Goal: Task Accomplishment & Management: Manage account settings

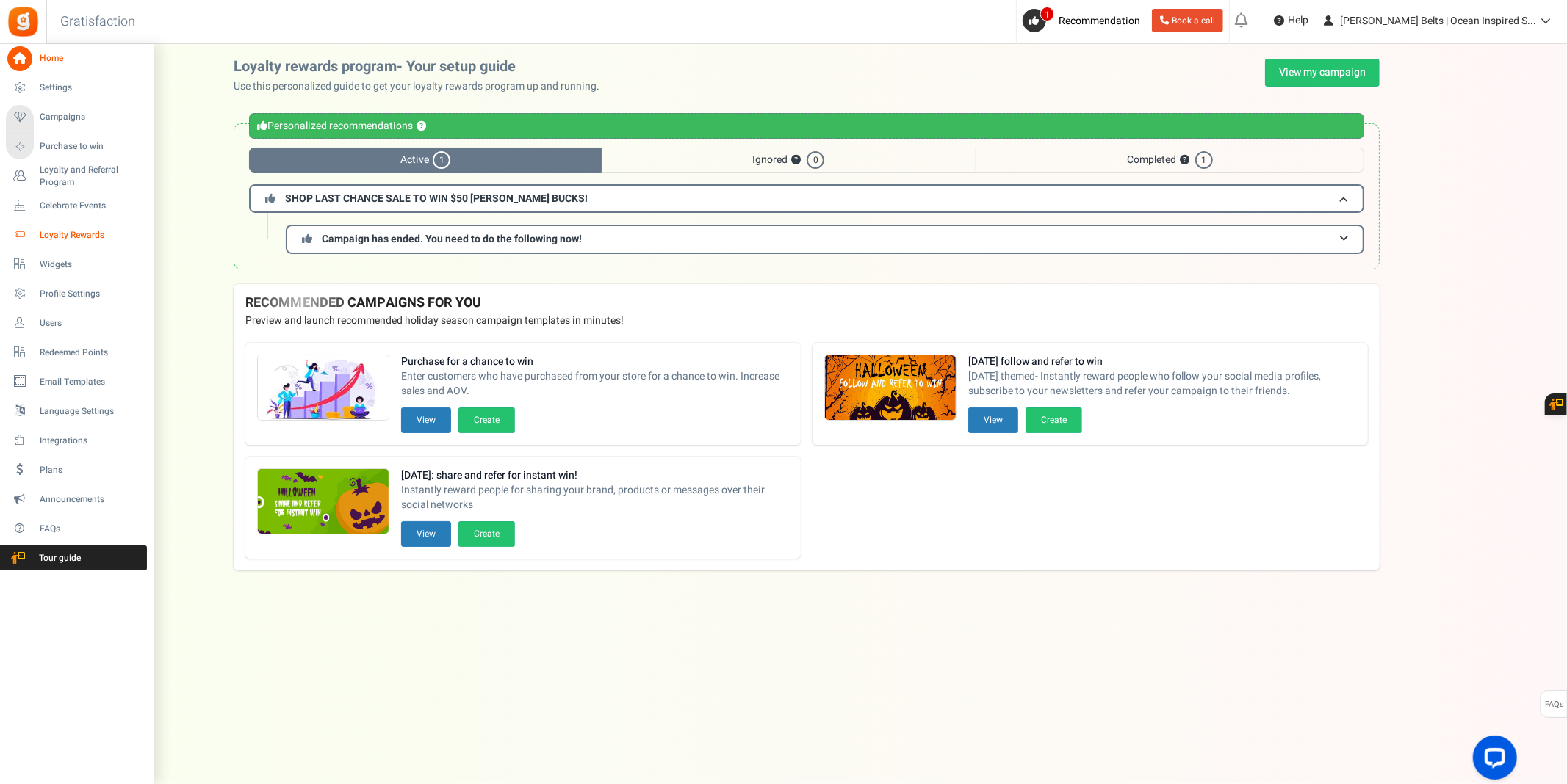
click at [77, 232] on span "Loyalty Rewards" at bounding box center [91, 235] width 103 height 12
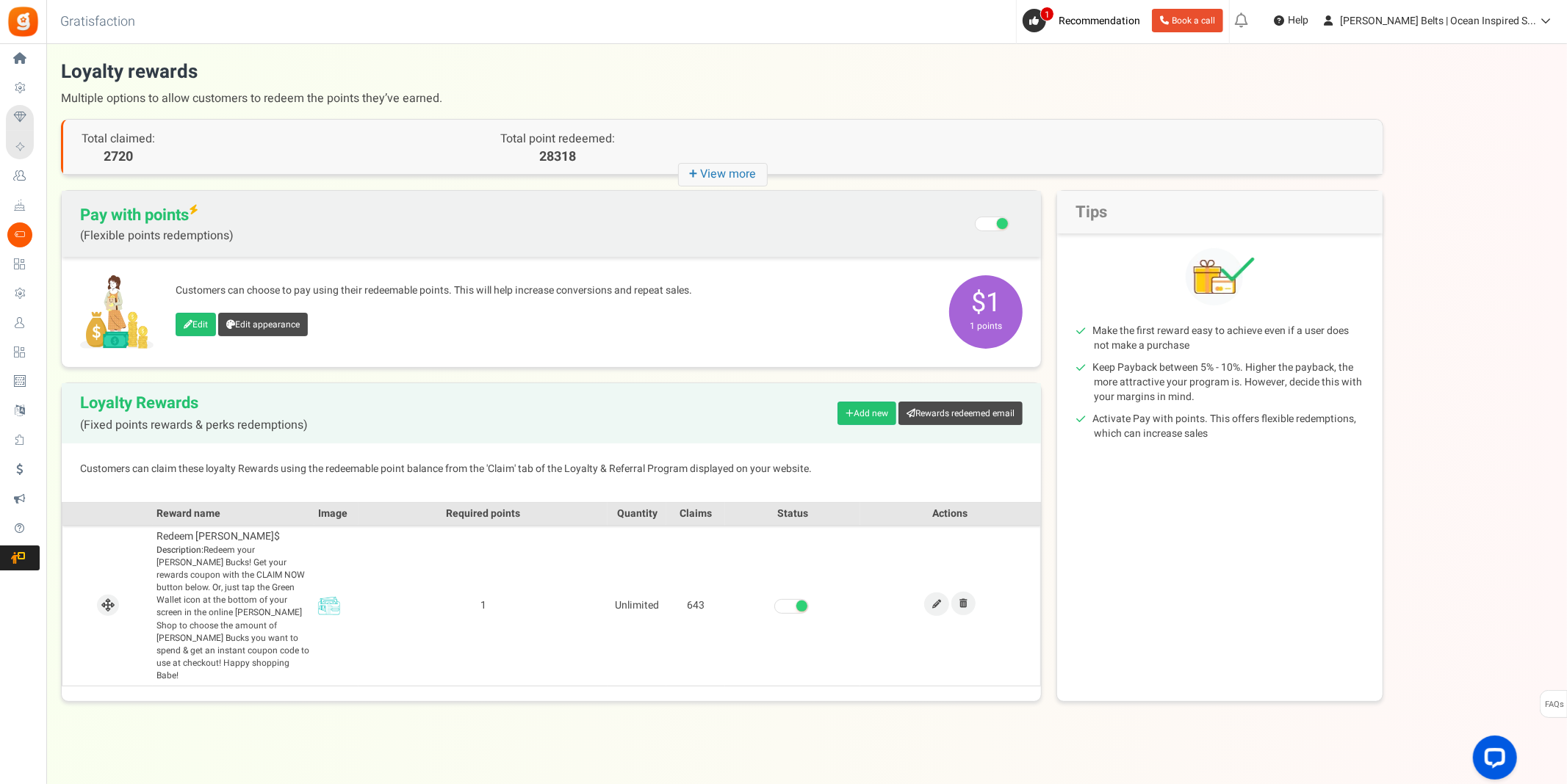
drag, startPoint x: 996, startPoint y: 284, endPoint x: 994, endPoint y: 296, distance: 12.2
click at [995, 295] on span "$1 1 points" at bounding box center [986, 311] width 74 height 74
click at [192, 328] on link "Edit" at bounding box center [195, 324] width 40 height 23
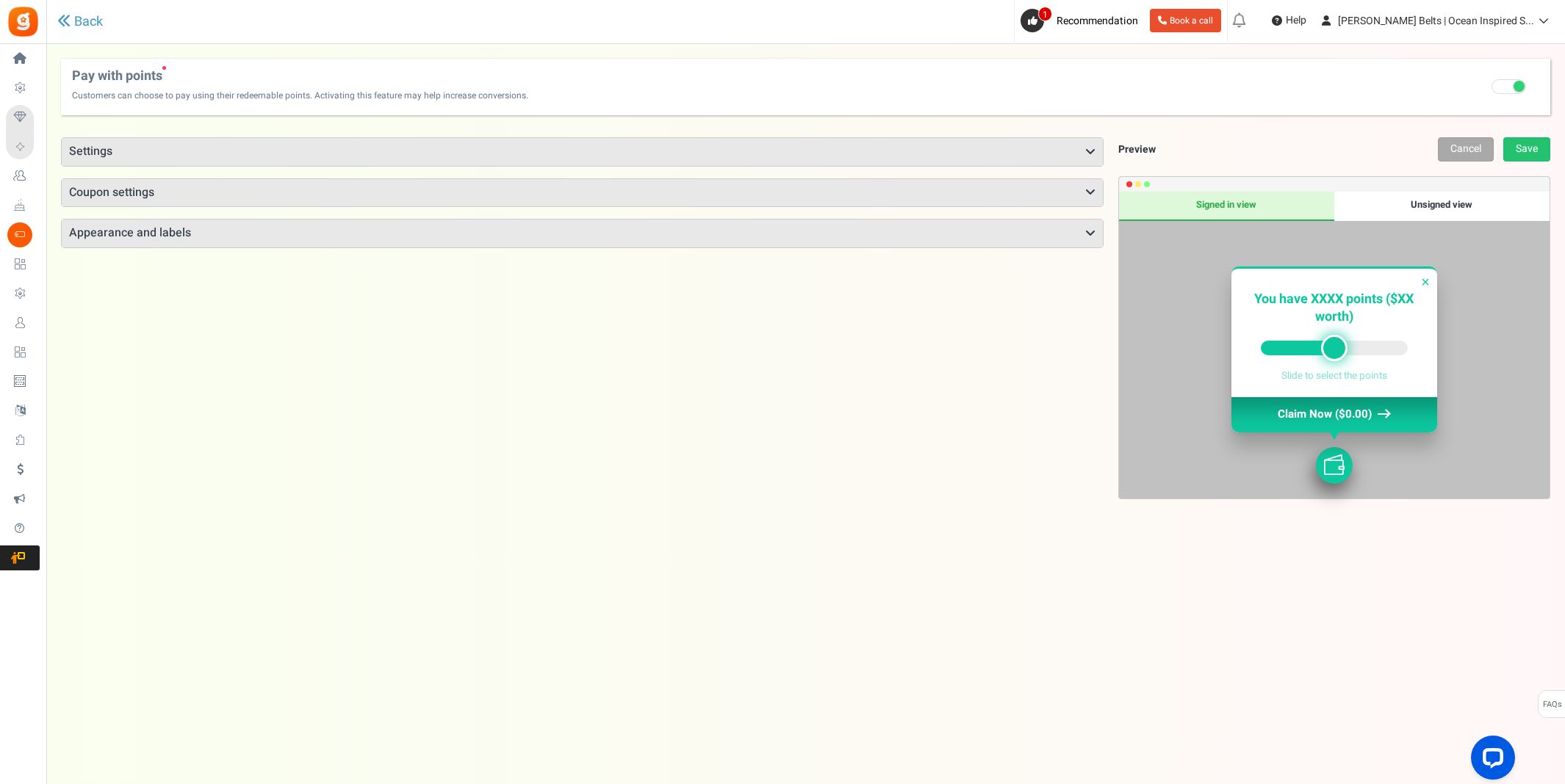
click at [702, 156] on h3 "Settings" at bounding box center [582, 152] width 1041 height 28
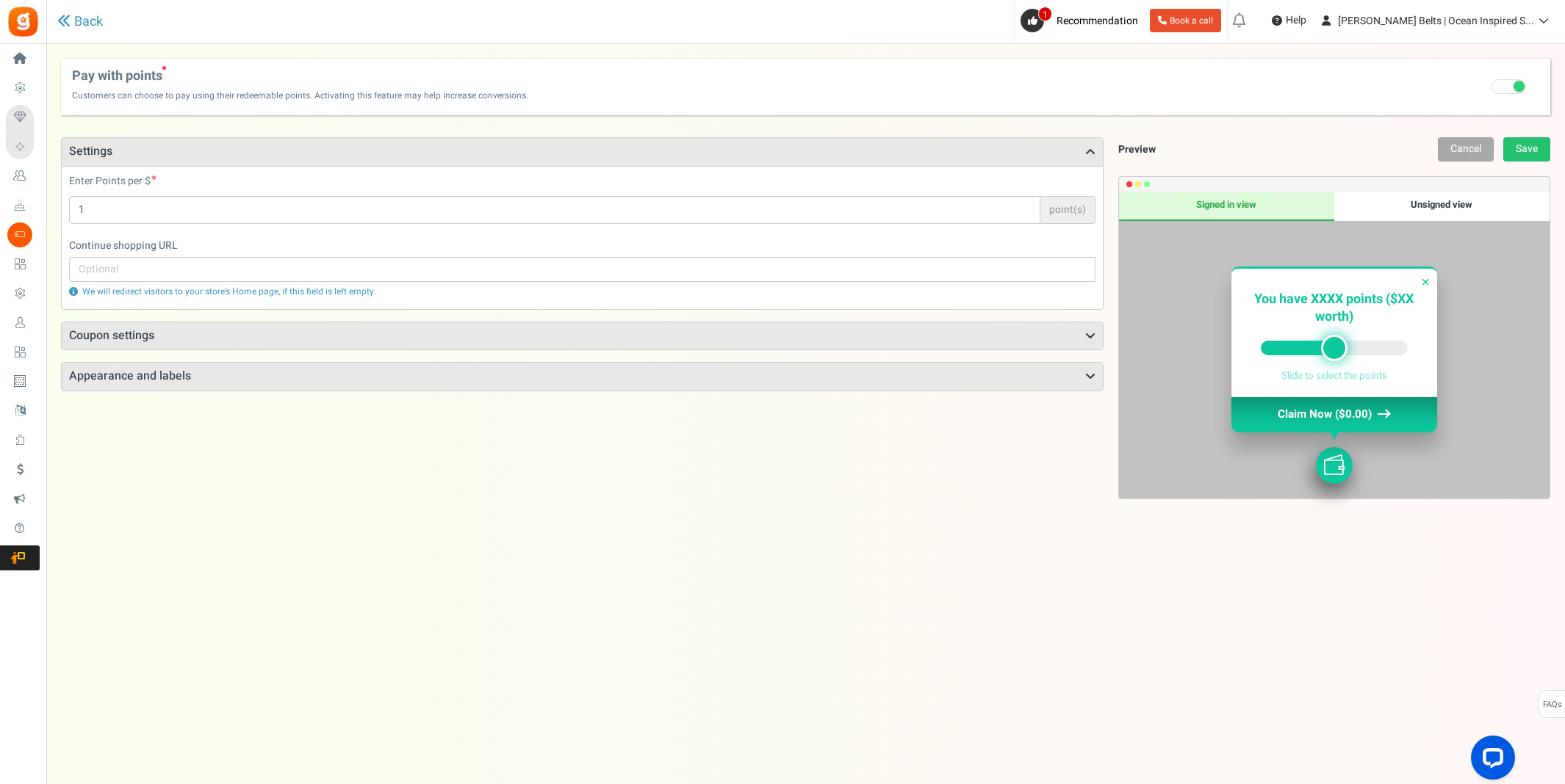
click at [279, 227] on div "Enter Points per $ 1 point(s) Points will be applied to the cart sub-total" at bounding box center [582, 206] width 1048 height 64
click at [328, 340] on h3 "Coupon settings" at bounding box center [582, 337] width 1041 height 28
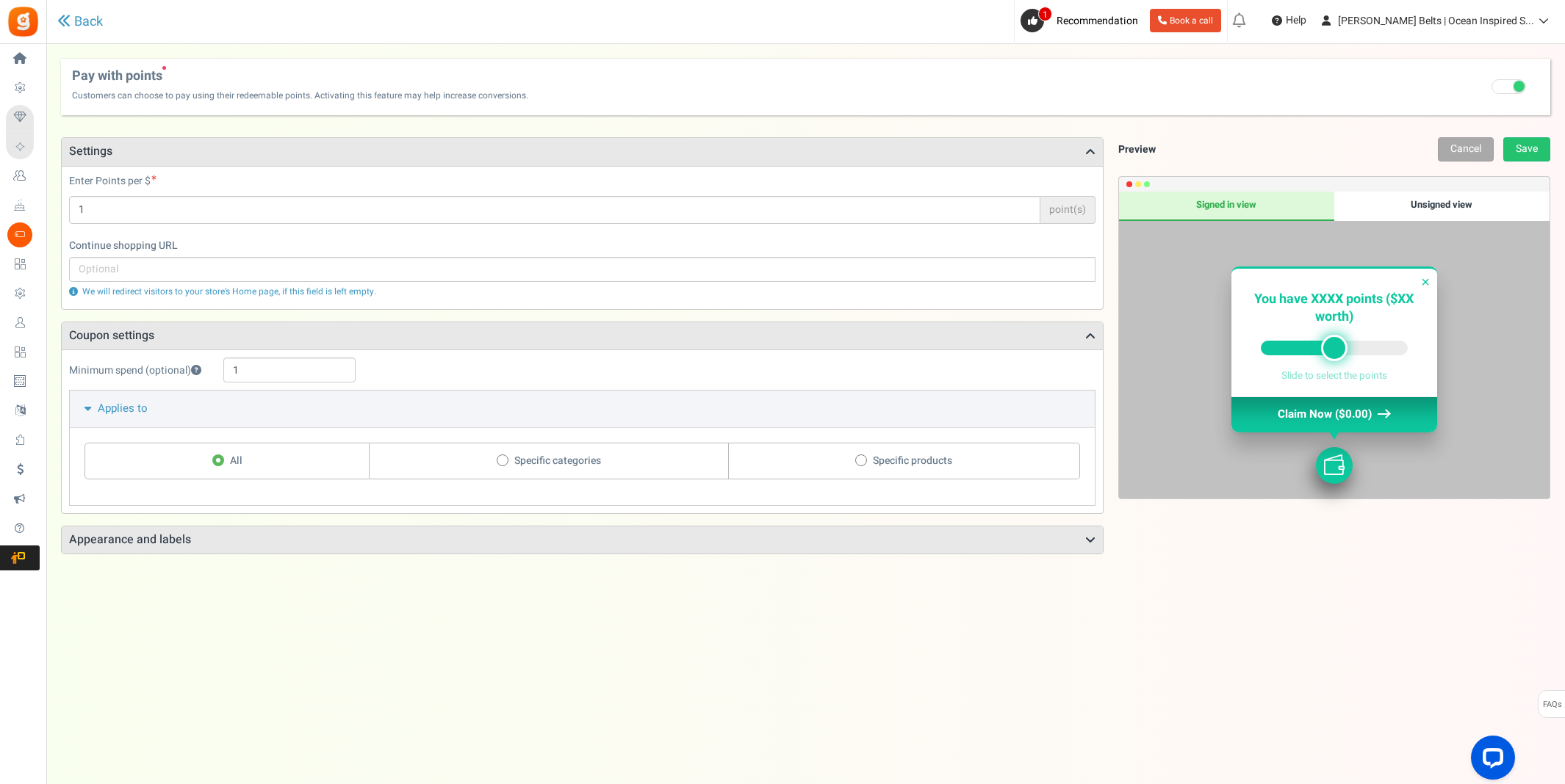
click at [277, 545] on h3 "Appearance and labels" at bounding box center [582, 541] width 1041 height 28
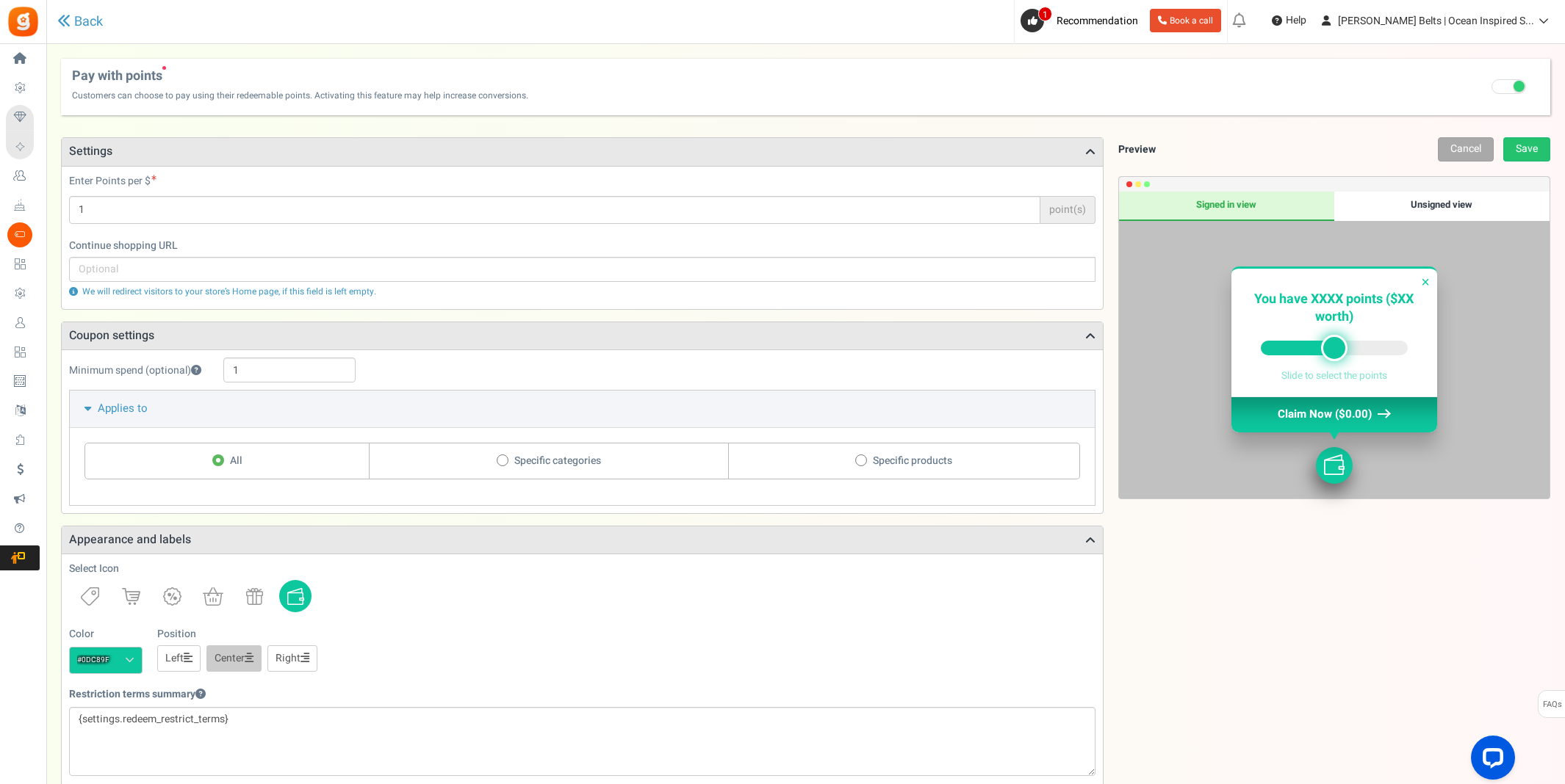
click at [1447, 198] on div "Unsigned view" at bounding box center [1441, 207] width 215 height 30
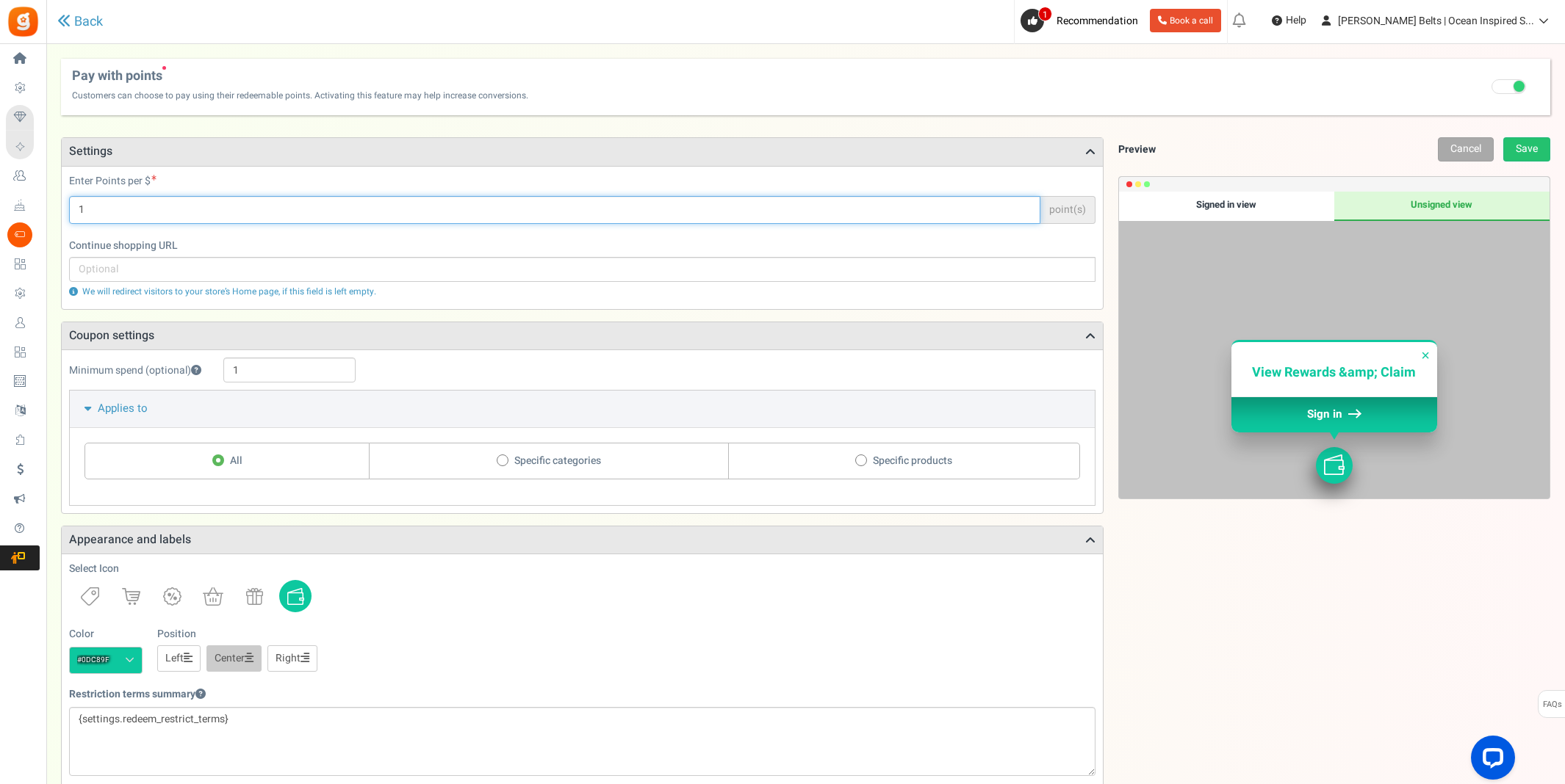
click at [972, 216] on input "1" at bounding box center [554, 210] width 971 height 28
click at [1499, 93] on span at bounding box center [1508, 87] width 35 height 15
click at [1510, 93] on input "Recommended: Turn On Are you sure? This will remove the flexi redemption option…" at bounding box center [1510, 89] width 0 height 9
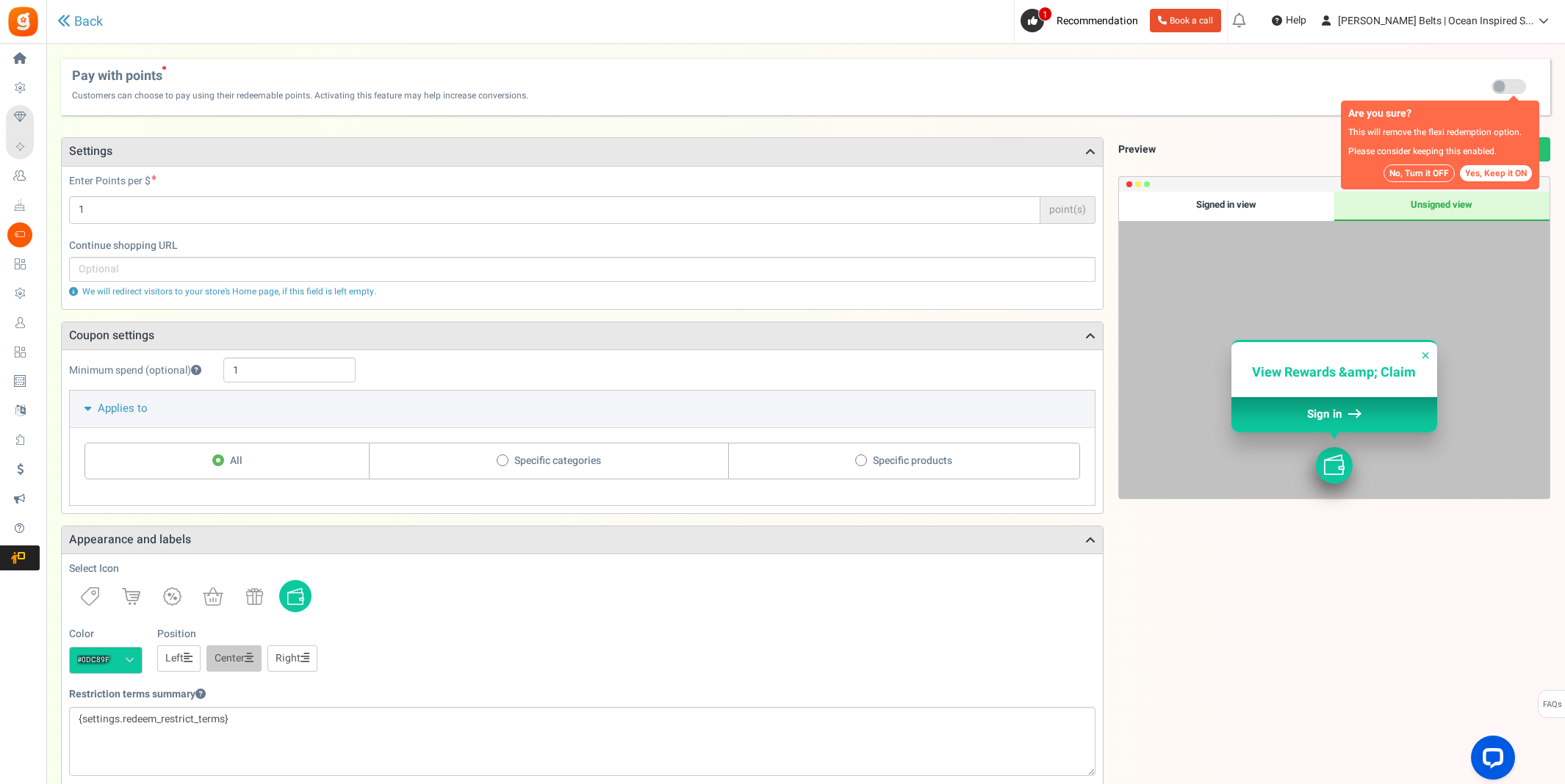
click at [1486, 172] on button "Yes, Keep it ON" at bounding box center [1495, 172] width 72 height 16
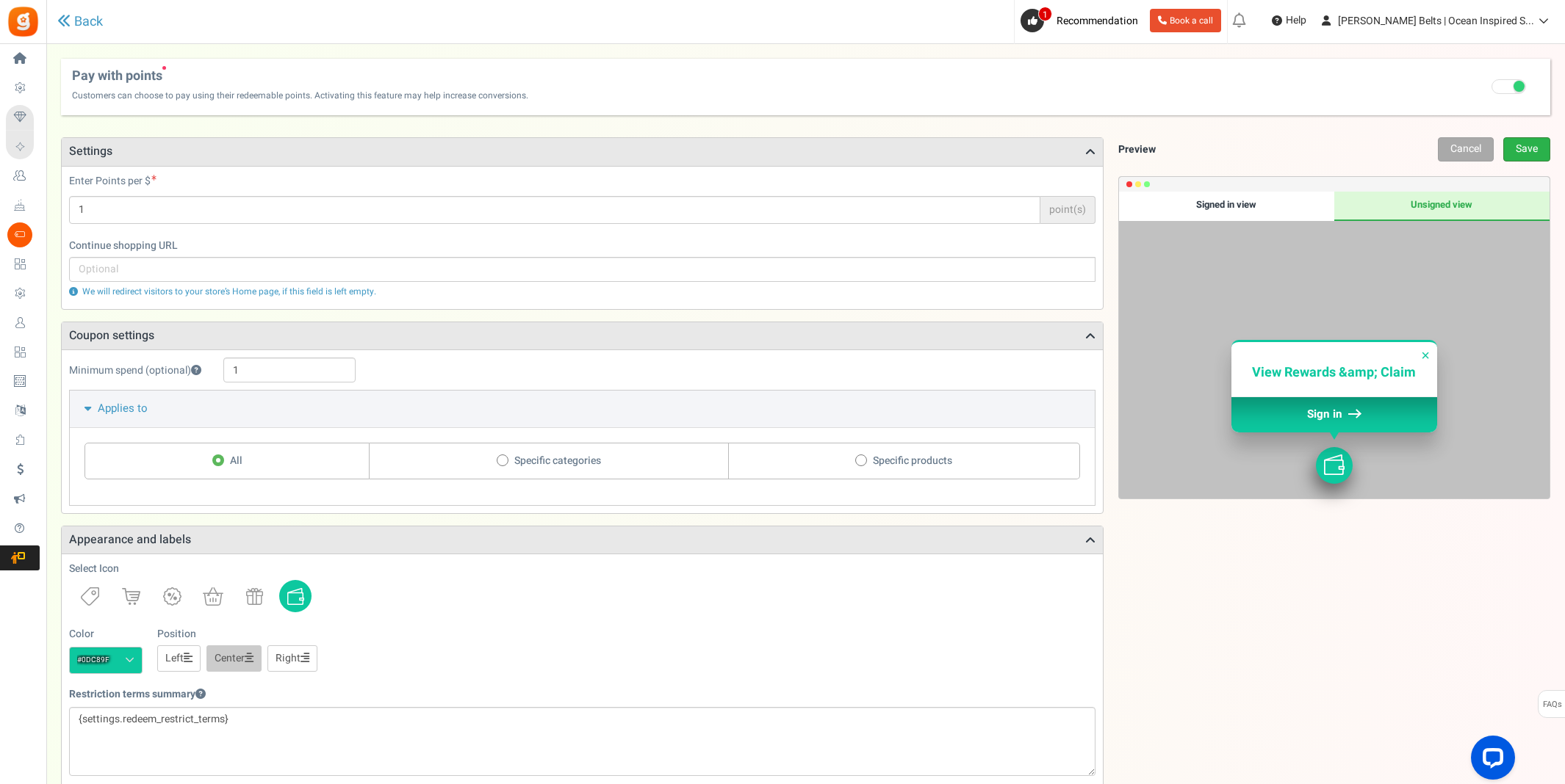
click at [1530, 146] on link "Save" at bounding box center [1527, 149] width 47 height 24
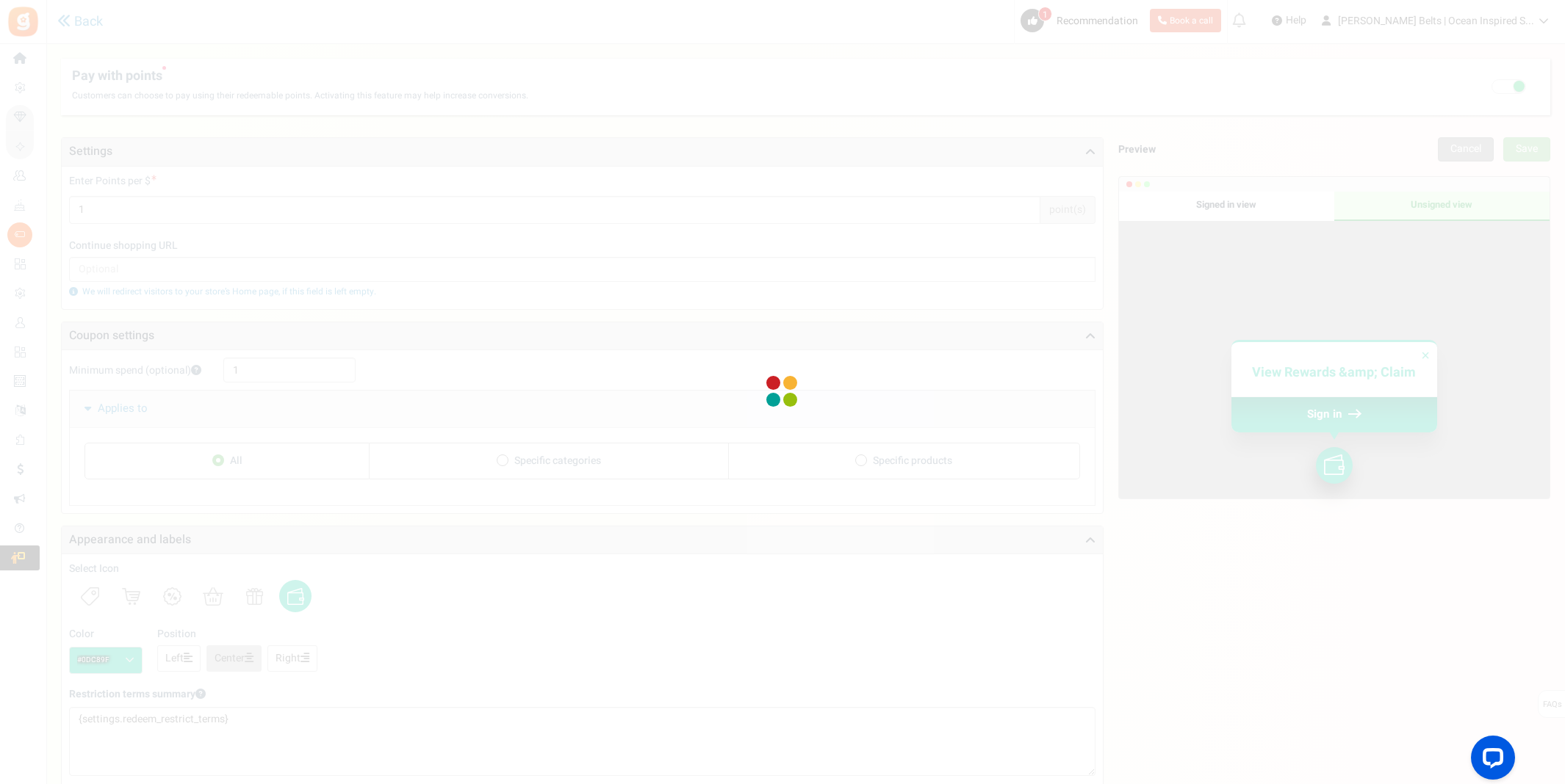
scroll to position [48, 0]
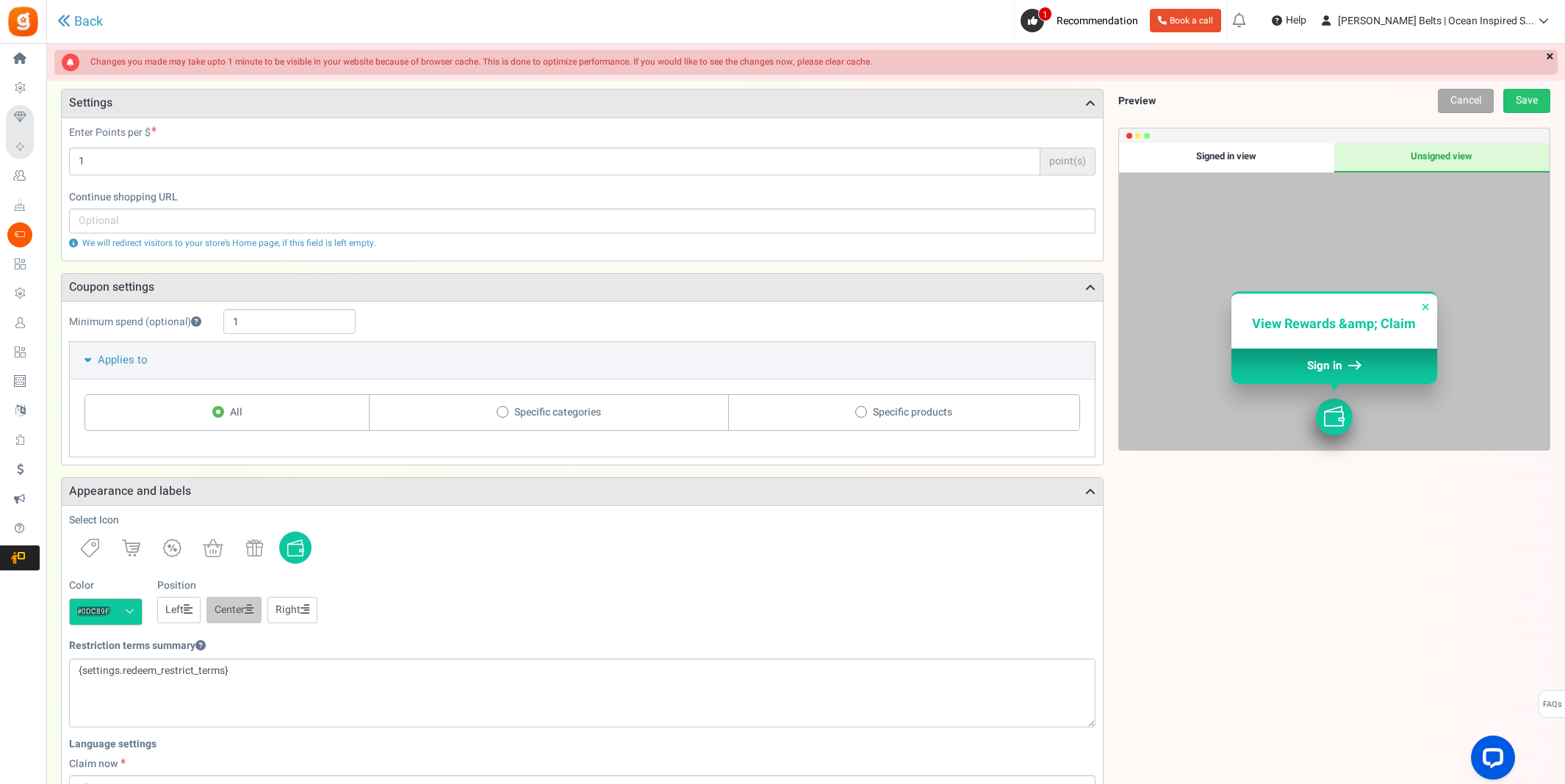
click at [1548, 57] on link "×" at bounding box center [1549, 58] width 16 height 15
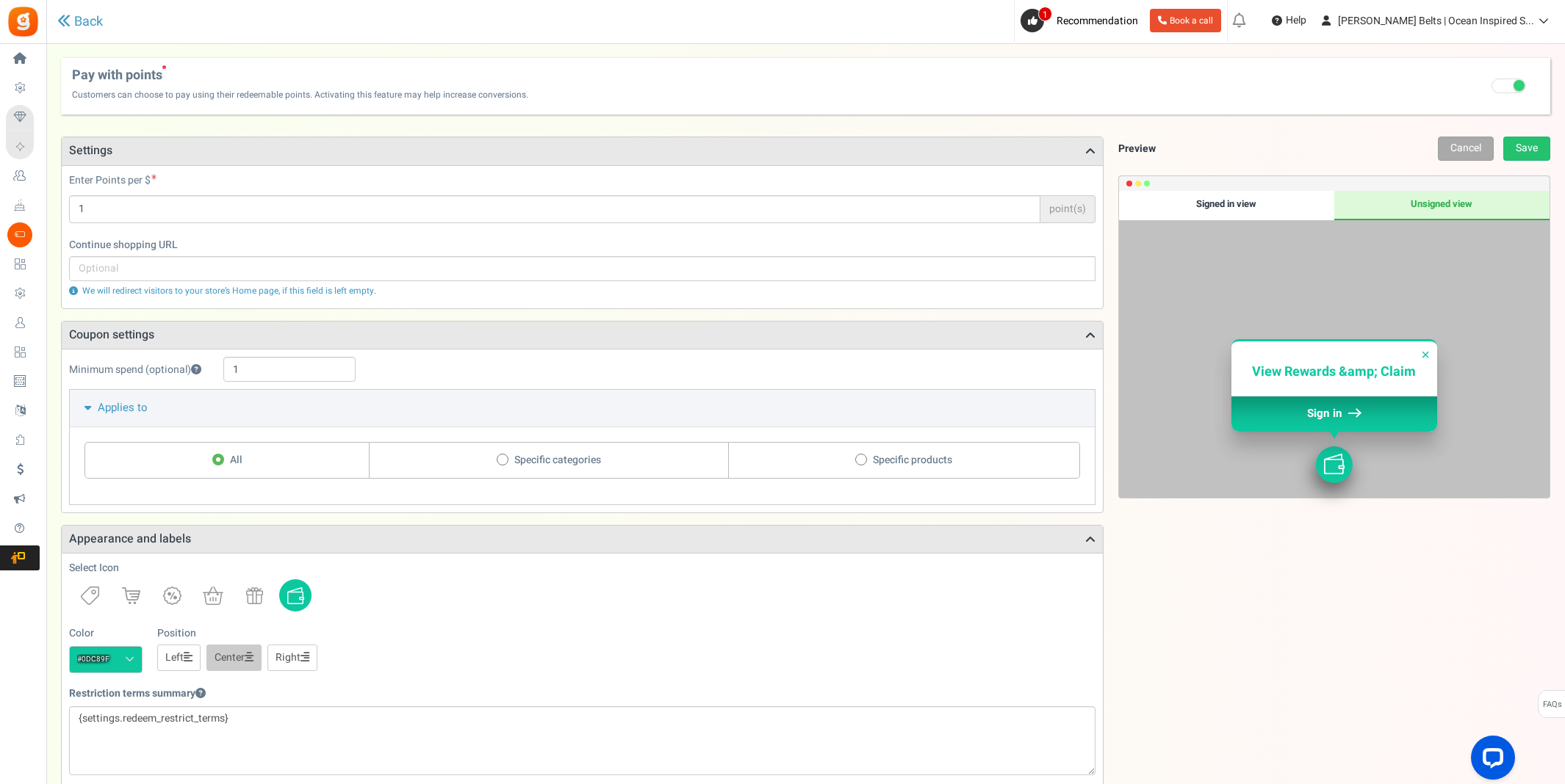
scroll to position [0, 0]
click at [95, 21] on link "Back" at bounding box center [79, 21] width 46 height 16
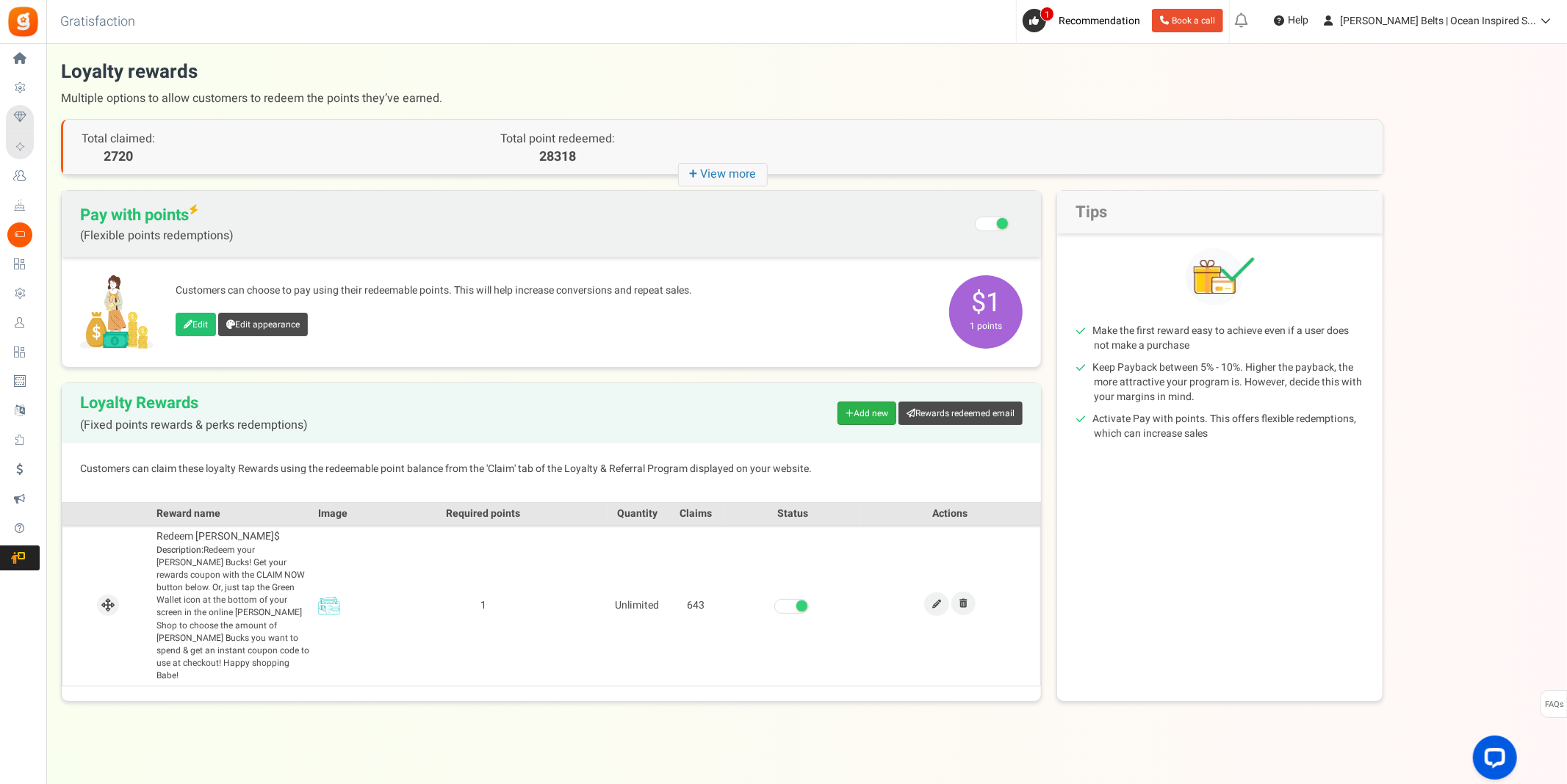
click at [856, 411] on link "Add new" at bounding box center [867, 413] width 59 height 23
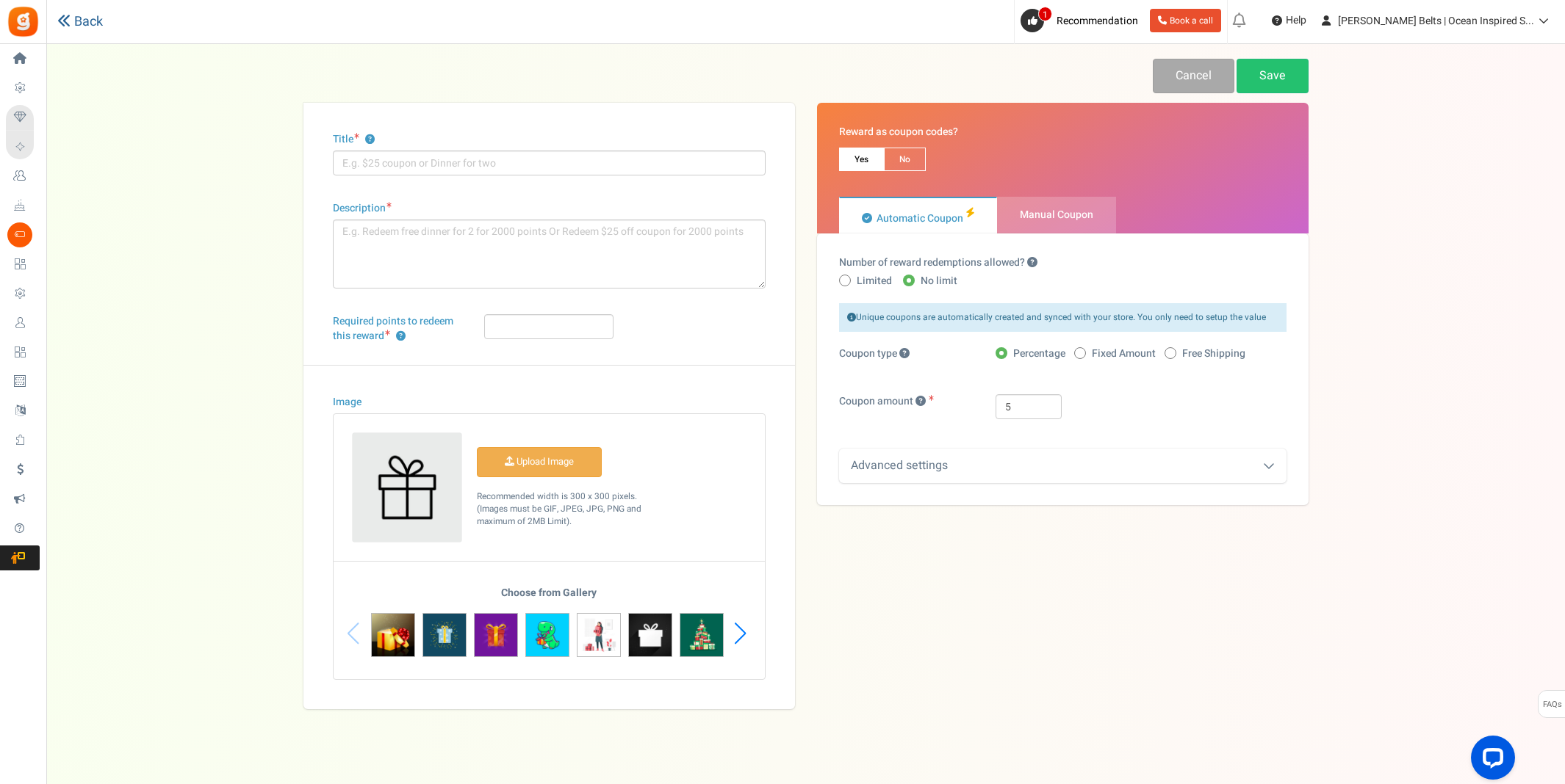
click at [90, 19] on link "Back" at bounding box center [79, 21] width 46 height 16
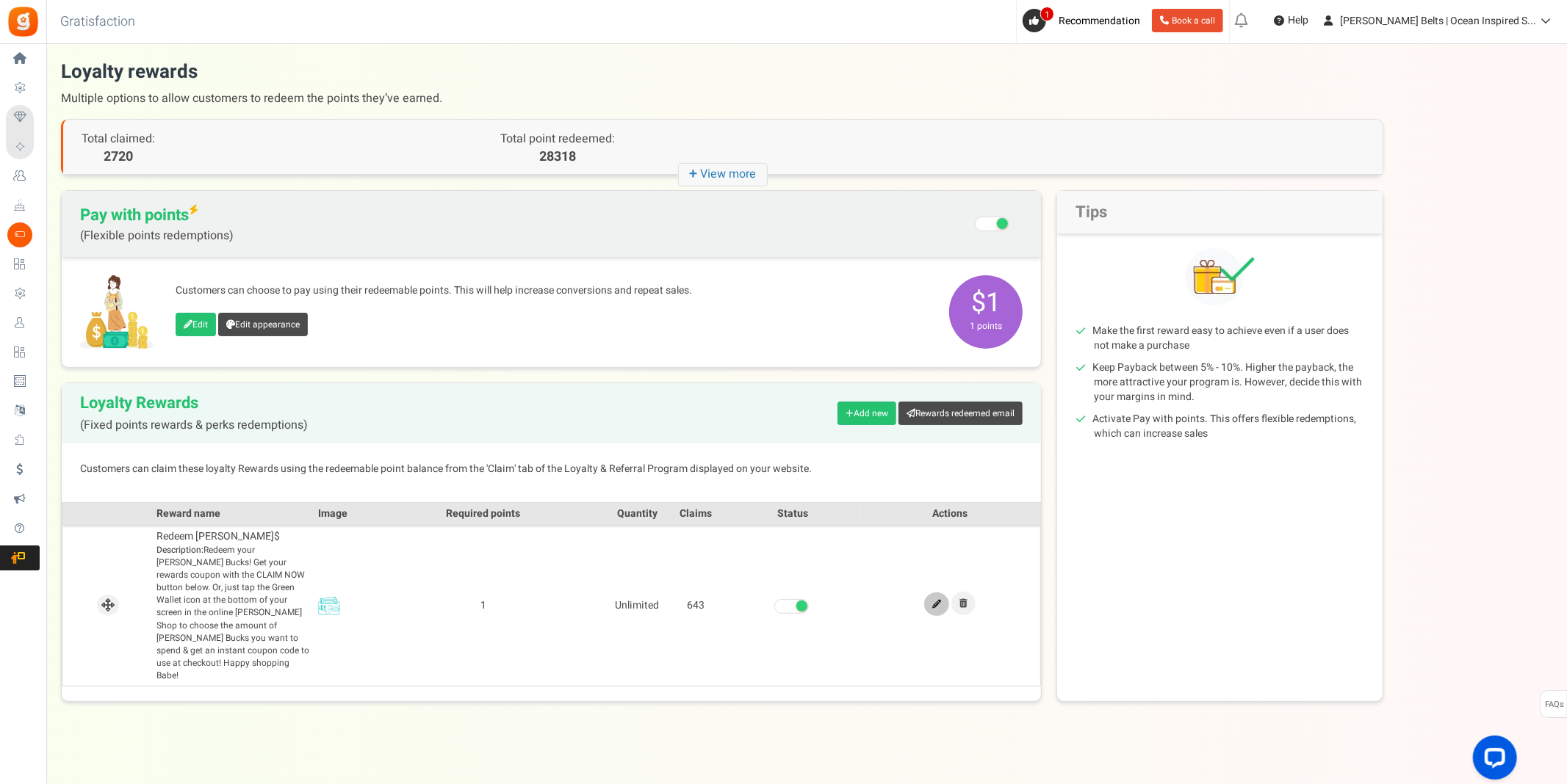
click at [930, 593] on link at bounding box center [936, 604] width 25 height 23
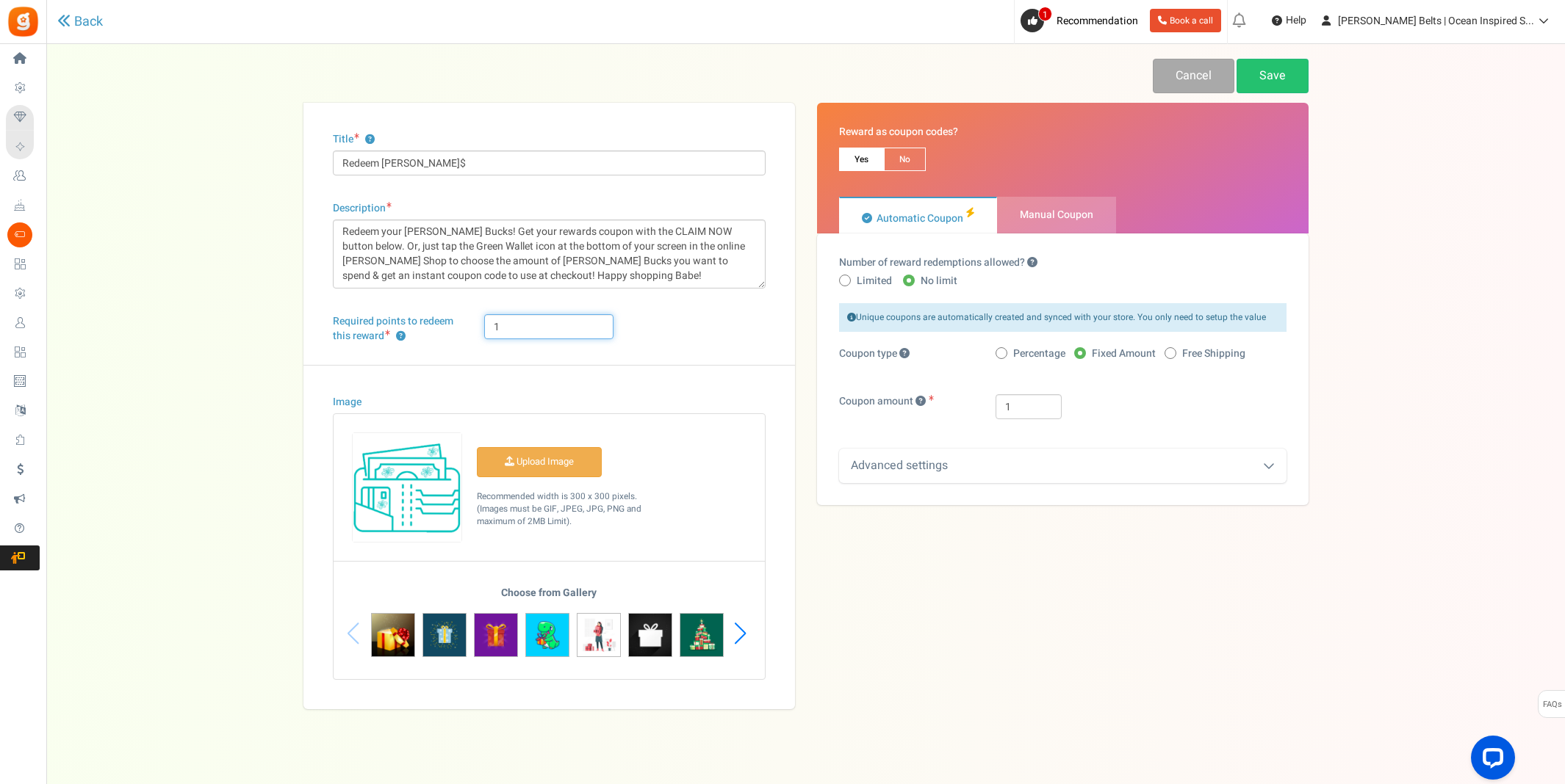
click at [520, 328] on input "1" at bounding box center [548, 326] width 130 height 25
type input "5"
click at [1269, 82] on link "Save" at bounding box center [1272, 76] width 72 height 34
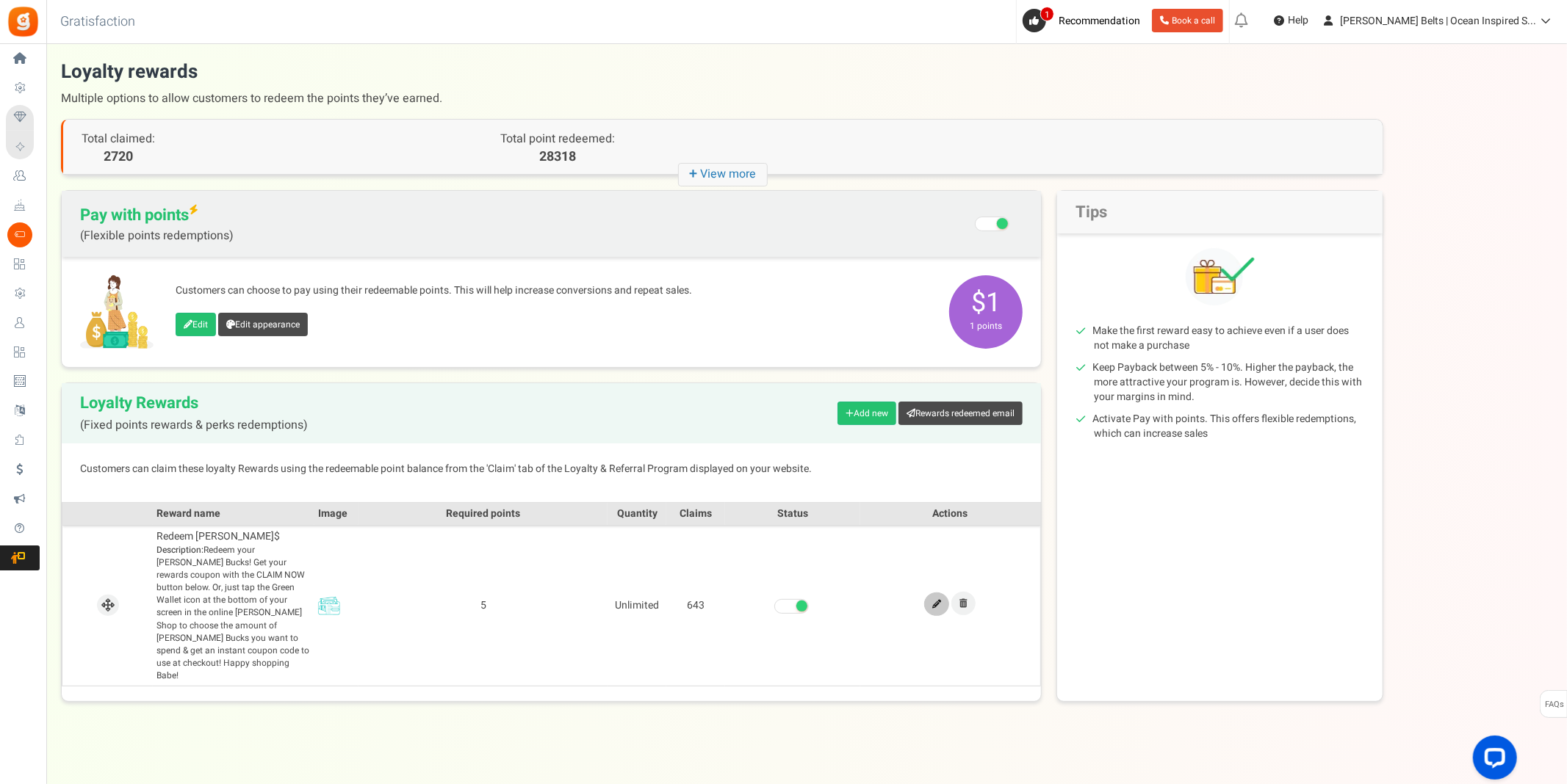
click at [941, 594] on link at bounding box center [936, 604] width 25 height 23
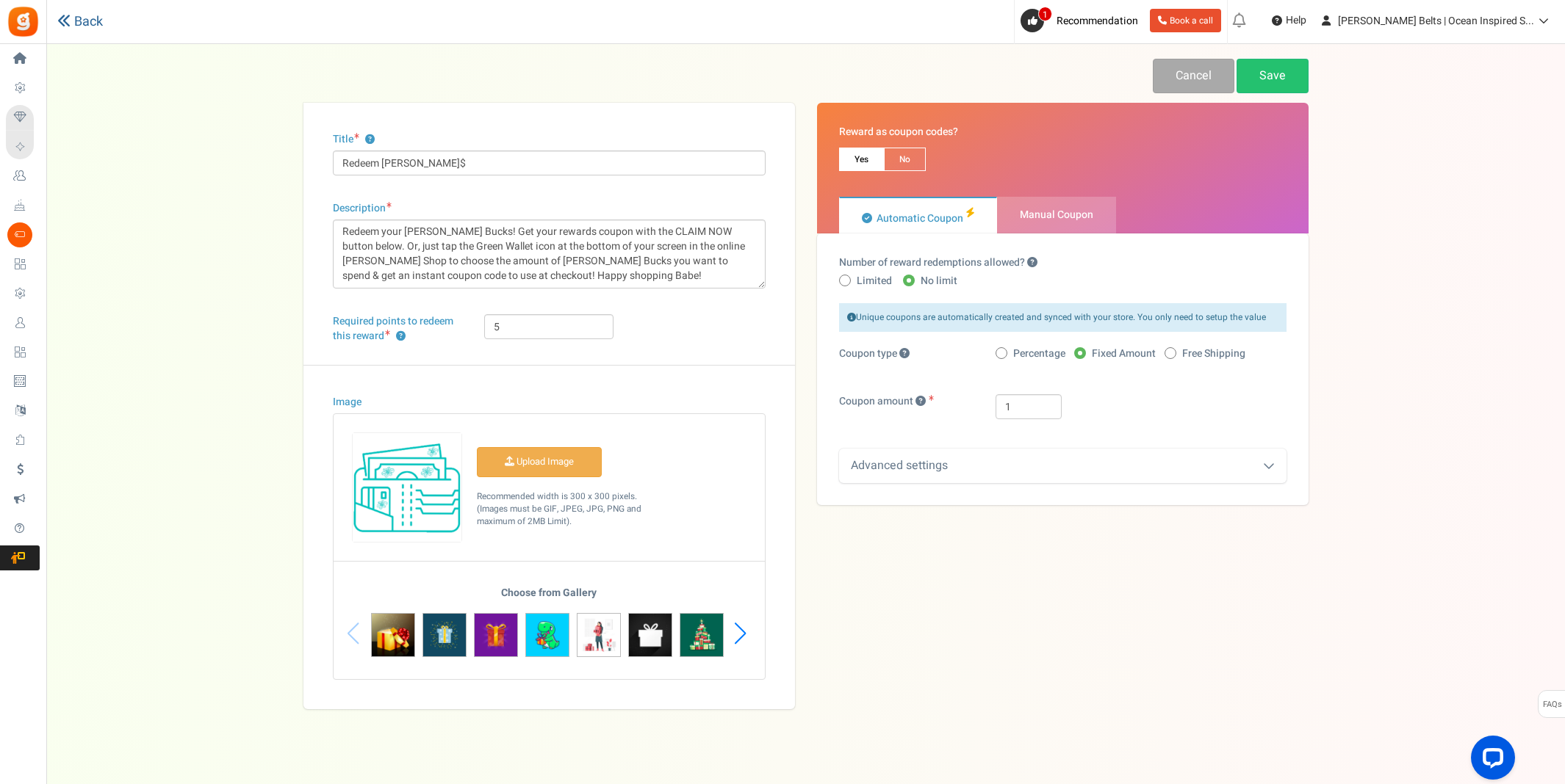
click at [95, 24] on link "Back" at bounding box center [79, 21] width 46 height 16
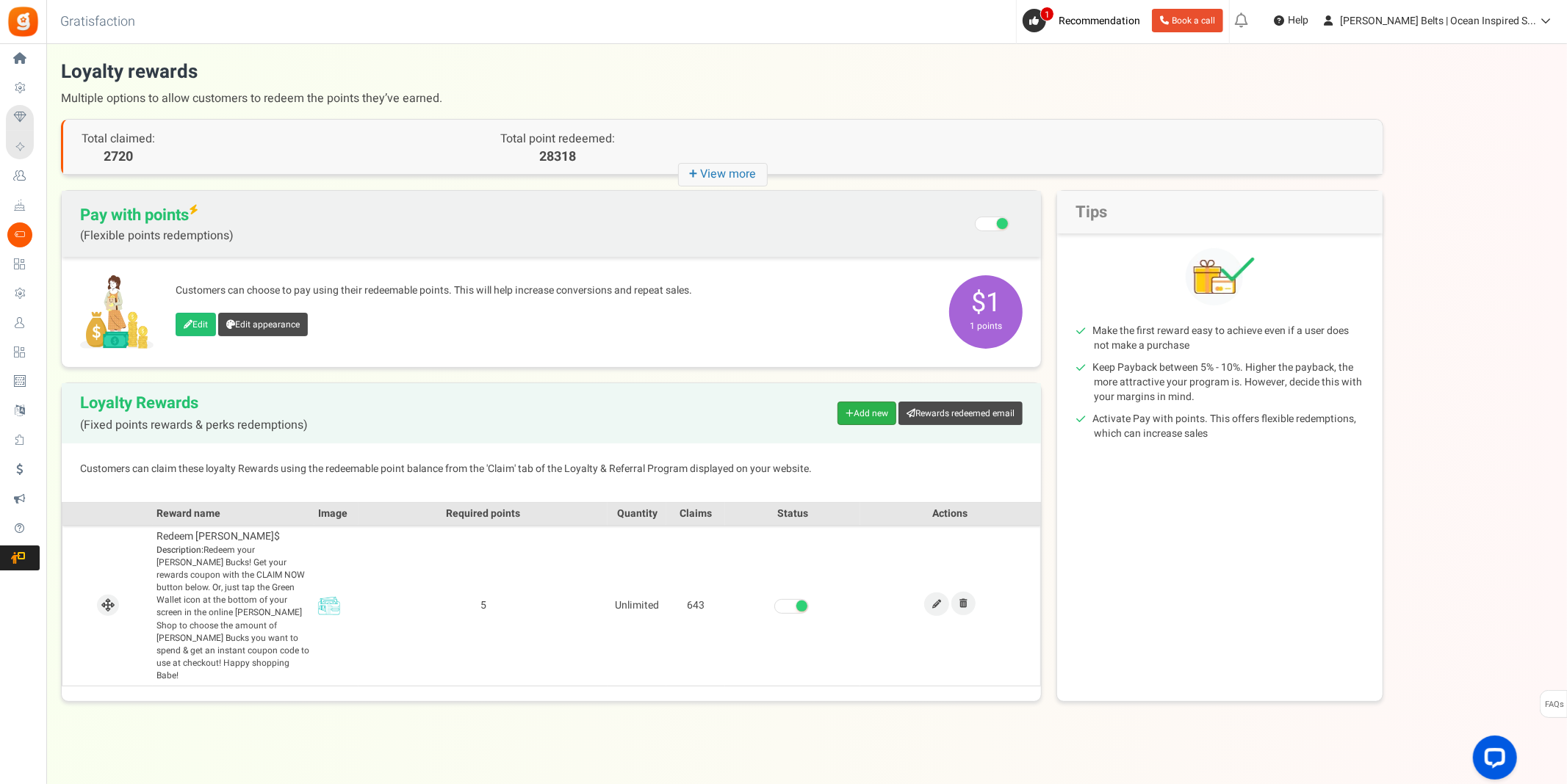
click at [869, 410] on link "Add new" at bounding box center [867, 413] width 59 height 23
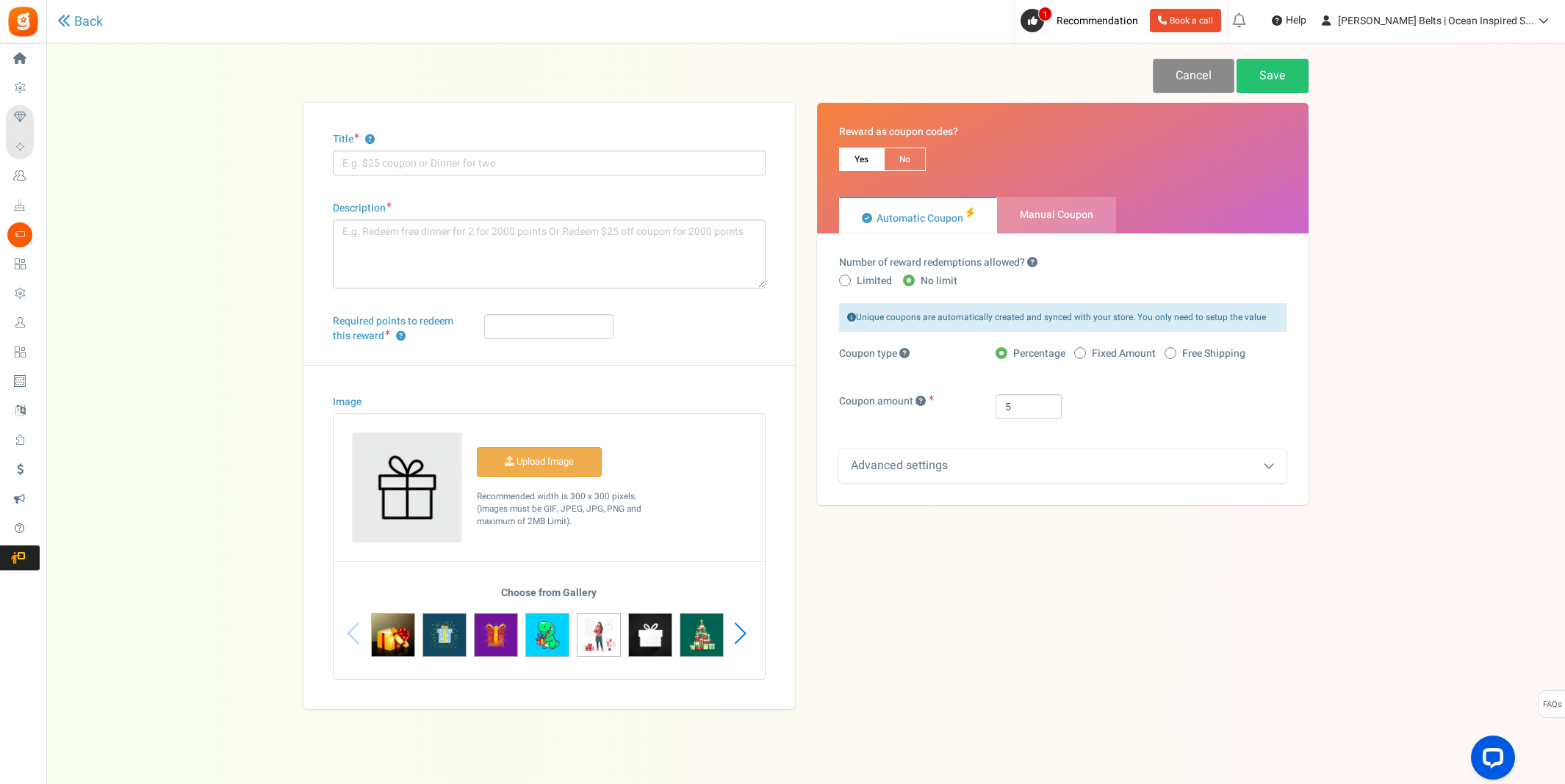
click at [1185, 81] on link "Cancel" at bounding box center [1193, 76] width 81 height 34
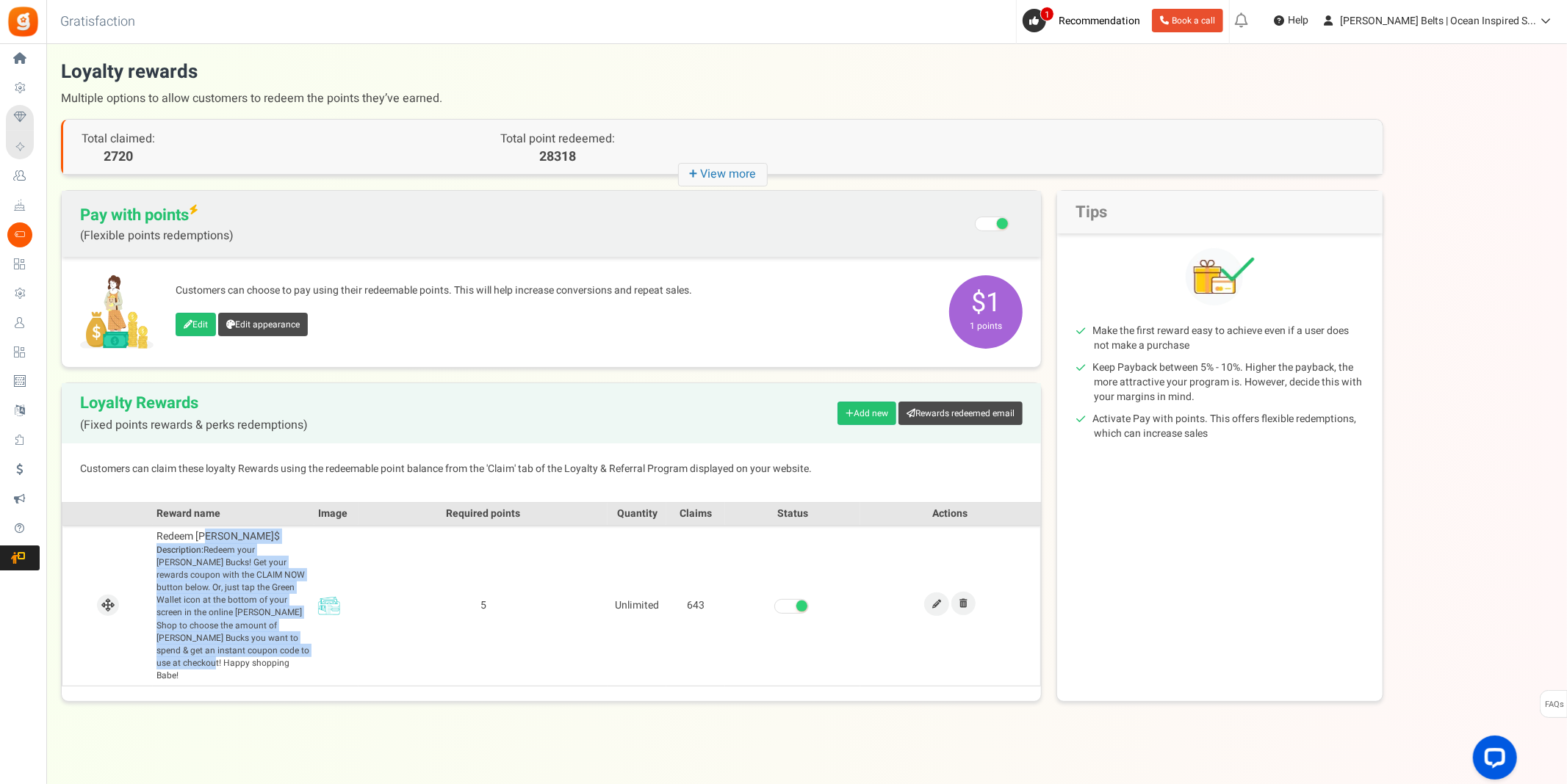
drag, startPoint x: 230, startPoint y: 656, endPoint x: 151, endPoint y: 538, distance: 142.0
click at [151, 538] on tr "Redeem [PERSON_NAME]$ Description: Redeem your [PERSON_NAME] Bucks! Get your re…" at bounding box center [551, 605] width 978 height 161
copy td "Redeem [PERSON_NAME]$ Description: Redeem your [PERSON_NAME] Bucks! Get your re…"
click at [874, 411] on link "Add new" at bounding box center [867, 413] width 59 height 23
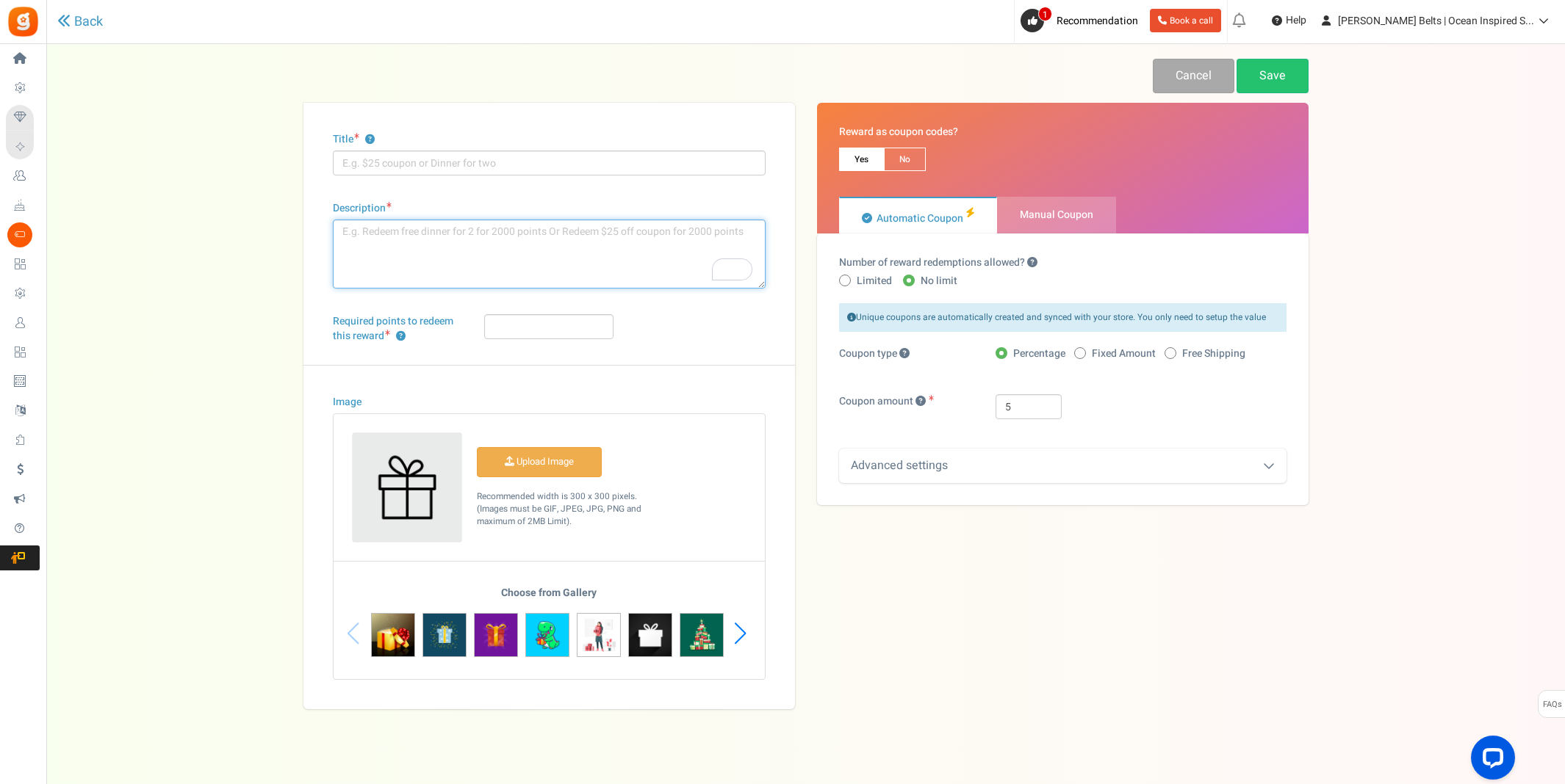
paste textarea "Redeem [PERSON_NAME]$ Description: Redeem your [PERSON_NAME] Bucks! Get your re…"
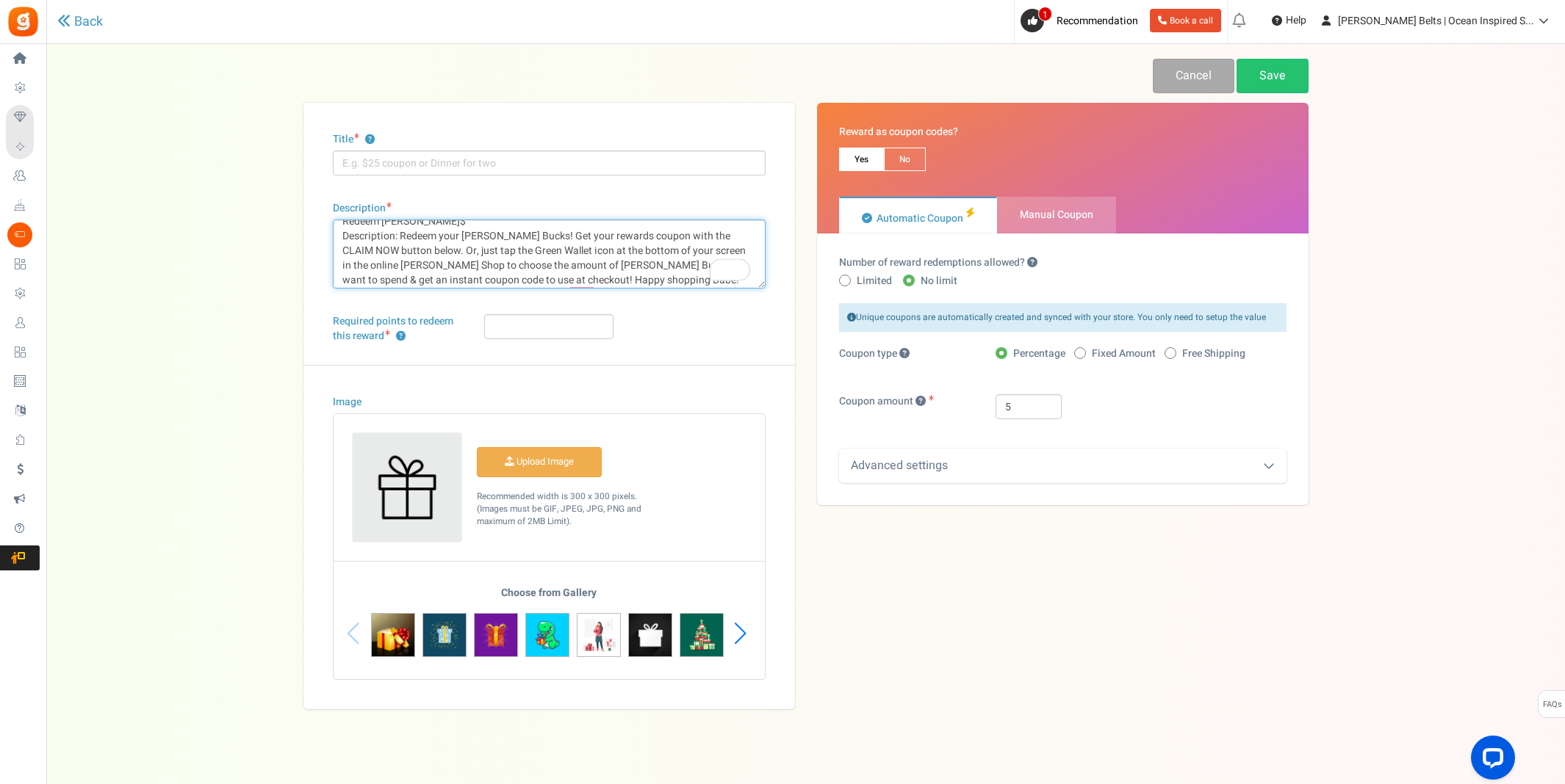
scroll to position [10, 0]
type textarea "Redeem [PERSON_NAME]$ Description: Redeem your [PERSON_NAME] Bucks! Get your re…"
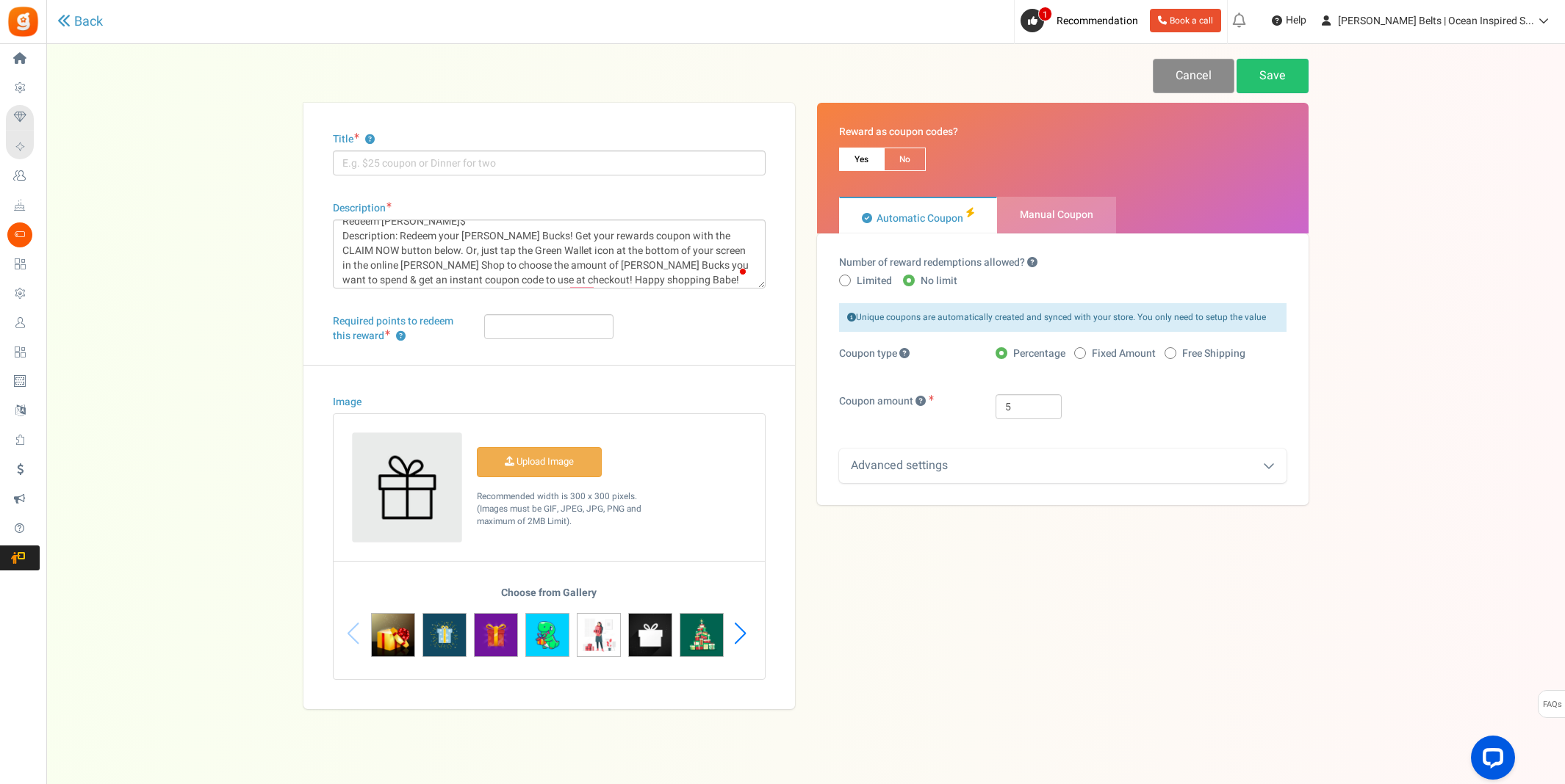
click at [1203, 74] on link "Cancel" at bounding box center [1193, 76] width 81 height 34
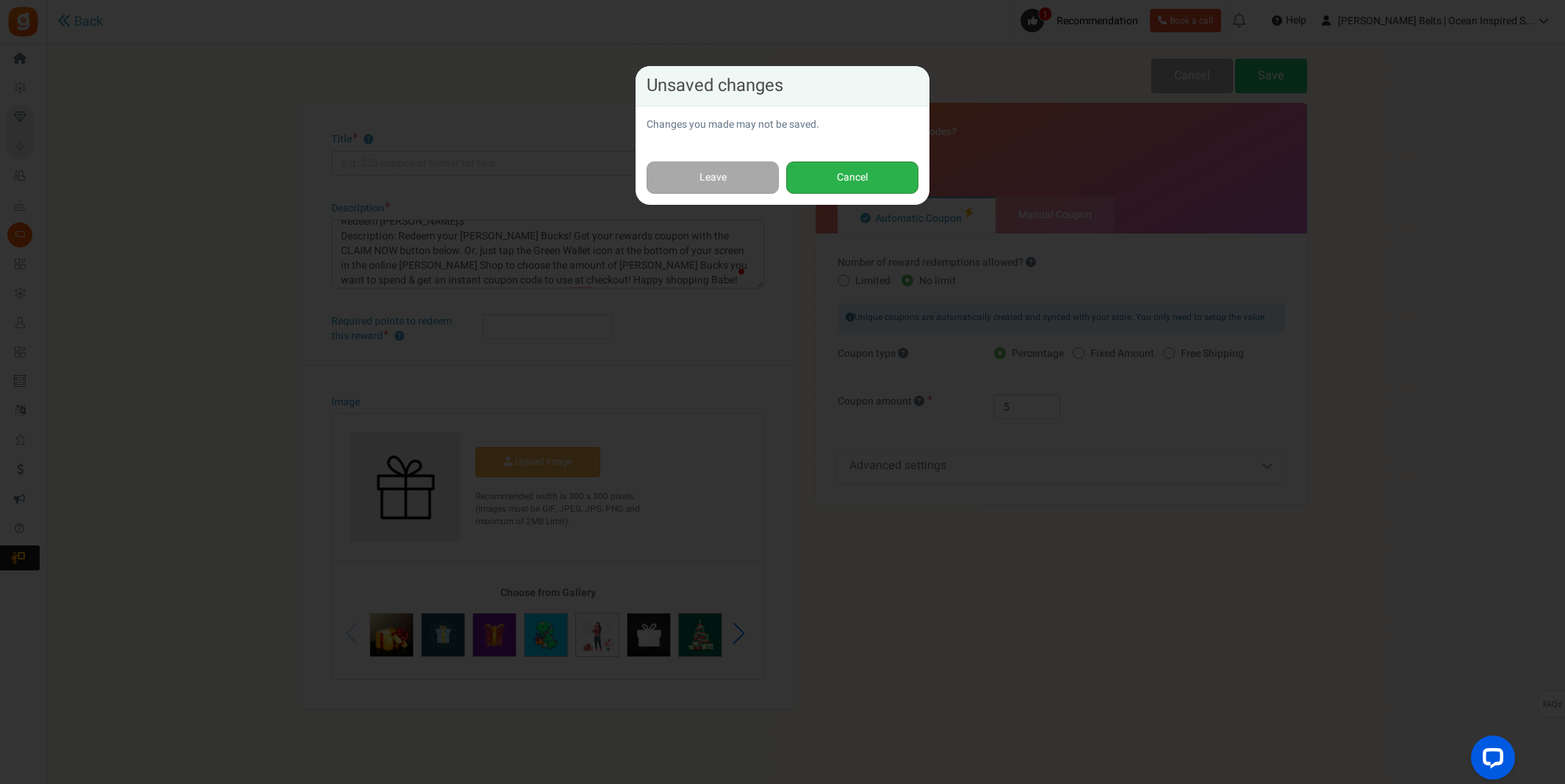
click at [836, 182] on button "Cancel" at bounding box center [852, 177] width 132 height 33
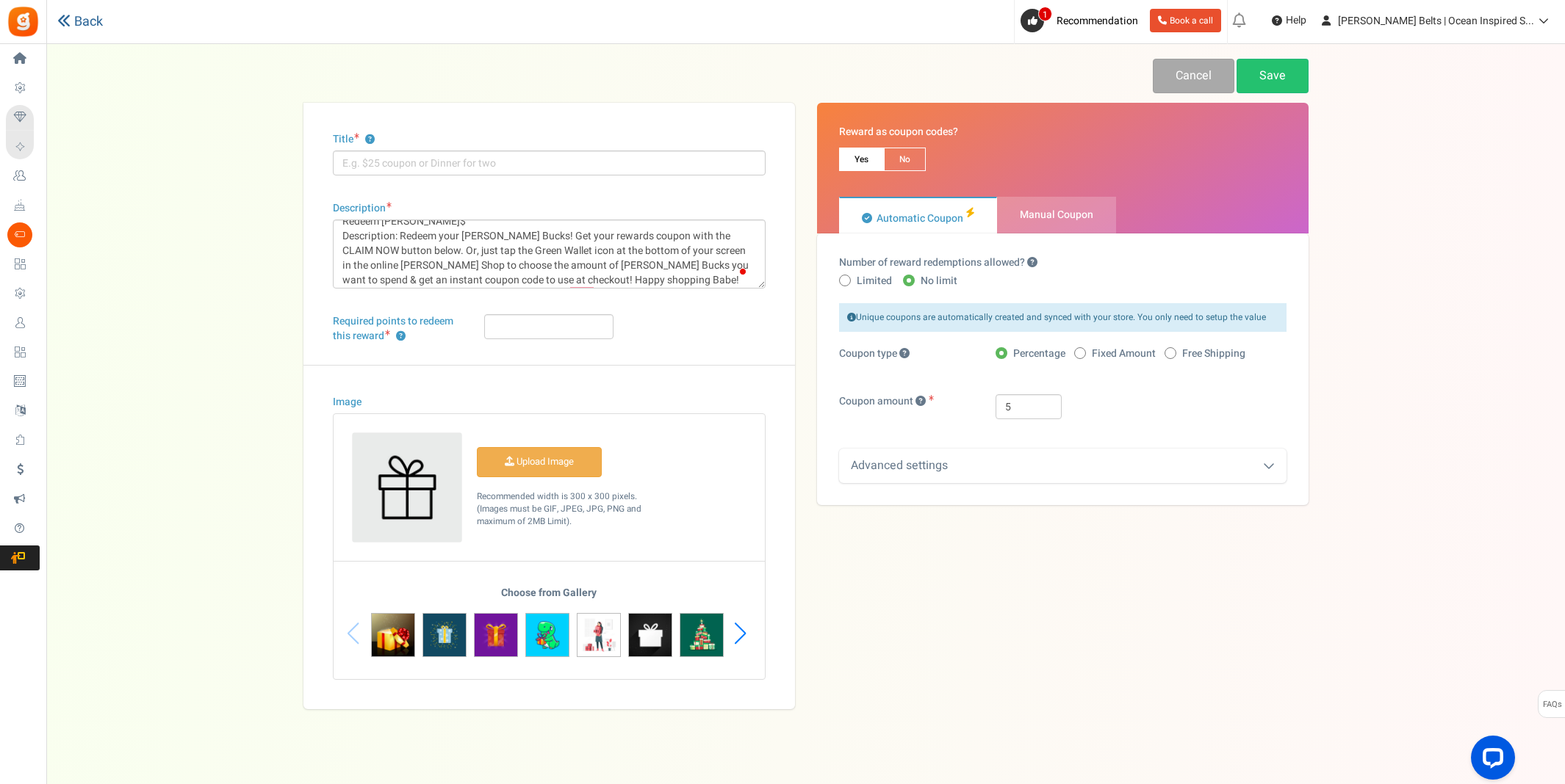
click at [74, 21] on link "Back" at bounding box center [79, 21] width 46 height 16
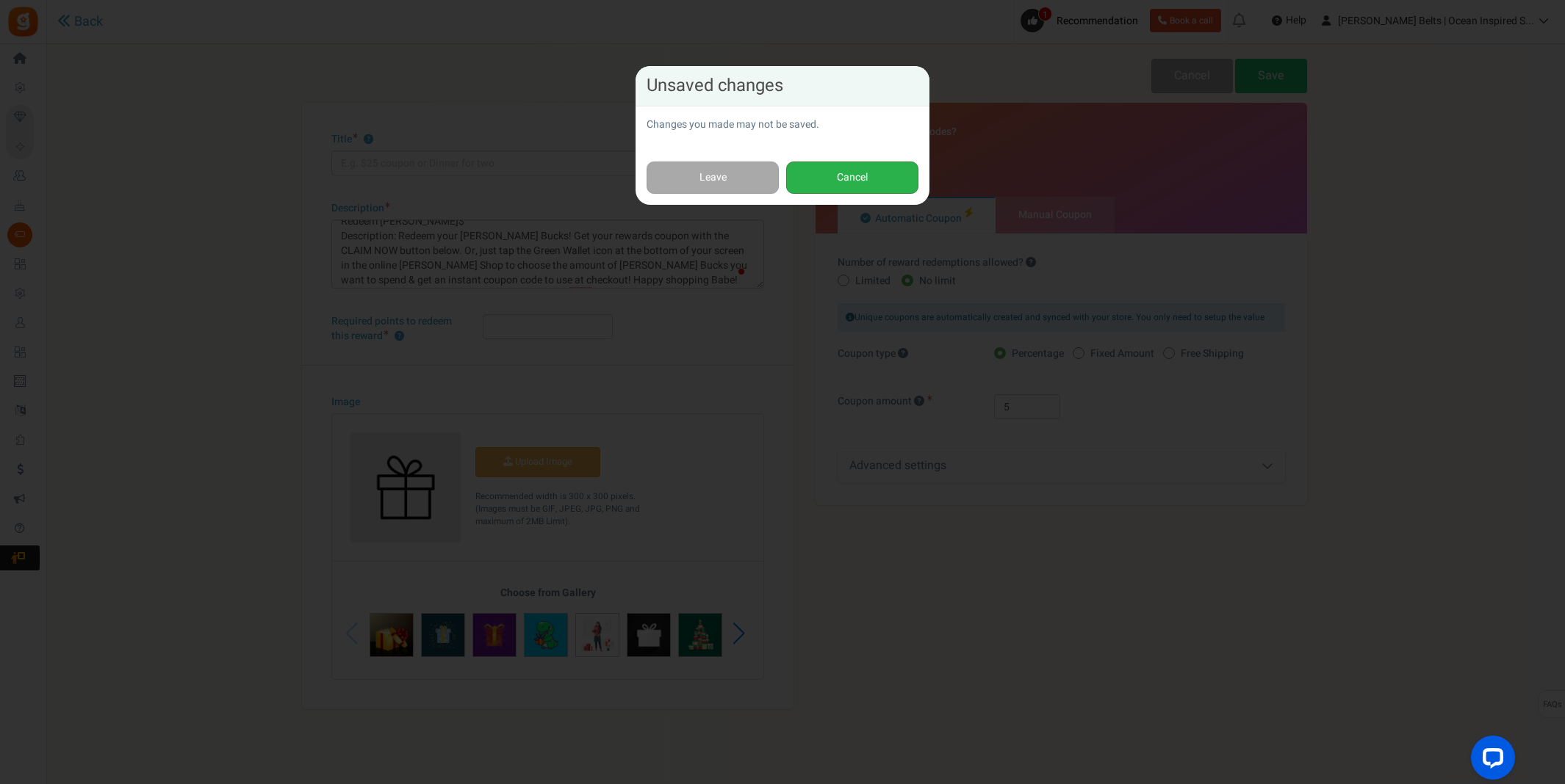
click at [873, 172] on button "Cancel" at bounding box center [852, 177] width 132 height 33
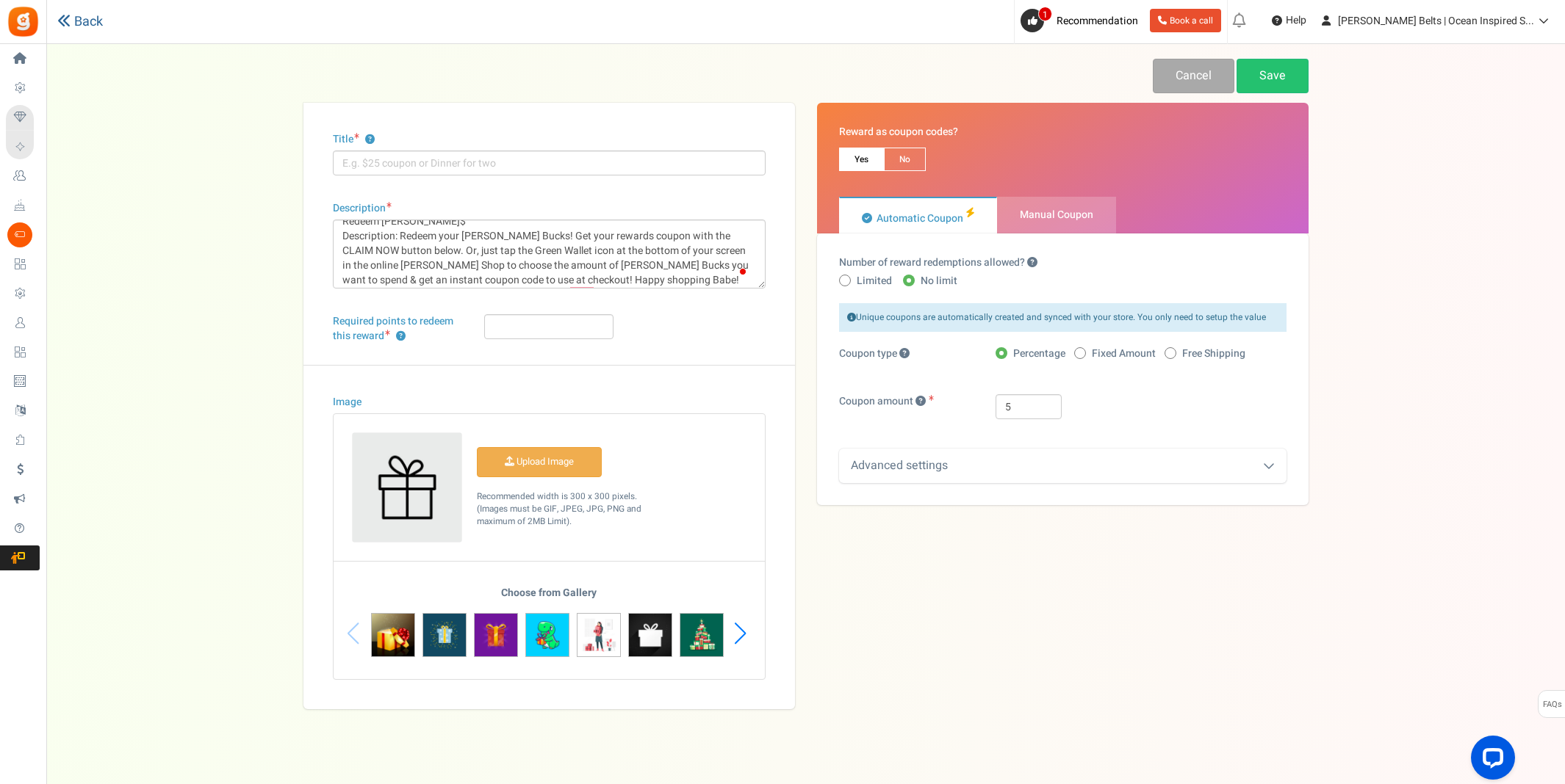
click at [85, 19] on link "Back" at bounding box center [79, 21] width 46 height 16
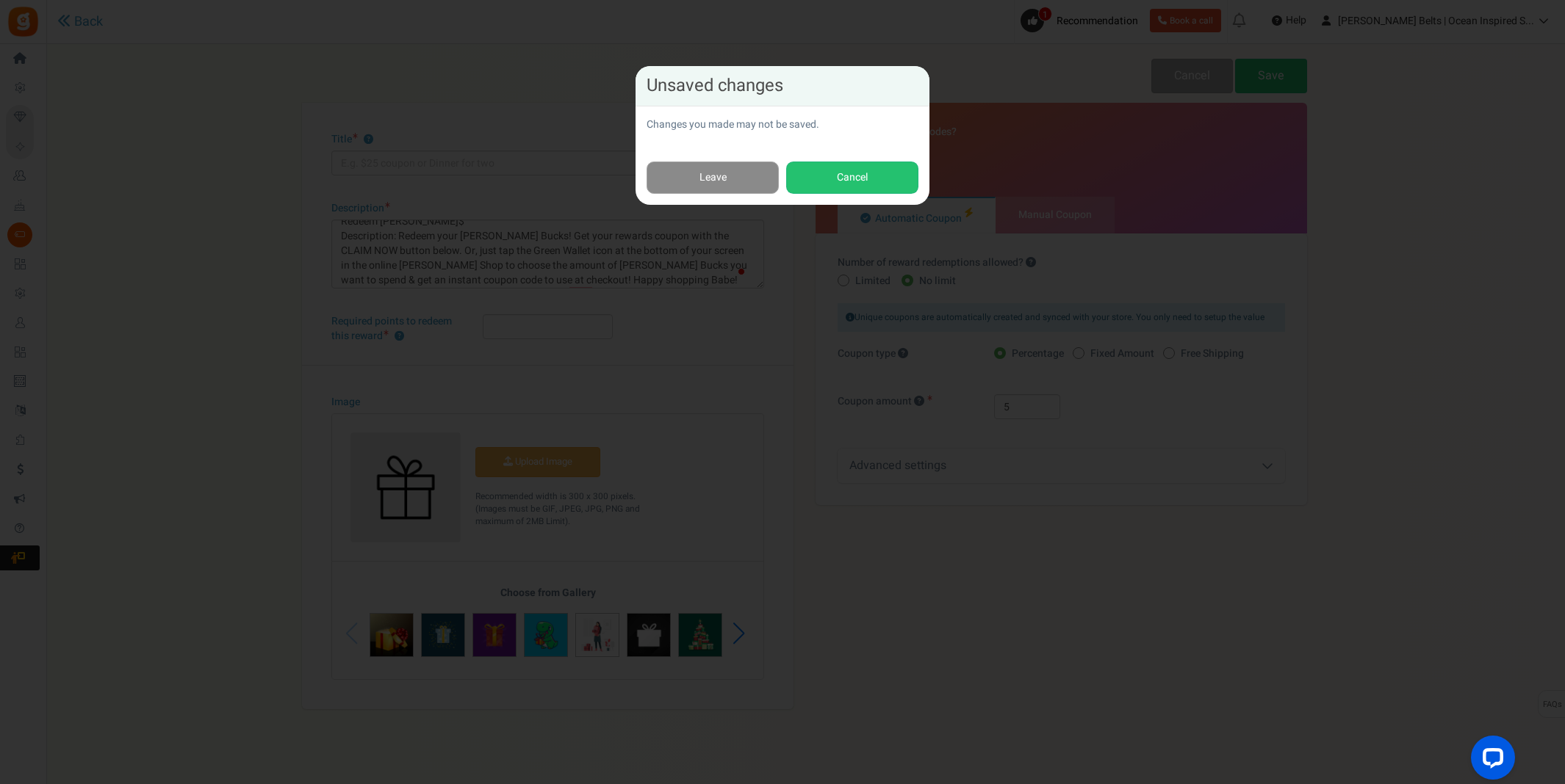
click at [678, 177] on link "Leave" at bounding box center [713, 177] width 132 height 33
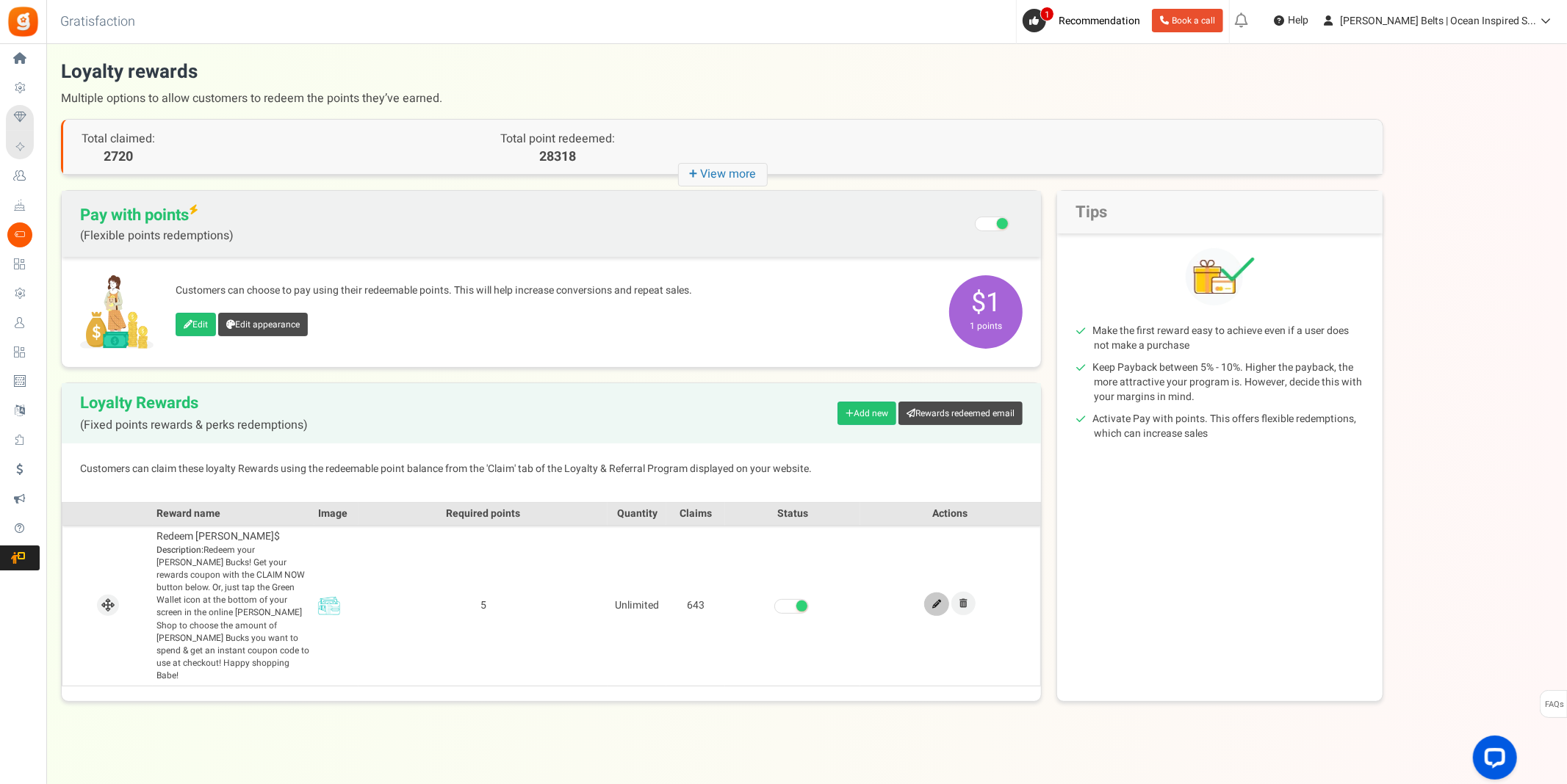
click at [933, 600] on icon at bounding box center [936, 604] width 8 height 8
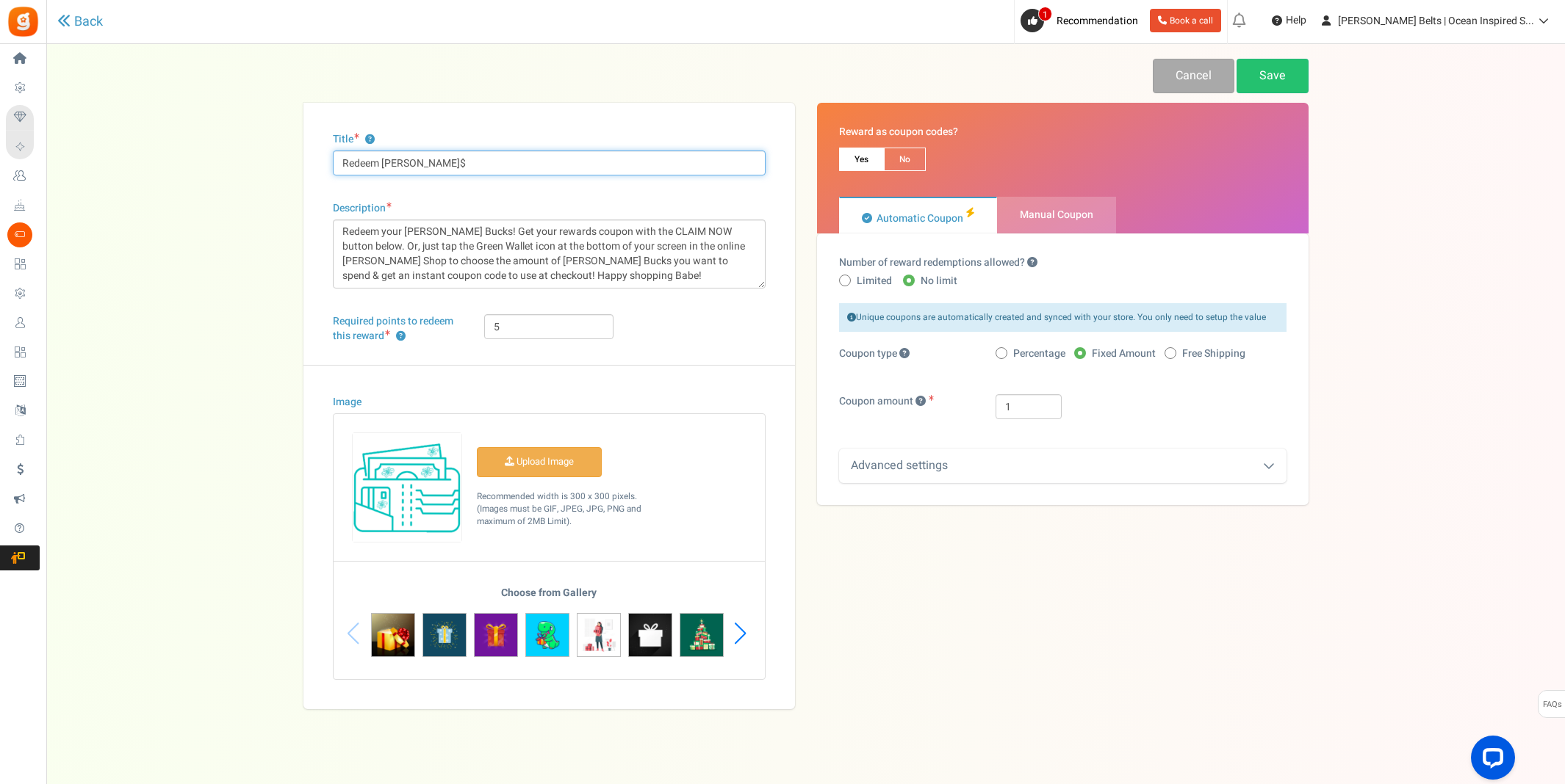
click at [382, 163] on input "Redeem [PERSON_NAME]$" at bounding box center [549, 162] width 433 height 25
type input "Redeem 5 [PERSON_NAME]$"
click at [1278, 73] on link "Save" at bounding box center [1272, 76] width 72 height 34
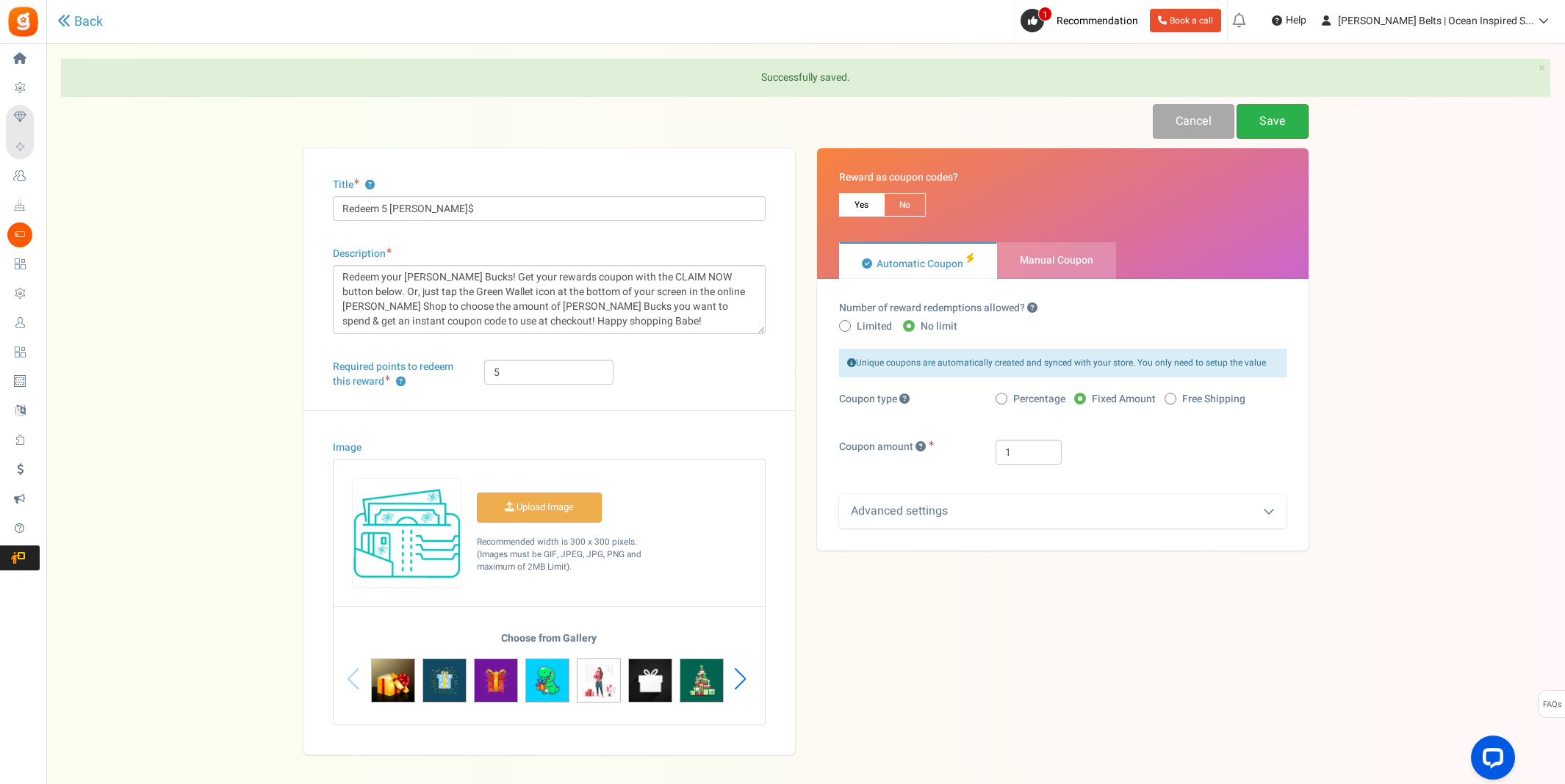
click at [1279, 129] on link "Save" at bounding box center [1272, 121] width 72 height 34
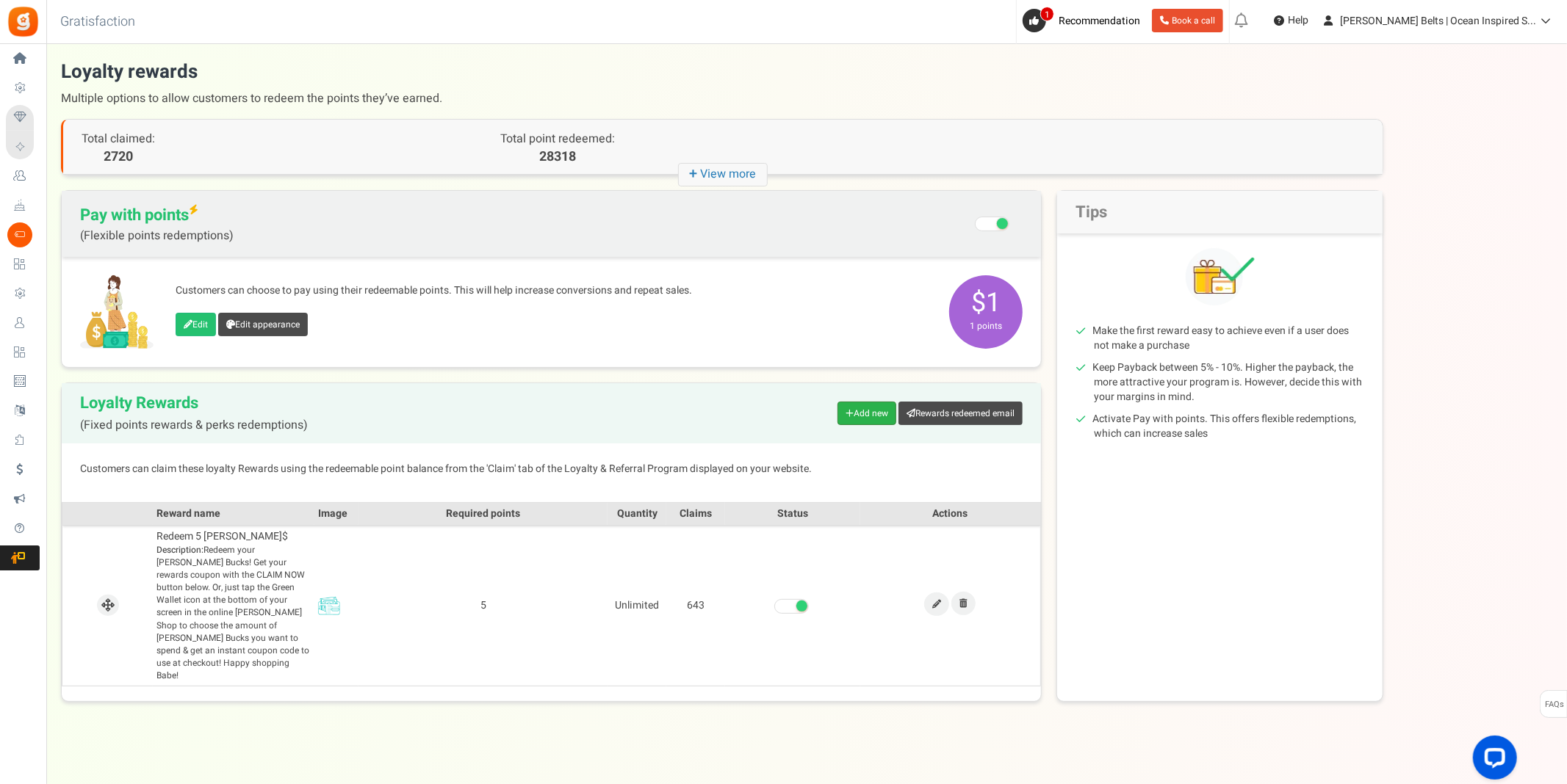
click at [864, 413] on link "Add new" at bounding box center [867, 413] width 59 height 23
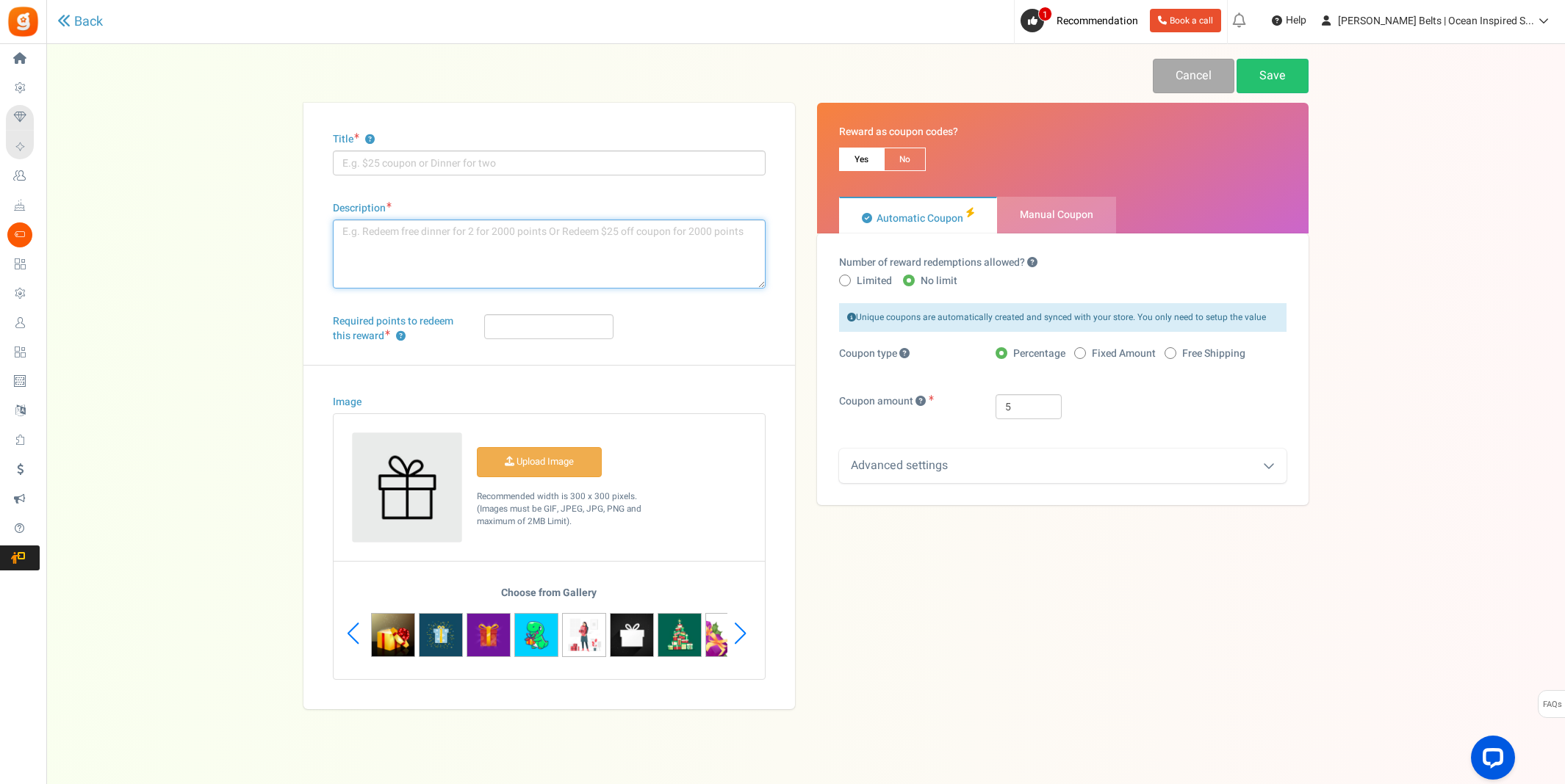
click at [502, 256] on textarea "Description" at bounding box center [549, 254] width 433 height 69
type textarea "√"
paste textarea "Redeem [PERSON_NAME]$ Description: Redeem your [PERSON_NAME] Bucks! Get your re…"
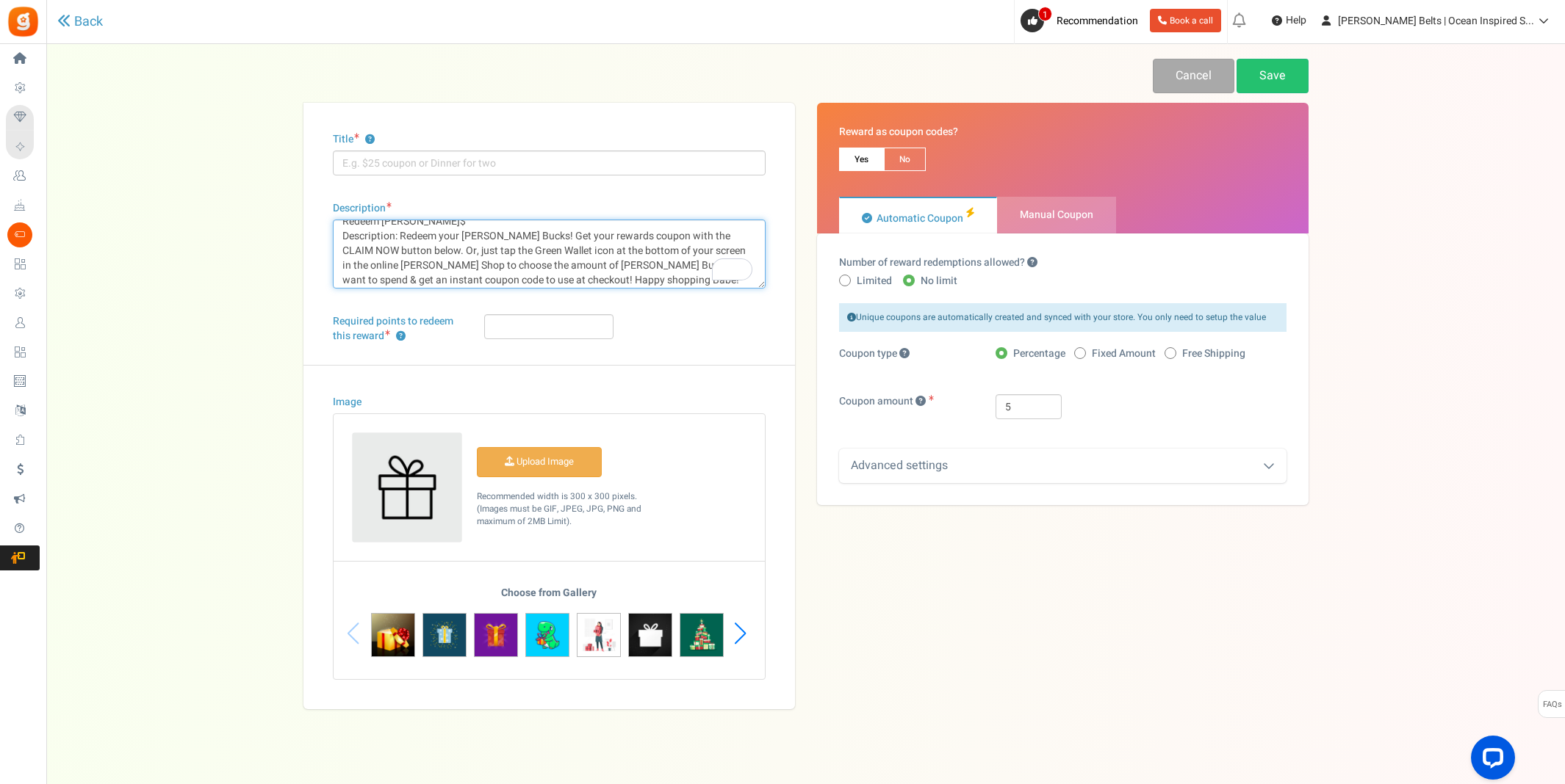
scroll to position [10, 0]
type textarea "Redeem [PERSON_NAME]$ Description: Redeem your [PERSON_NAME] Bucks! Get your re…"
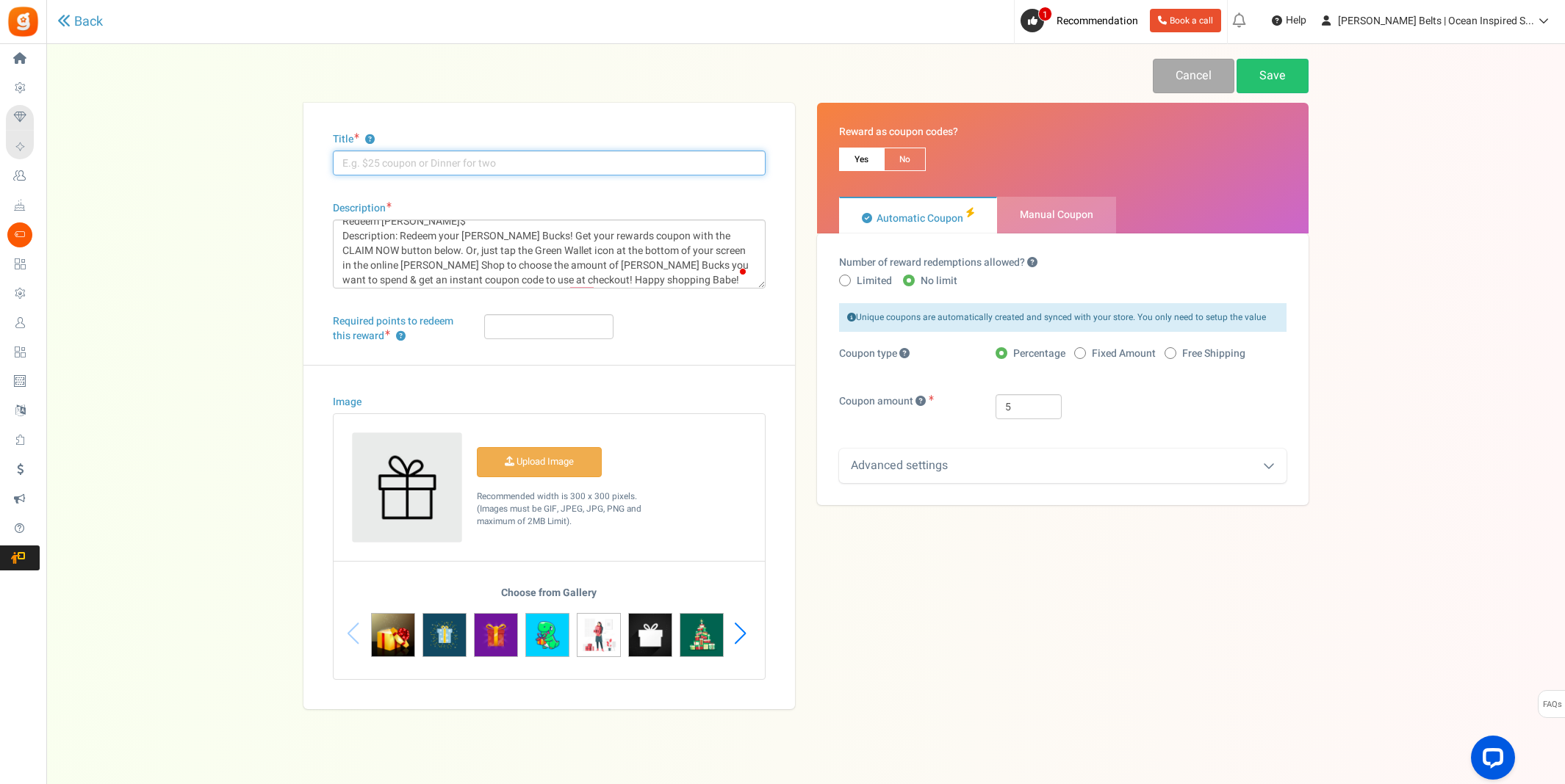
click at [406, 162] on input "Title ?" at bounding box center [549, 162] width 433 height 25
click at [382, 160] on input "Redeem [PERSON_NAME]$" at bounding box center [549, 162] width 433 height 25
type input "Redeem 10 [PERSON_NAME]$"
click at [521, 327] on input "Required points to redeem this reward ?" at bounding box center [548, 326] width 130 height 25
type input "10"
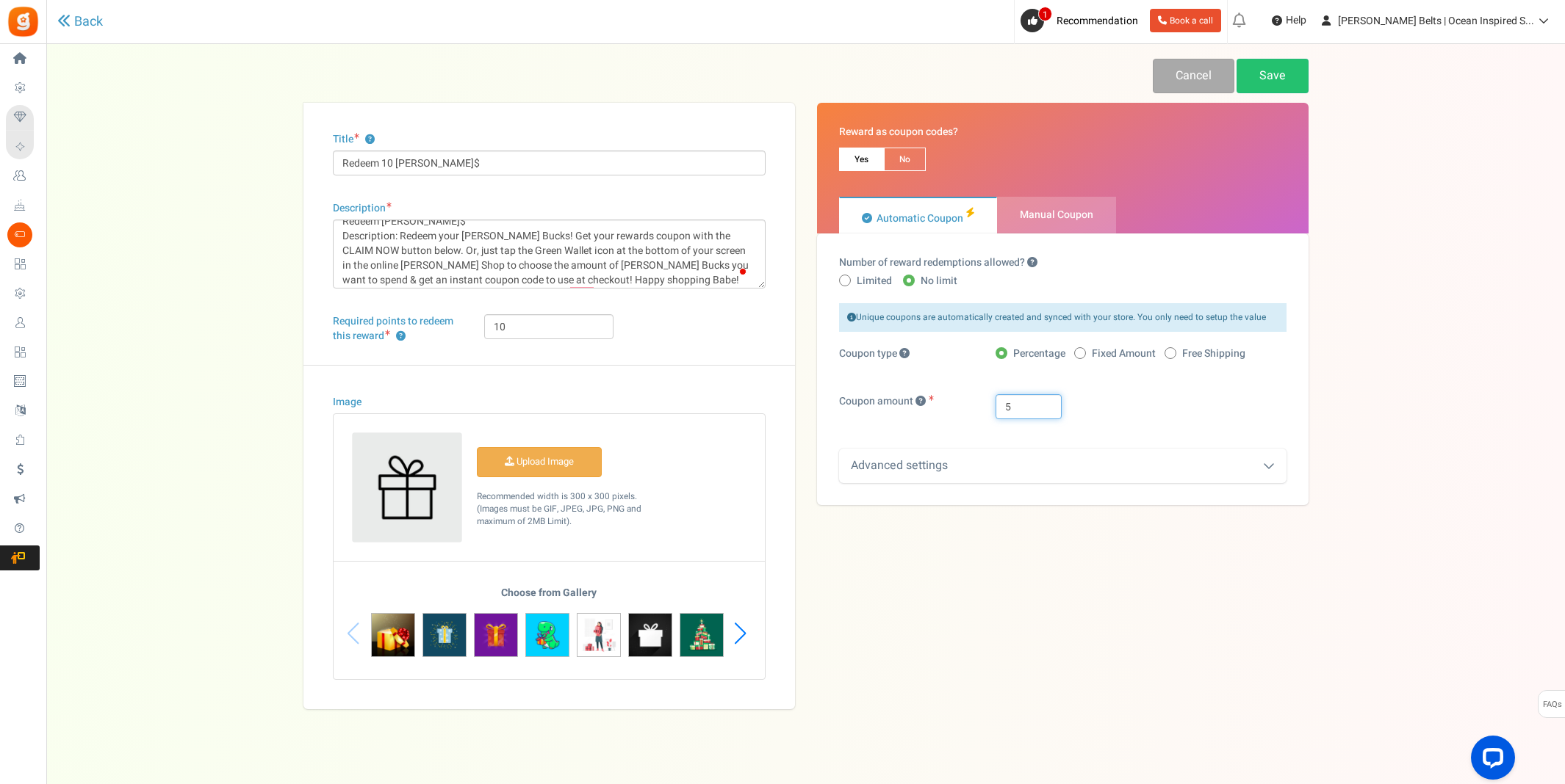
drag, startPoint x: 1005, startPoint y: 407, endPoint x: 1015, endPoint y: 406, distance: 10.0
click at [1015, 406] on input "5" at bounding box center [1028, 406] width 66 height 25
click at [1084, 355] on span at bounding box center [1080, 353] width 12 height 12
click at [1084, 355] on input "Fixed Amount" at bounding box center [1079, 354] width 9 height 9
radio input "true"
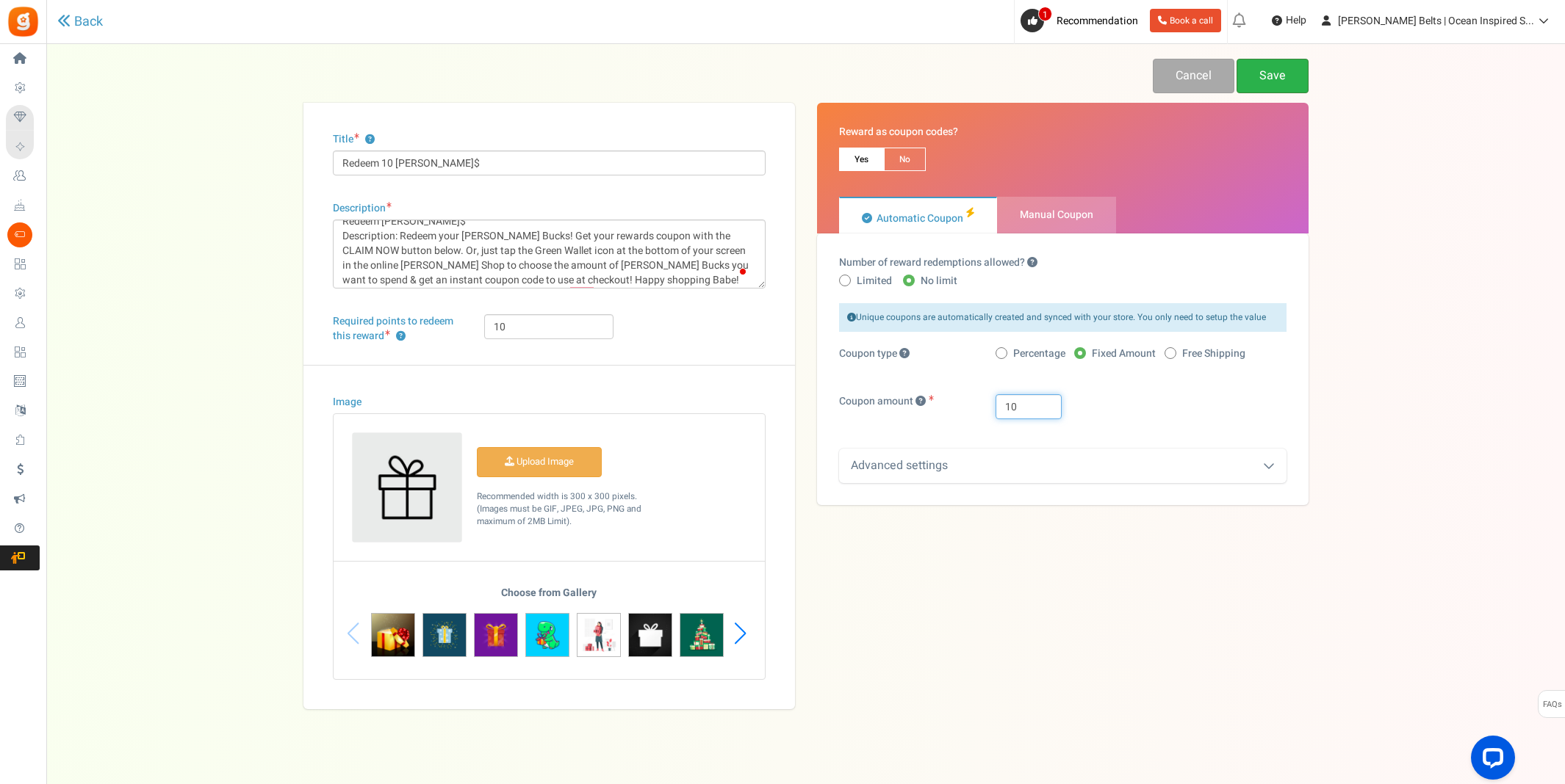
type input "10"
click at [1293, 75] on link "Save" at bounding box center [1272, 76] width 72 height 34
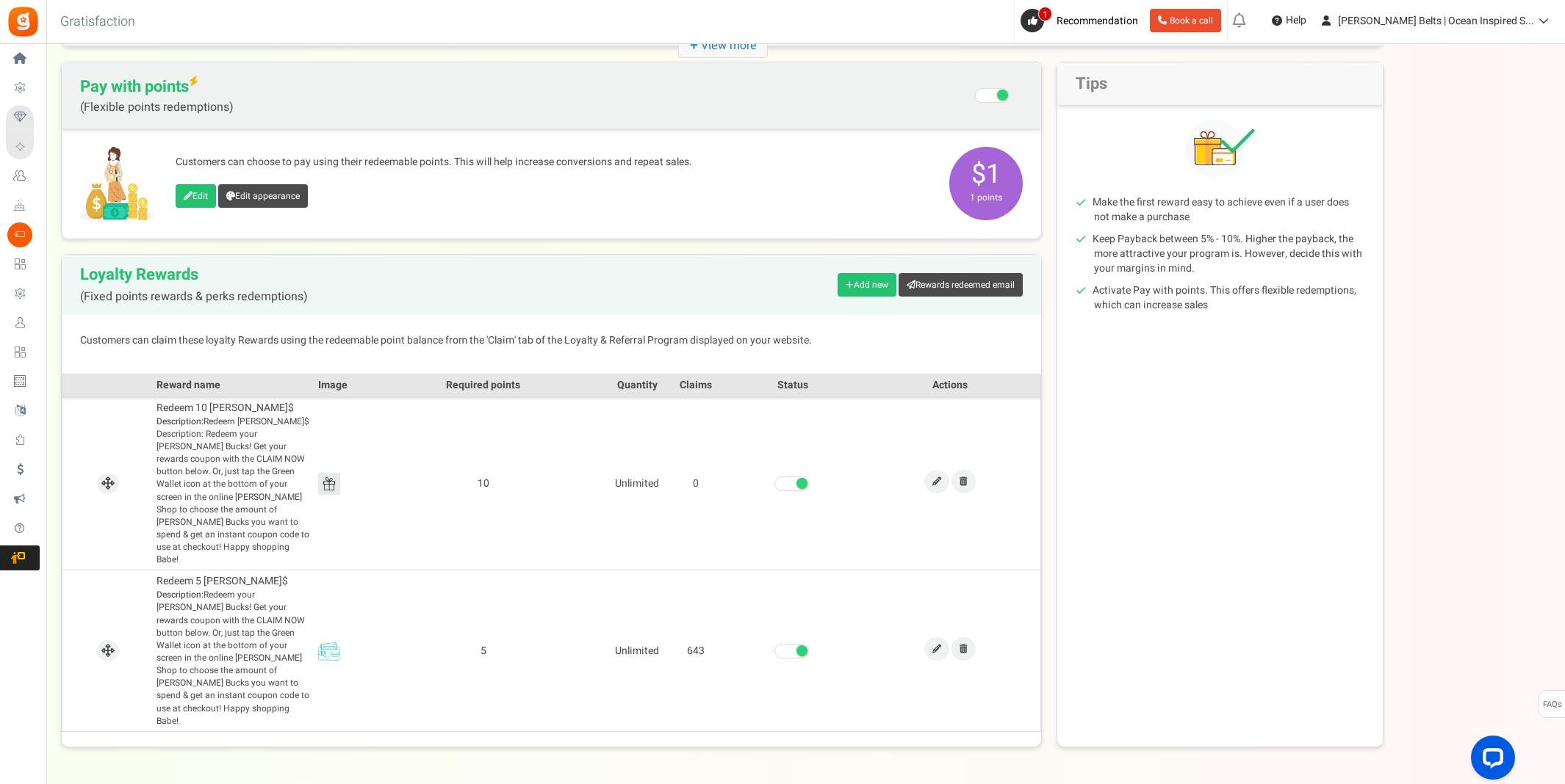
scroll to position [130, 0]
click at [933, 644] on icon at bounding box center [936, 648] width 8 height 8
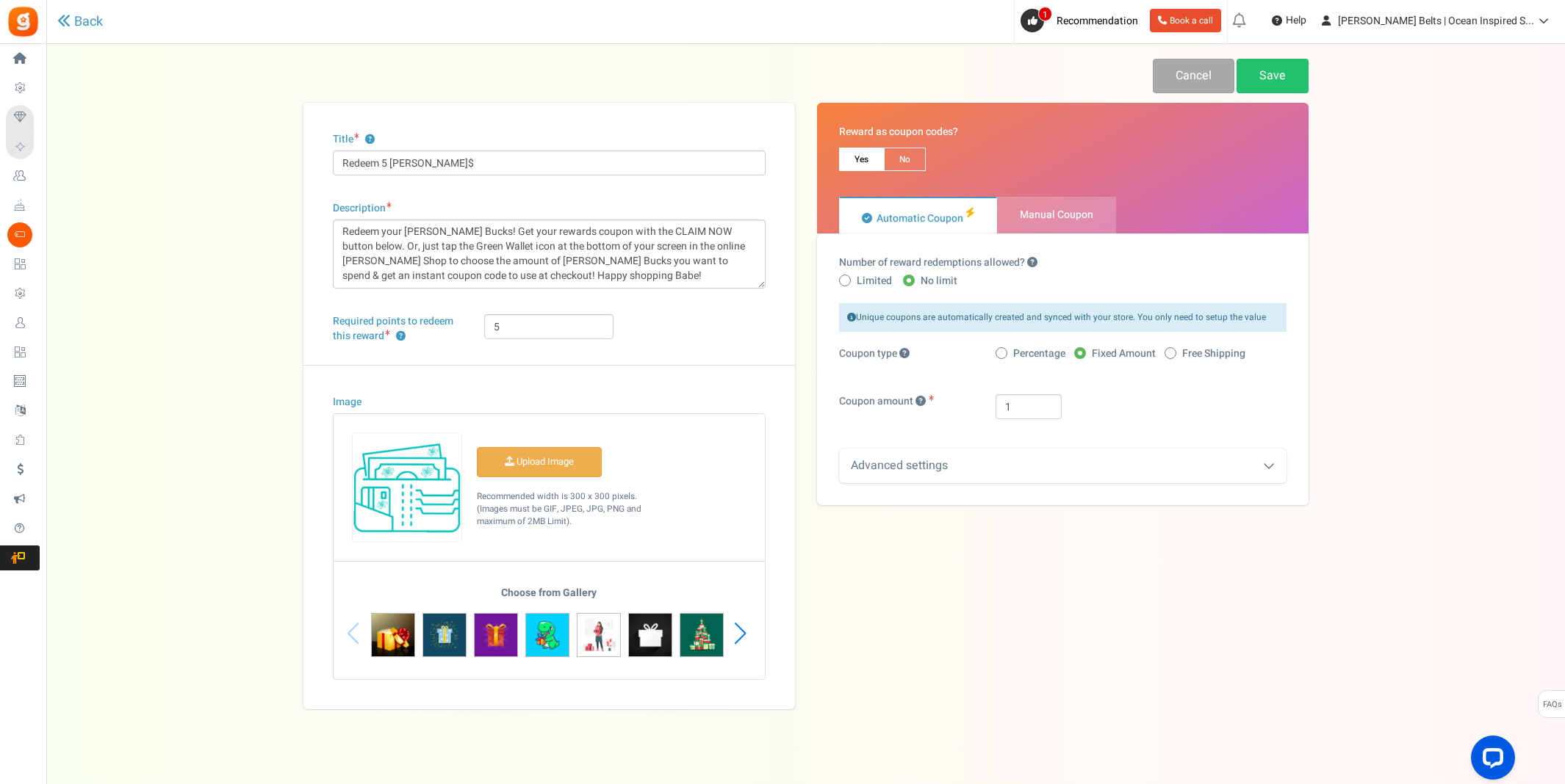
click at [421, 493] on img at bounding box center [407, 488] width 109 height 109
click at [351, 629] on div "Choose from Gallery" at bounding box center [549, 633] width 431 height 91
click at [562, 594] on h5 "Choose from Gallery" at bounding box center [549, 597] width 356 height 19
click at [744, 623] on div "Next slide" at bounding box center [740, 633] width 20 height 44
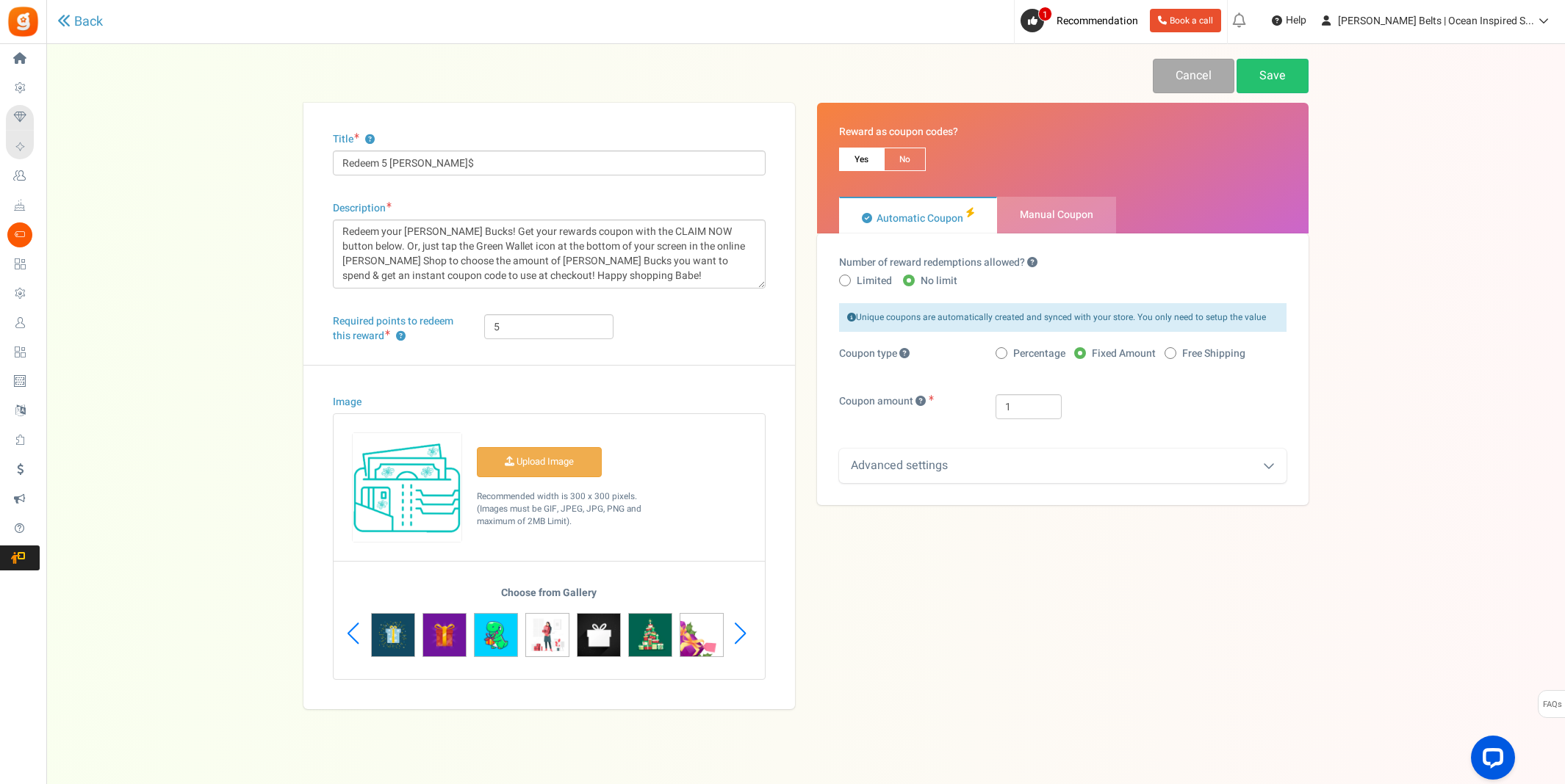
click at [744, 623] on div "Next slide" at bounding box center [740, 633] width 20 height 44
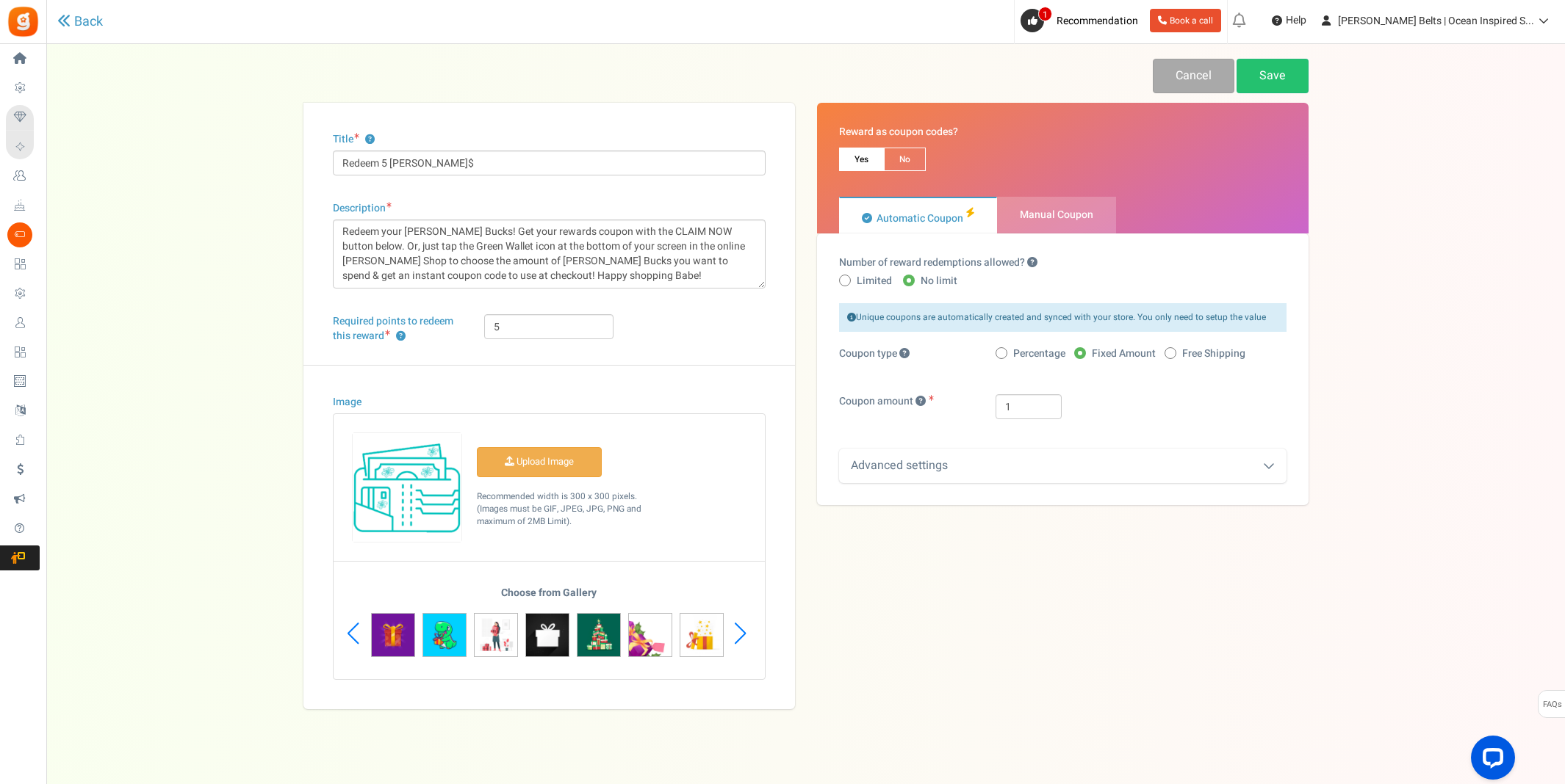
click at [744, 623] on div "Next slide" at bounding box center [740, 633] width 20 height 44
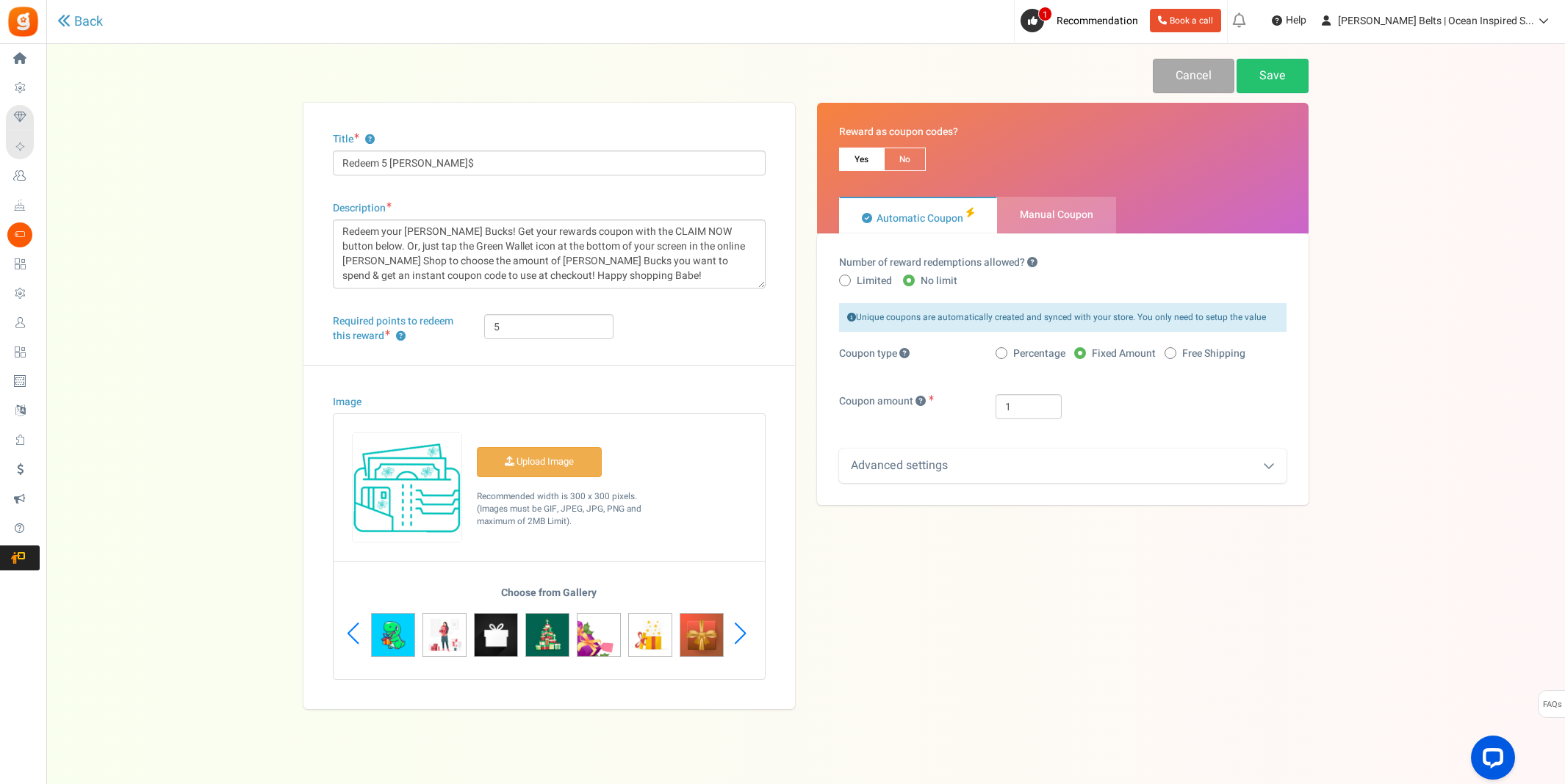
click at [740, 630] on div "Next slide" at bounding box center [740, 633] width 20 height 44
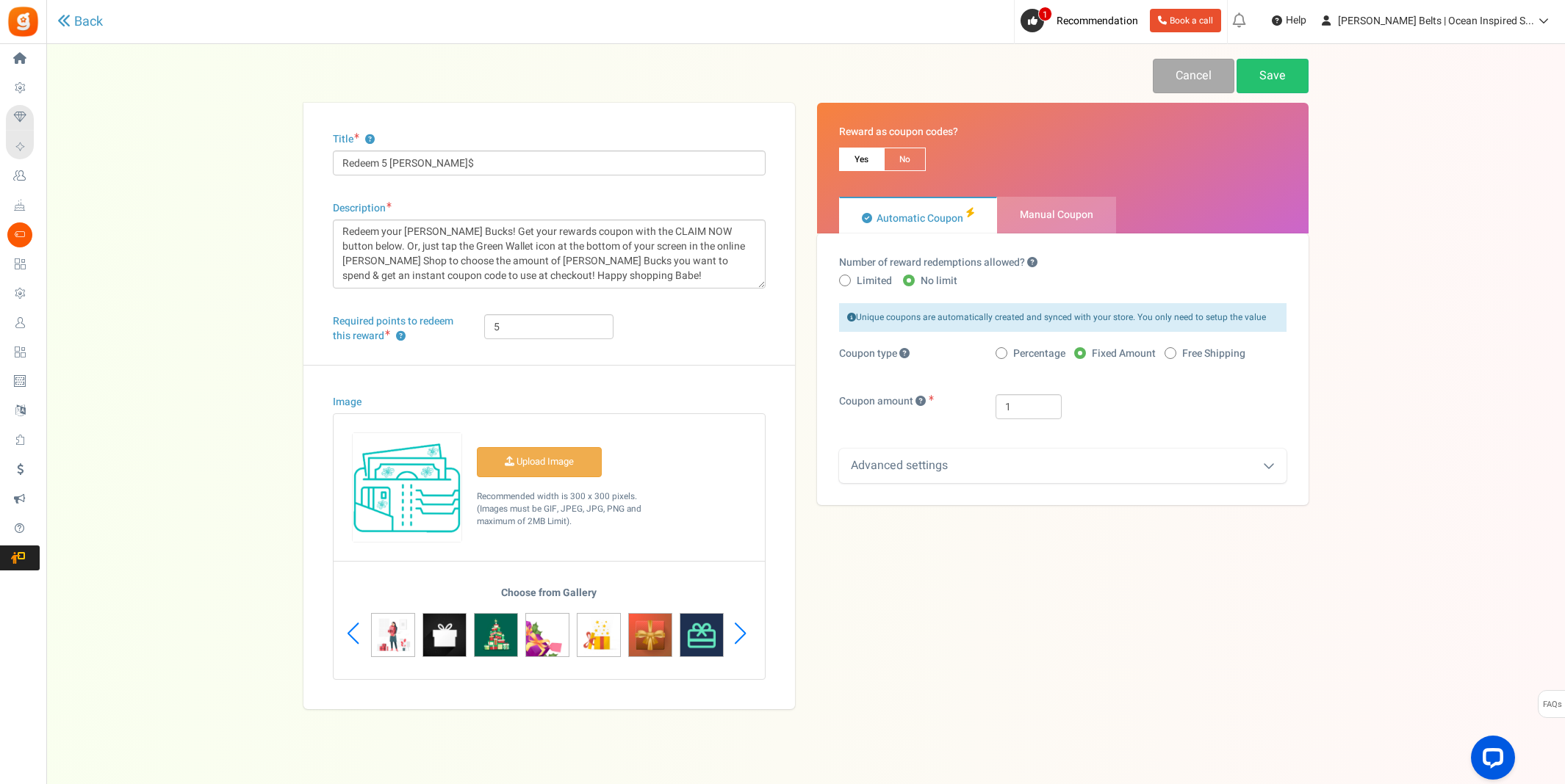
click at [740, 630] on div "Next slide" at bounding box center [740, 633] width 20 height 44
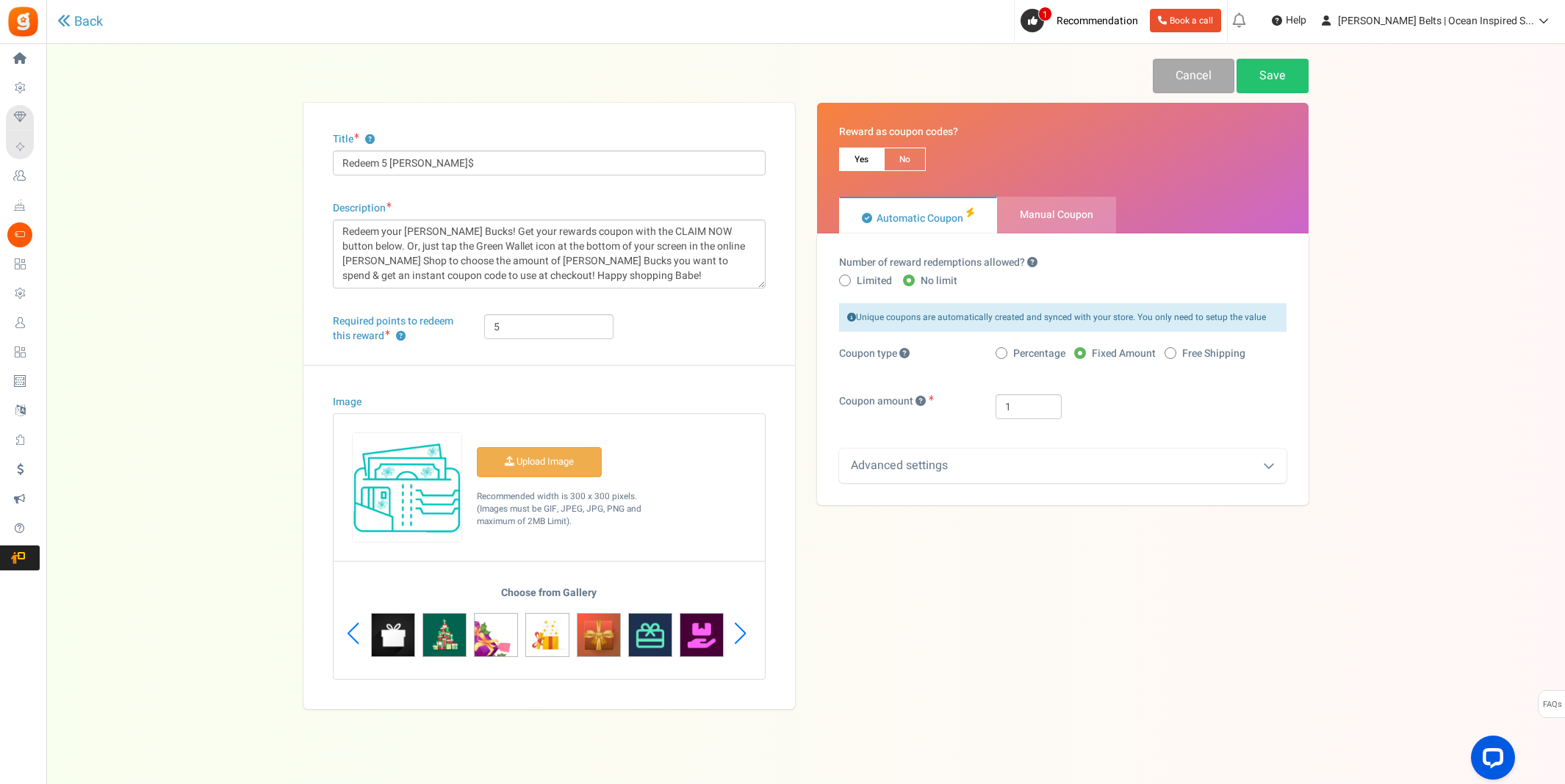
click at [740, 630] on div "Next slide" at bounding box center [740, 633] width 20 height 44
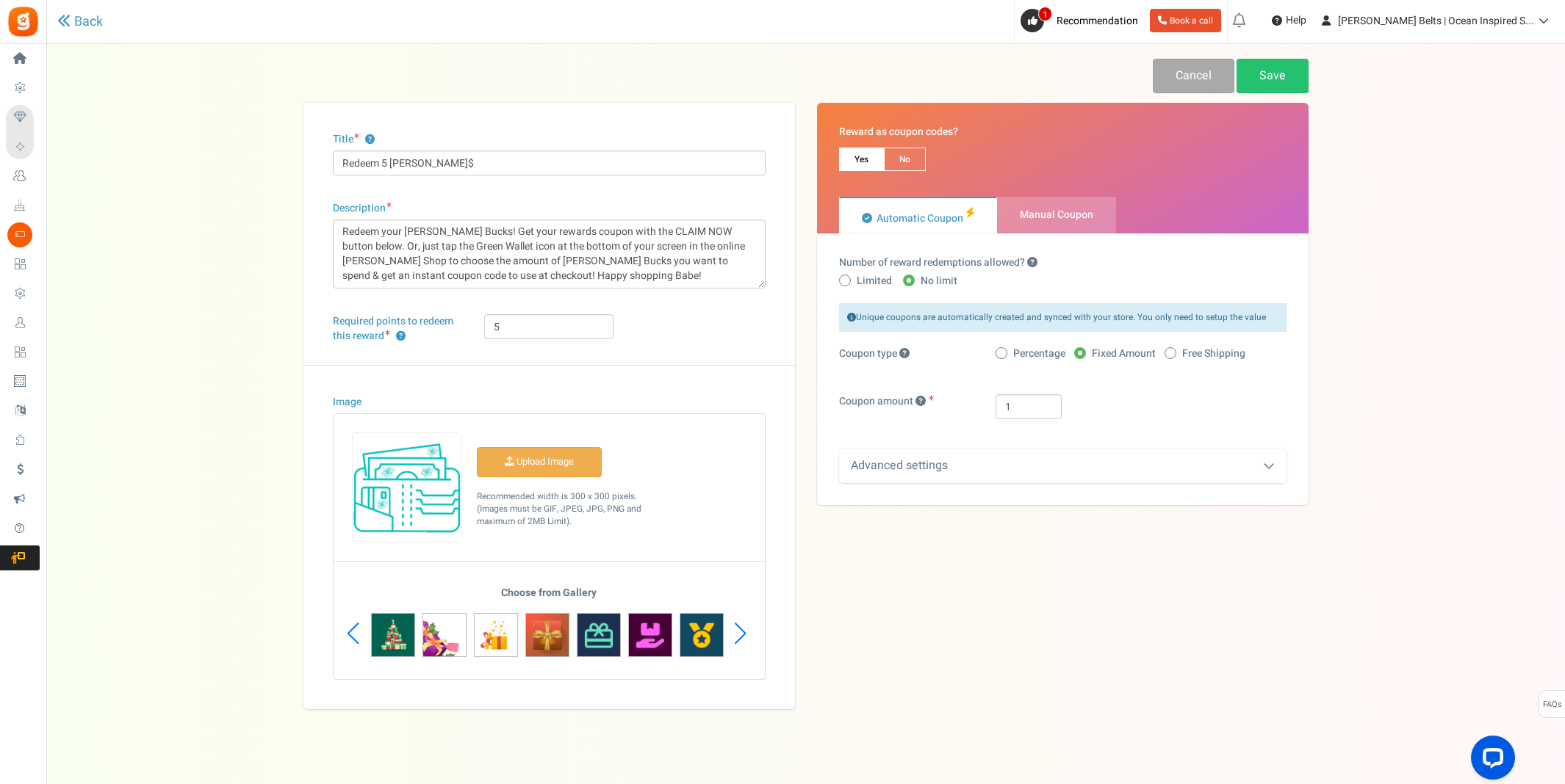
click at [740, 630] on div "Next slide" at bounding box center [740, 633] width 20 height 44
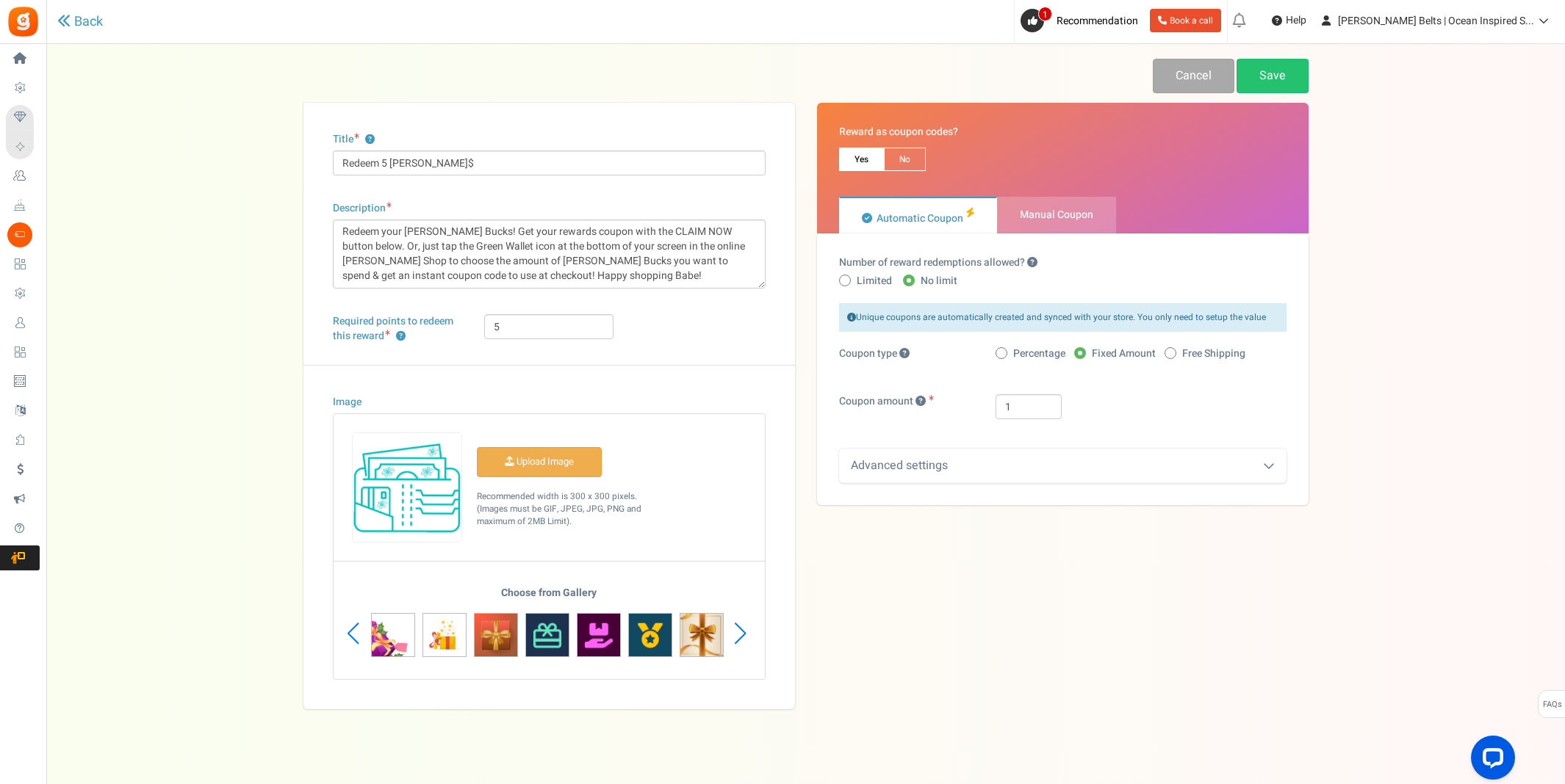
click at [740, 630] on div "Next slide" at bounding box center [740, 633] width 20 height 44
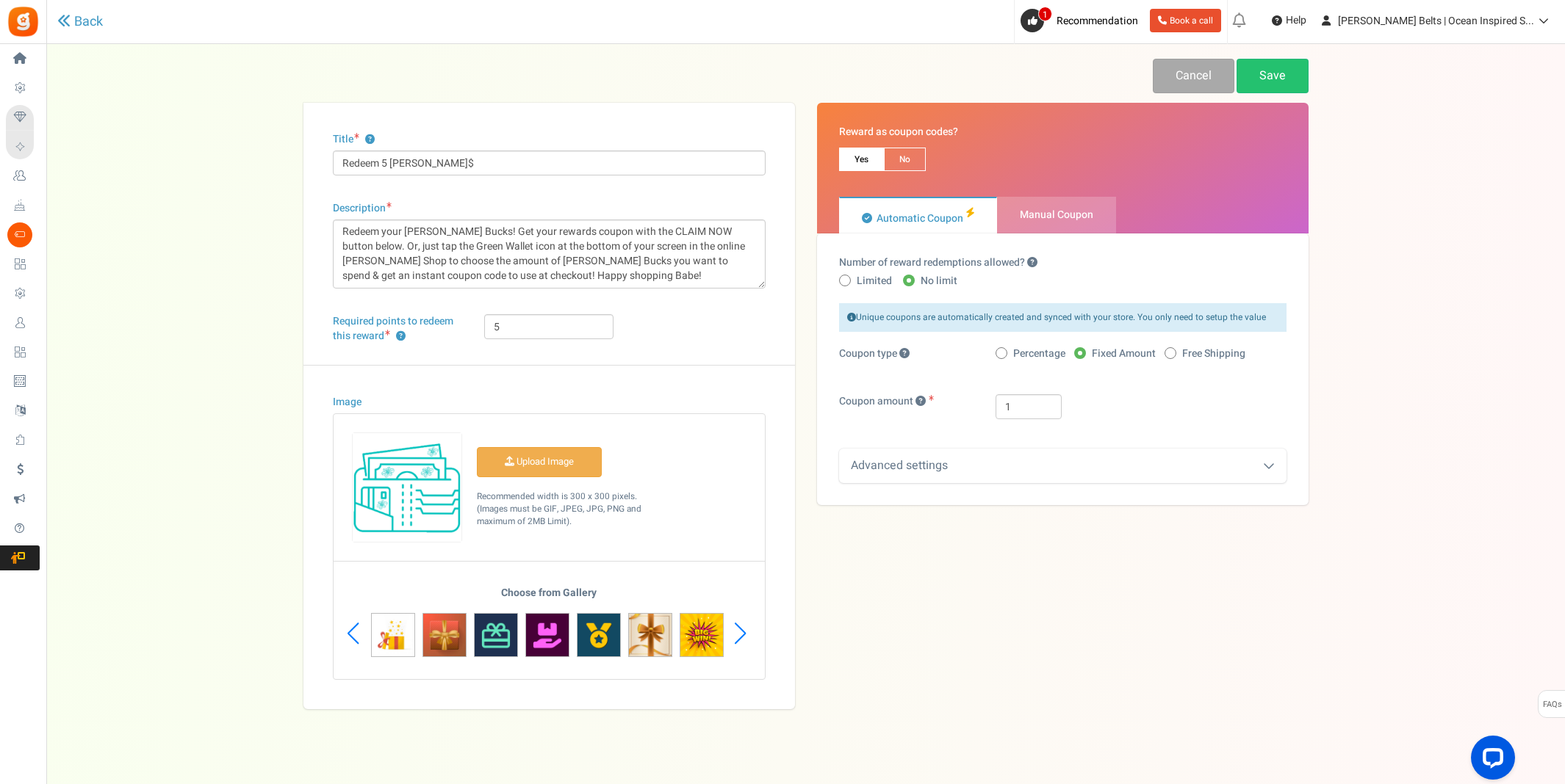
click at [740, 630] on div "Next slide" at bounding box center [740, 633] width 20 height 44
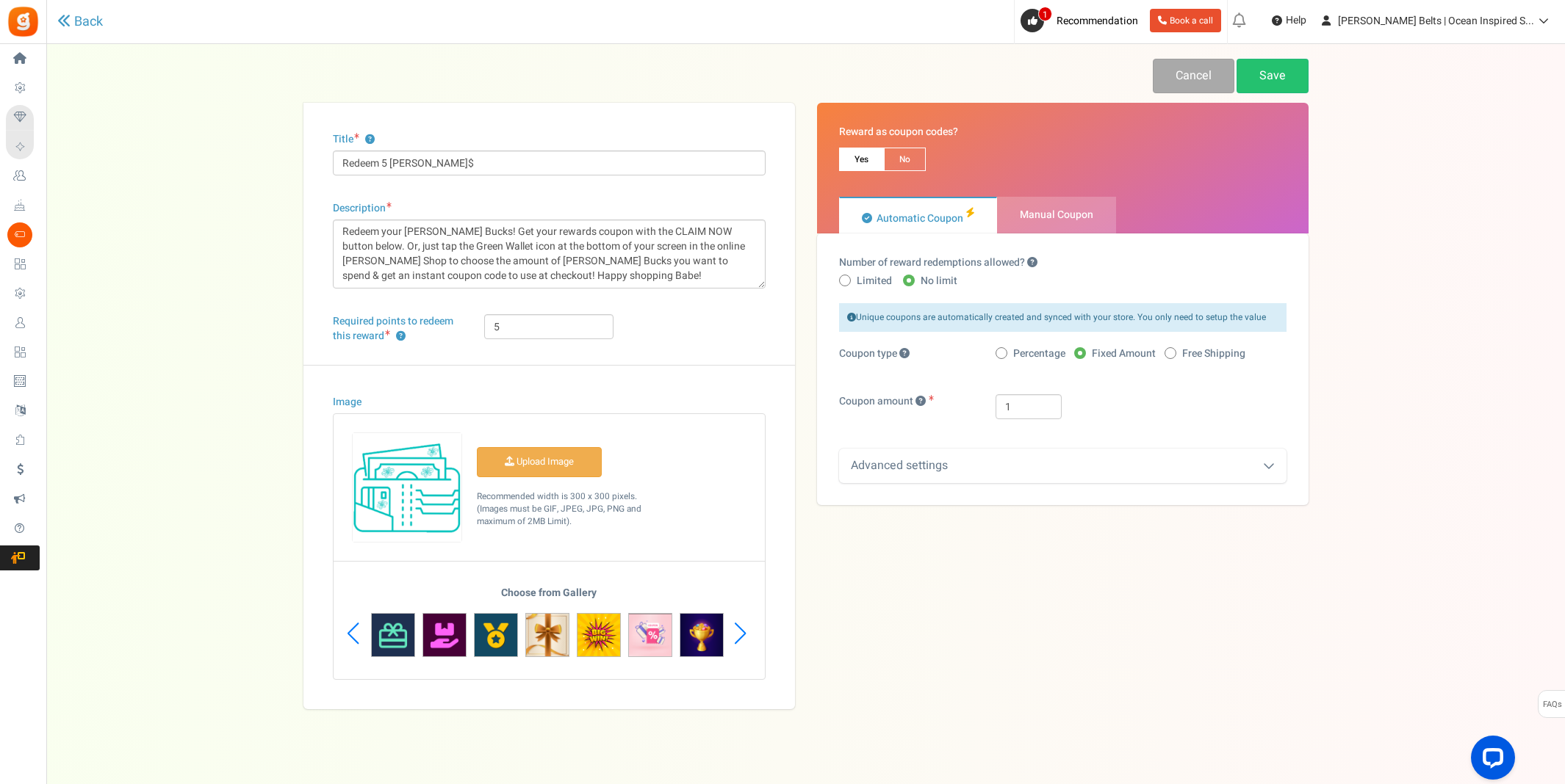
click at [740, 630] on div "Next slide" at bounding box center [740, 633] width 20 height 44
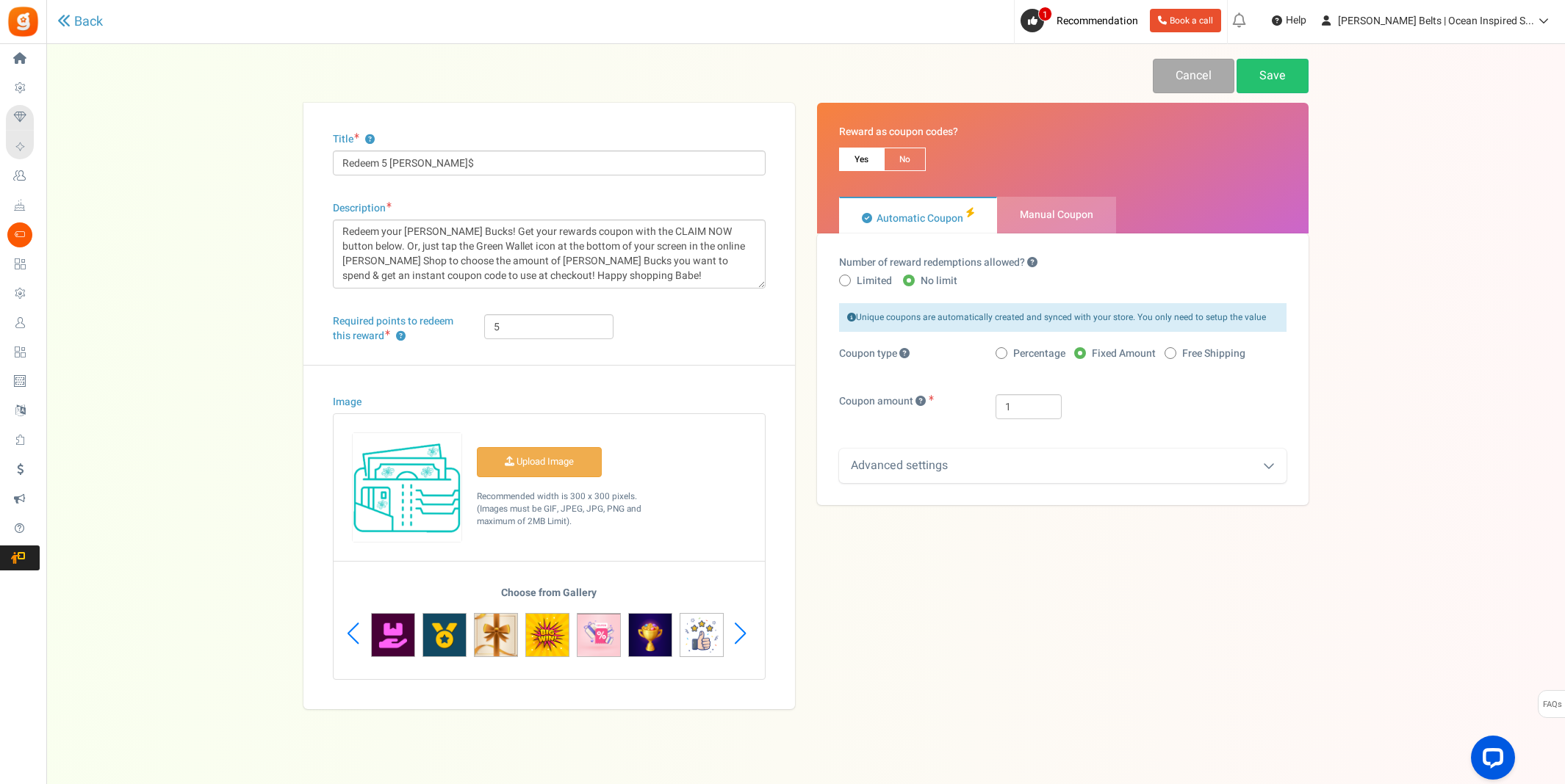
click at [740, 630] on div "Next slide" at bounding box center [740, 633] width 20 height 44
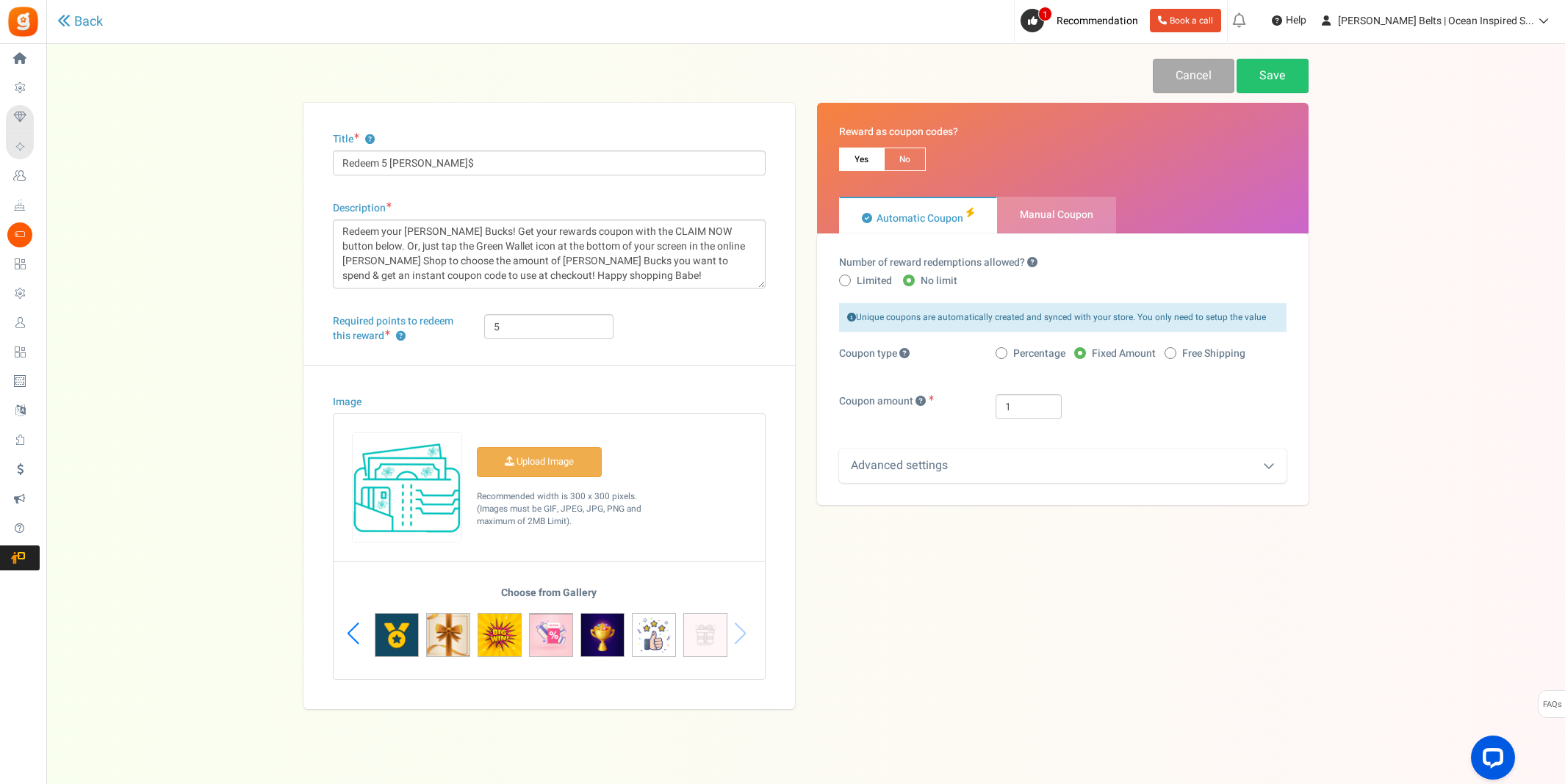
click at [740, 630] on div "Choose from Gallery" at bounding box center [549, 633] width 431 height 91
drag, startPoint x: 431, startPoint y: 507, endPoint x: 1405, endPoint y: 0, distance: 1098.1
click at [1281, 77] on link "Save" at bounding box center [1272, 76] width 72 height 34
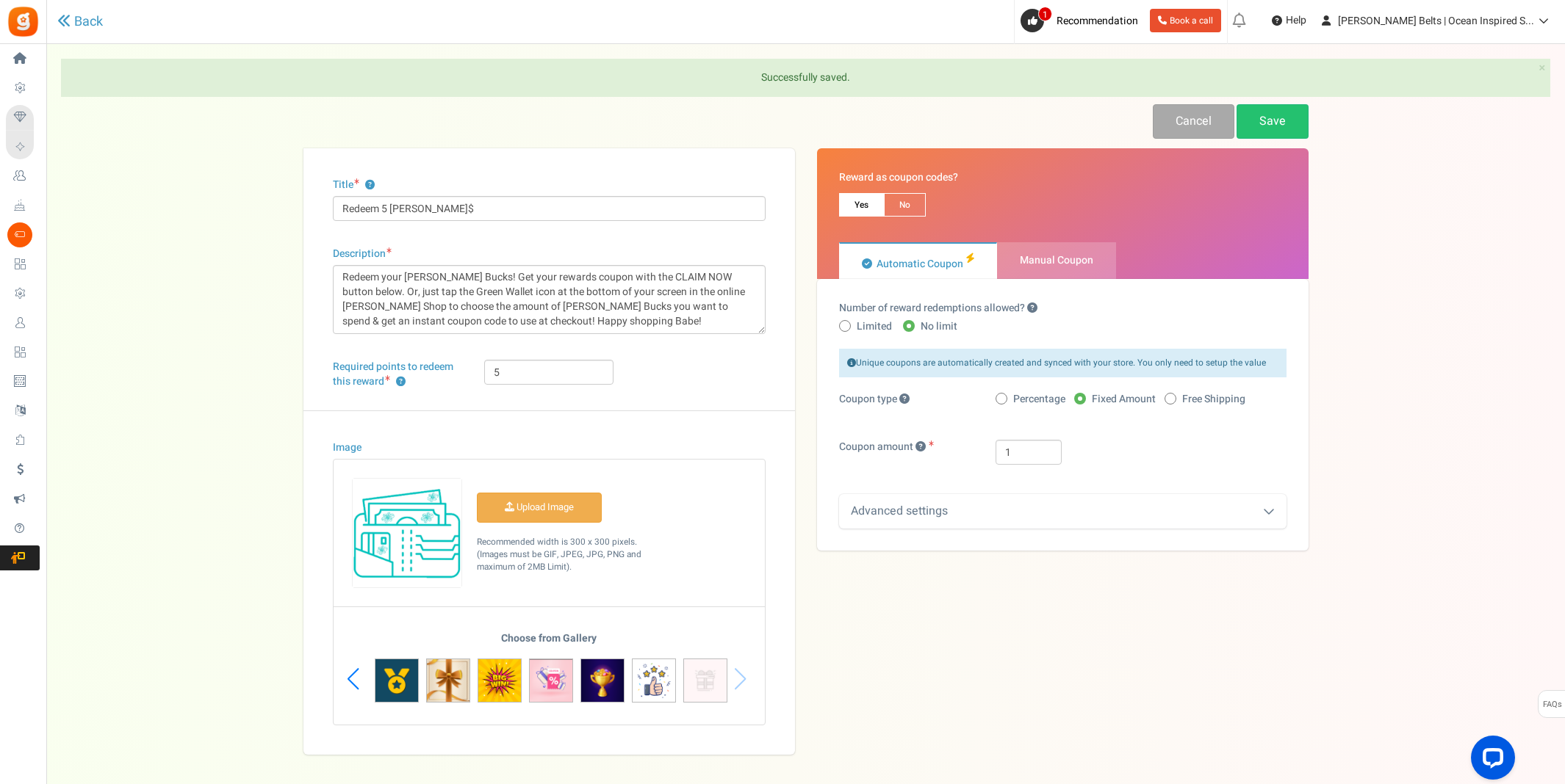
click at [71, 8] on div "Back" at bounding box center [331, 21] width 548 height 43
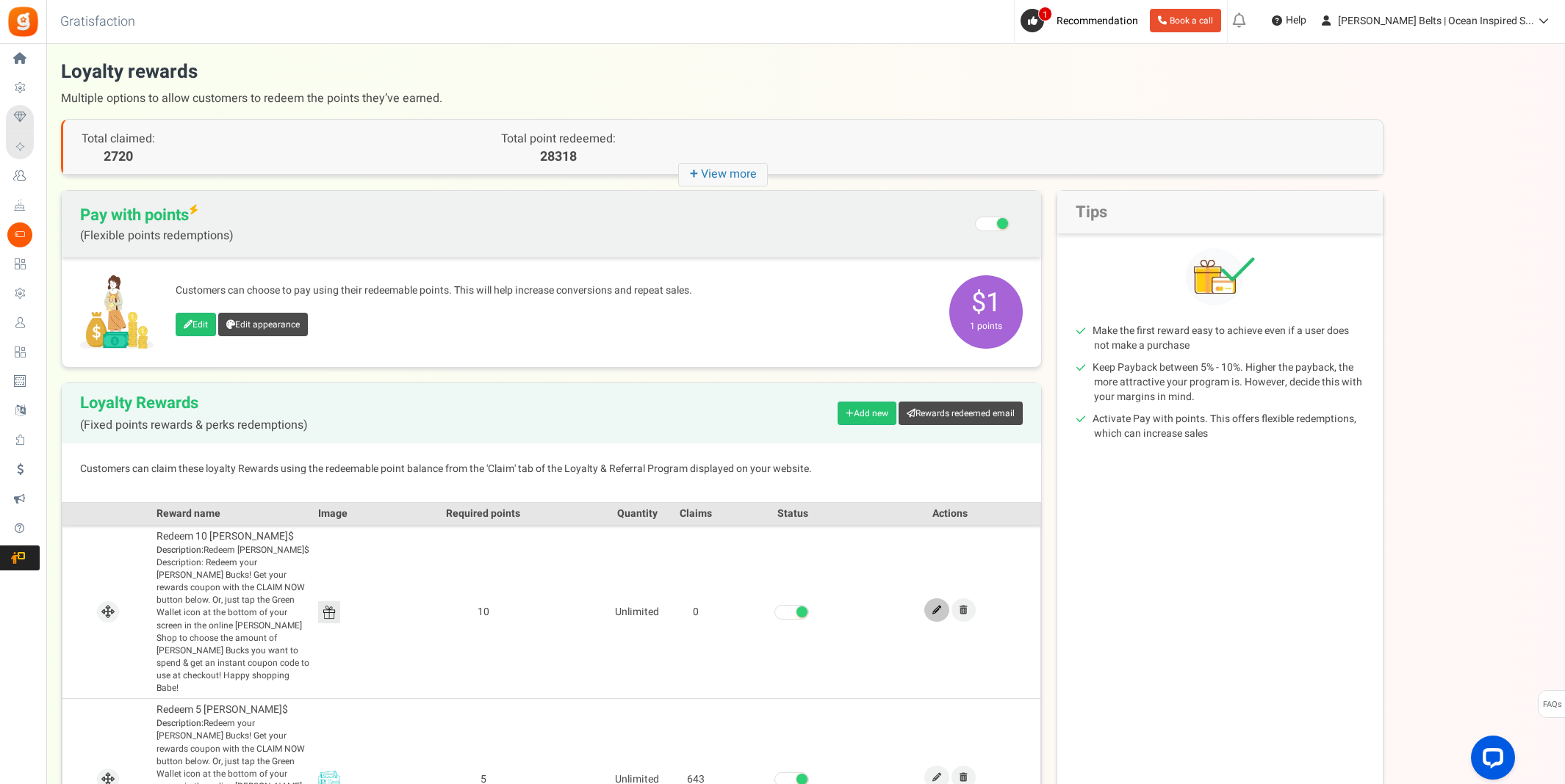
click at [935, 606] on icon at bounding box center [936, 610] width 8 height 8
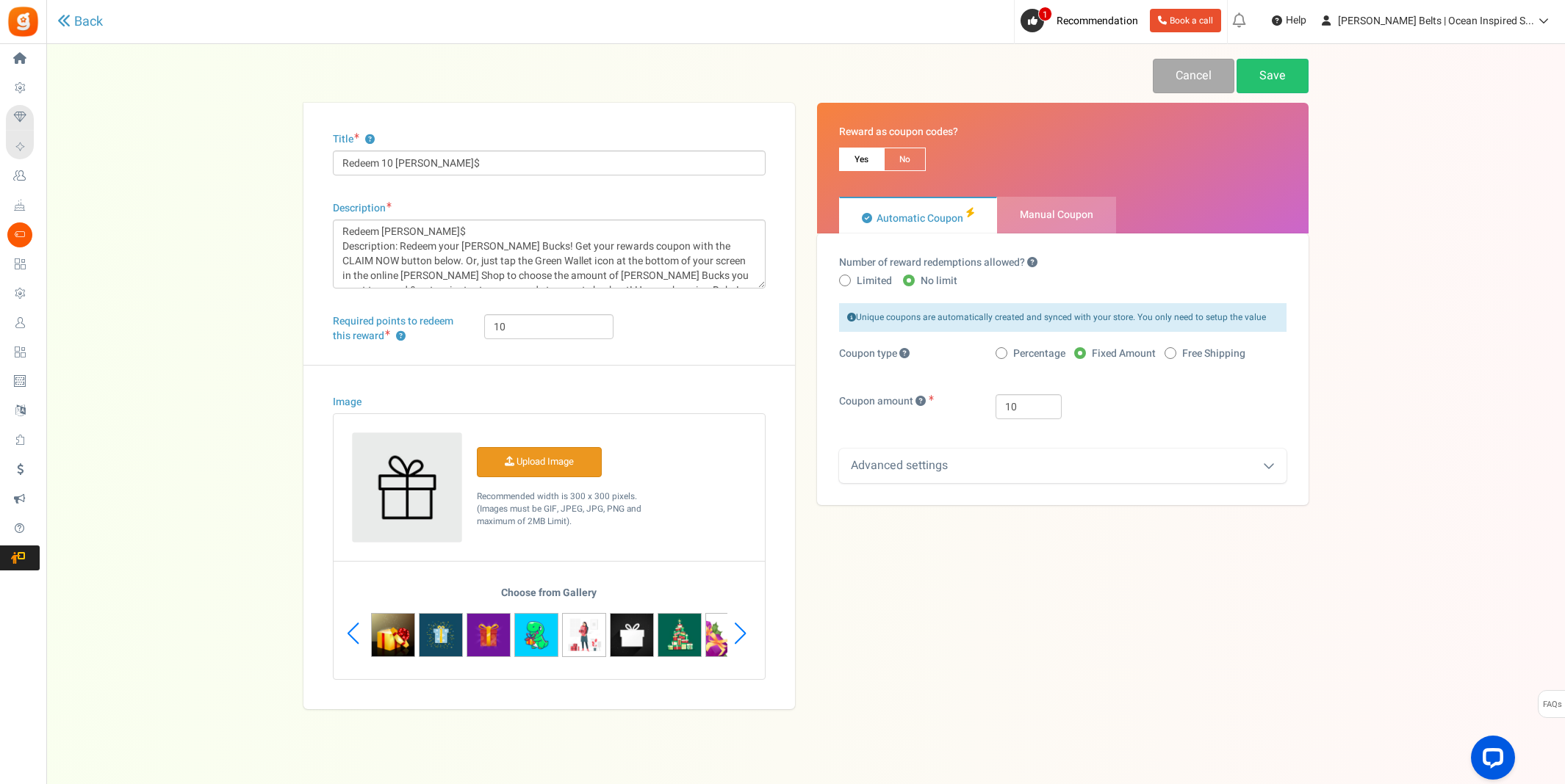
click at [534, 456] on input "Image" at bounding box center [539, 462] width 123 height 29
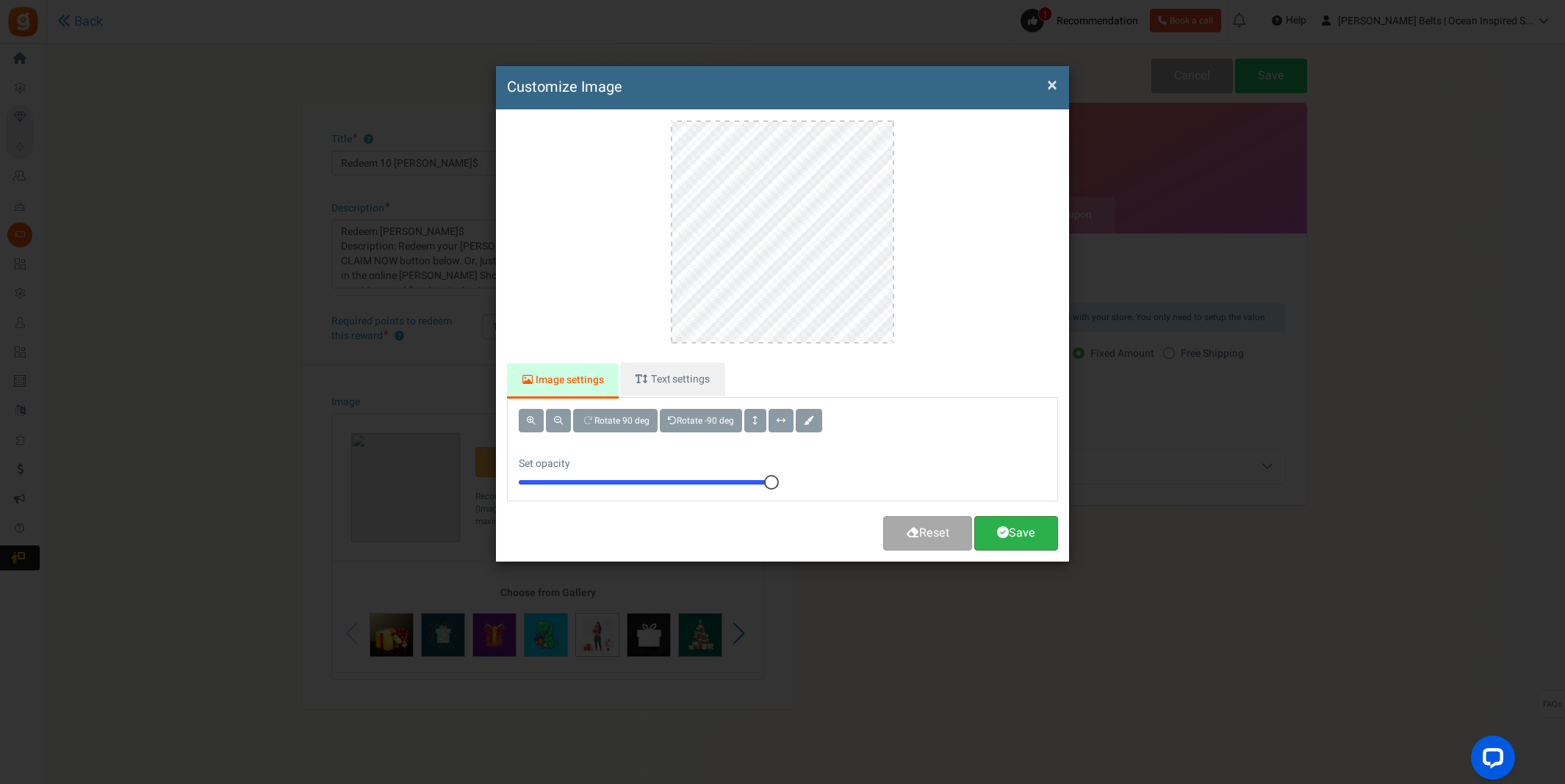
click at [1029, 531] on link "Save" at bounding box center [1016, 533] width 84 height 34
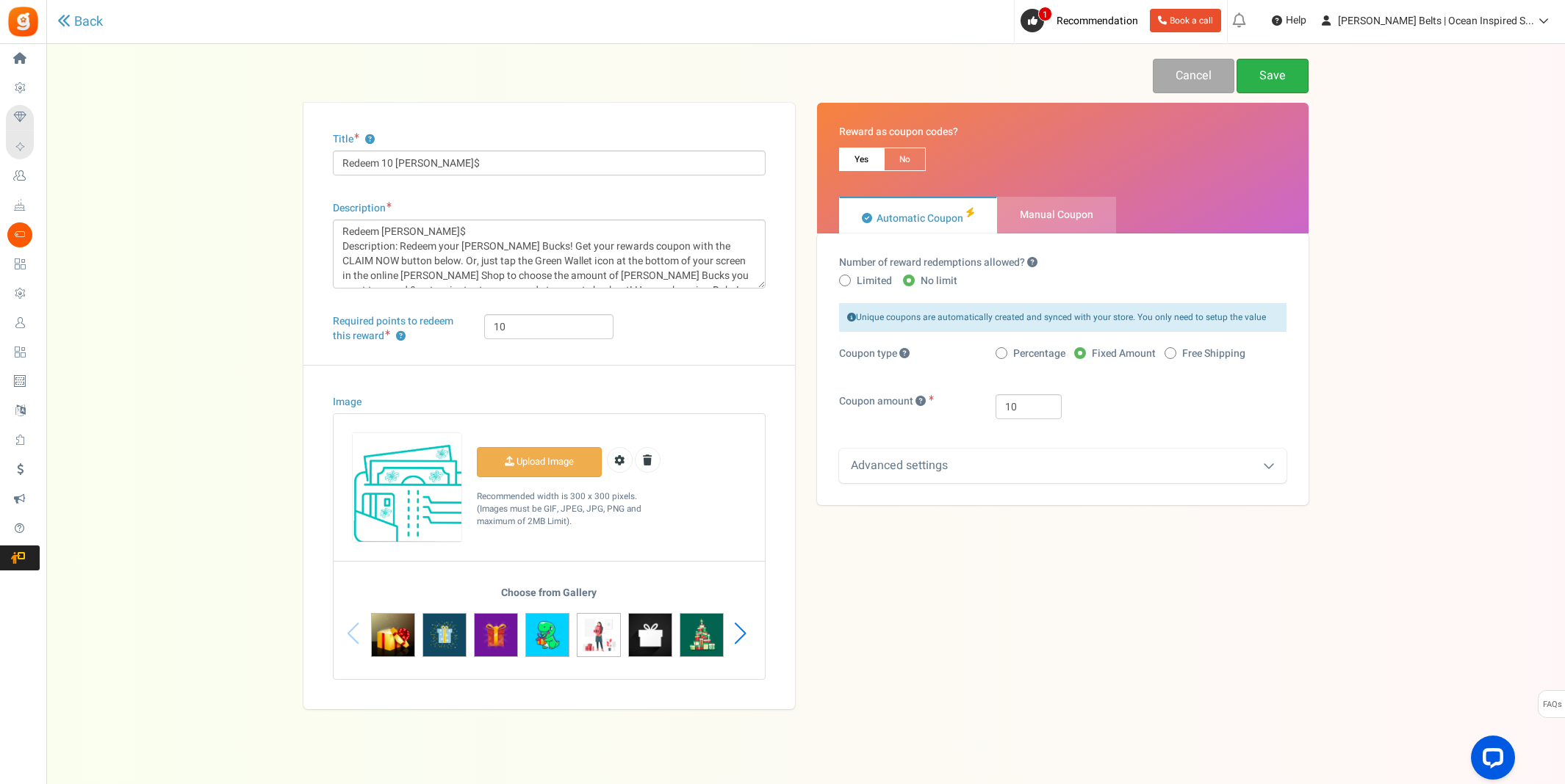
click at [1294, 76] on link "Save" at bounding box center [1272, 76] width 72 height 34
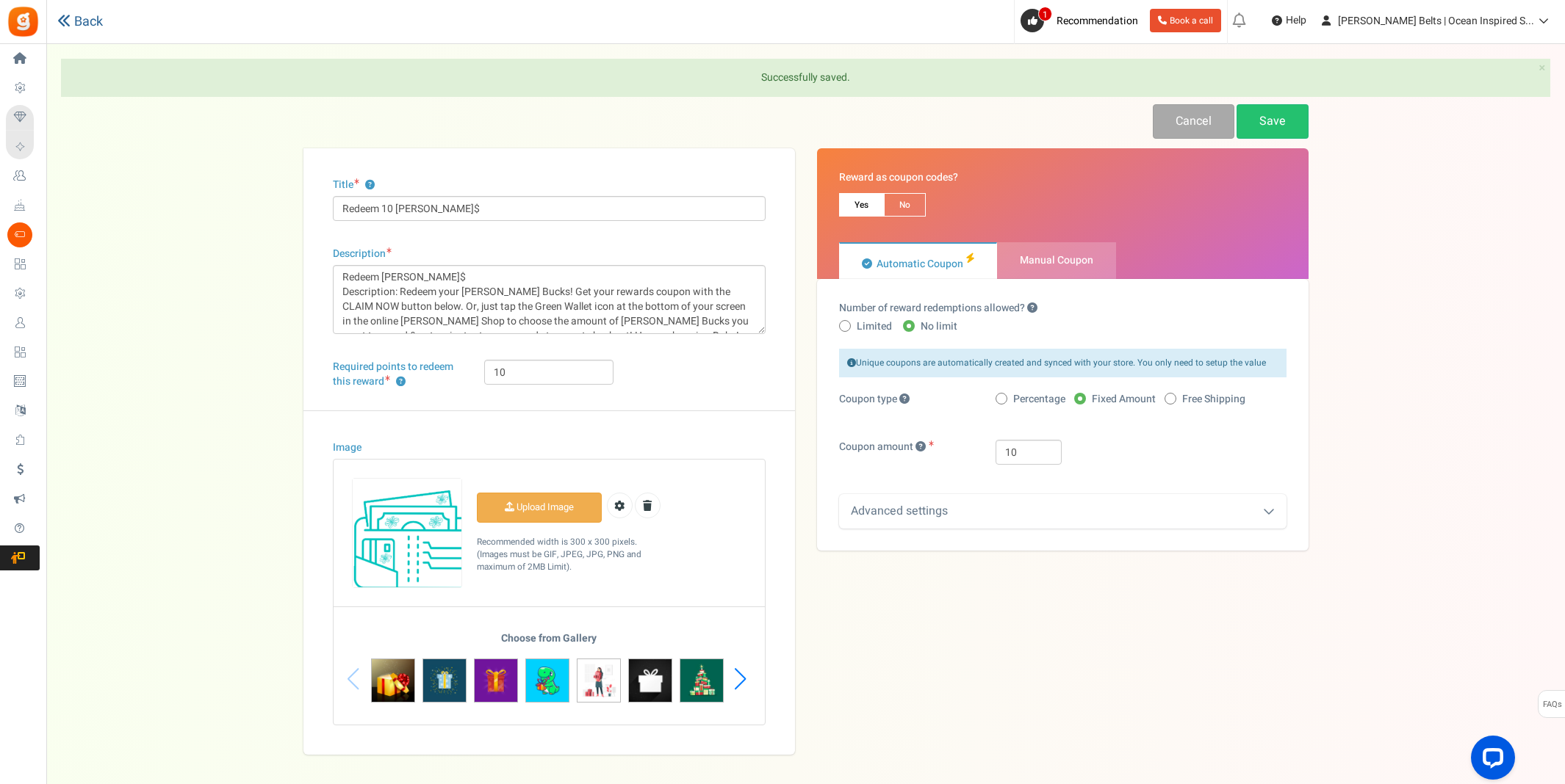
click at [83, 15] on link "Back" at bounding box center [79, 21] width 46 height 16
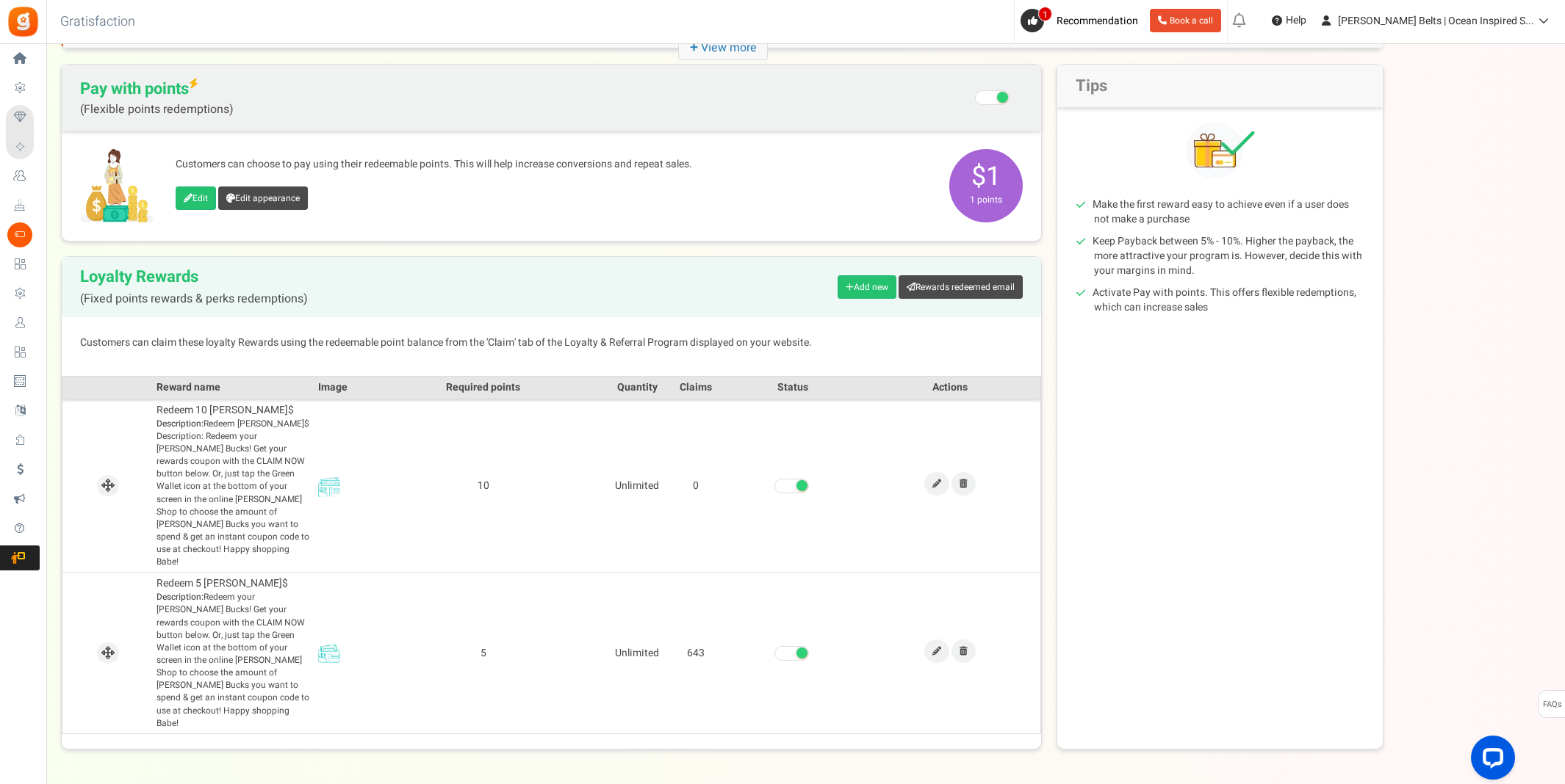
scroll to position [130, 0]
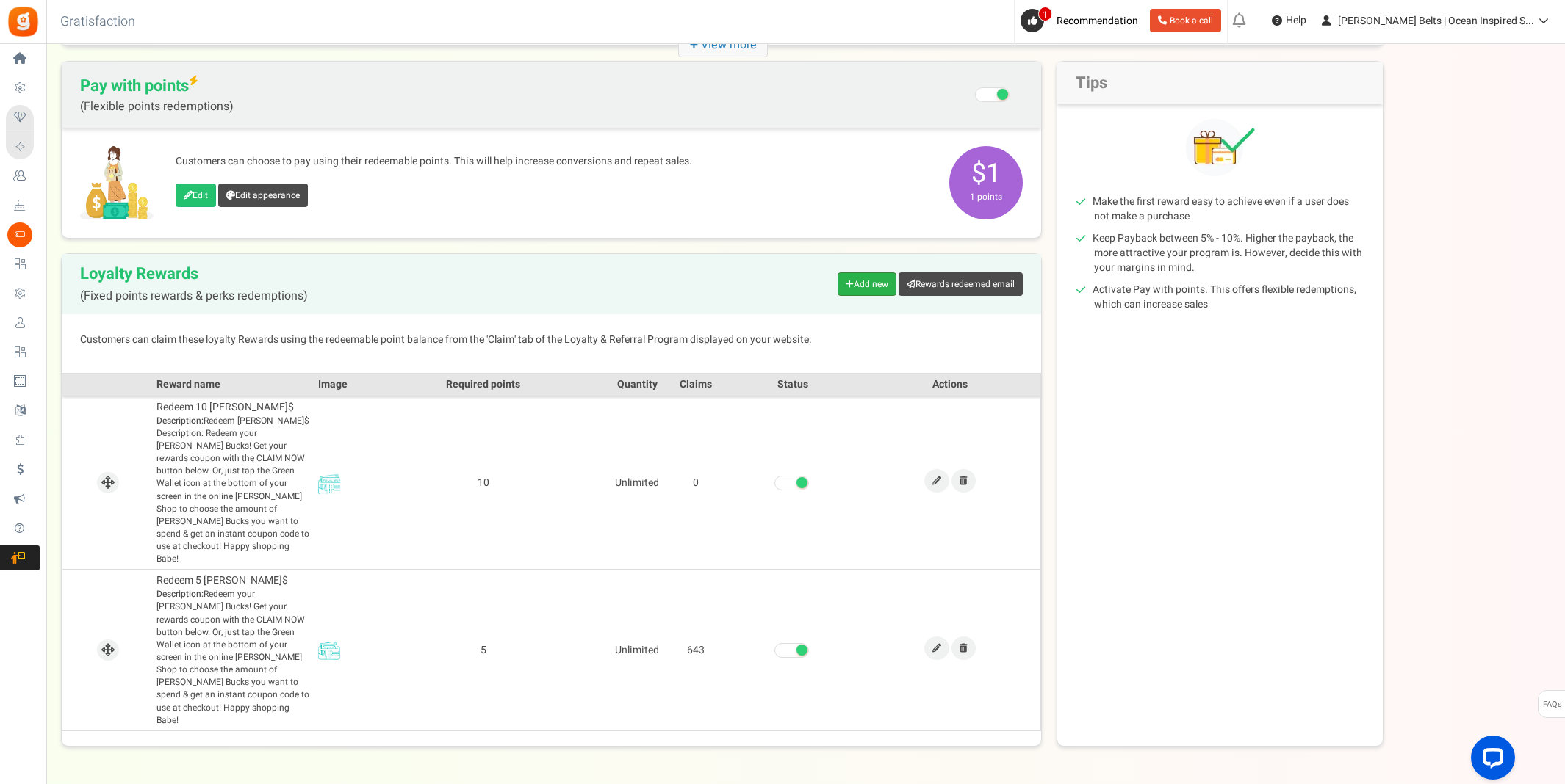
click at [856, 285] on link "Add new" at bounding box center [866, 283] width 59 height 23
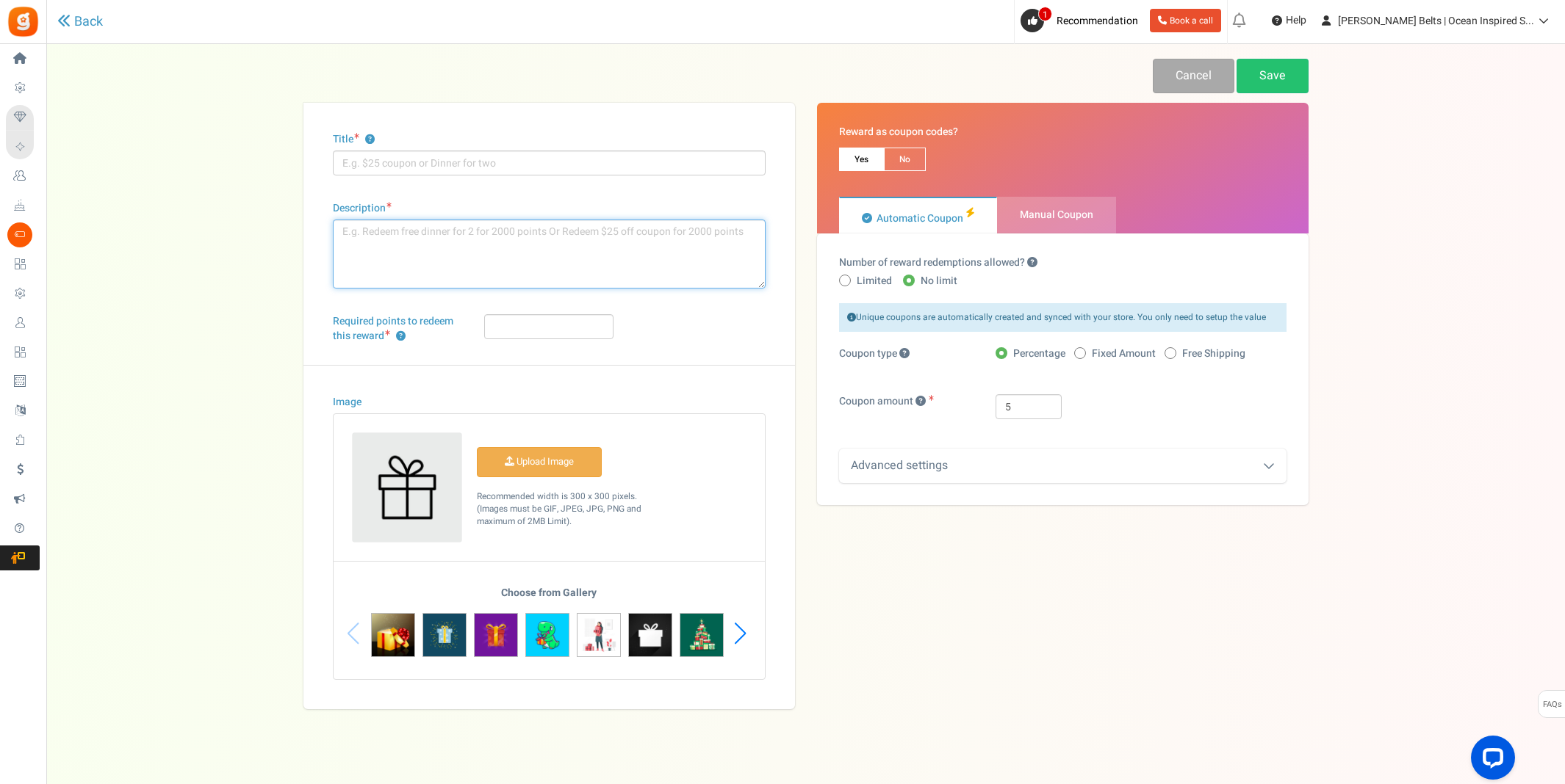
click at [358, 240] on textarea "Description" at bounding box center [549, 254] width 433 height 69
paste textarea "Redeem [PERSON_NAME]$ Description: Redeem your [PERSON_NAME] Bucks! Get your re…"
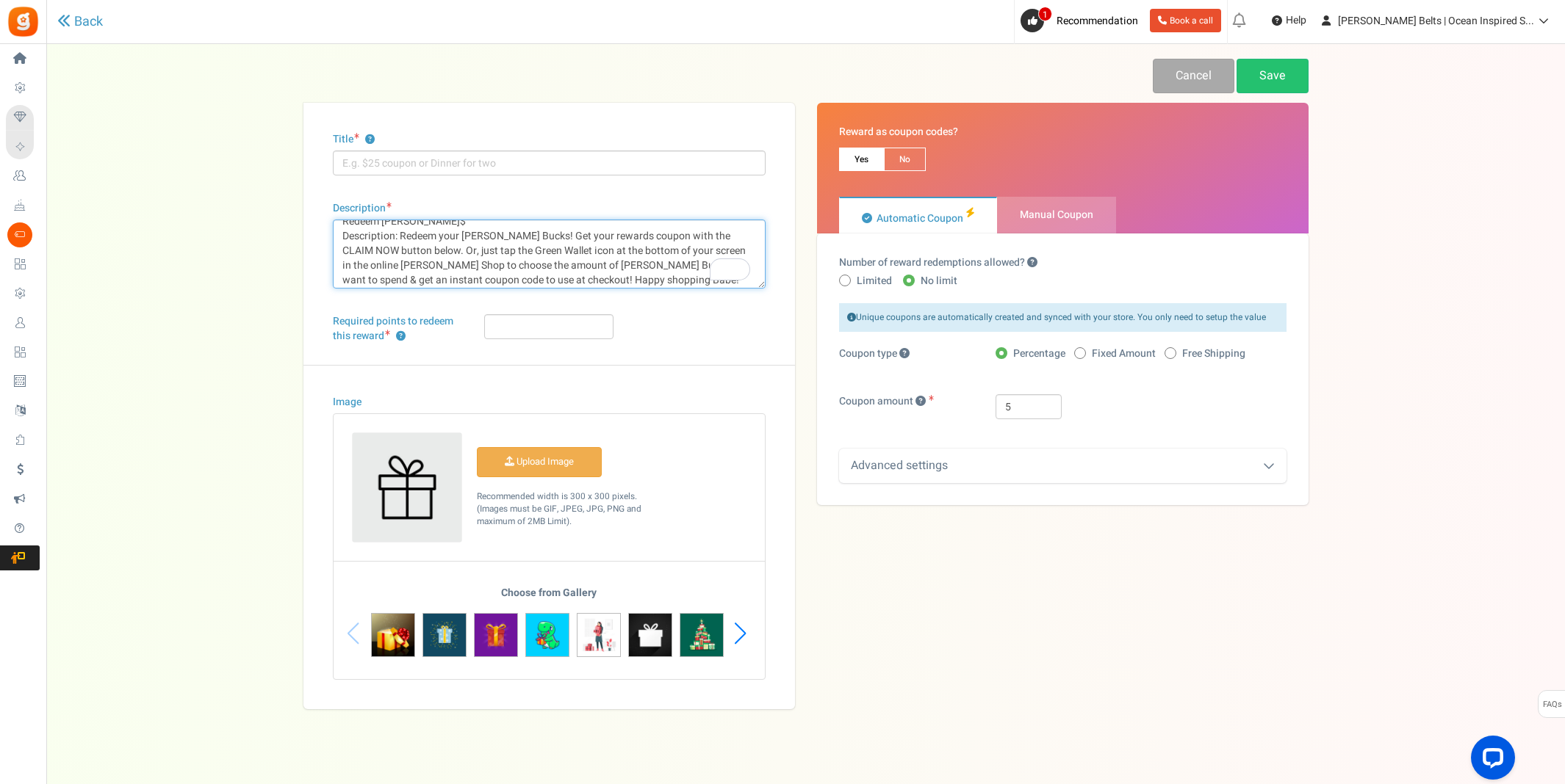
scroll to position [10, 0]
type textarea "Redeem [PERSON_NAME]$ Description: Redeem your [PERSON_NAME] Bucks! Get your re…"
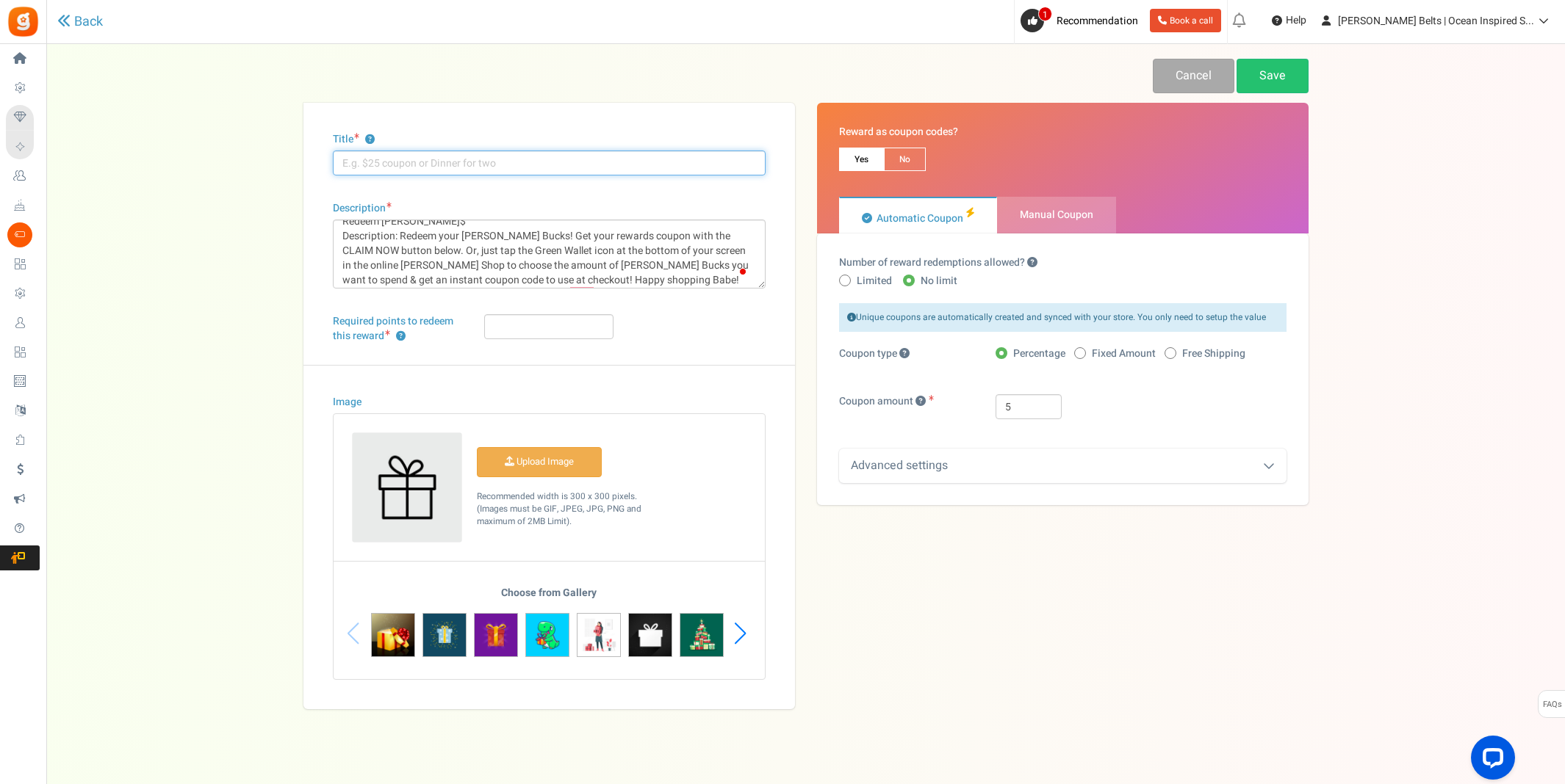
click at [398, 164] on input "Title ?" at bounding box center [549, 162] width 433 height 25
click at [382, 164] on input "Redeem [PERSON_NAME]$" at bounding box center [549, 162] width 433 height 25
type input "Redeem 15 [PERSON_NAME]$"
click at [542, 334] on input "Required points to redeem this reward ?" at bounding box center [548, 326] width 130 height 25
type input "15"
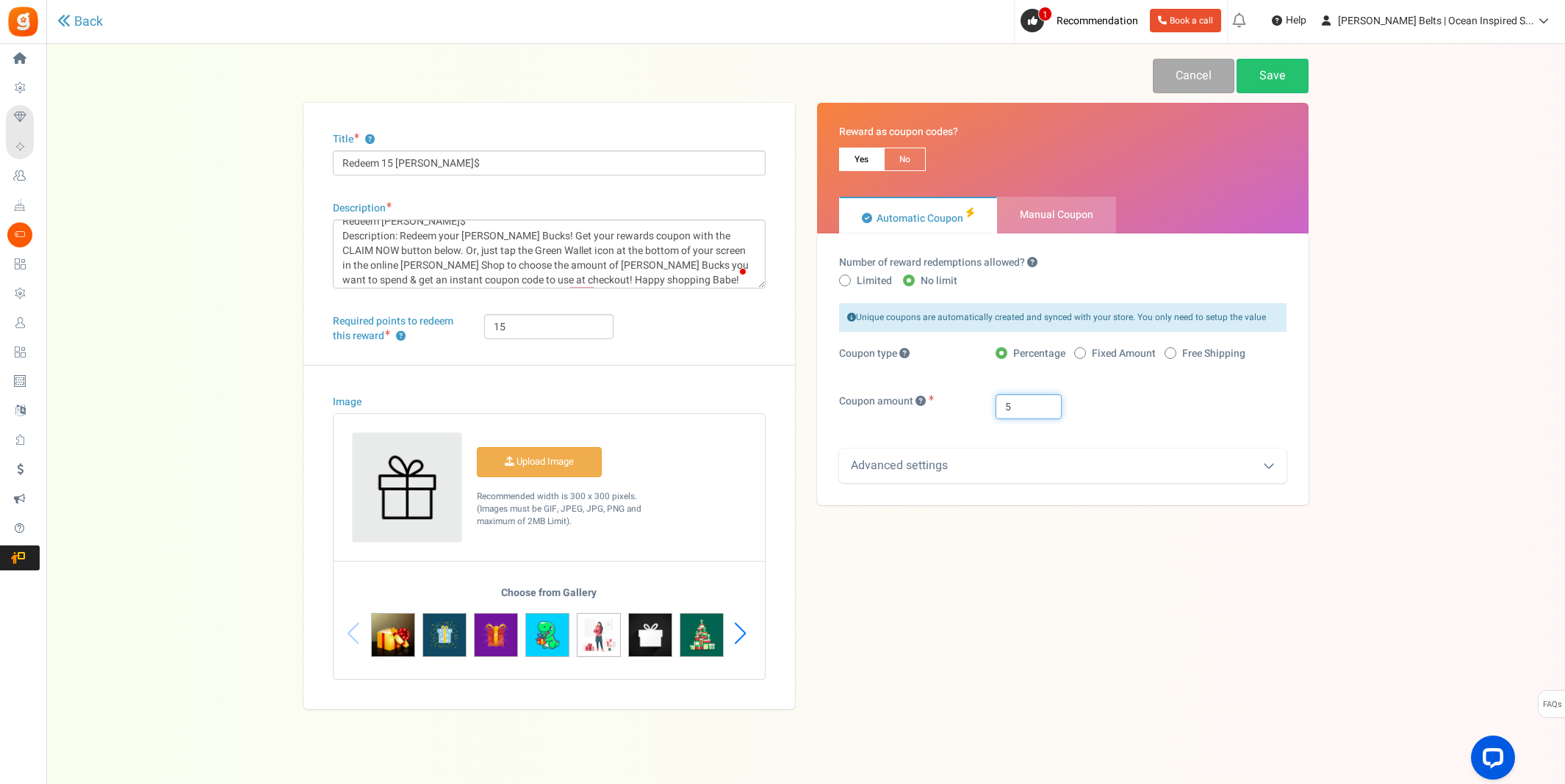
click at [1001, 403] on input "5" at bounding box center [1028, 406] width 66 height 25
type input "15"
click at [1085, 354] on span at bounding box center [1080, 353] width 12 height 12
click at [1084, 354] on input "Fixed Amount" at bounding box center [1079, 354] width 9 height 9
radio input "true"
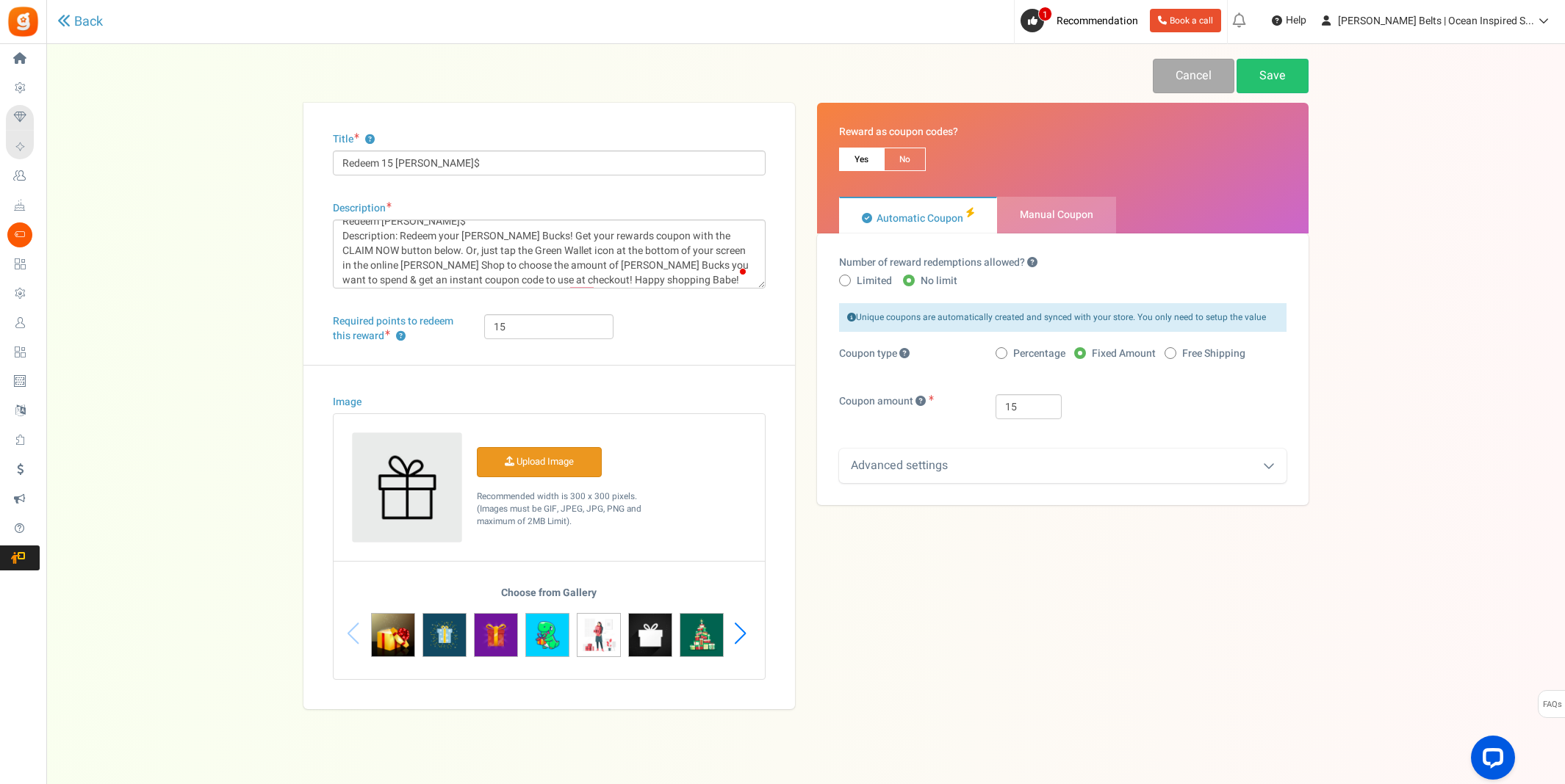
click at [514, 457] on input "Image" at bounding box center [539, 462] width 123 height 29
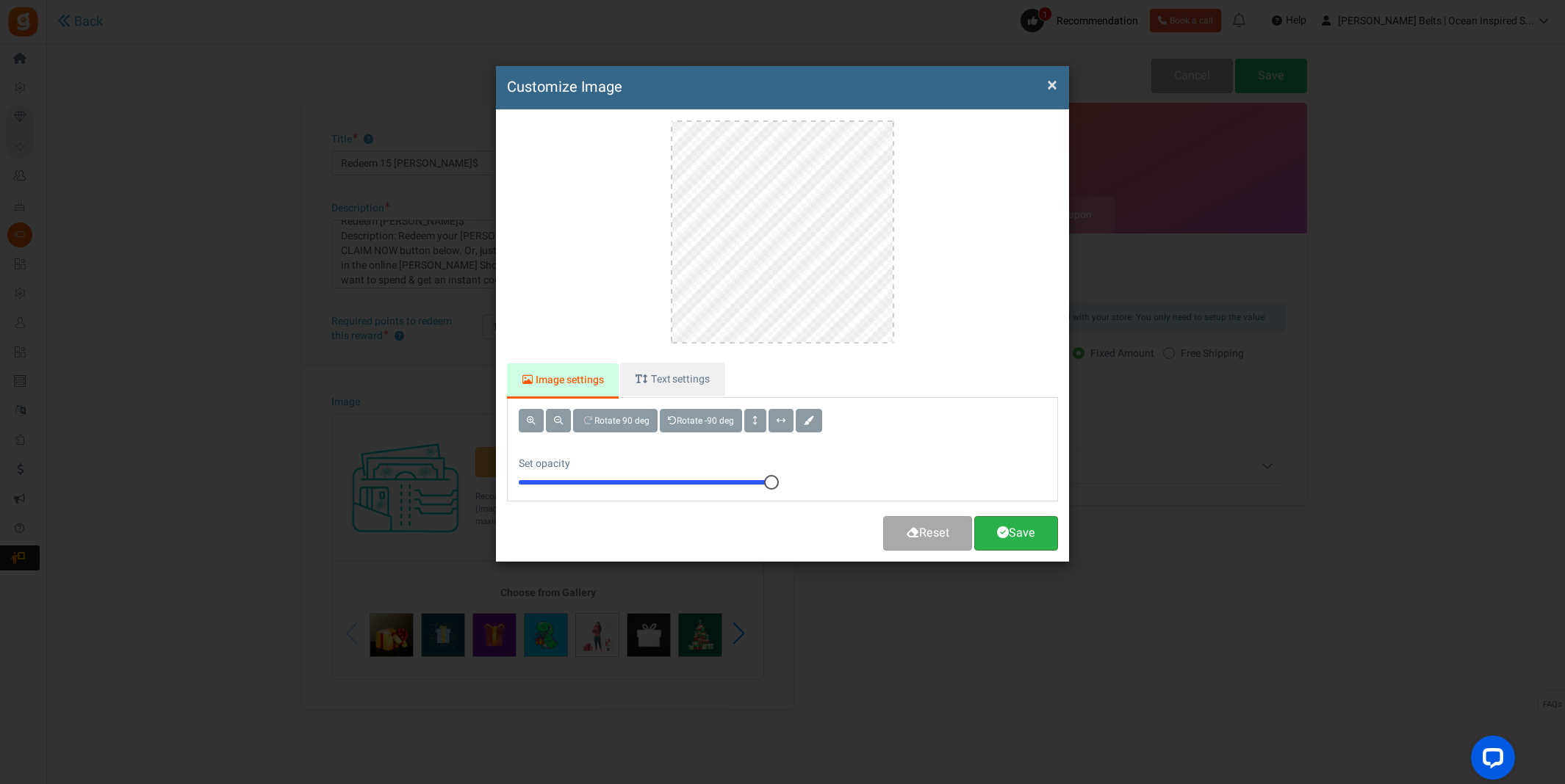
click at [1028, 534] on link "Save" at bounding box center [1016, 533] width 84 height 34
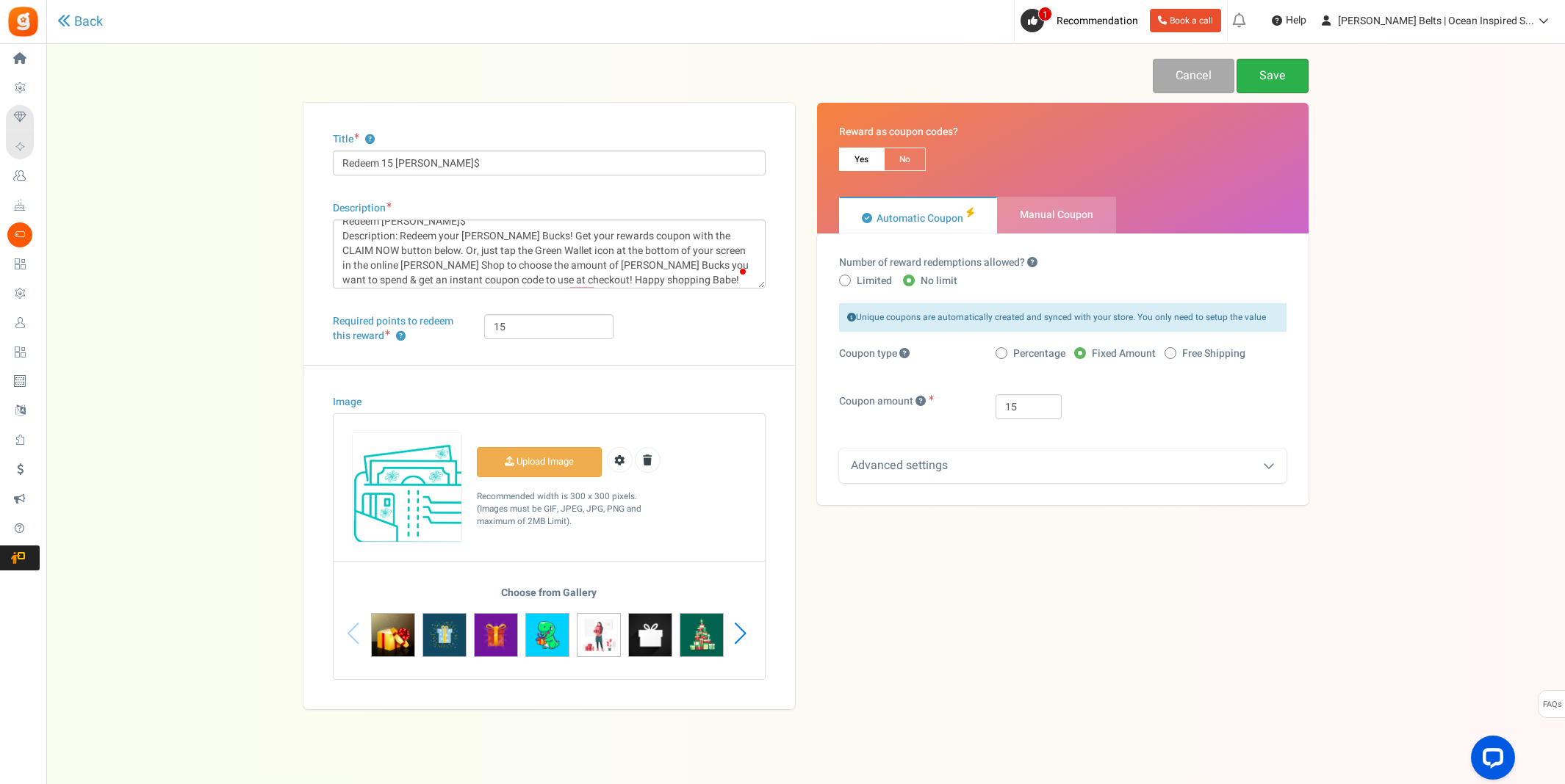
click at [1268, 80] on link "Save" at bounding box center [1272, 76] width 72 height 34
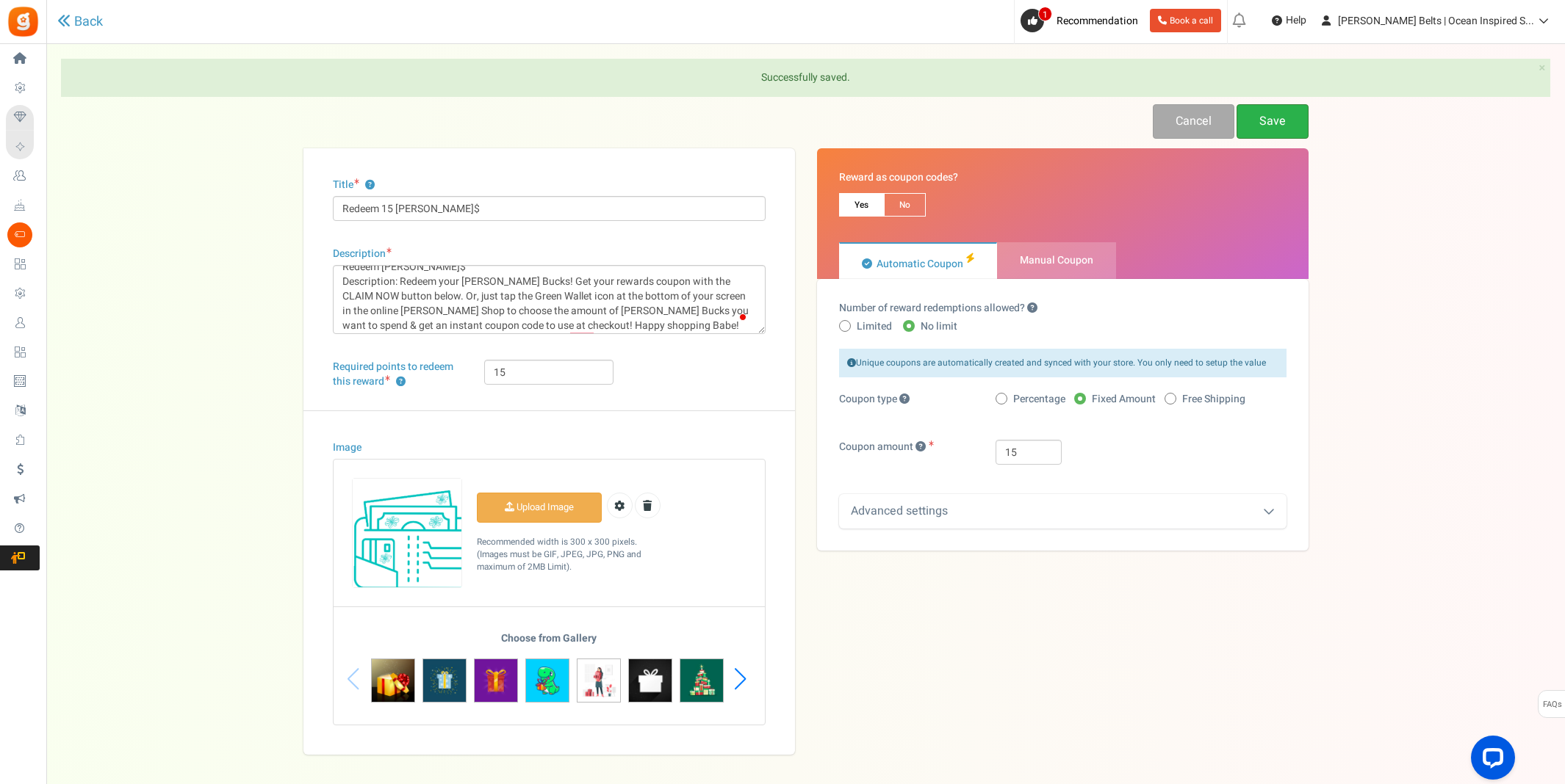
click at [1281, 124] on link "Save" at bounding box center [1272, 121] width 72 height 34
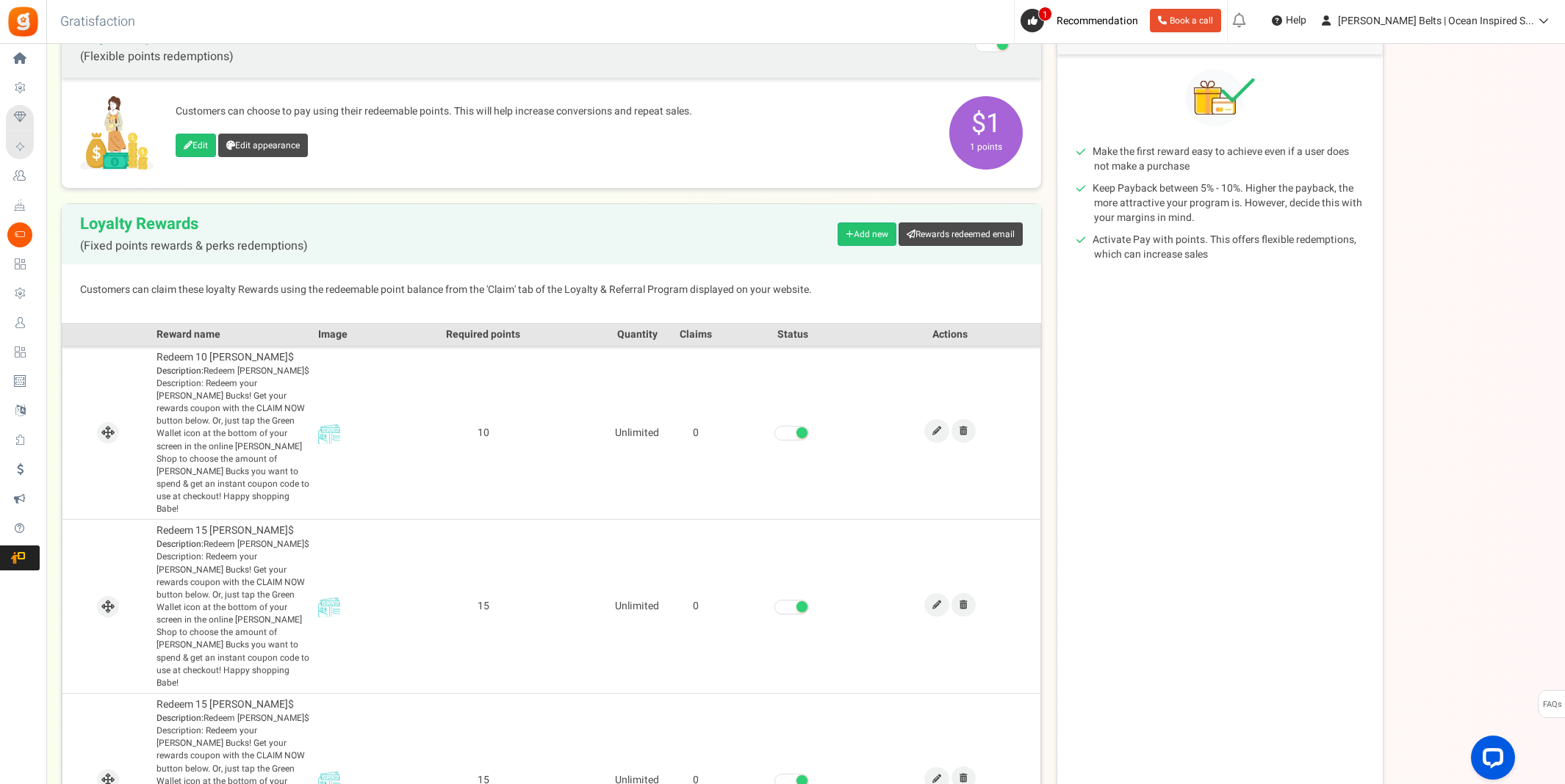
scroll to position [329, 0]
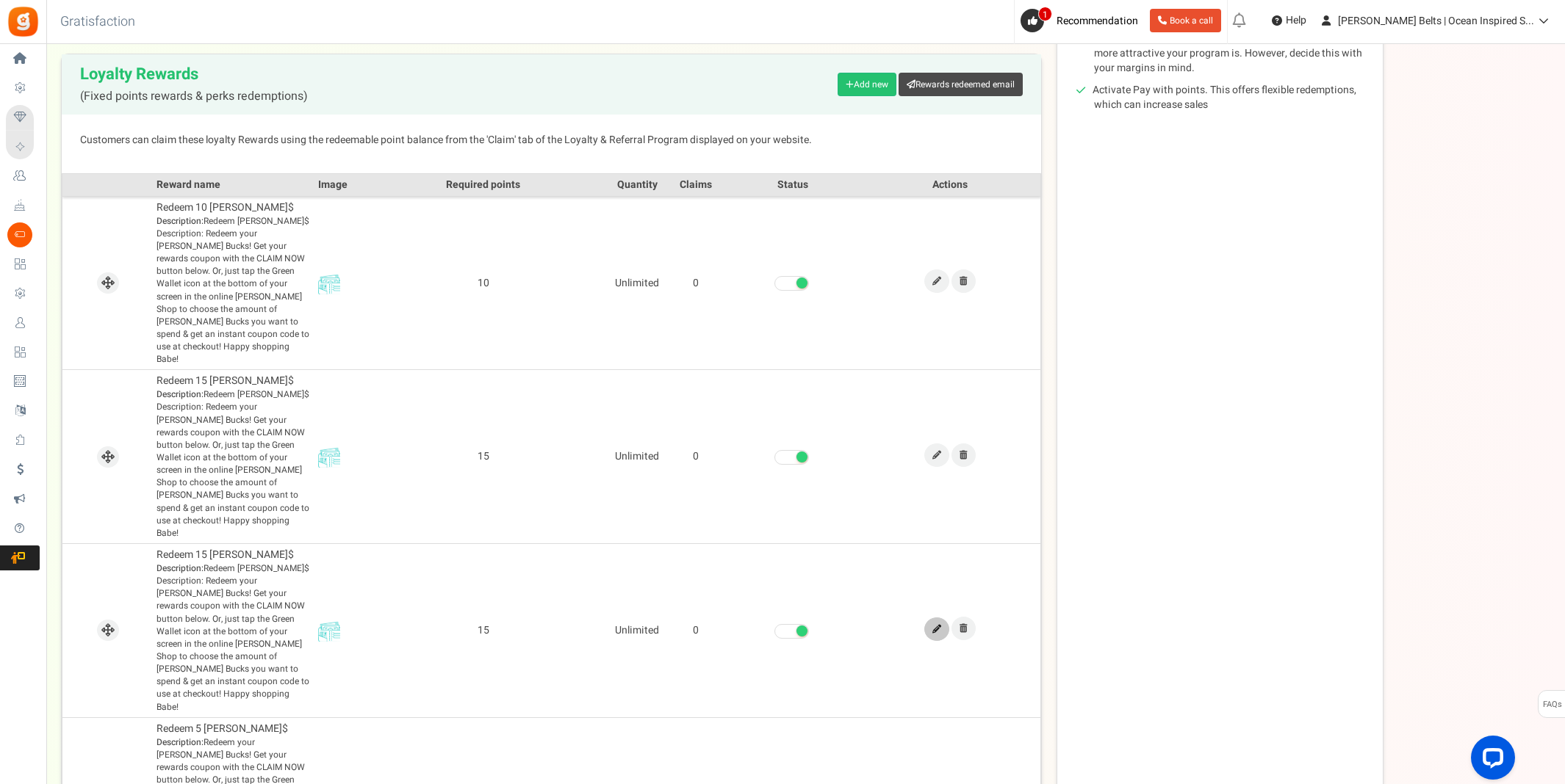
click at [935, 625] on icon at bounding box center [936, 628] width 8 height 8
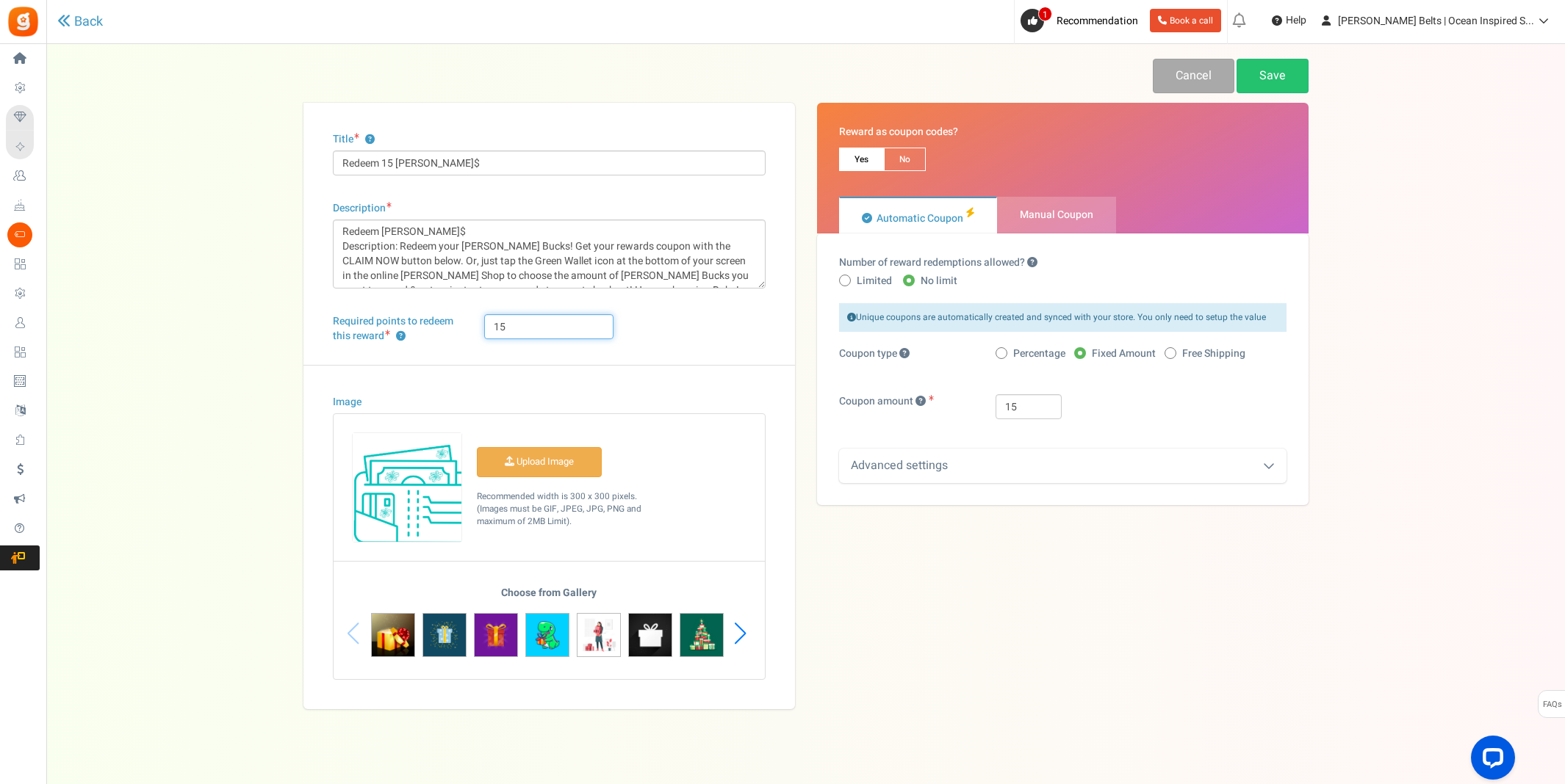
drag, startPoint x: 570, startPoint y: 328, endPoint x: 495, endPoint y: 318, distance: 75.7
click at [495, 317] on input "15" at bounding box center [548, 326] width 130 height 25
type input "20"
click at [389, 163] on input "Redeem 15 [PERSON_NAME]$" at bounding box center [549, 162] width 433 height 25
click at [390, 161] on input "Redeem 15 [PERSON_NAME]$" at bounding box center [549, 162] width 433 height 25
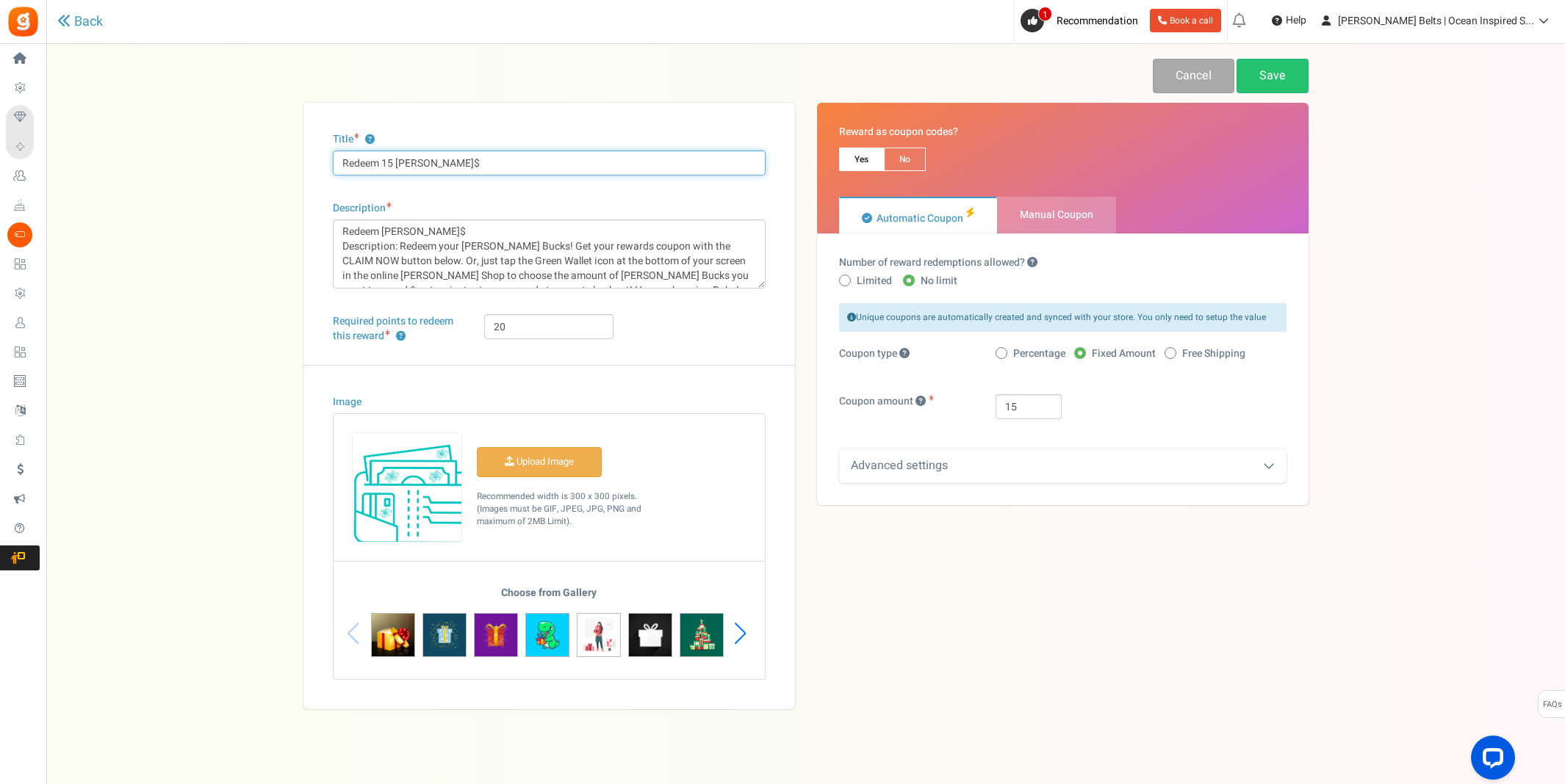
click at [392, 161] on input "Redeem 15 [PERSON_NAME]$" at bounding box center [549, 162] width 433 height 25
type input "Redeem 20 [PERSON_NAME]$"
drag, startPoint x: 1019, startPoint y: 410, endPoint x: 1002, endPoint y: 401, distance: 19.2
click at [1004, 406] on input "15" at bounding box center [1028, 406] width 66 height 25
type input "20"
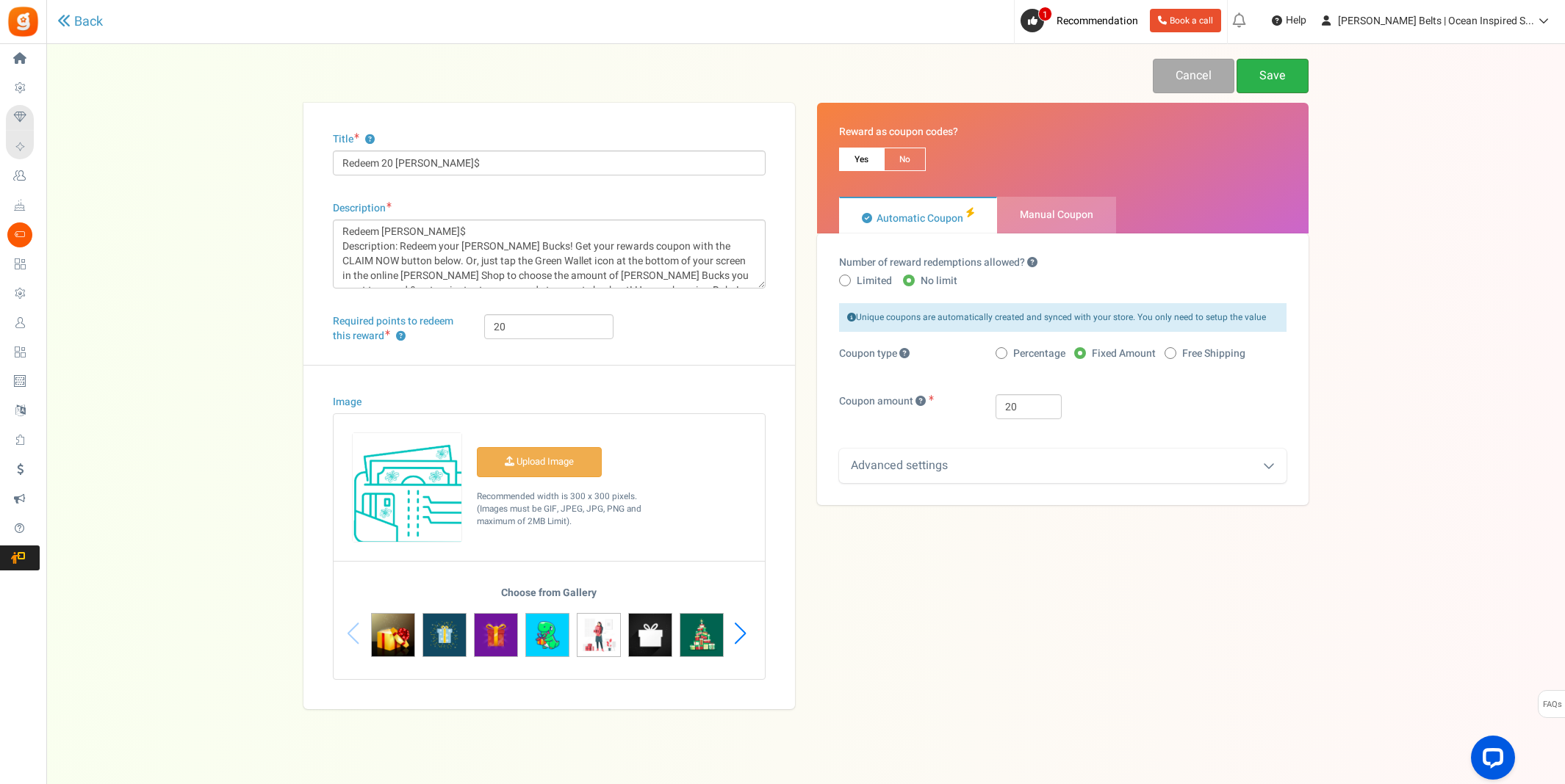
click at [1272, 78] on link "Save" at bounding box center [1272, 76] width 72 height 34
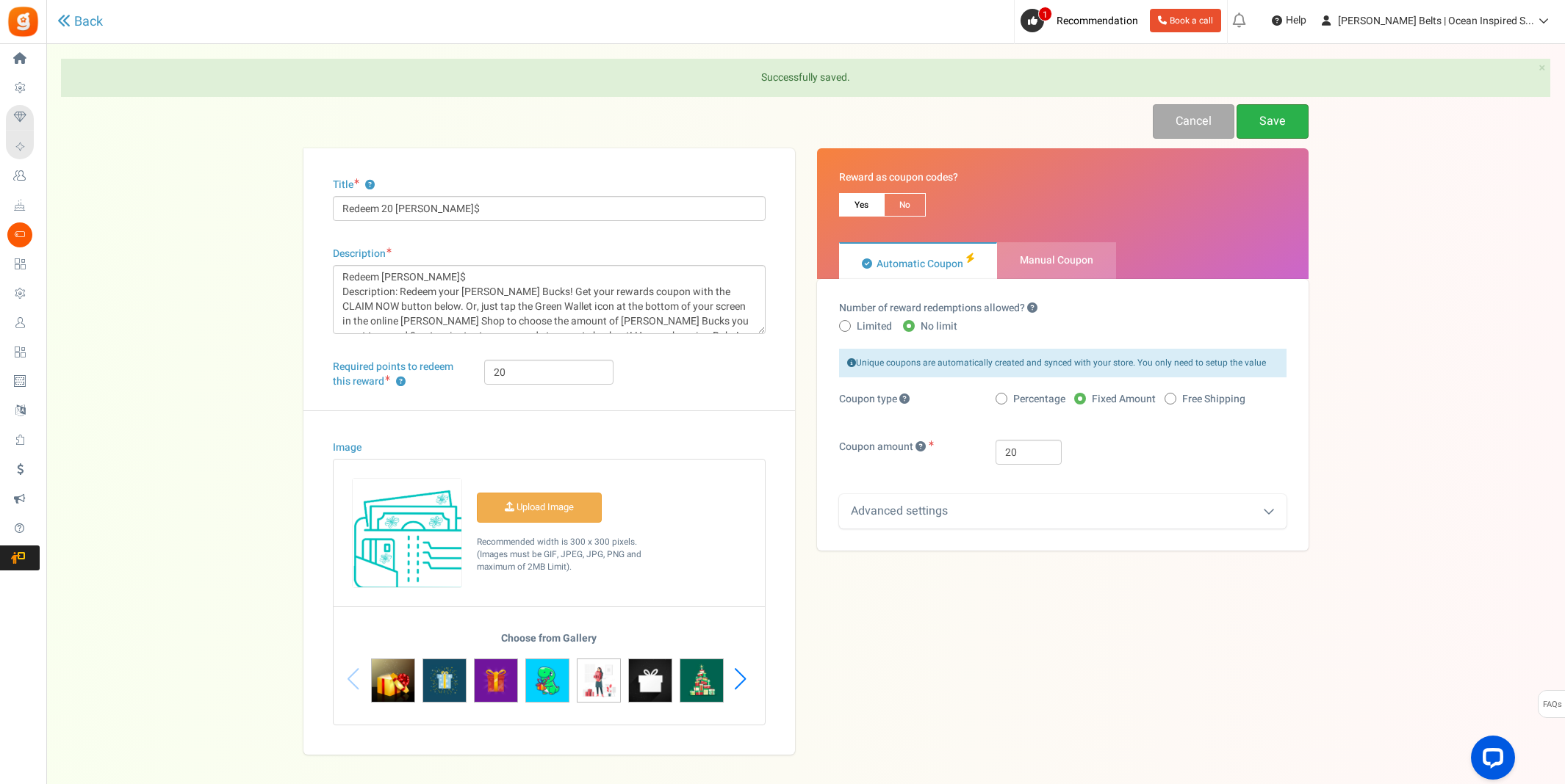
click at [1264, 127] on link "Save" at bounding box center [1272, 121] width 72 height 34
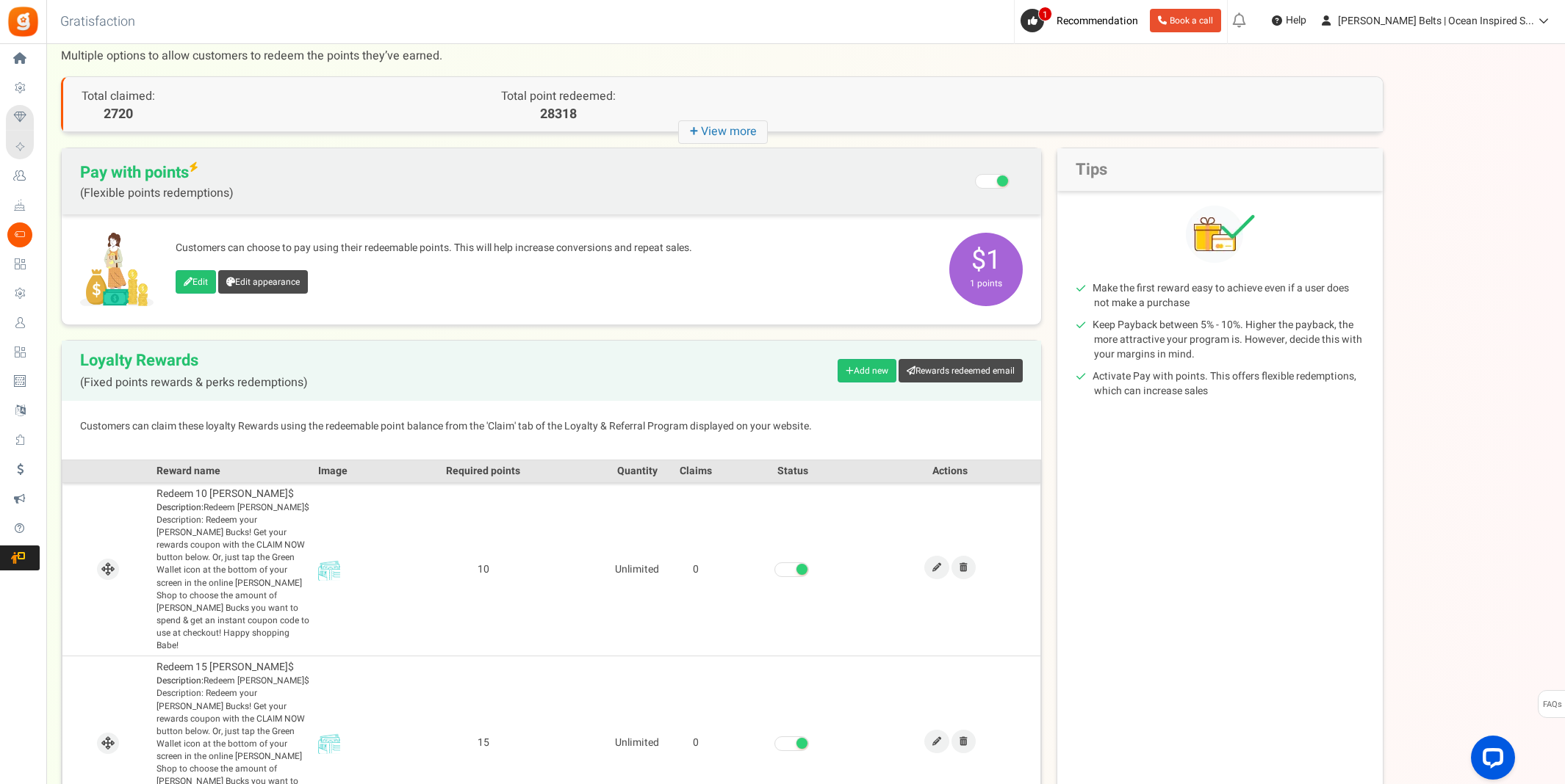
scroll to position [116, 0]
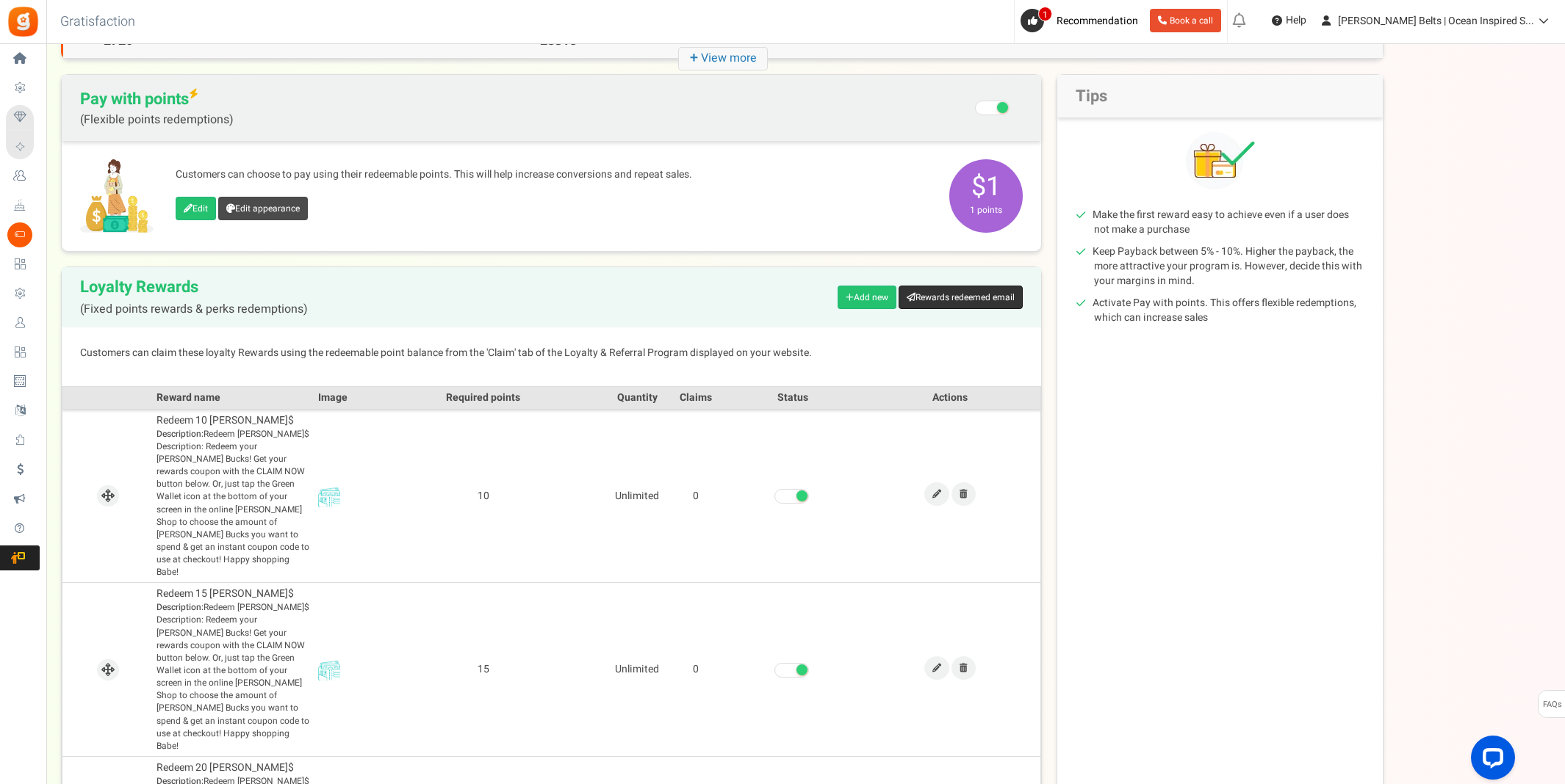
click at [980, 296] on link "Rewards redeemed email" at bounding box center [960, 296] width 124 height 23
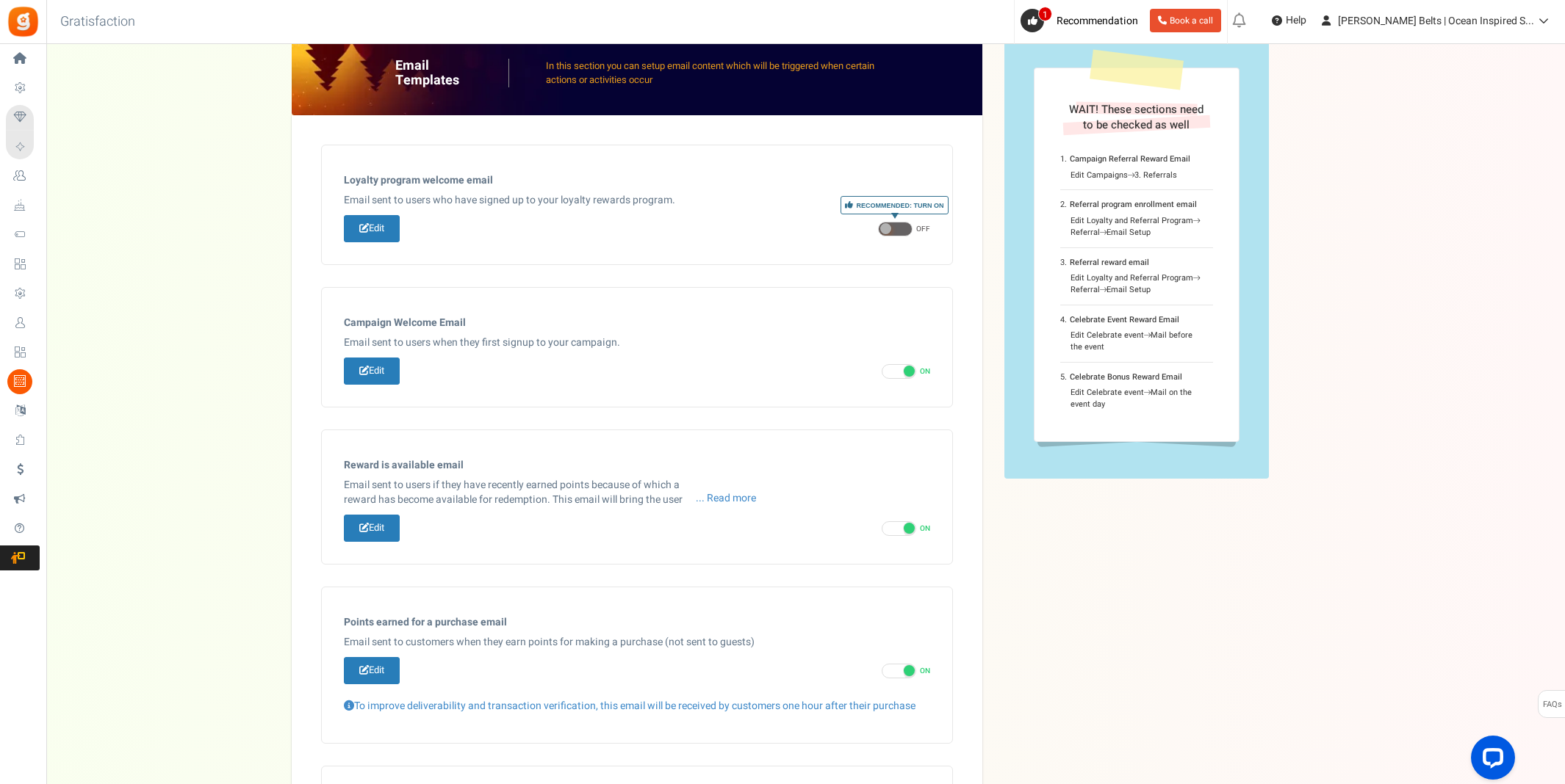
scroll to position [47, 0]
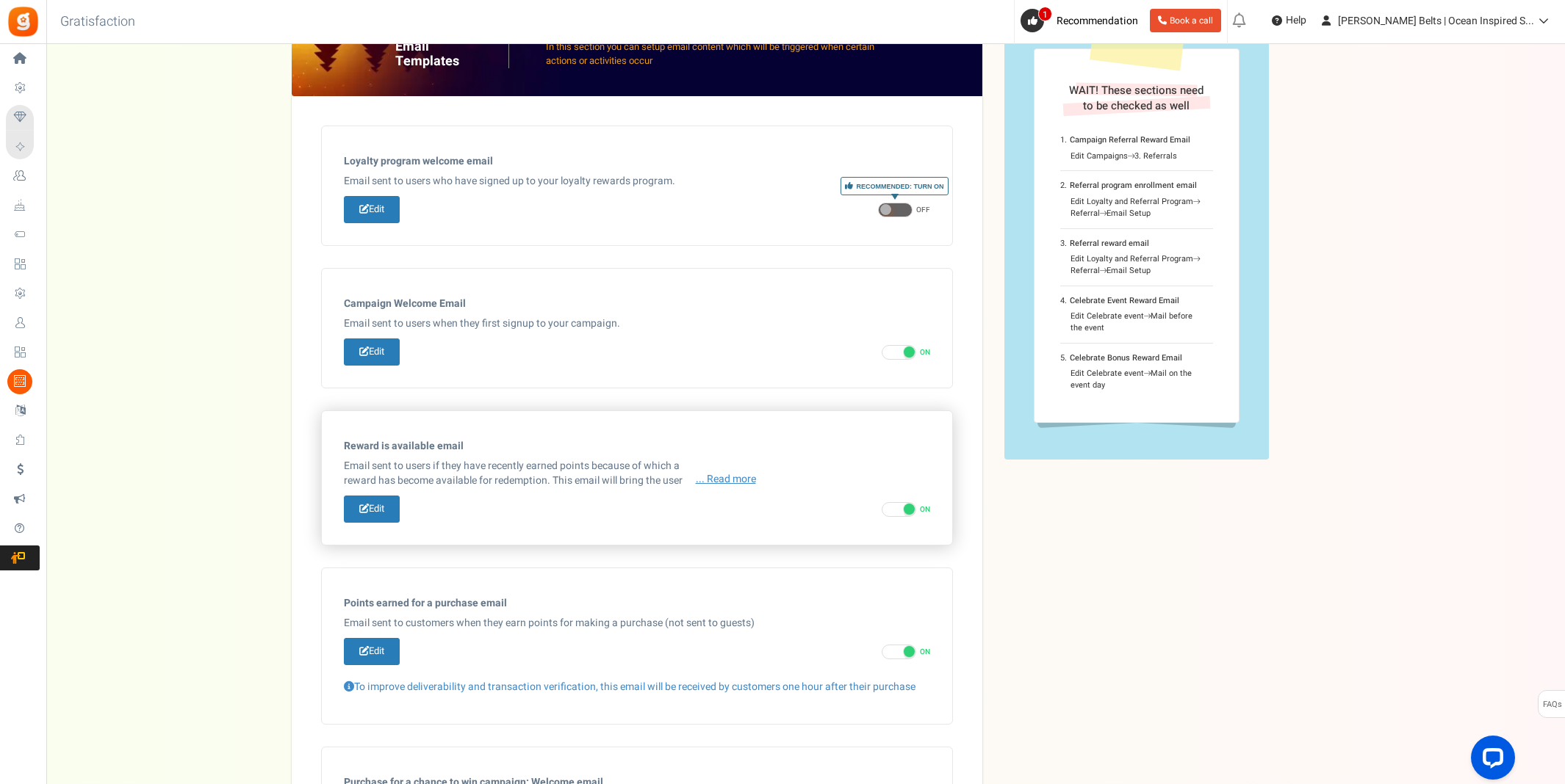
click at [737, 482] on span "... Read more" at bounding box center [726, 479] width 61 height 15
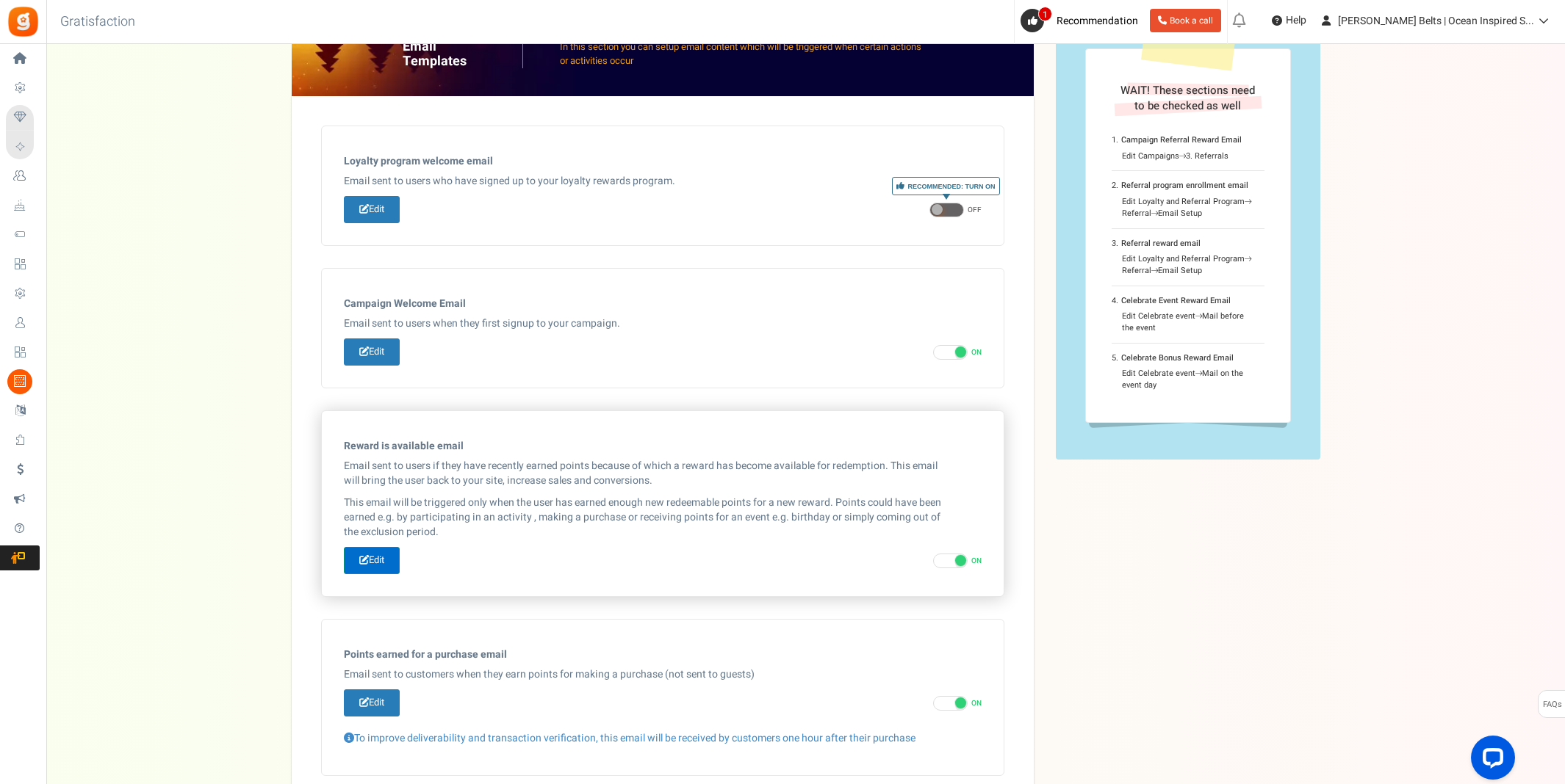
click at [354, 563] on link "Edit" at bounding box center [372, 560] width 56 height 27
type input "☀️ [PERSON_NAME]! Your [PERSON_NAME] Bucks Reward!"
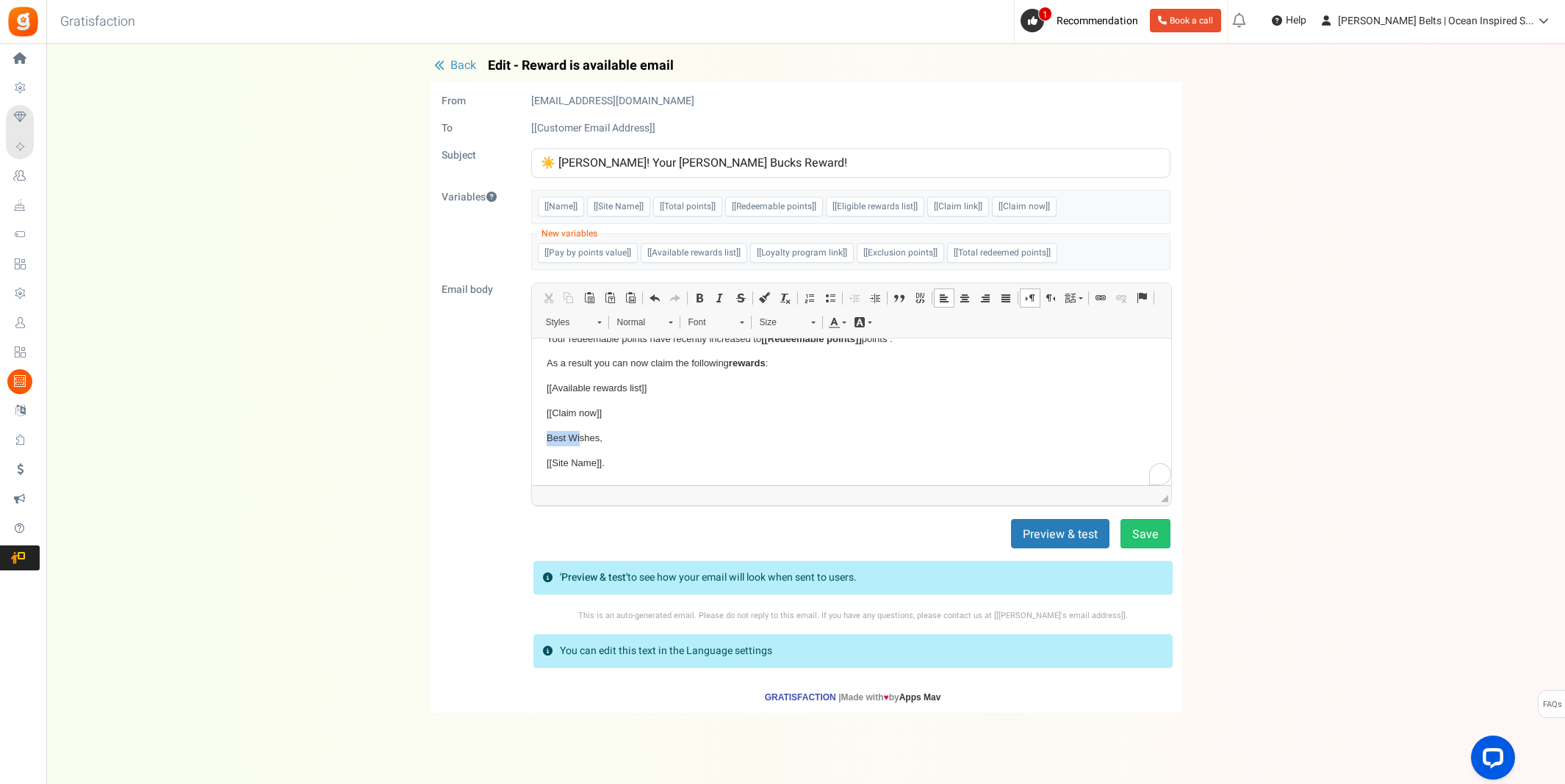
scroll to position [71, 0]
drag, startPoint x: 545, startPoint y: 438, endPoint x: 599, endPoint y: 434, distance: 54.1
click at [599, 434] on p "Best Wishes," at bounding box center [851, 438] width 610 height 16
click at [603, 436] on p "Smiles from, [GEOGRAPHIC_DATA]," at bounding box center [851, 438] width 610 height 16
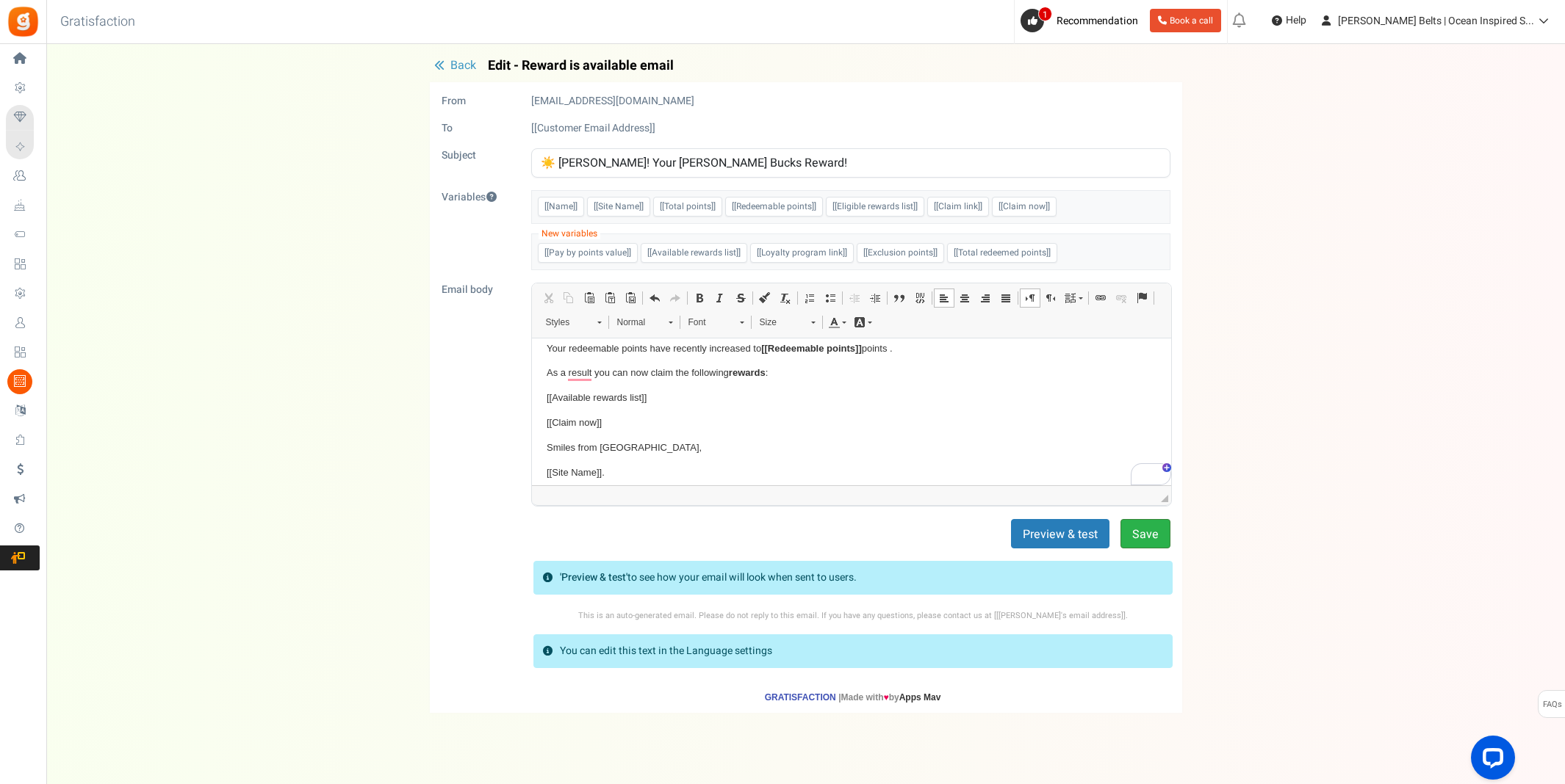
click at [1155, 534] on button "Save" at bounding box center [1145, 534] width 50 height 30
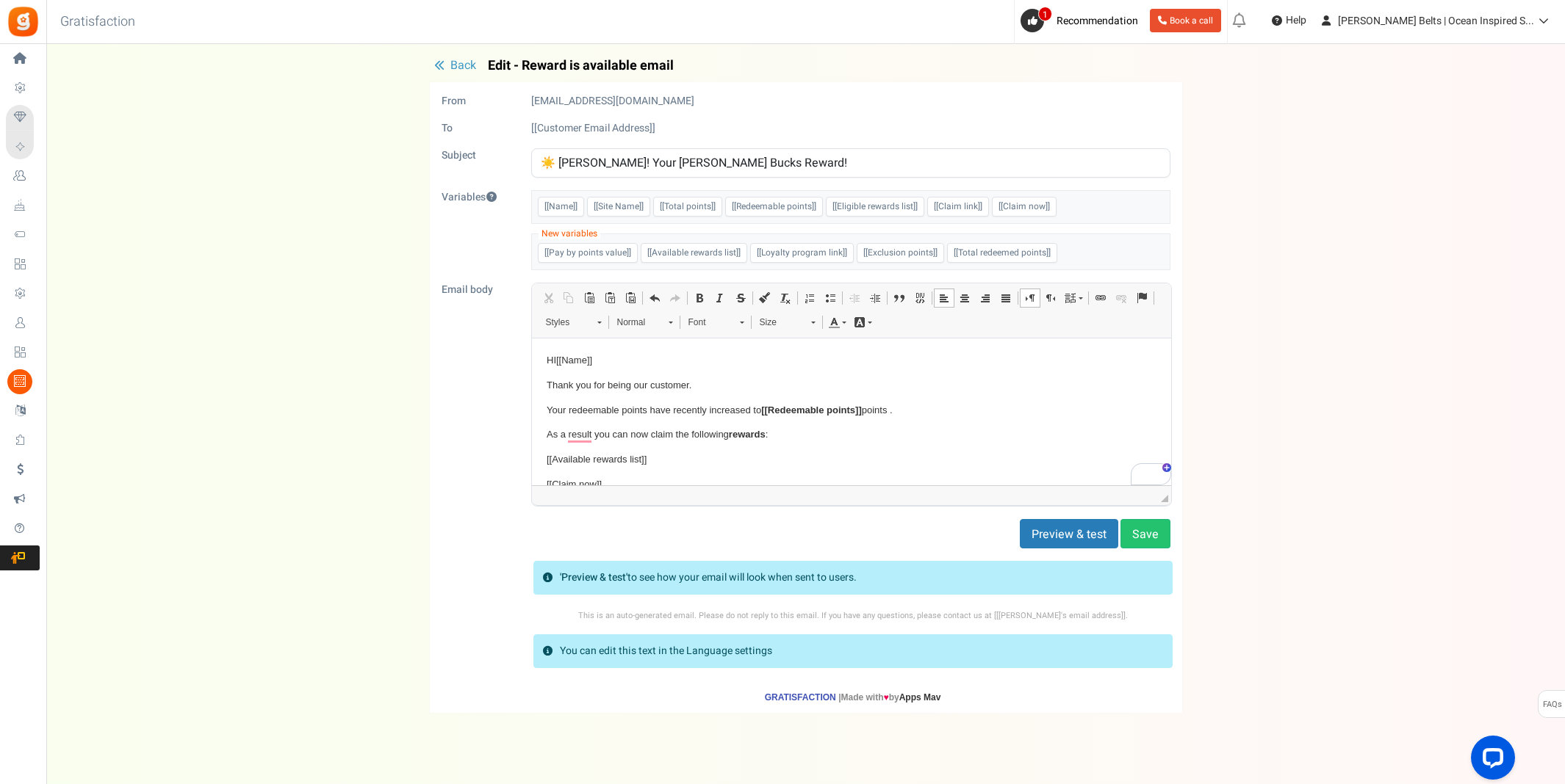
drag, startPoint x: 737, startPoint y: 159, endPoint x: 541, endPoint y: 157, distance: 196.0
click at [541, 157] on input "☀️ [PERSON_NAME]! Your [PERSON_NAME] Bucks Reward!" at bounding box center [851, 163] width 639 height 30
click at [672, 383] on p "Thank you for being our customer." at bounding box center [851, 386] width 610 height 16
drag, startPoint x: 695, startPoint y: 384, endPoint x: 609, endPoint y: 385, distance: 86.0
click at [609, 385] on p "Thank you for being our customer." at bounding box center [851, 386] width 610 height 16
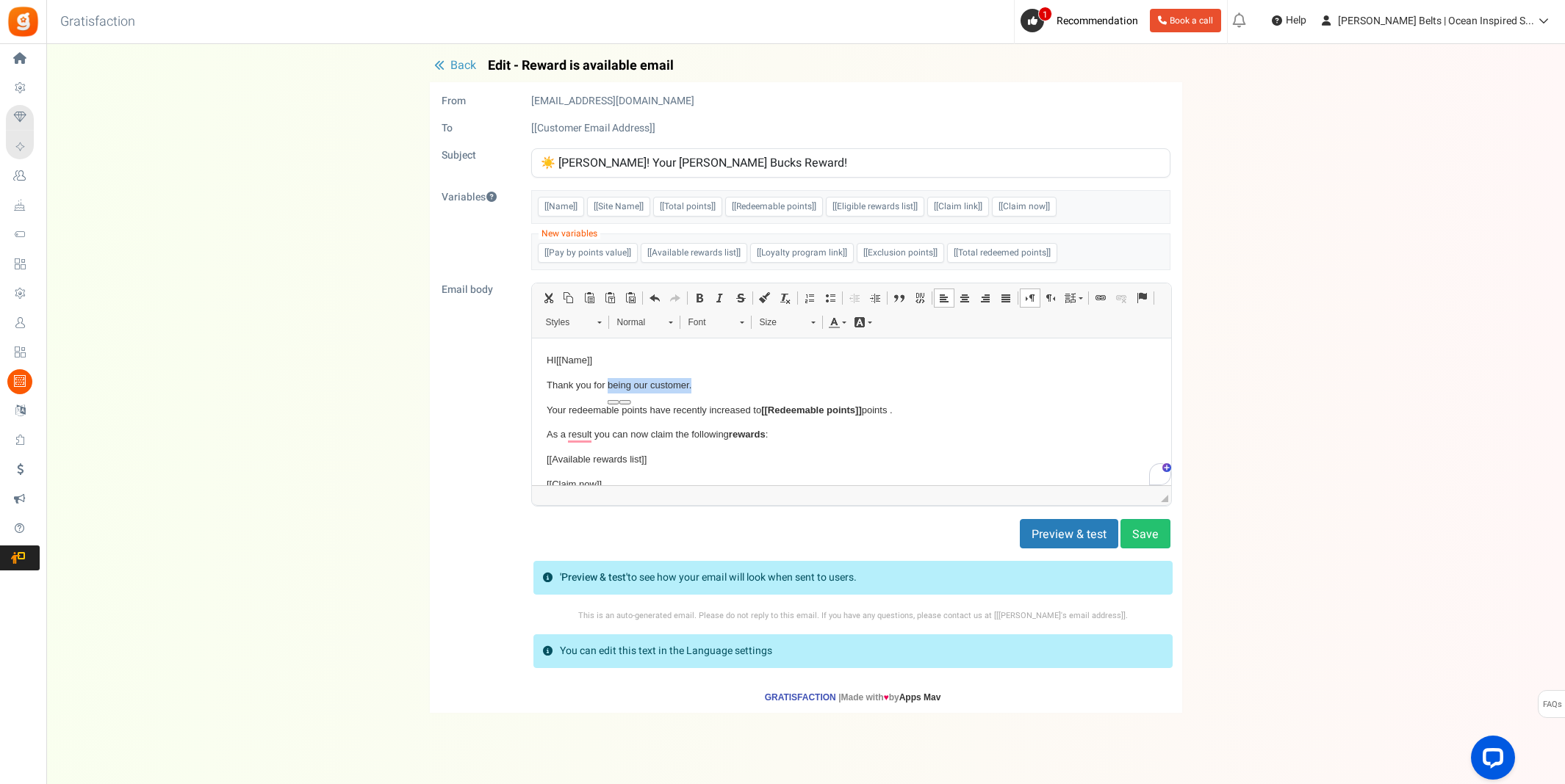
click at [686, 381] on p "Thank you for being our customer." at bounding box center [851, 386] width 610 height 16
click at [637, 384] on p "Thank you for being our customer." at bounding box center [851, 386] width 610 height 16
click at [639, 384] on p "Thank you for being our customer." at bounding box center [851, 386] width 610 height 16
drag, startPoint x: 635, startPoint y: 384, endPoint x: 654, endPoint y: 382, distance: 19.1
click at [654, 382] on p "Thank you for being our customer." at bounding box center [851, 386] width 610 height 16
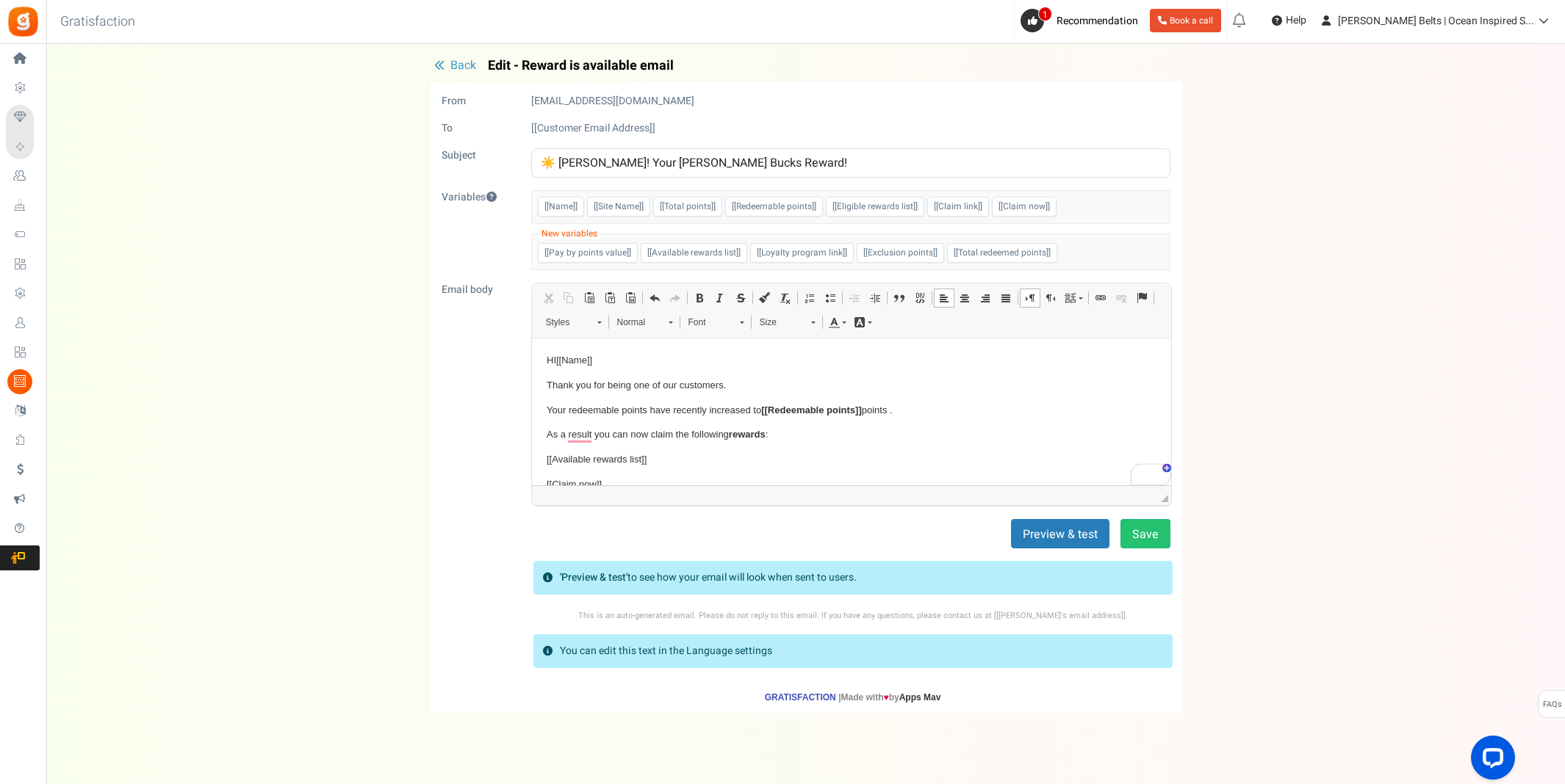
click at [680, 382] on p "Thank you for being one of our customers." at bounding box center [851, 386] width 610 height 16
click at [725, 388] on p "Thank you for being one of our awesopmecustomers." at bounding box center [851, 386] width 610 height 16
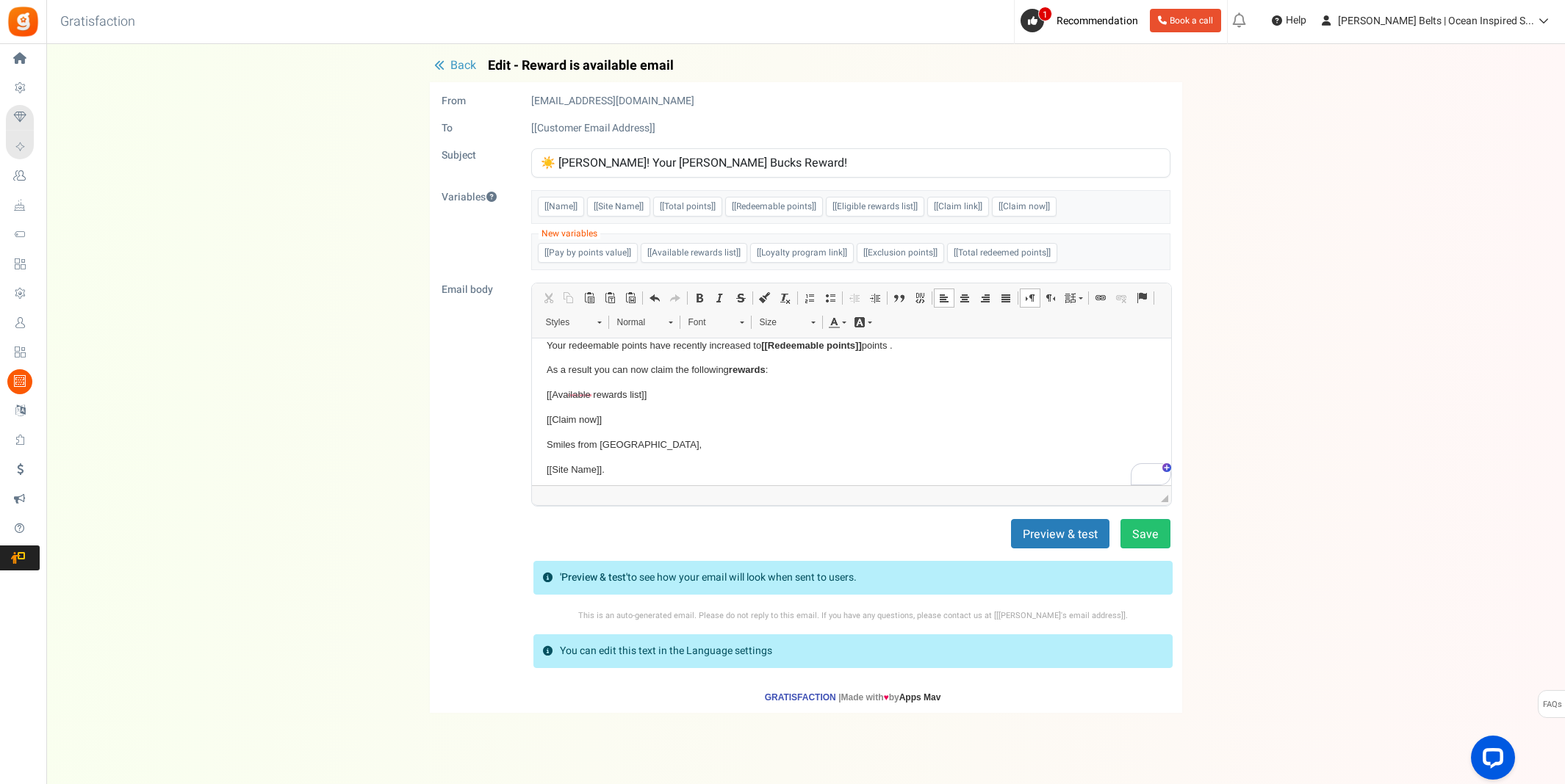
scroll to position [71, 0]
click at [1159, 539] on button "Save" at bounding box center [1145, 534] width 50 height 30
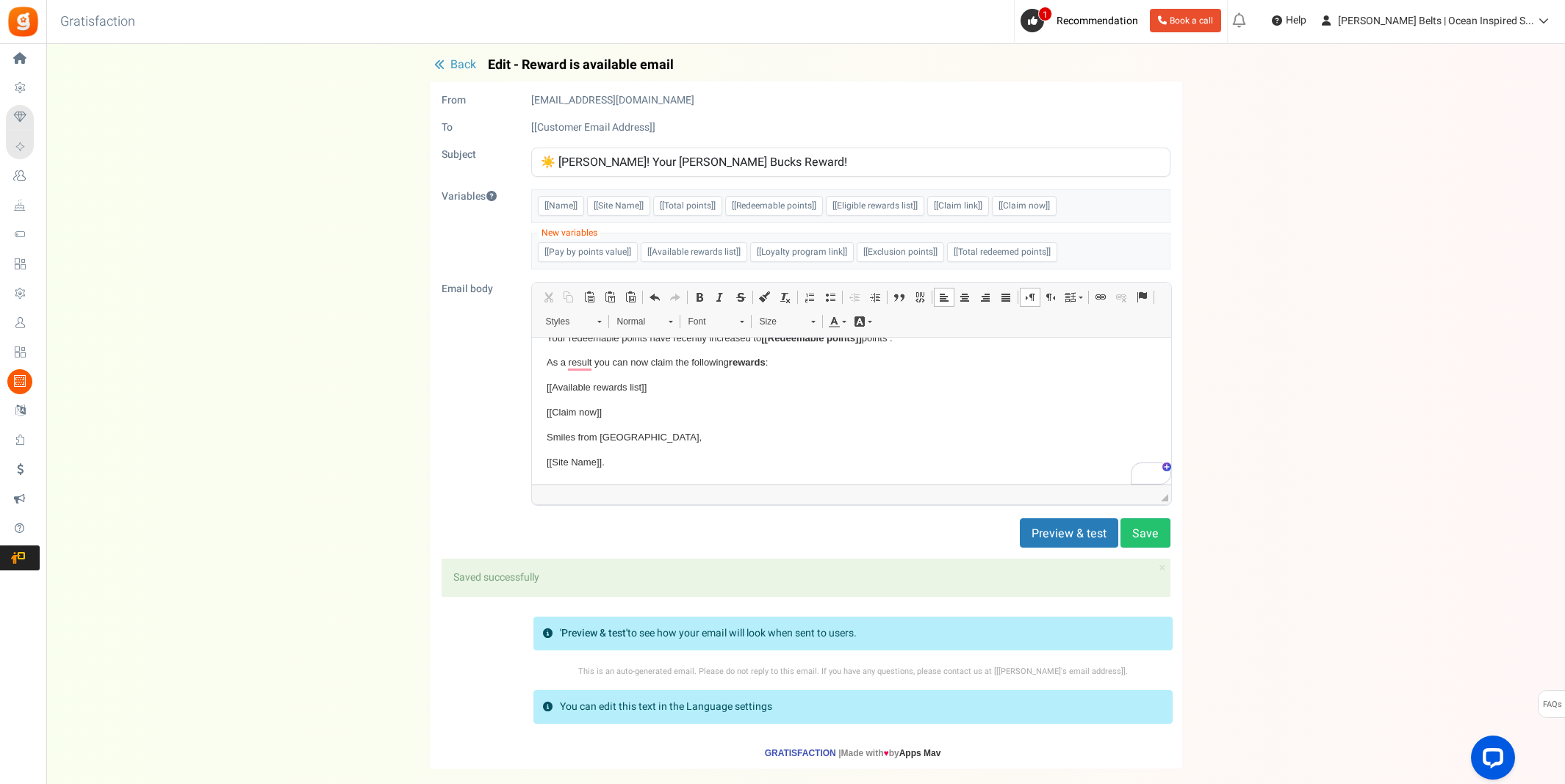
scroll to position [0, 0]
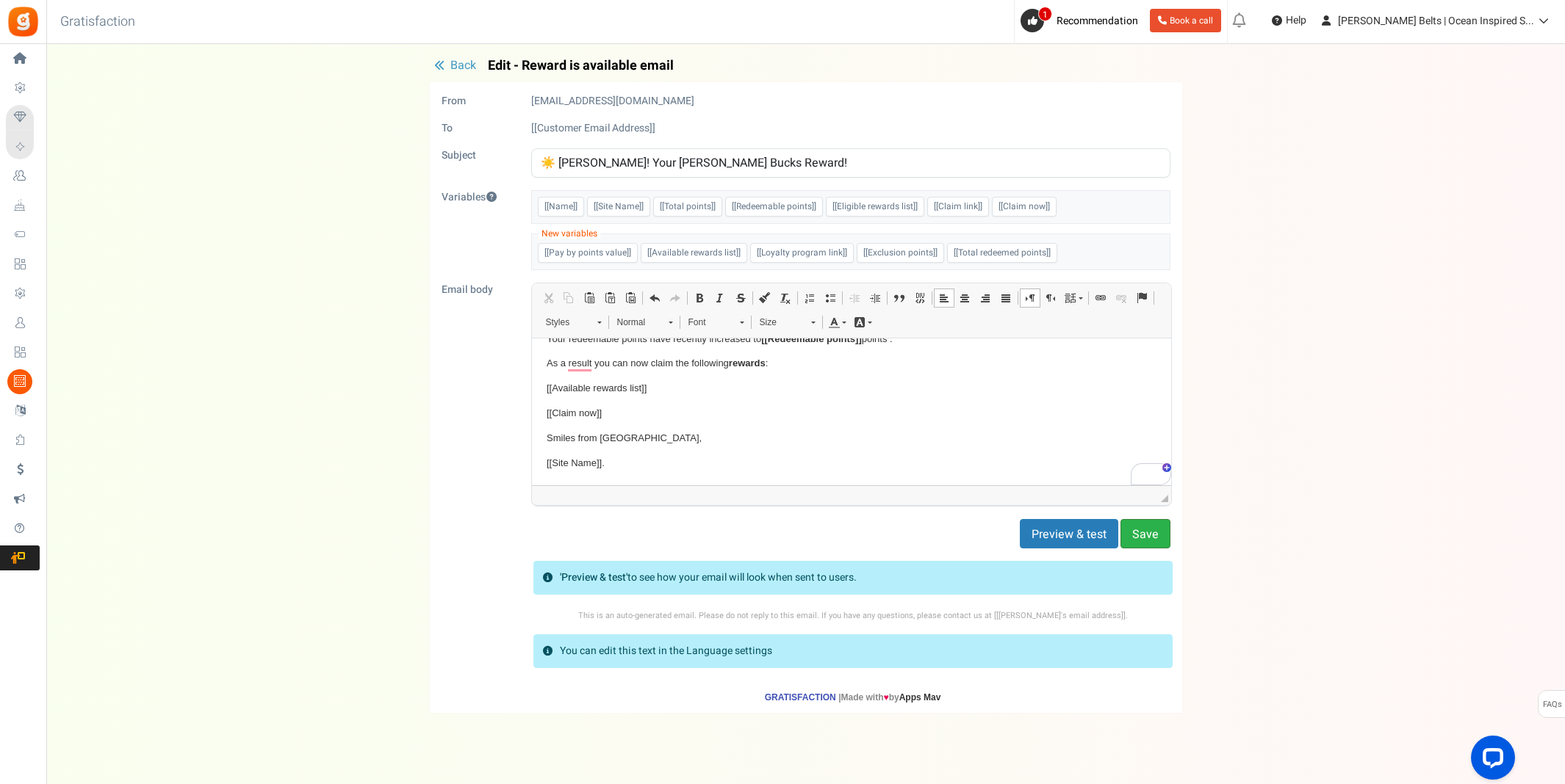
click at [1151, 534] on button "Save" at bounding box center [1145, 534] width 50 height 30
click at [461, 64] on span "Back" at bounding box center [464, 65] width 26 height 18
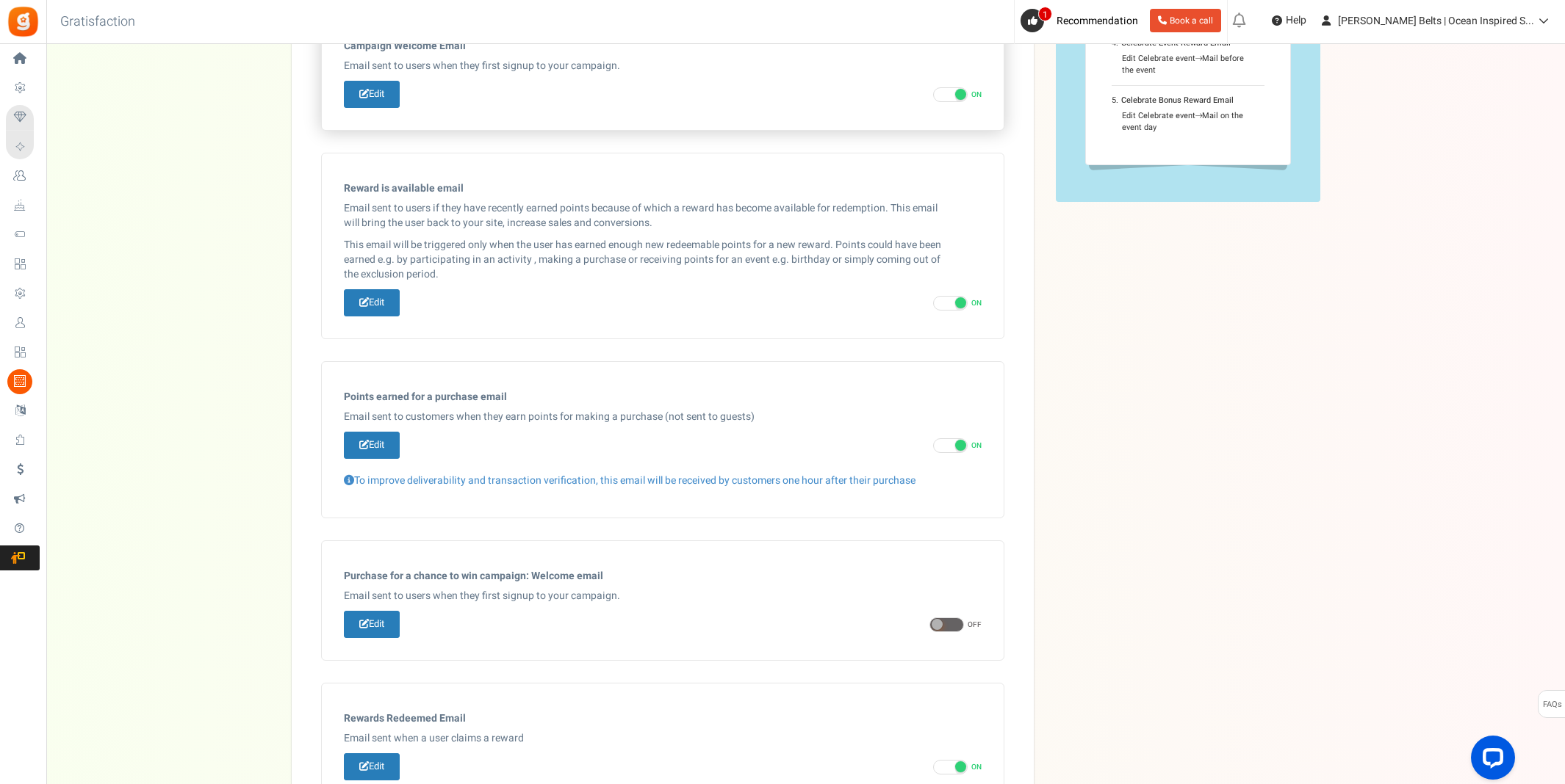
scroll to position [16, 0]
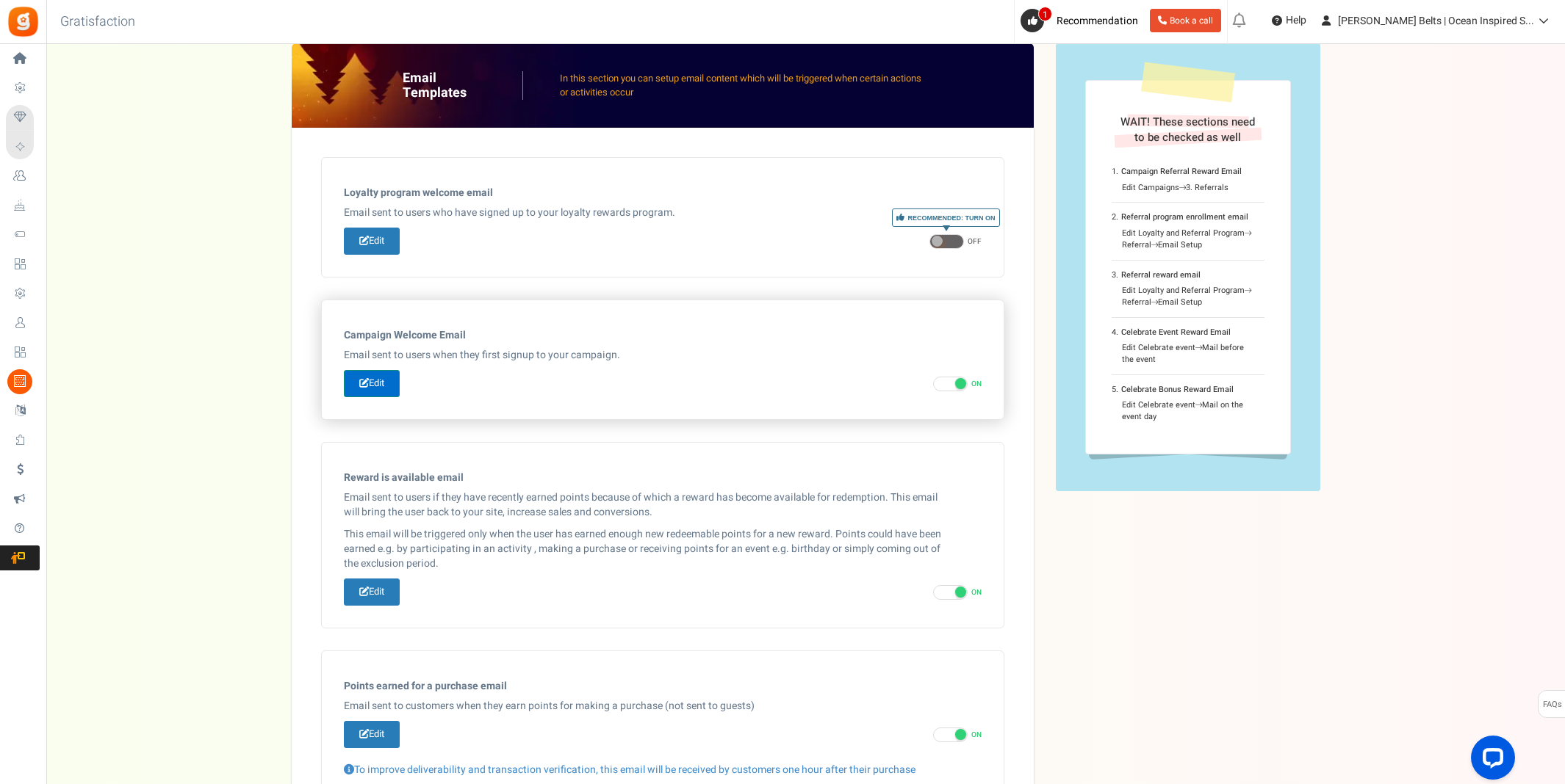
click at [381, 382] on link "Edit" at bounding box center [372, 383] width 56 height 27
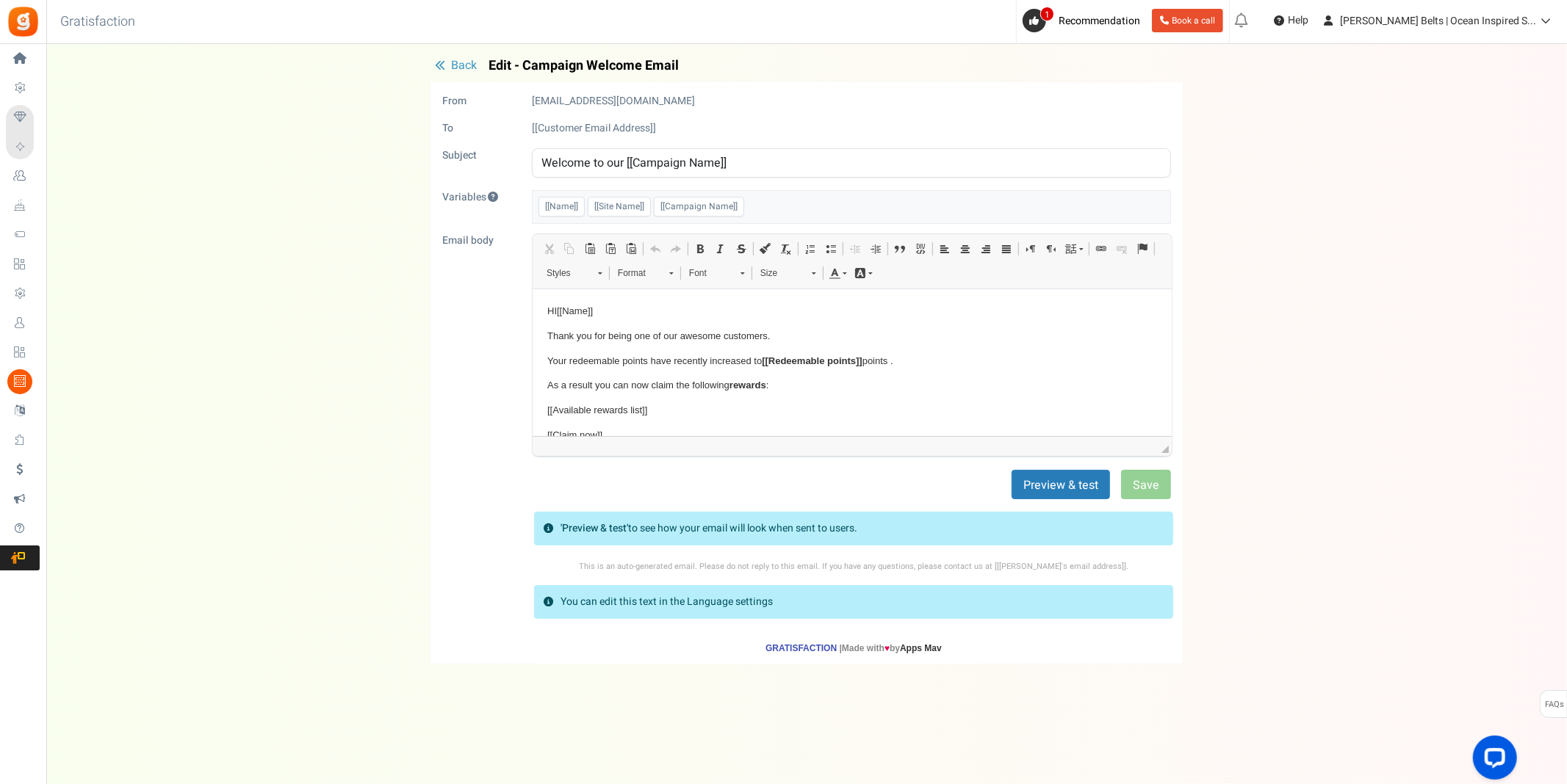
scroll to position [0, 0]
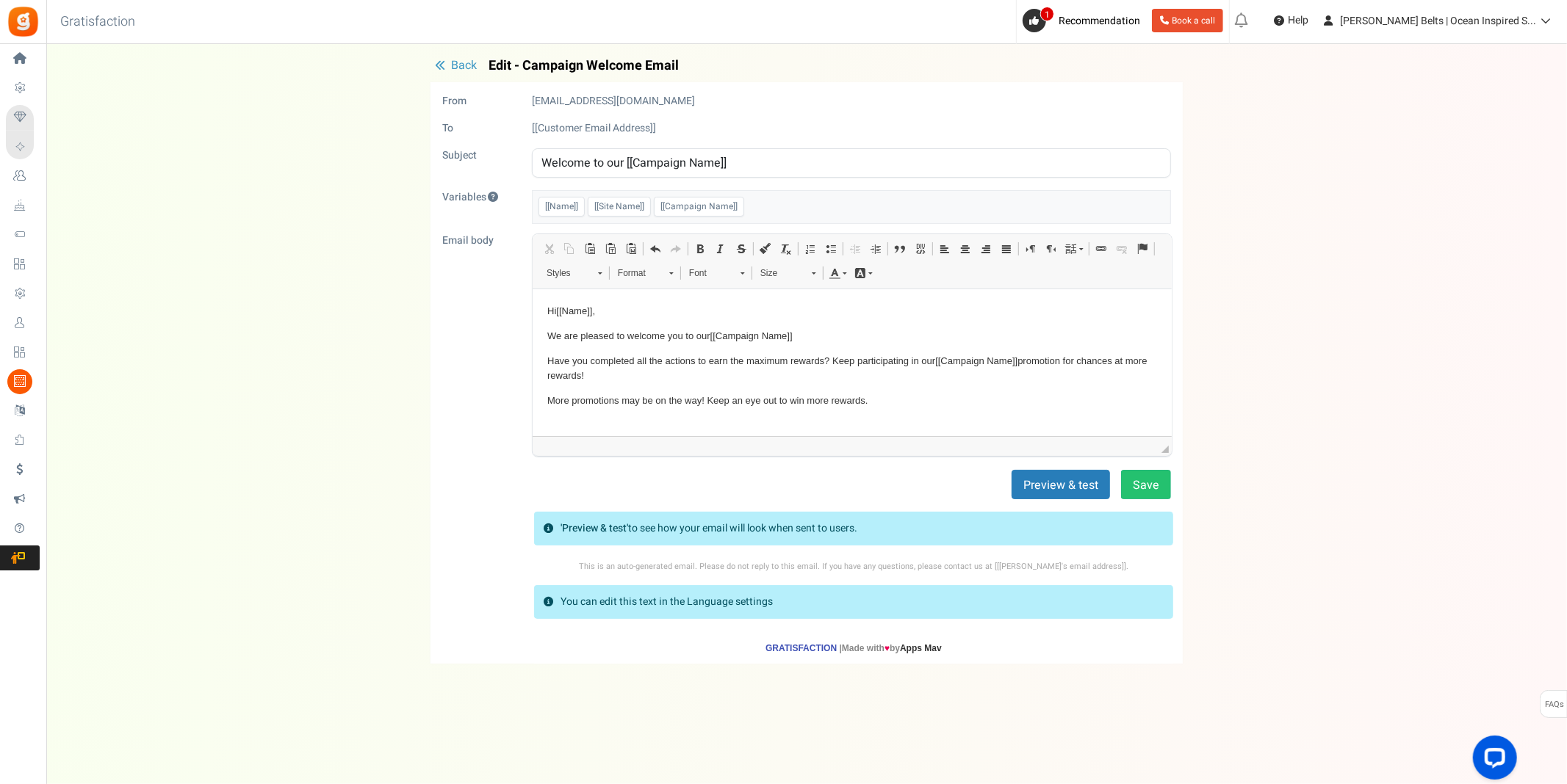
click at [614, 158] on input "Welcome to our [[Campaign Name]]" at bounding box center [851, 163] width 639 height 30
type input "Welcome to [[Campaign Name]]"
click at [615, 353] on p "Have you completed all the actions to earn the maximum rewards? Keep participat…" at bounding box center [852, 368] width 610 height 31
drag, startPoint x: 548, startPoint y: 334, endPoint x: 632, endPoint y: 345, distance: 84.7
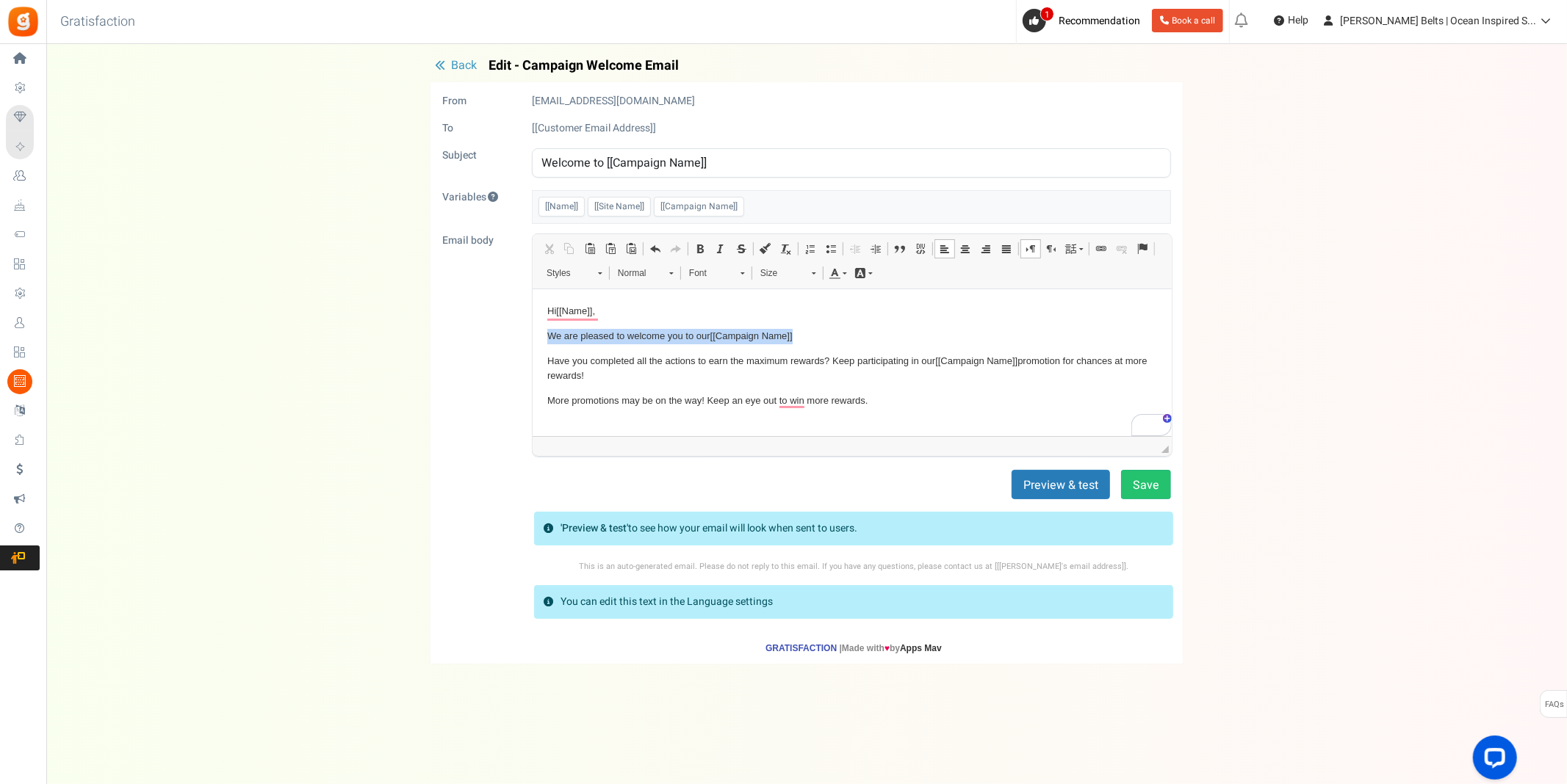
click at [632, 345] on body "Hi [[Name]] , We are pleased to welcome you to our [[Campaign Name]] Have you c…" at bounding box center [852, 388] width 610 height 170
click at [597, 333] on p "We are pleased to welcome you to our [[Campaign Name]]" at bounding box center [852, 336] width 610 height 16
click at [610, 335] on p "We are pleased to welcome you to our [[Campaign Name]]" at bounding box center [852, 336] width 610 height 16
drag, startPoint x: 622, startPoint y: 337, endPoint x: 707, endPoint y: 334, distance: 85.1
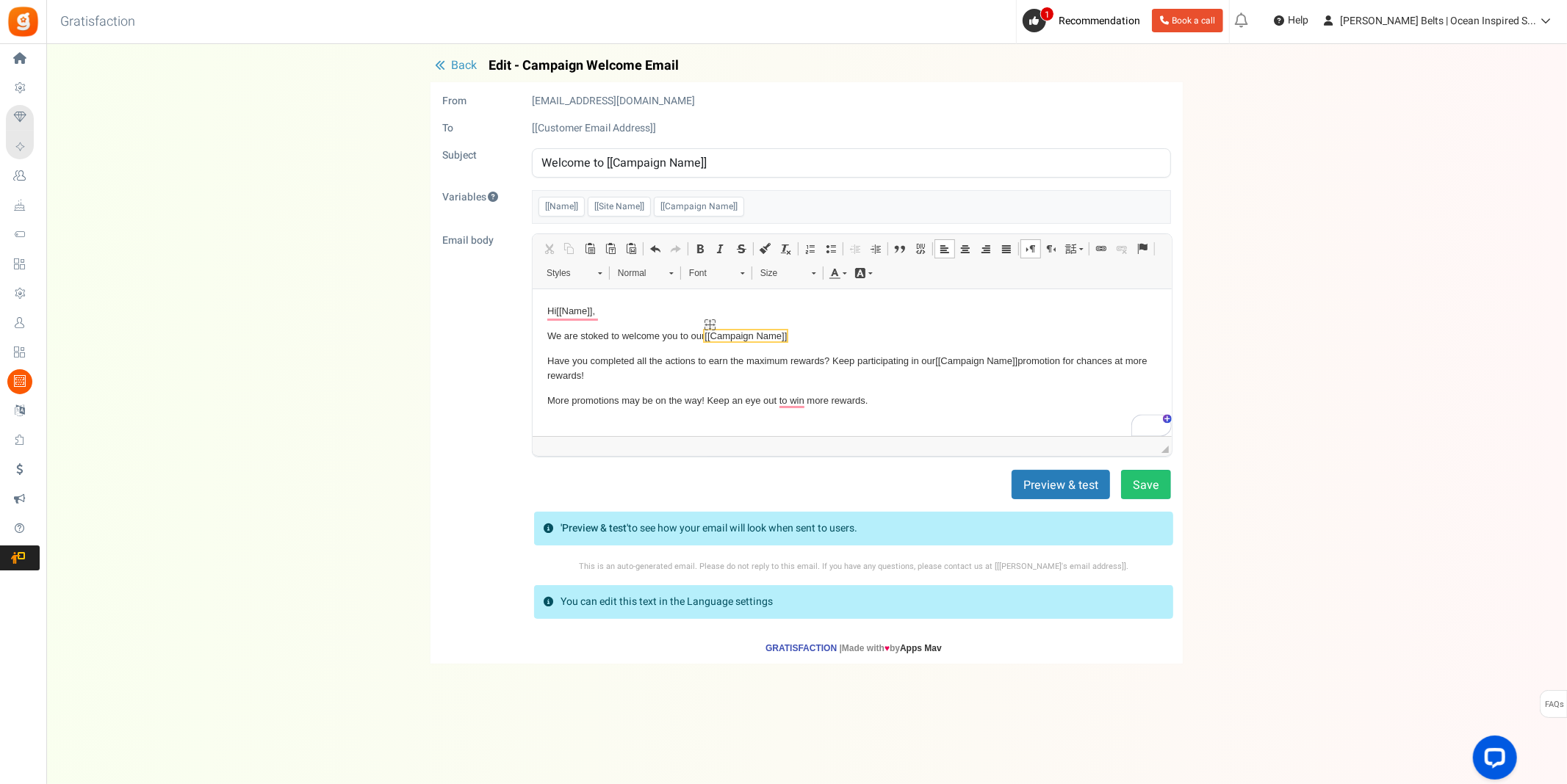
click at [707, 334] on p "We are stoked to welcome you to our [[Campaign Name]]" at bounding box center [852, 336] width 610 height 16
drag, startPoint x: 632, startPoint y: 376, endPoint x: 536, endPoint y: 354, distance: 98.5
click at [536, 354] on html "Hi [[Name]] , We are stoked to get you started with [[Campaign Name]] Have you …" at bounding box center [851, 388] width 639 height 199
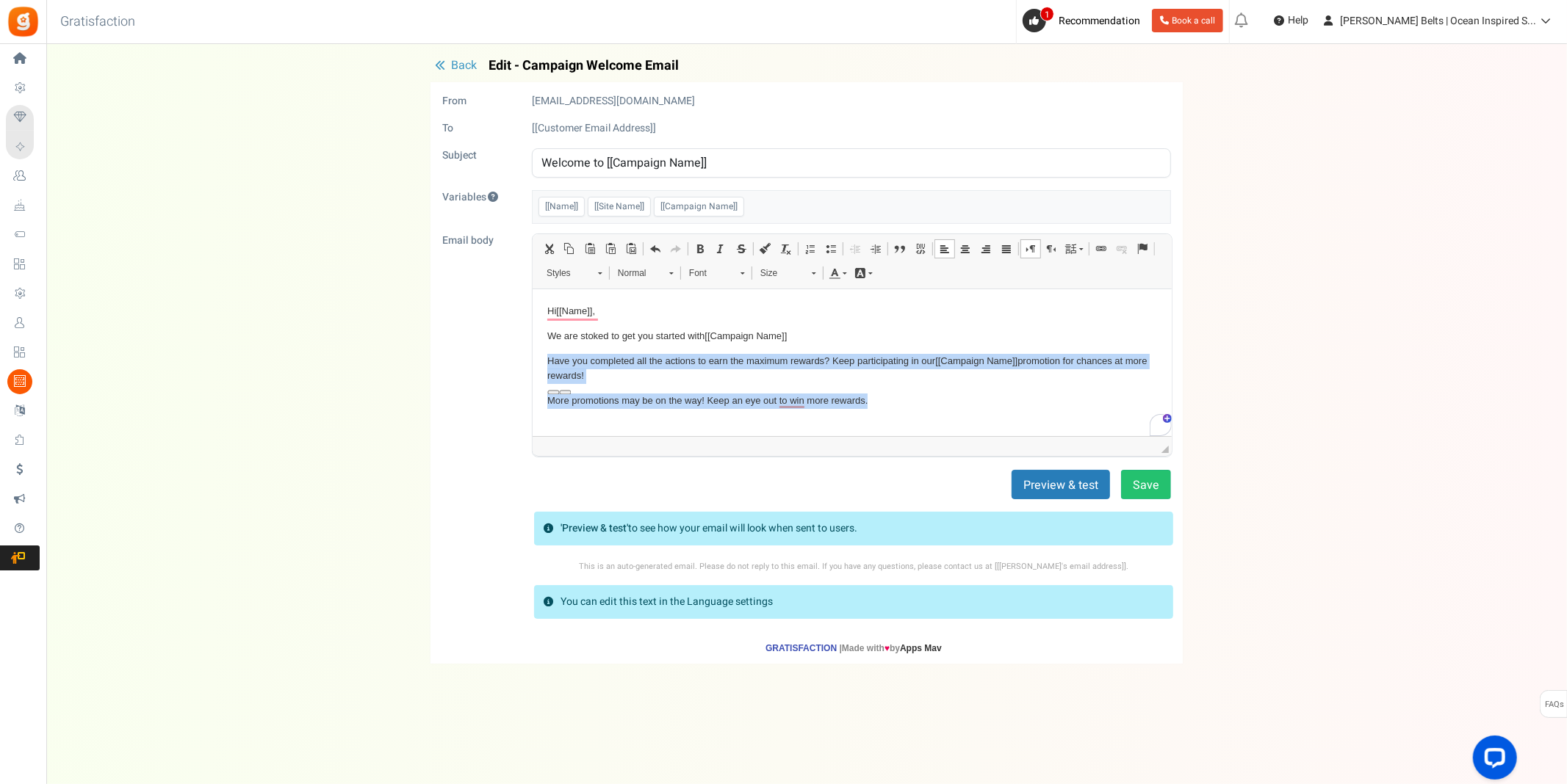
drag, startPoint x: 884, startPoint y: 395, endPoint x: 531, endPoint y: 358, distance: 354.9
click at [532, 358] on html "Hi [[Name]] , We are stoked to get you started with [[Campaign Name]] Have you …" at bounding box center [851, 388] width 639 height 199
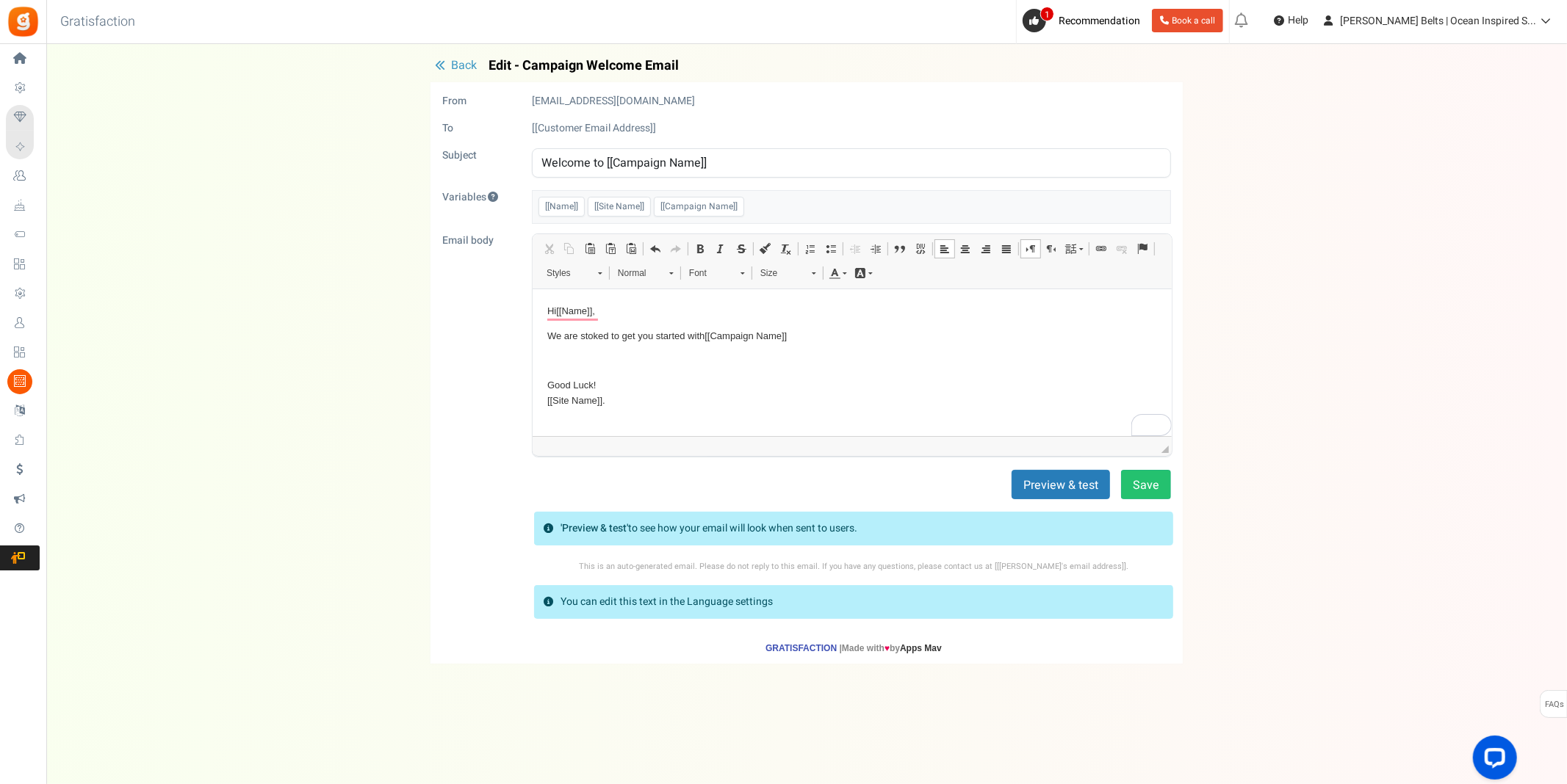
click at [606, 363] on p "To enrich screen reader interactions, please activate Accessibility in Grammarl…" at bounding box center [852, 361] width 610 height 16
click at [749, 358] on p "You'll be earning 5% back from every purchase to redeem" at bounding box center [852, 361] width 610 height 16
click at [751, 357] on p "You'll be earning 5% back from every purchase t(subtotal) o redeem" at bounding box center [852, 361] width 610 height 16
click at [793, 364] on p "You'll be earning 5% back from every purchase (subtotal) o redeem" at bounding box center [852, 361] width 610 height 16
click at [881, 354] on p "You'll be earning 5% back from every purchase (subtotal) to redeem" at bounding box center [852, 361] width 610 height 16
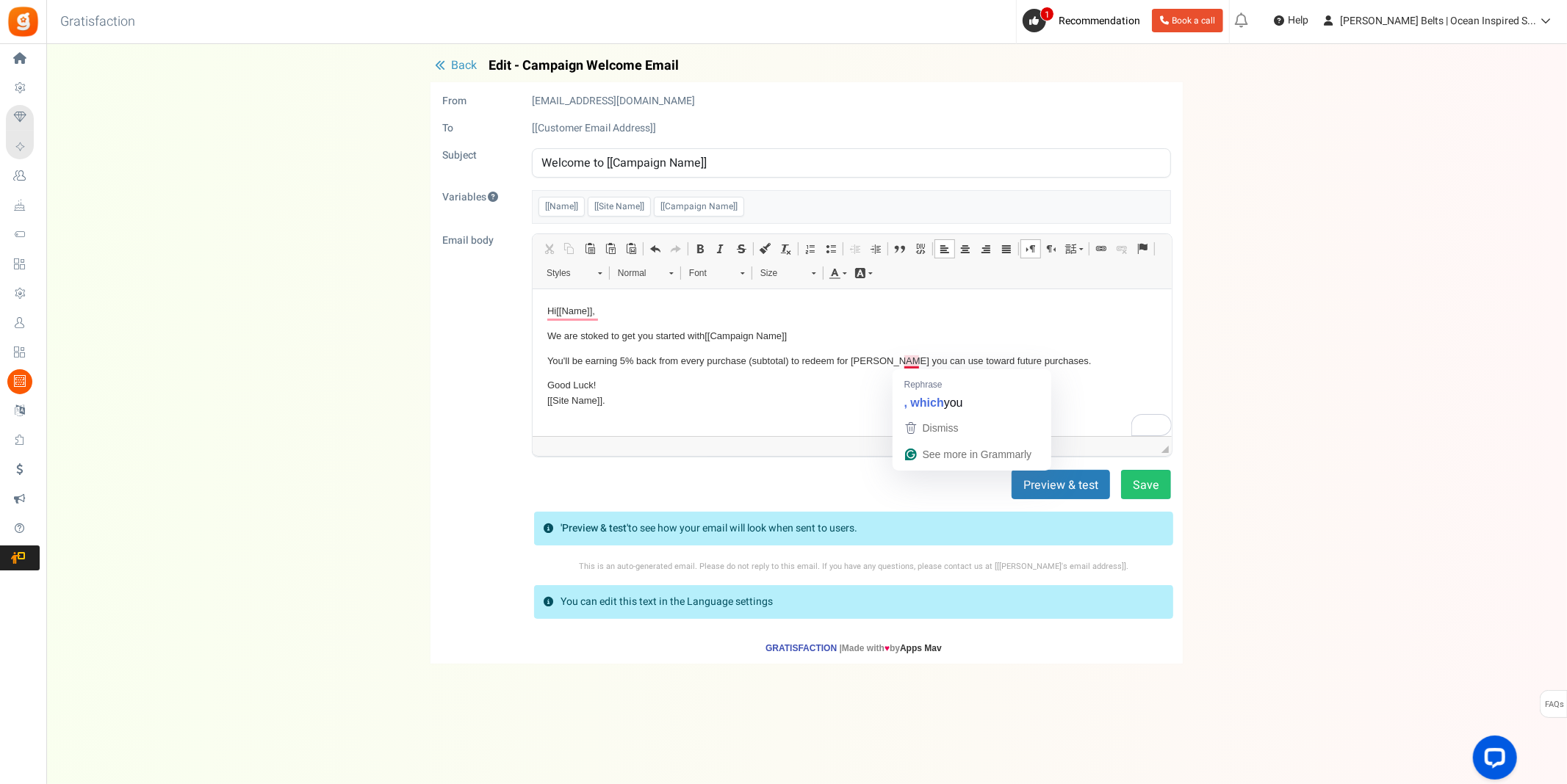
click at [904, 363] on p "You'll be earning 5% back from every purchase (subtotal) to redeem for [PERSON_…" at bounding box center [852, 361] width 610 height 16
click at [1098, 356] on p "You'll be earning 5% back from every purchase (subtotal) to redeem for [PERSON_…" at bounding box center [852, 361] width 610 height 16
drag, startPoint x: 594, startPoint y: 400, endPoint x: 537, endPoint y: 400, distance: 57.0
click at [537, 400] on html "Hi [[Name]] , We are stoked to get you started with [[Campaign Name]] You'll be…" at bounding box center [851, 364] width 639 height 150
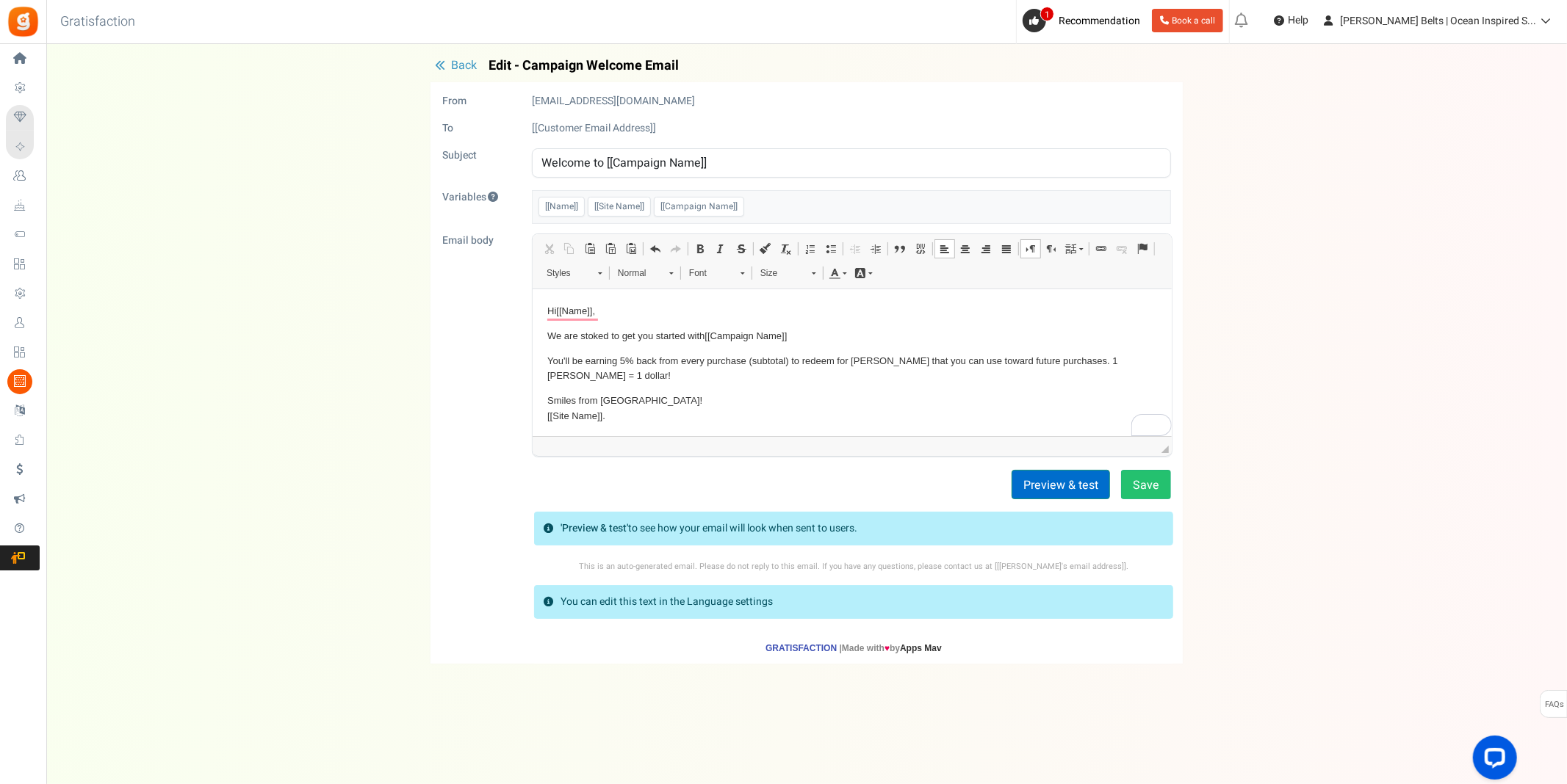
click at [1085, 488] on button "Preview & test" at bounding box center [1061, 485] width 99 height 30
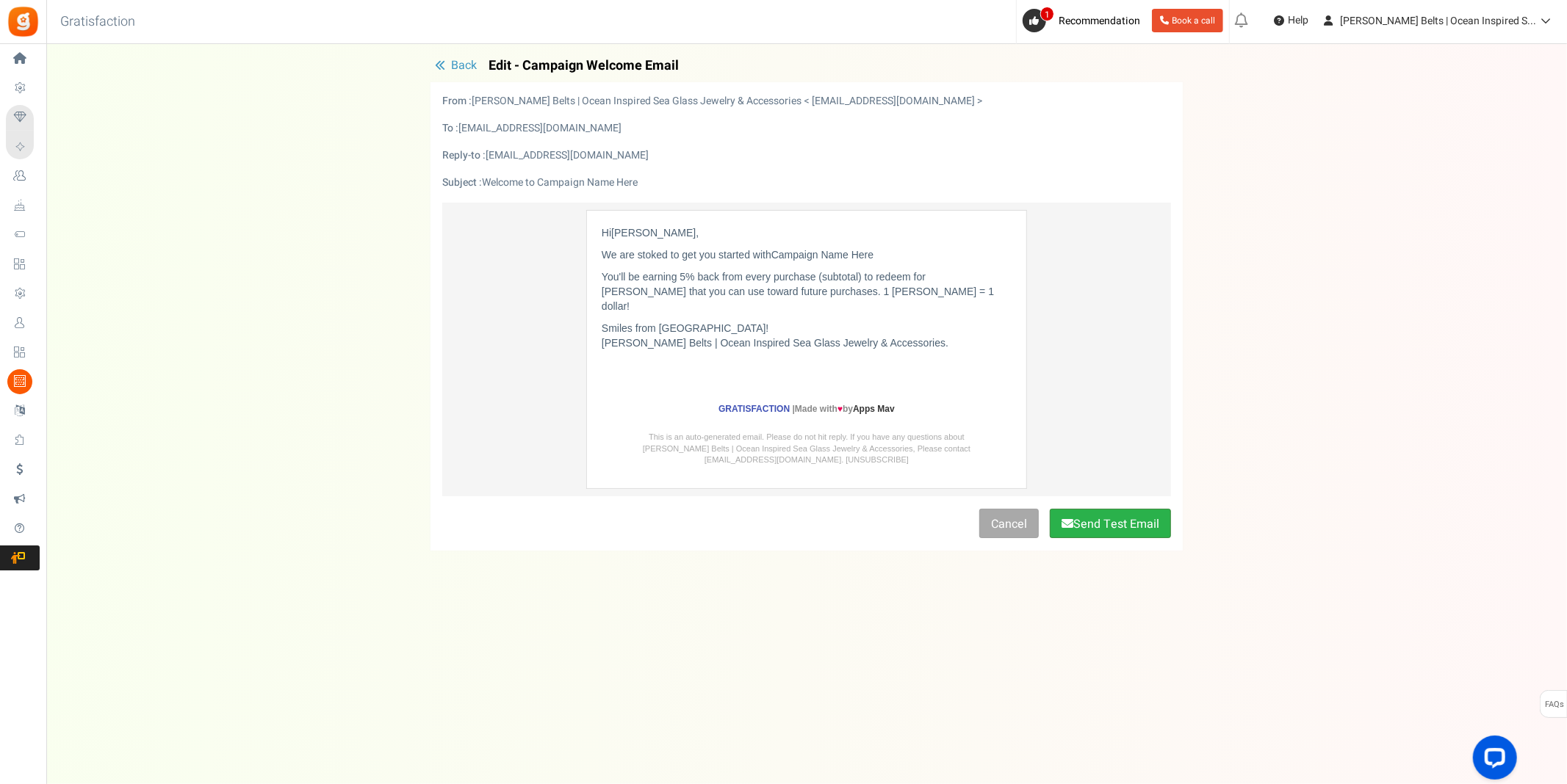
click at [1083, 510] on button "Send Test Email" at bounding box center [1111, 524] width 121 height 30
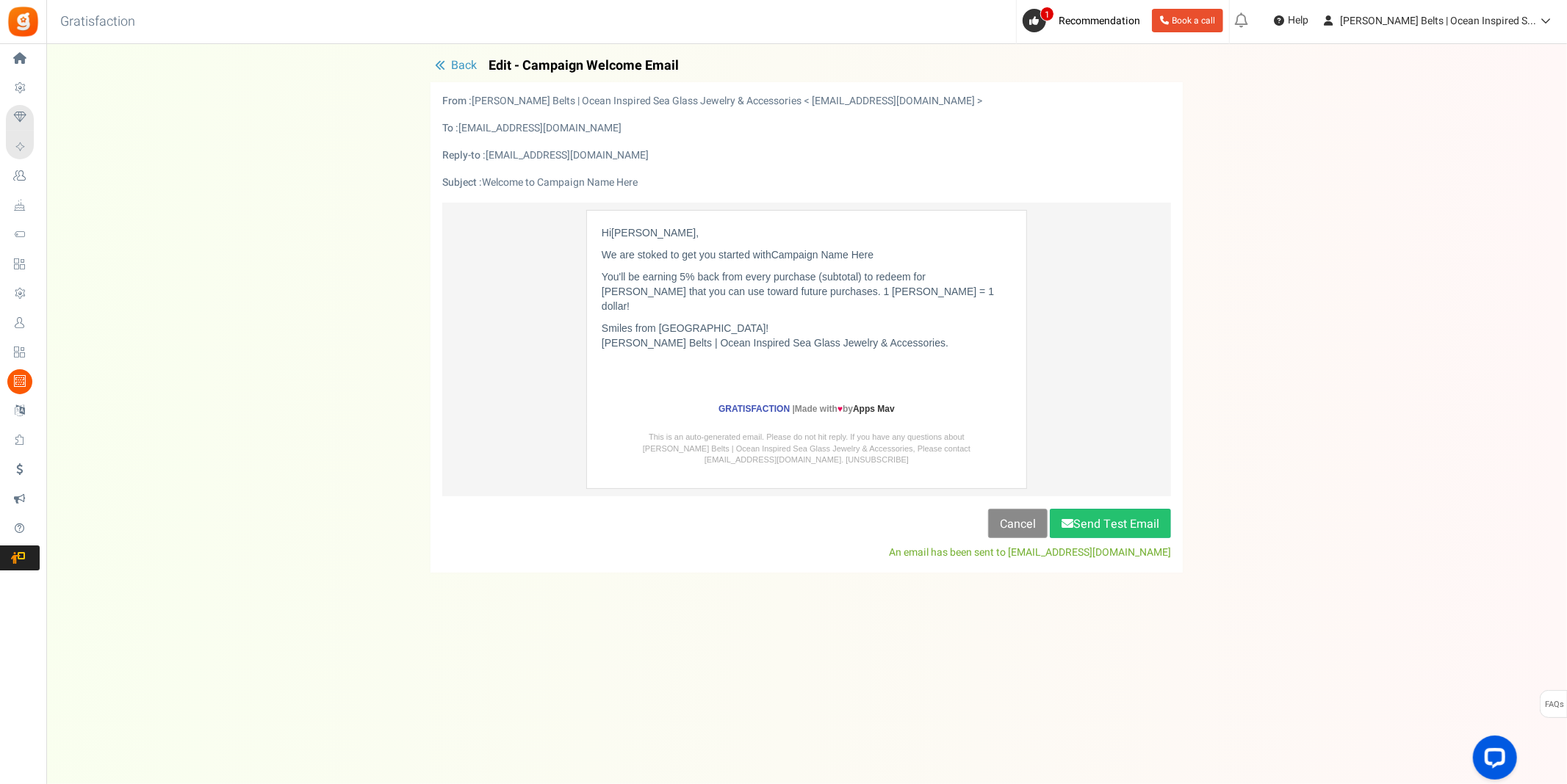
click at [1005, 510] on link "Cancel" at bounding box center [1018, 524] width 60 height 30
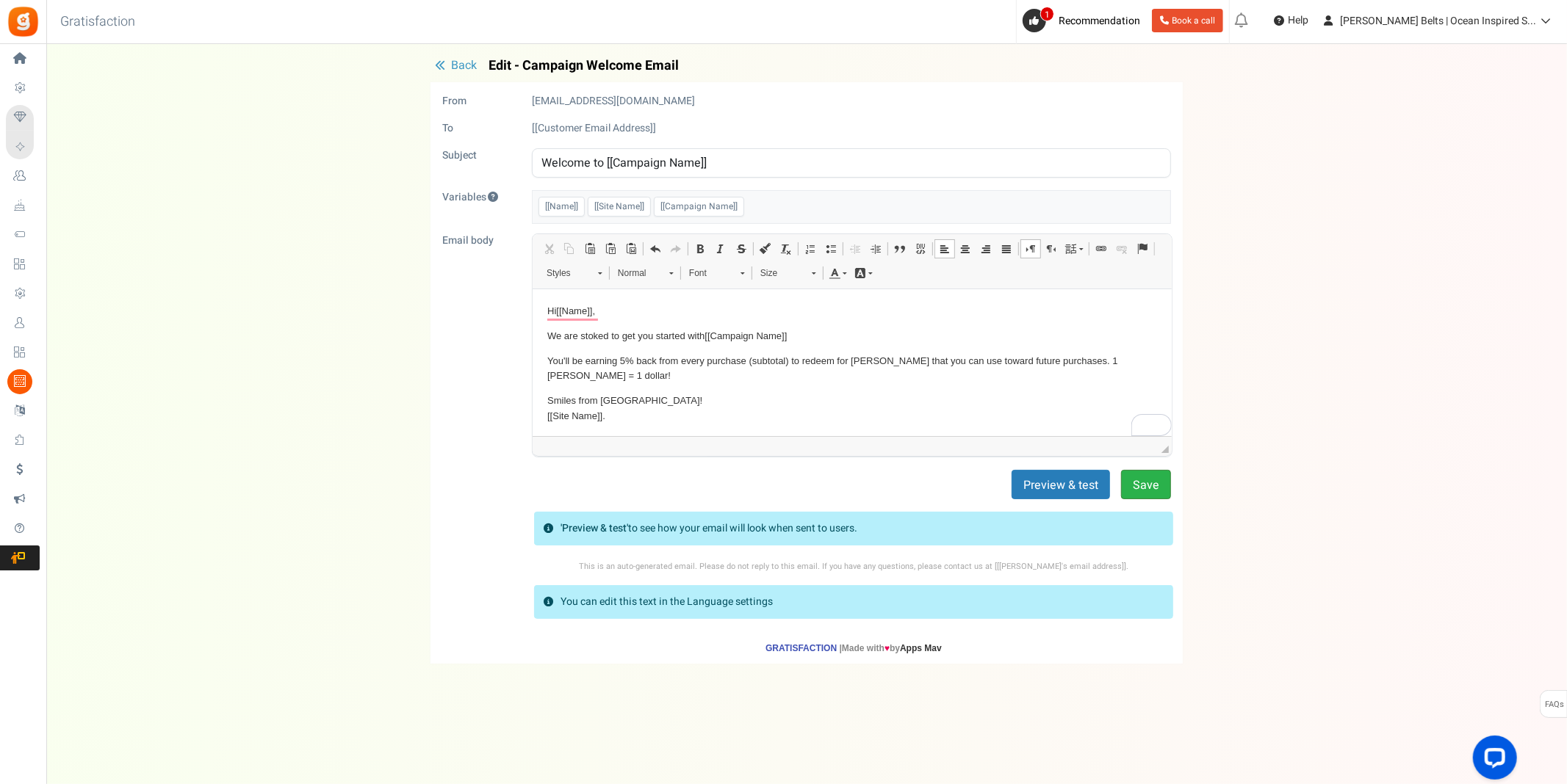
click at [1155, 491] on button "Save" at bounding box center [1146, 485] width 50 height 30
click at [714, 209] on span "[[Campaign Name]]" at bounding box center [699, 206] width 90 height 20
click at [714, 209] on span "[[Campaign Name]]" at bounding box center [699, 206] width 90 height 20
click at [659, 161] on input "Welcome to [[Campaign Name]]" at bounding box center [851, 163] width 639 height 30
click at [704, 337] on p "We are stoked to get you started with [[Campaign Name]]" at bounding box center [852, 336] width 610 height 16
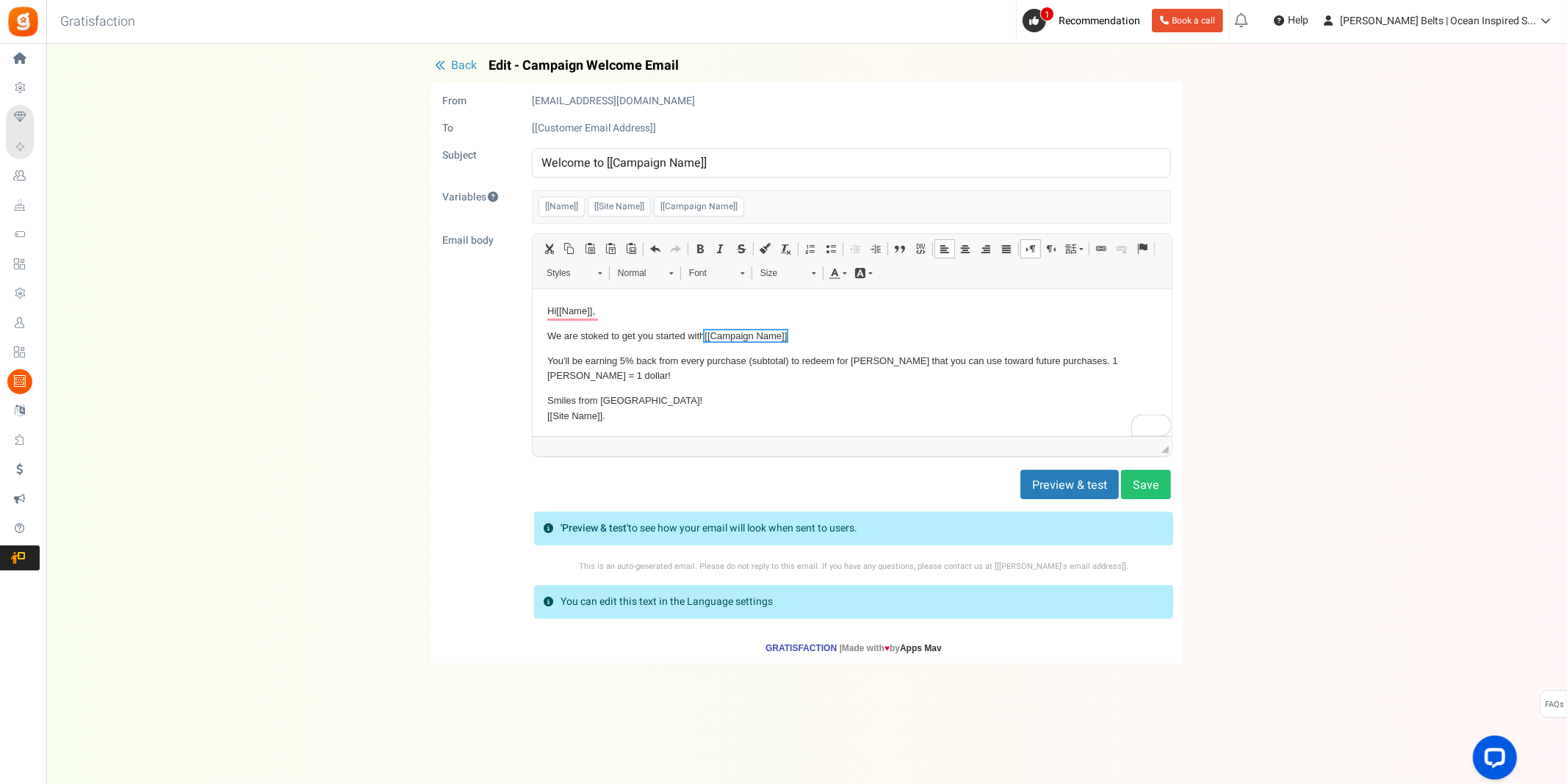
drag, startPoint x: 706, startPoint y: 335, endPoint x: 795, endPoint y: 329, distance: 89.2
click at [795, 329] on p "We are stoked to get you started with [[Campaign Name]]" at bounding box center [852, 336] width 610 height 16
drag, startPoint x: 797, startPoint y: 330, endPoint x: 725, endPoint y: 335, distance: 72.2
click at [725, 335] on p "We are stoked to get you started with [[Campaign Name]]" at bounding box center [852, 336] width 610 height 16
click at [825, 338] on p "We are stoked to get you started with [[Campaign Name]]" at bounding box center [852, 336] width 610 height 16
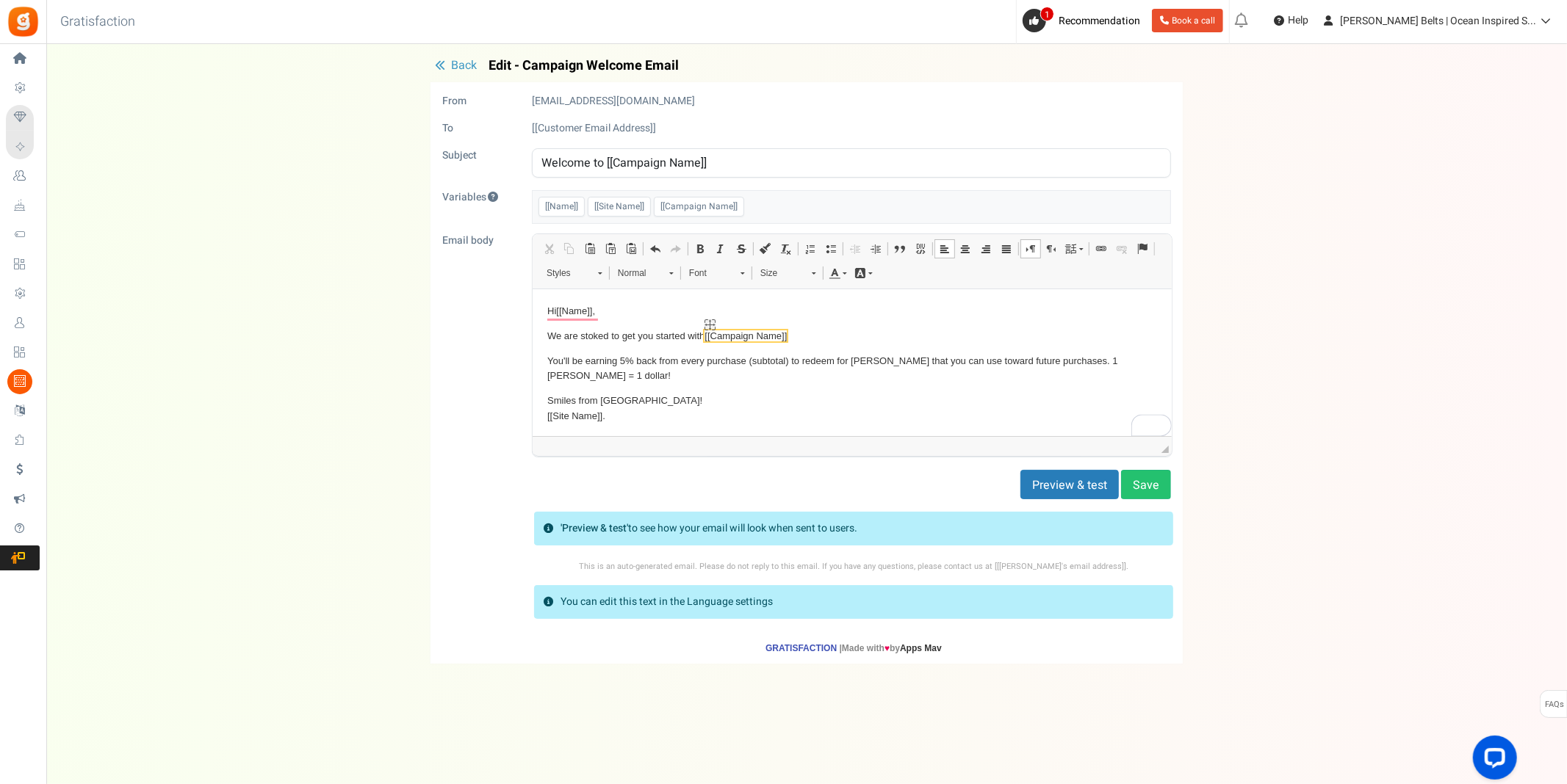
drag, startPoint x: 822, startPoint y: 338, endPoint x: 714, endPoint y: 338, distance: 108.0
click at [714, 338] on p "We are stoked to get you started with [[Campaign Name]]" at bounding box center [852, 336] width 610 height 16
drag, startPoint x: 604, startPoint y: 160, endPoint x: 739, endPoint y: 164, distance: 135.1
click at [739, 164] on input "Welcome to [[Campaign Name]]" at bounding box center [851, 163] width 639 height 30
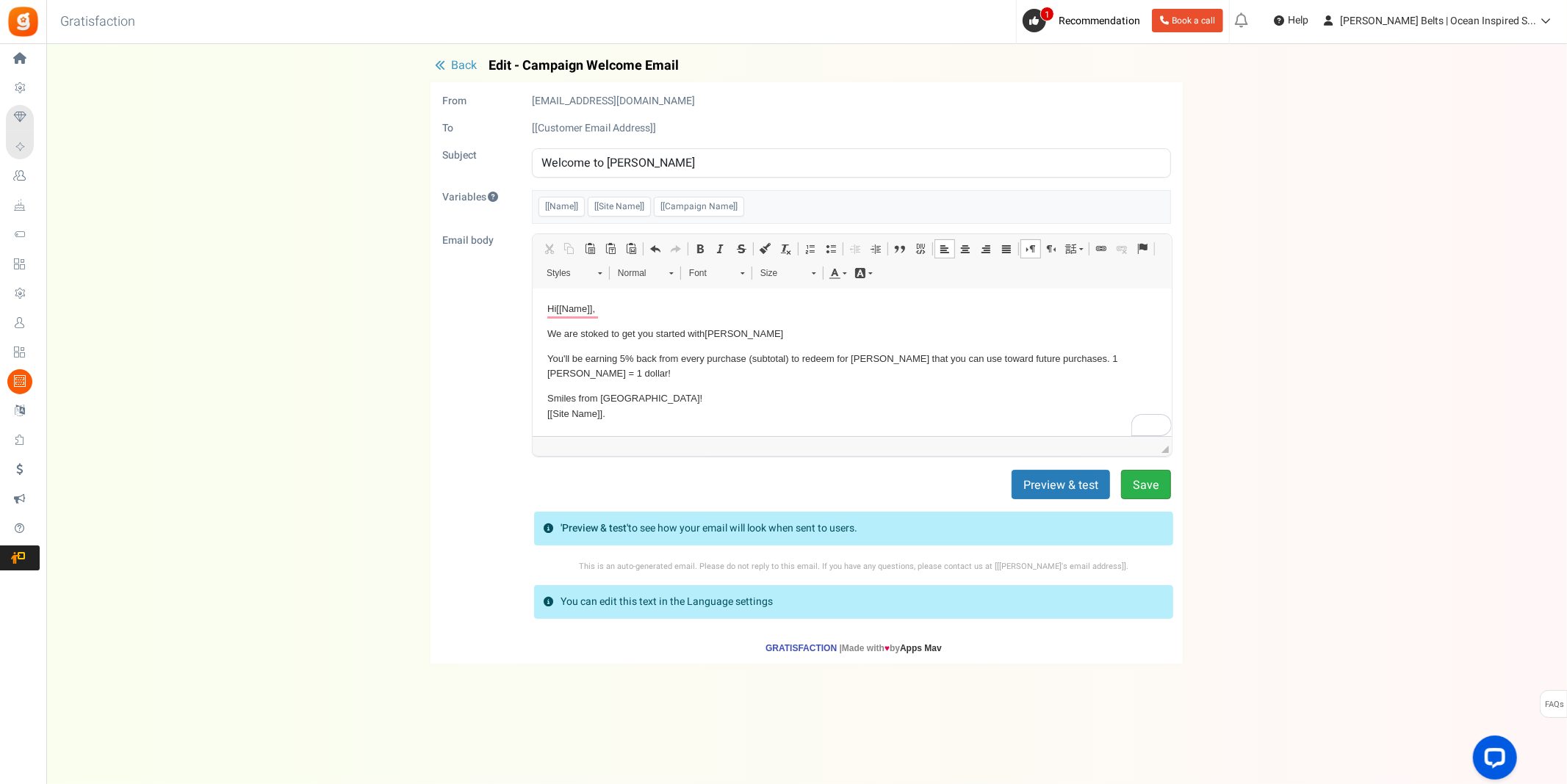
click at [1152, 491] on button "Save" at bounding box center [1146, 485] width 50 height 30
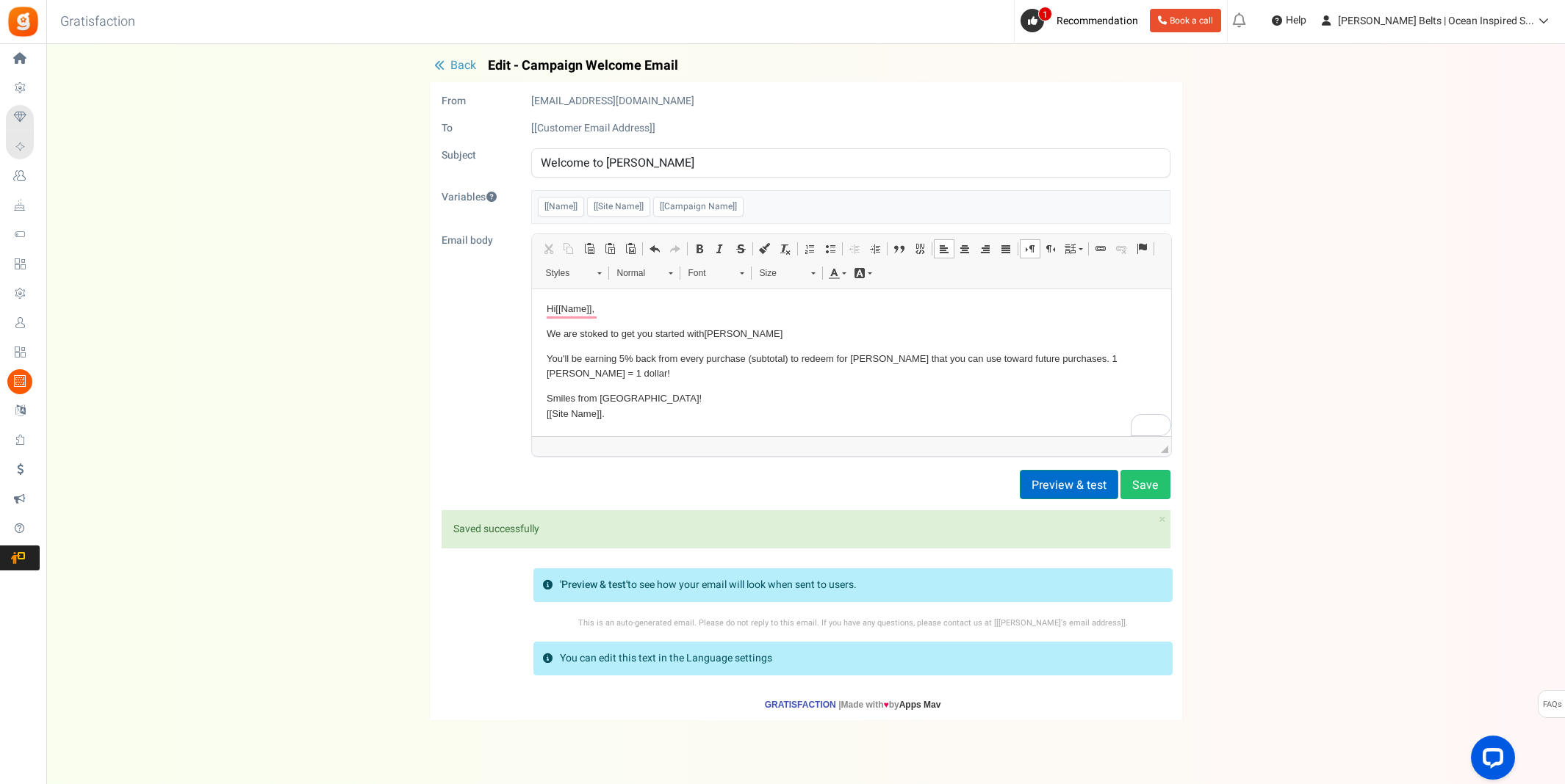
click at [1071, 487] on button "Preview & test" at bounding box center [1069, 485] width 99 height 30
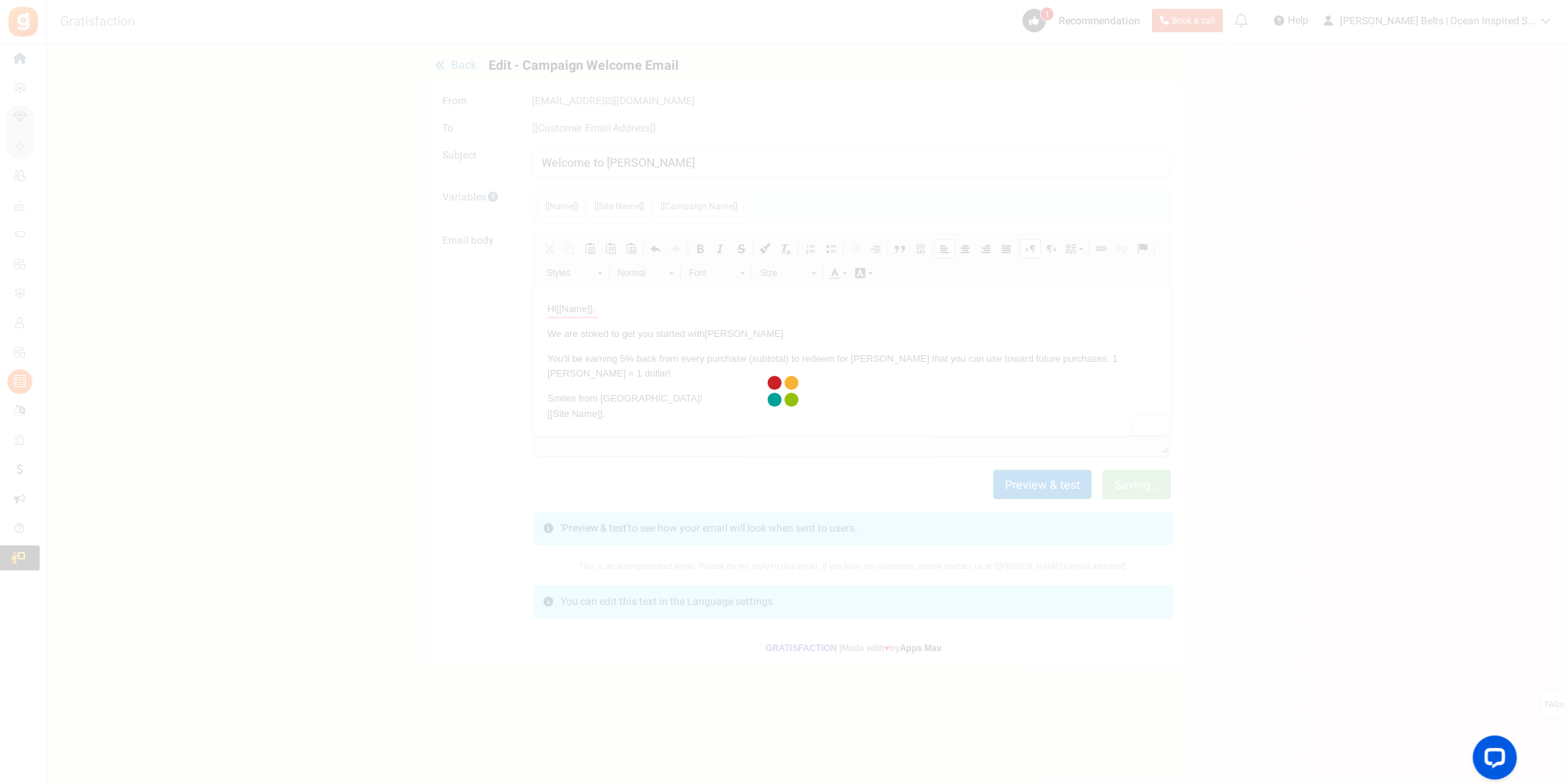
scroll to position [0, 0]
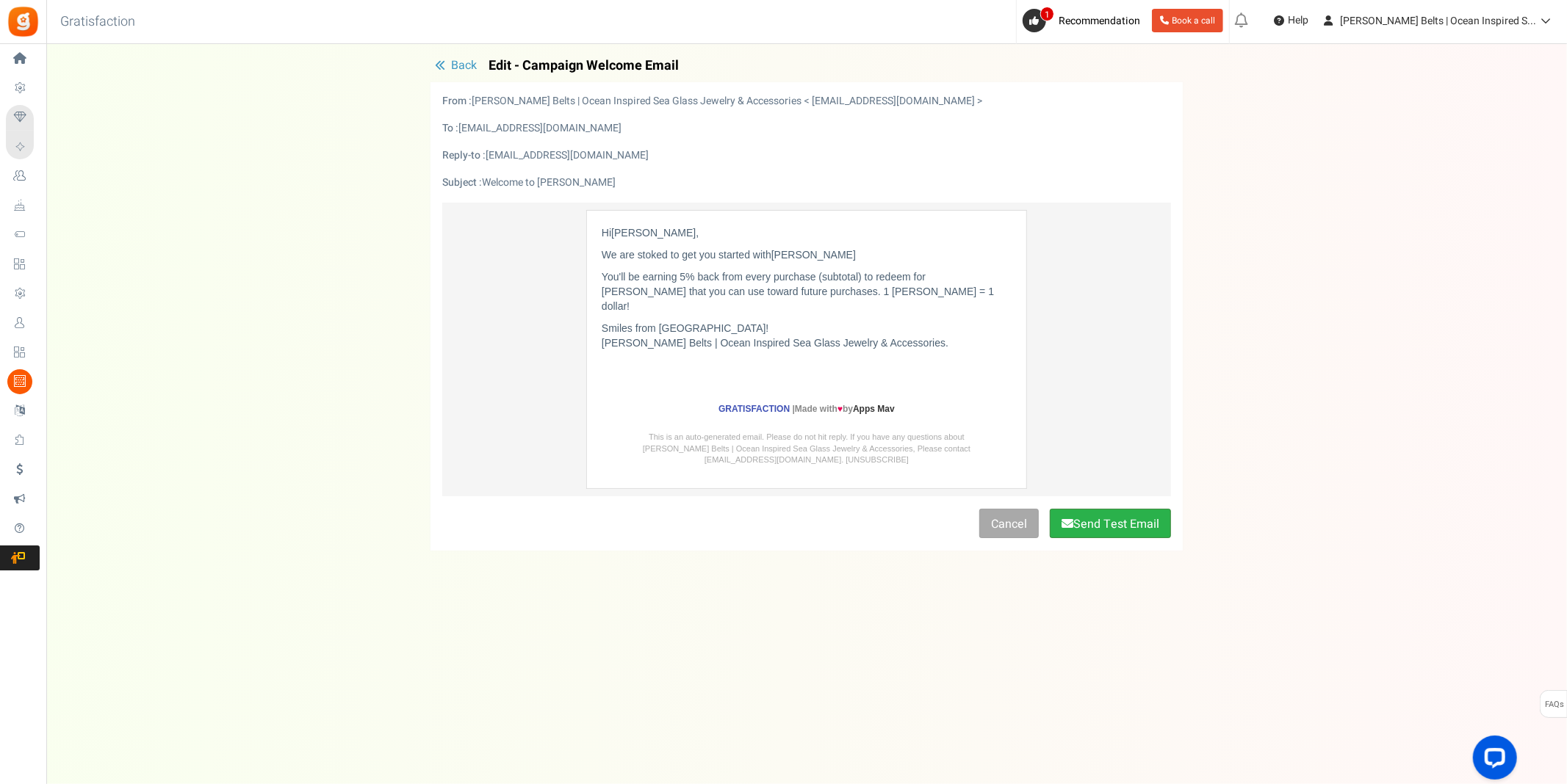
click at [1104, 509] on button "Send Test Email" at bounding box center [1111, 524] width 121 height 30
click at [467, 67] on span "Back" at bounding box center [465, 65] width 26 height 18
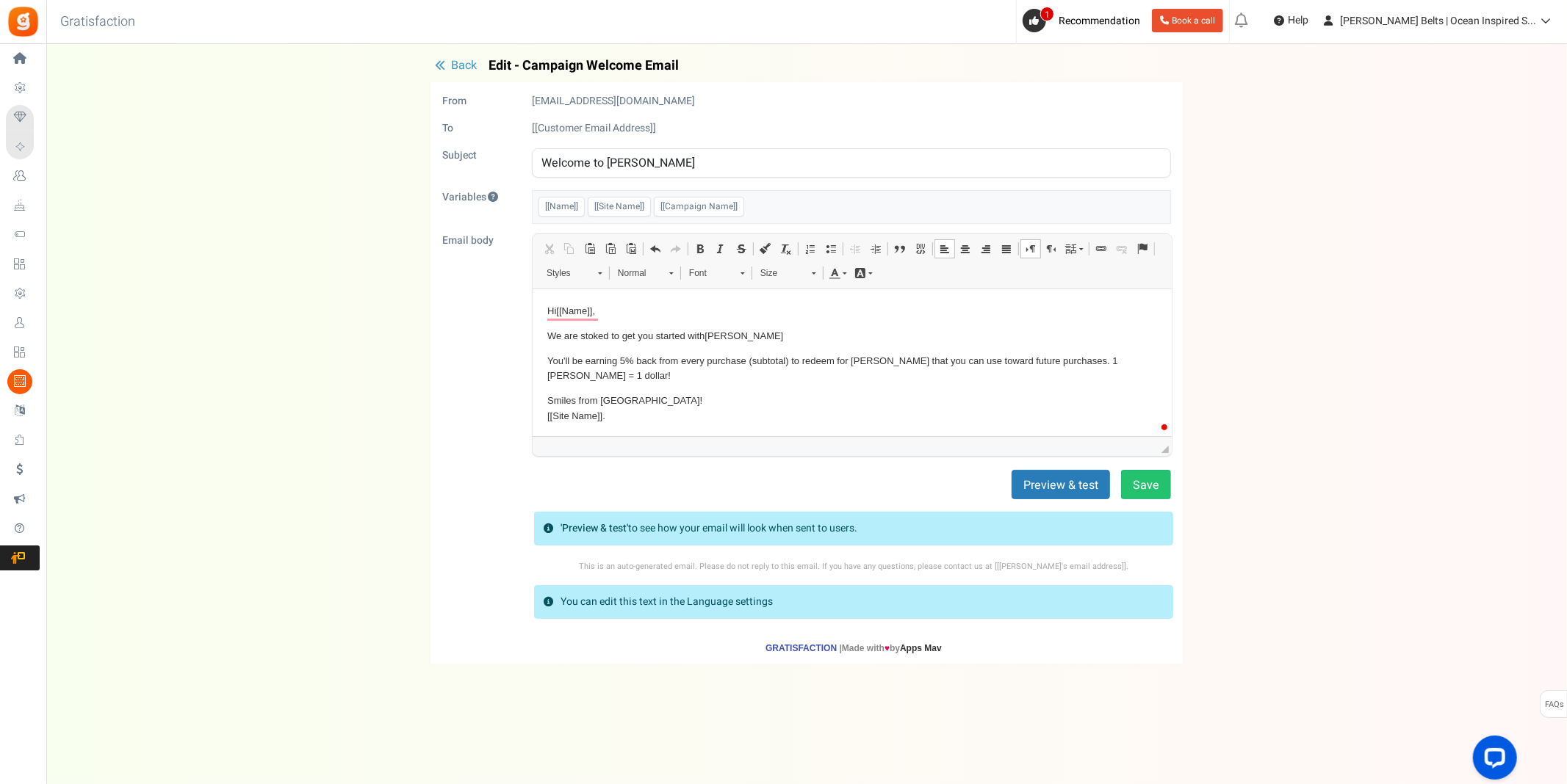
click at [465, 66] on span "Back" at bounding box center [465, 65] width 26 height 18
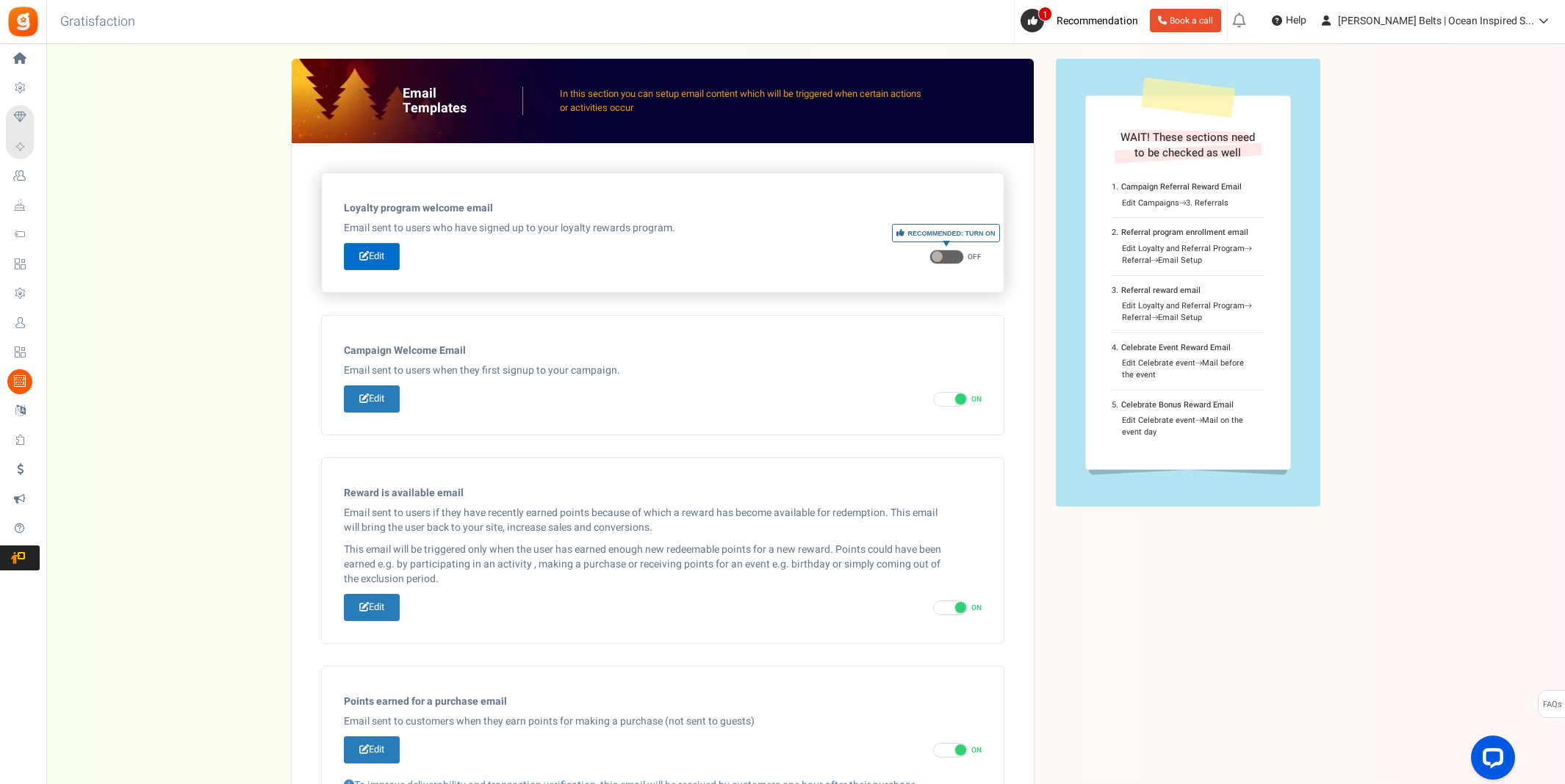
click at [386, 254] on link "Edit" at bounding box center [372, 256] width 56 height 27
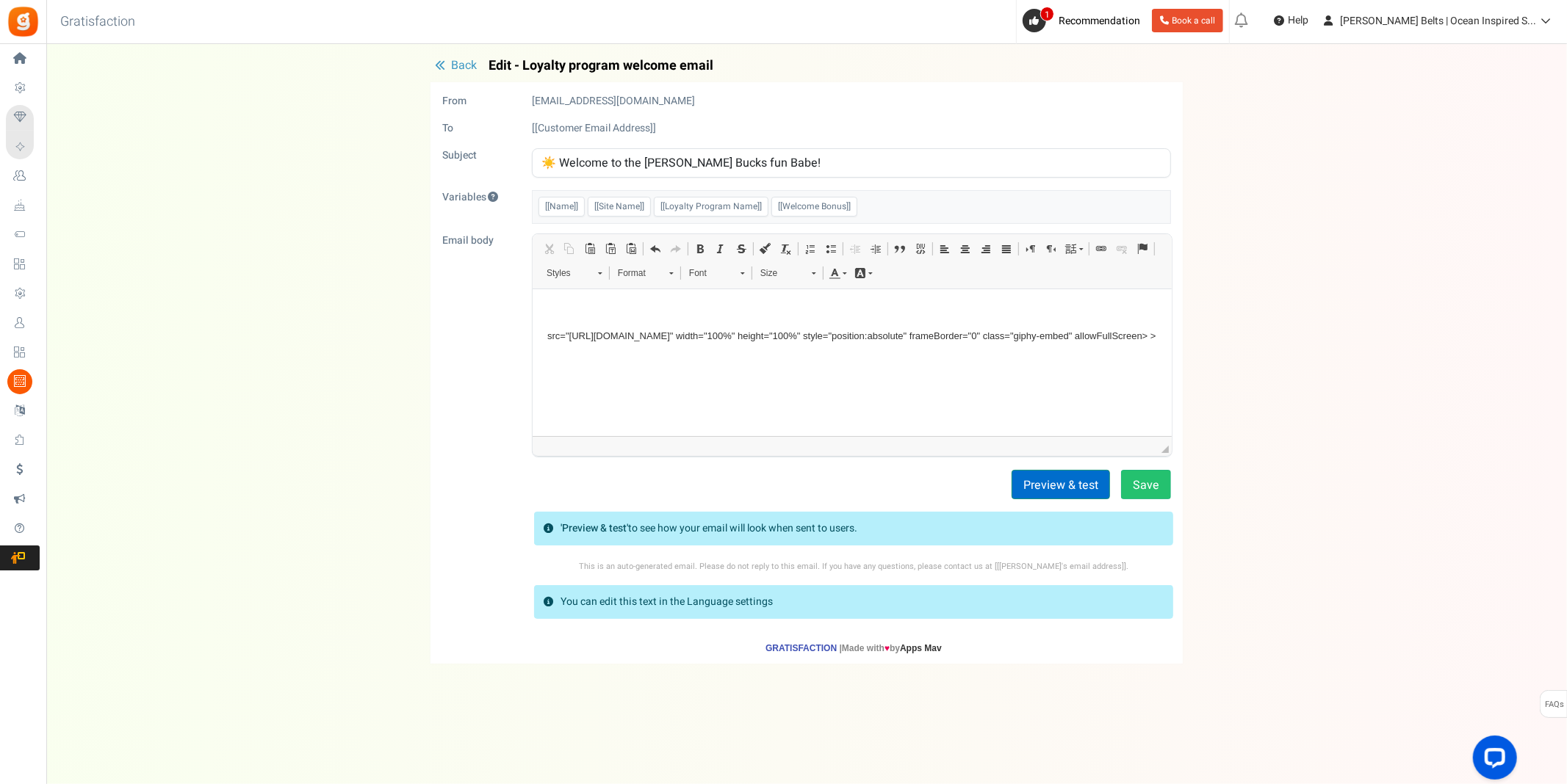
click at [1089, 479] on button "Preview & test" at bounding box center [1061, 485] width 99 height 30
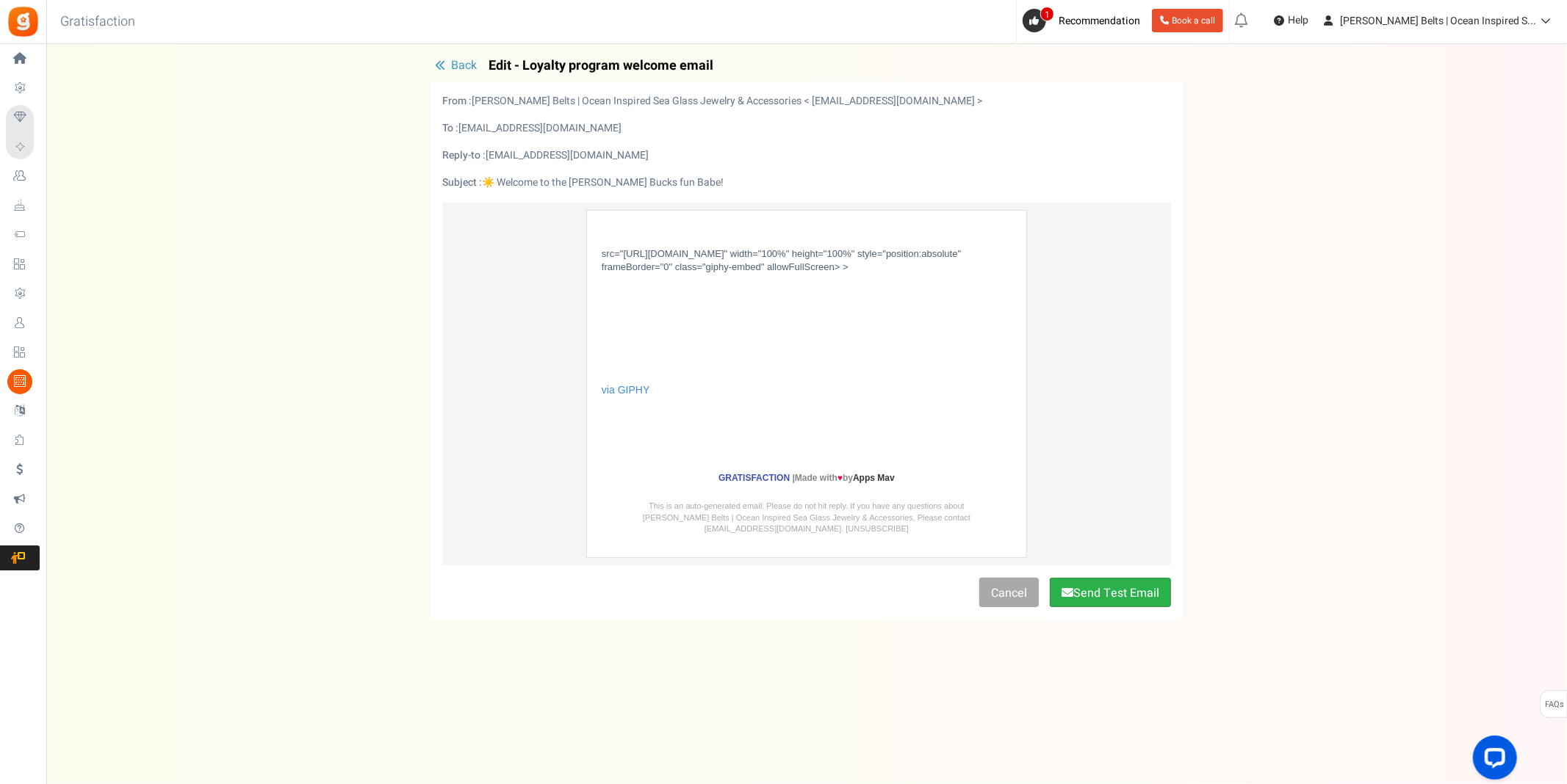
click at [1128, 596] on button "Send Test Email" at bounding box center [1111, 593] width 121 height 30
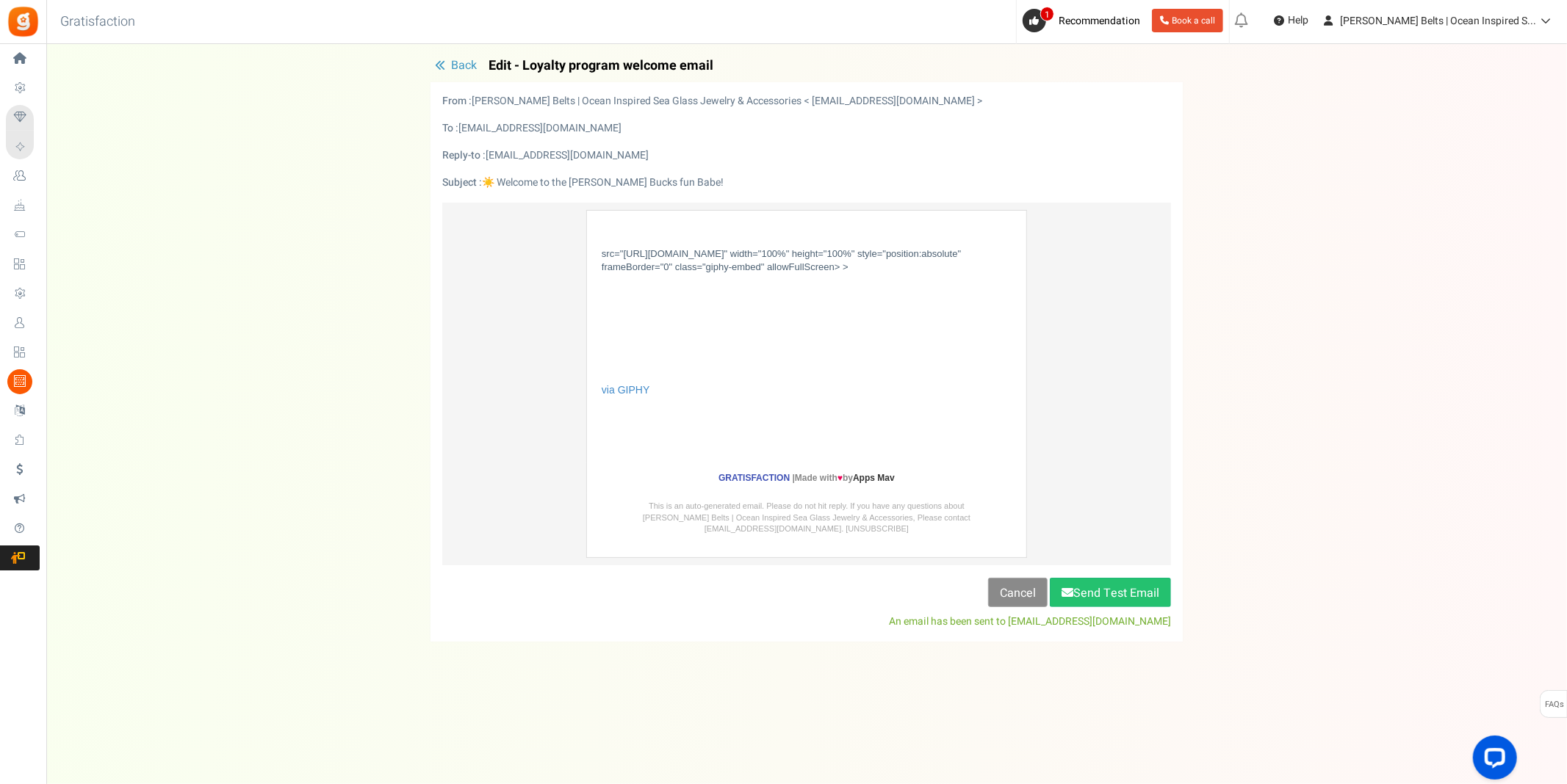
click at [1012, 589] on link "Cancel" at bounding box center [1018, 593] width 60 height 30
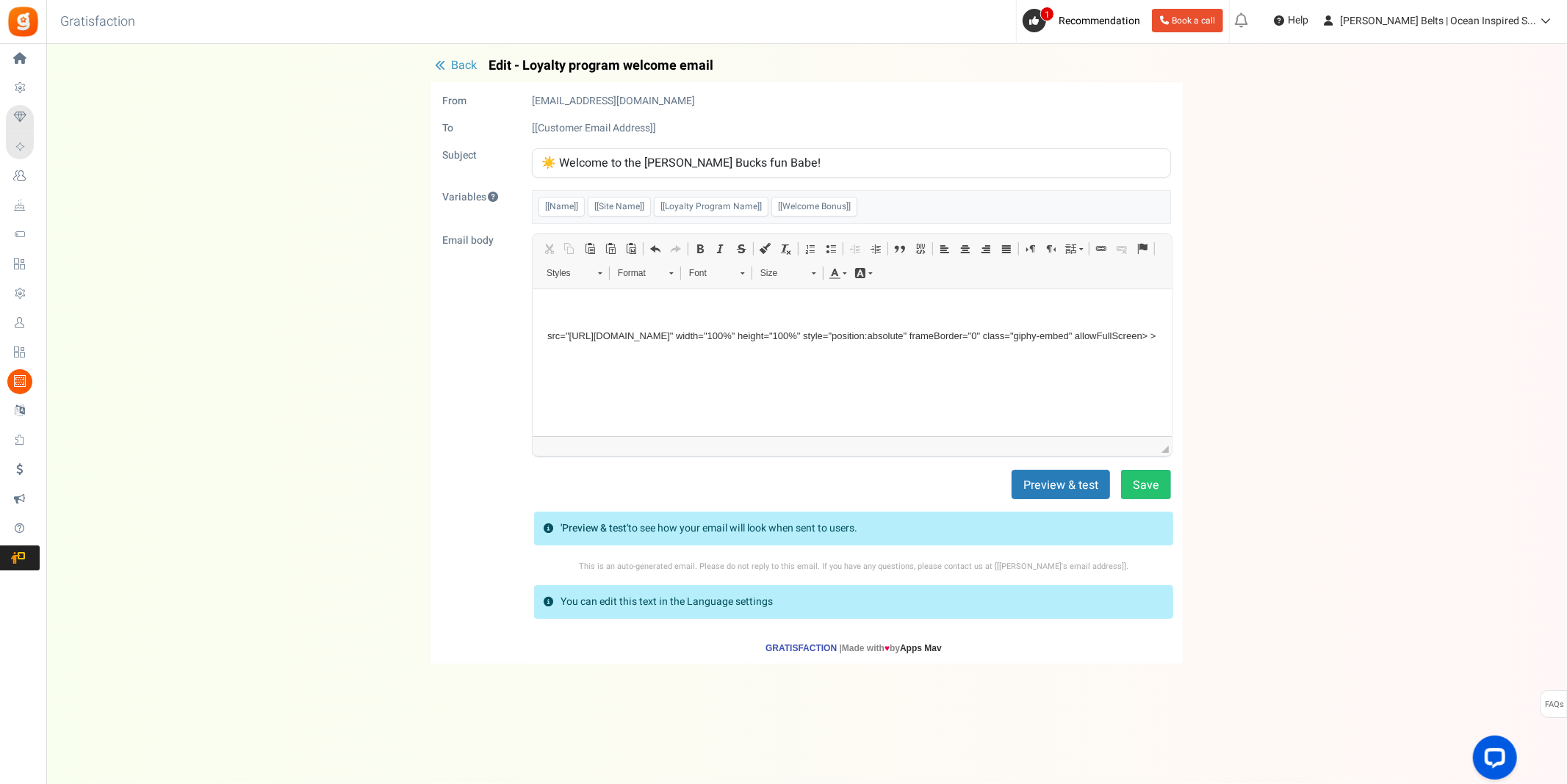
click at [727, 166] on input "☀️ Welcome to the [PERSON_NAME] Bucks fun Babe!" at bounding box center [851, 163] width 639 height 30
click at [451, 65] on span "Back" at bounding box center [465, 65] width 26 height 18
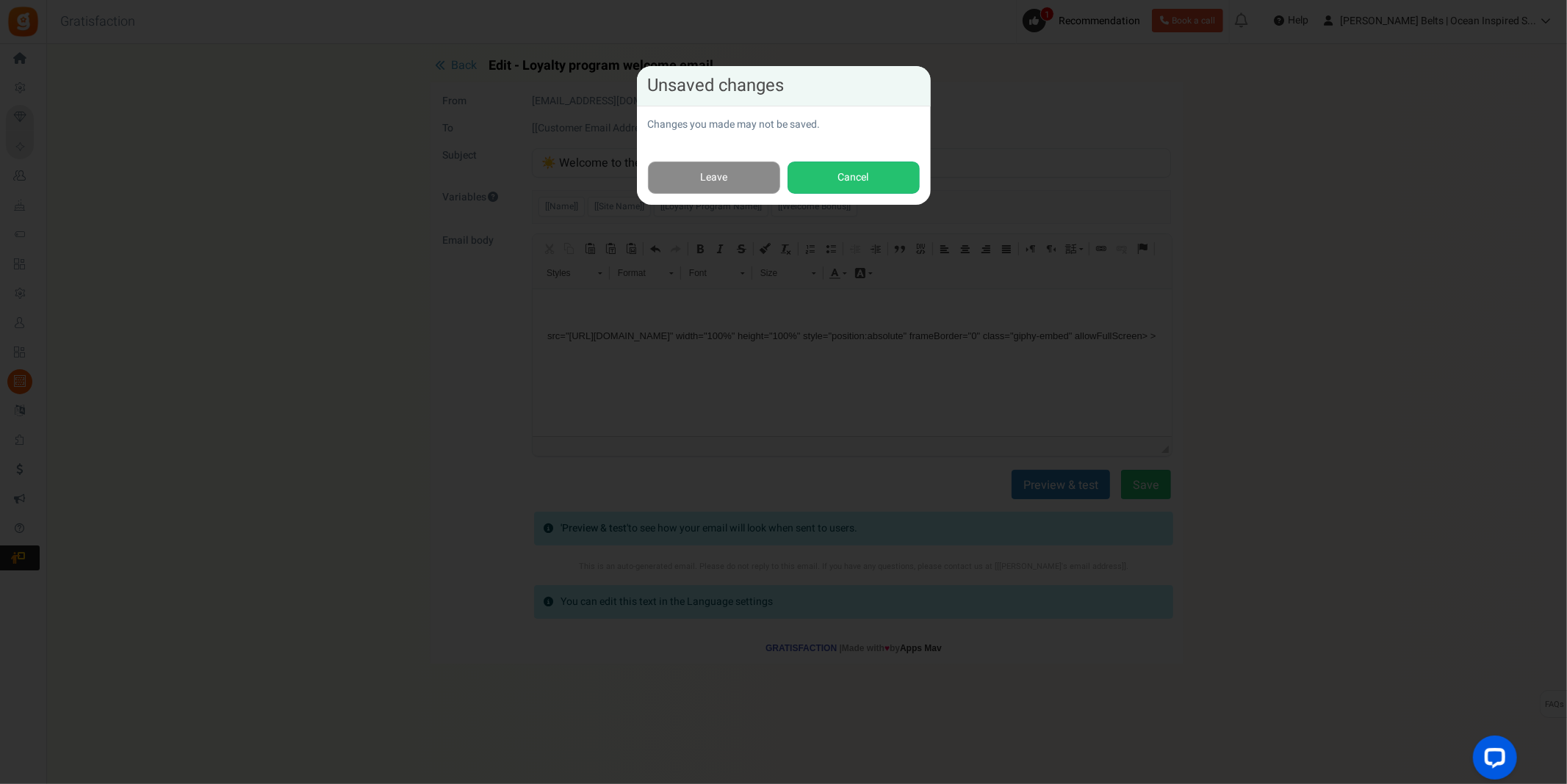
click at [707, 178] on link "Leave" at bounding box center [714, 177] width 132 height 33
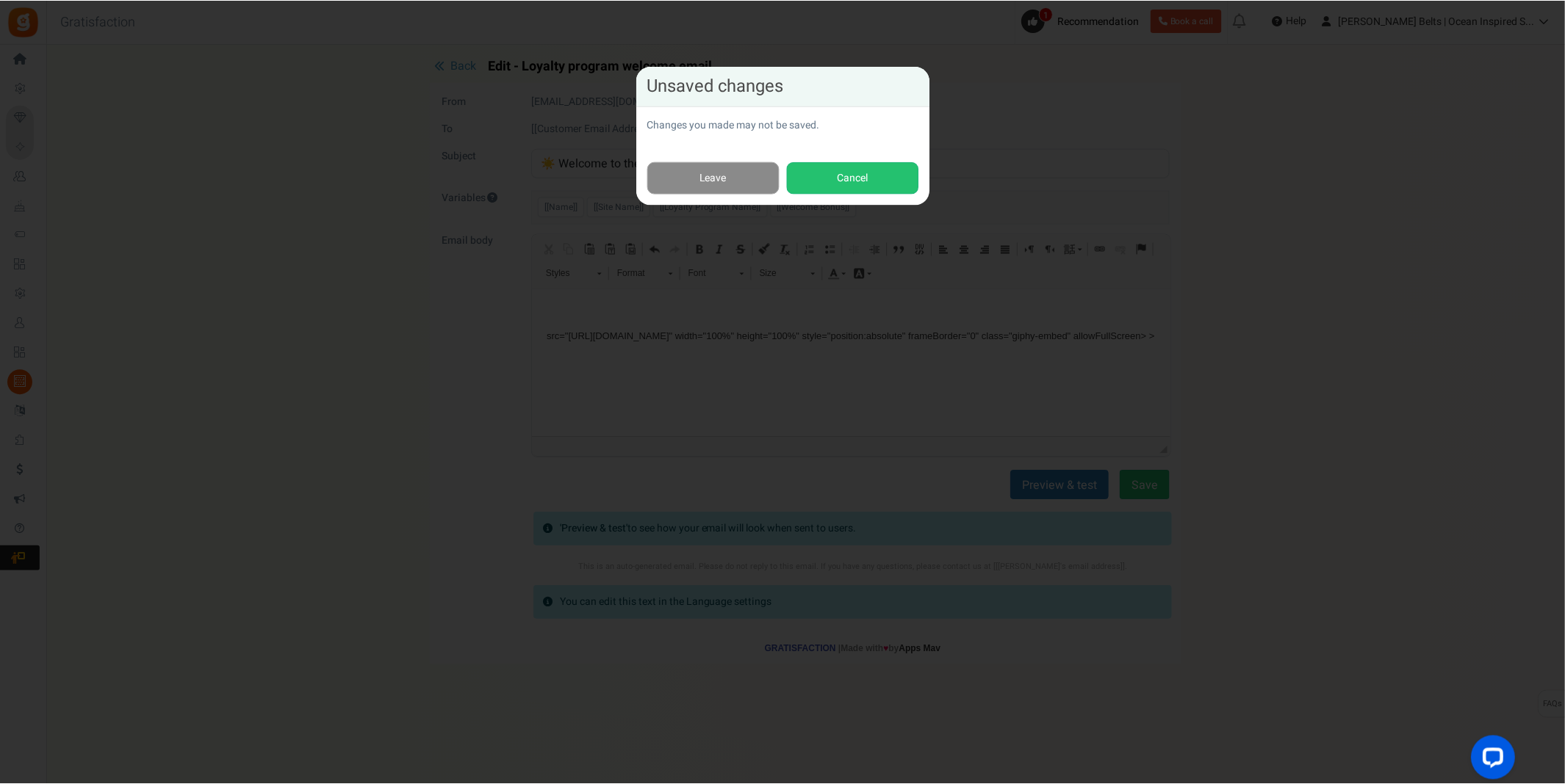
scroll to position [113, 0]
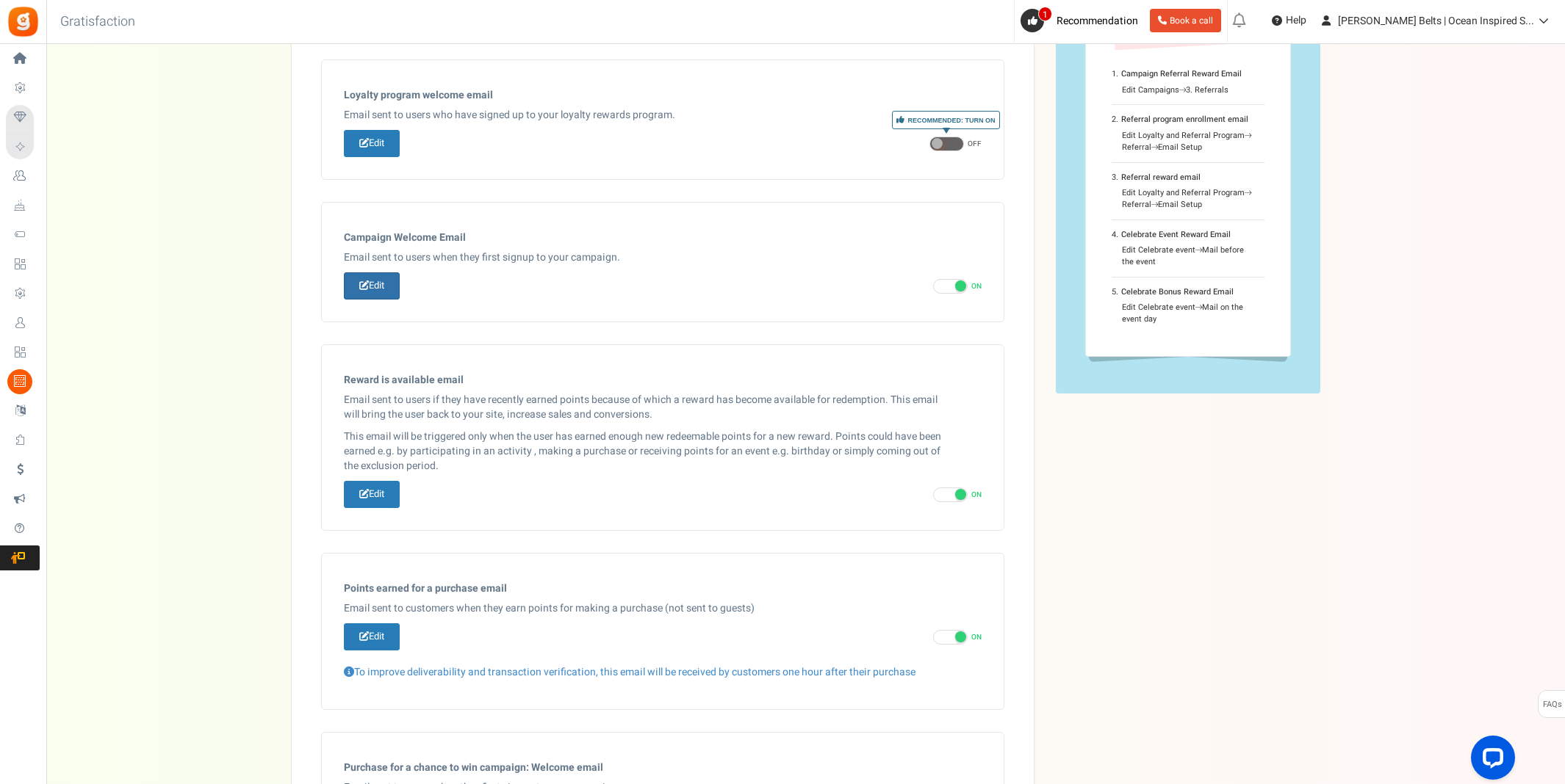
click at [387, 285] on link "Edit" at bounding box center [372, 285] width 56 height 27
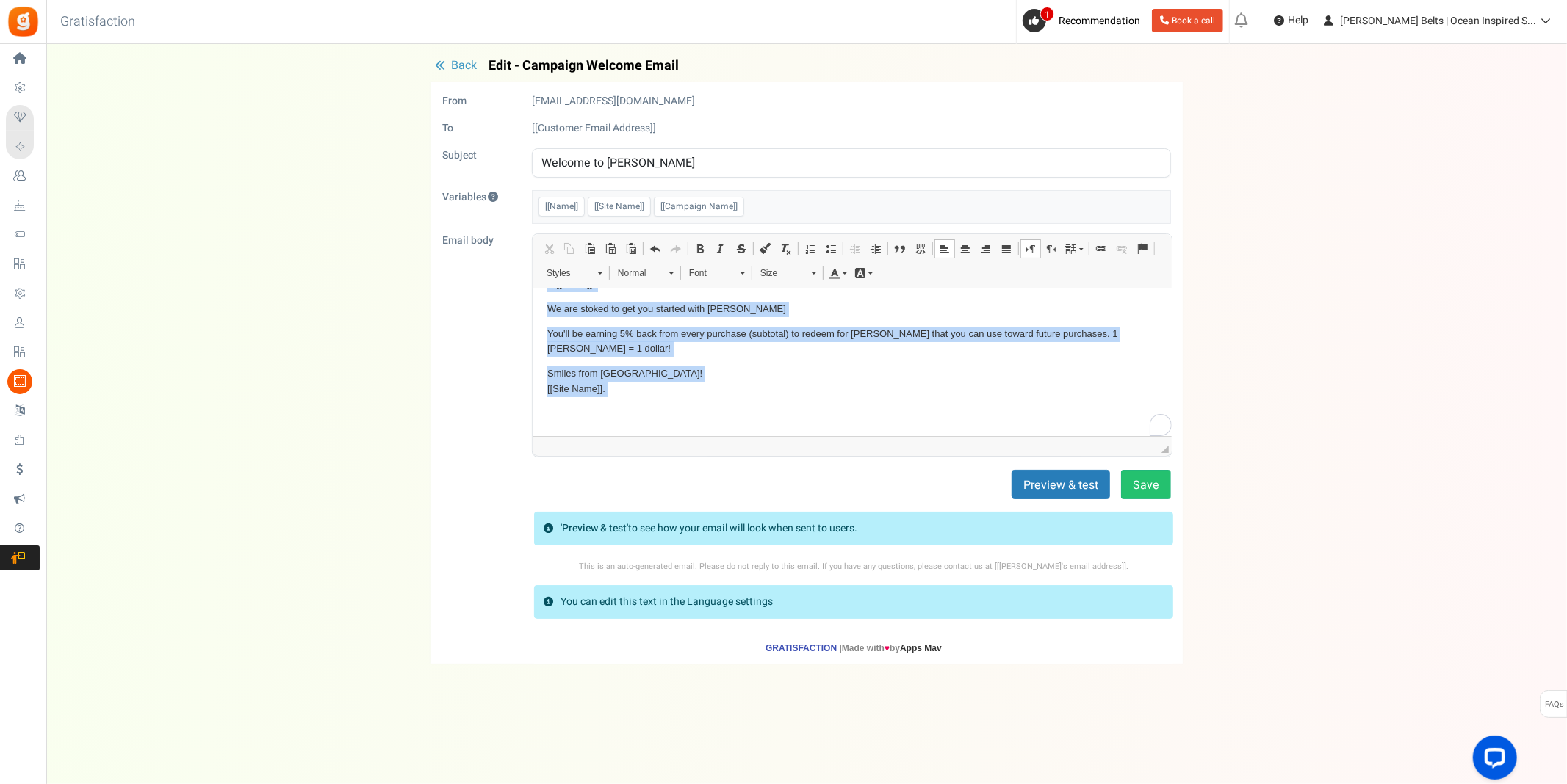
scroll to position [27, 0]
drag, startPoint x: 542, startPoint y: 306, endPoint x: 656, endPoint y: 396, distance: 145.2
click at [656, 396] on html "Hi [[Name]] , We are stoked to get you started with [PERSON_NAME] You'll be ear…" at bounding box center [851, 348] width 639 height 174
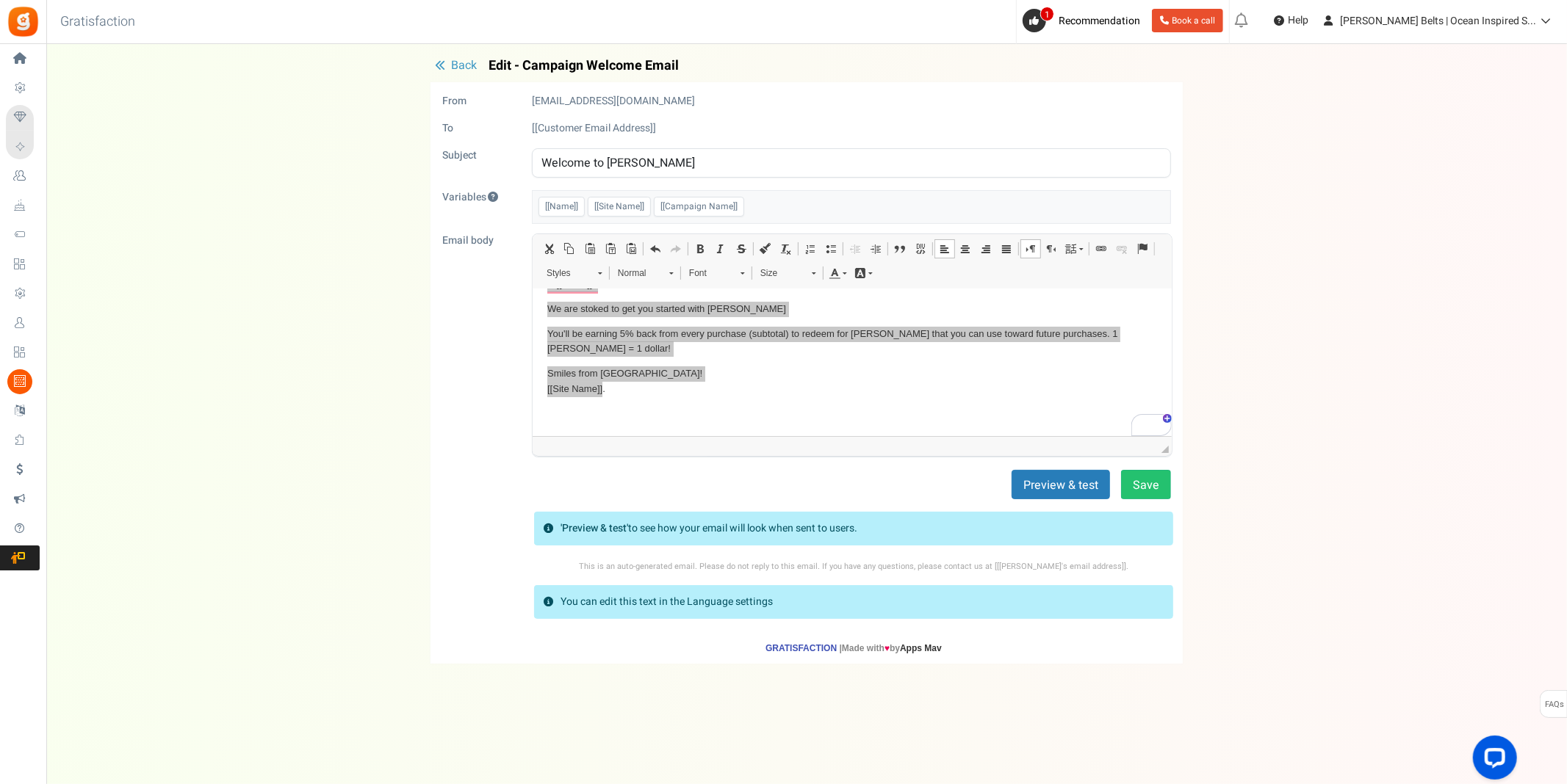
scroll to position [0, 0]
click at [745, 419] on span "Copy" at bounding box center [747, 423] width 50 height 21
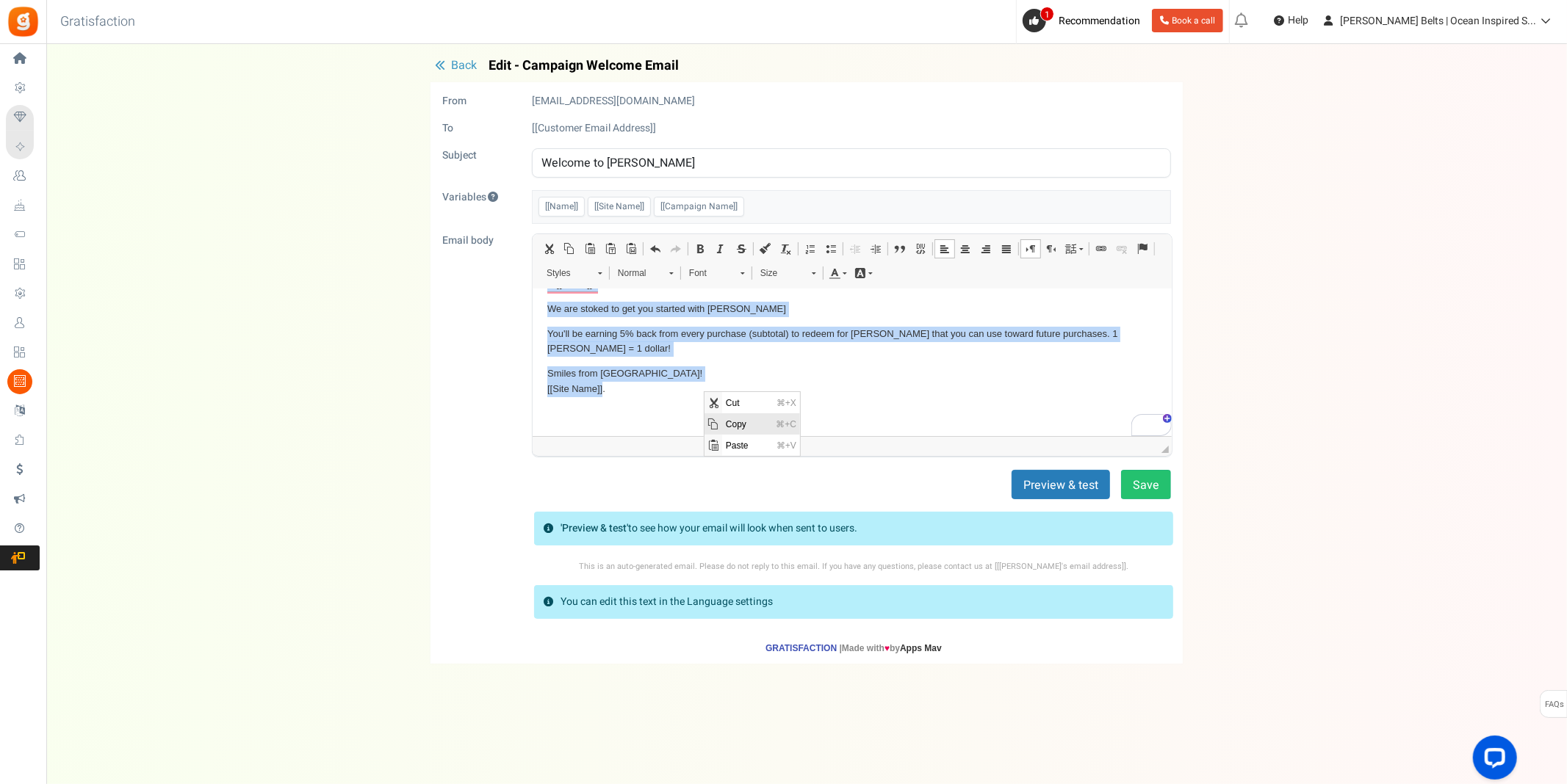
copy body "Hi [[Name]] , We are stoked to get you started with [PERSON_NAME] You'll be ear…"
click at [867, 393] on p "Smiles from [GEOGRAPHIC_DATA]! [[Site Name]] ." at bounding box center [852, 380] width 610 height 31
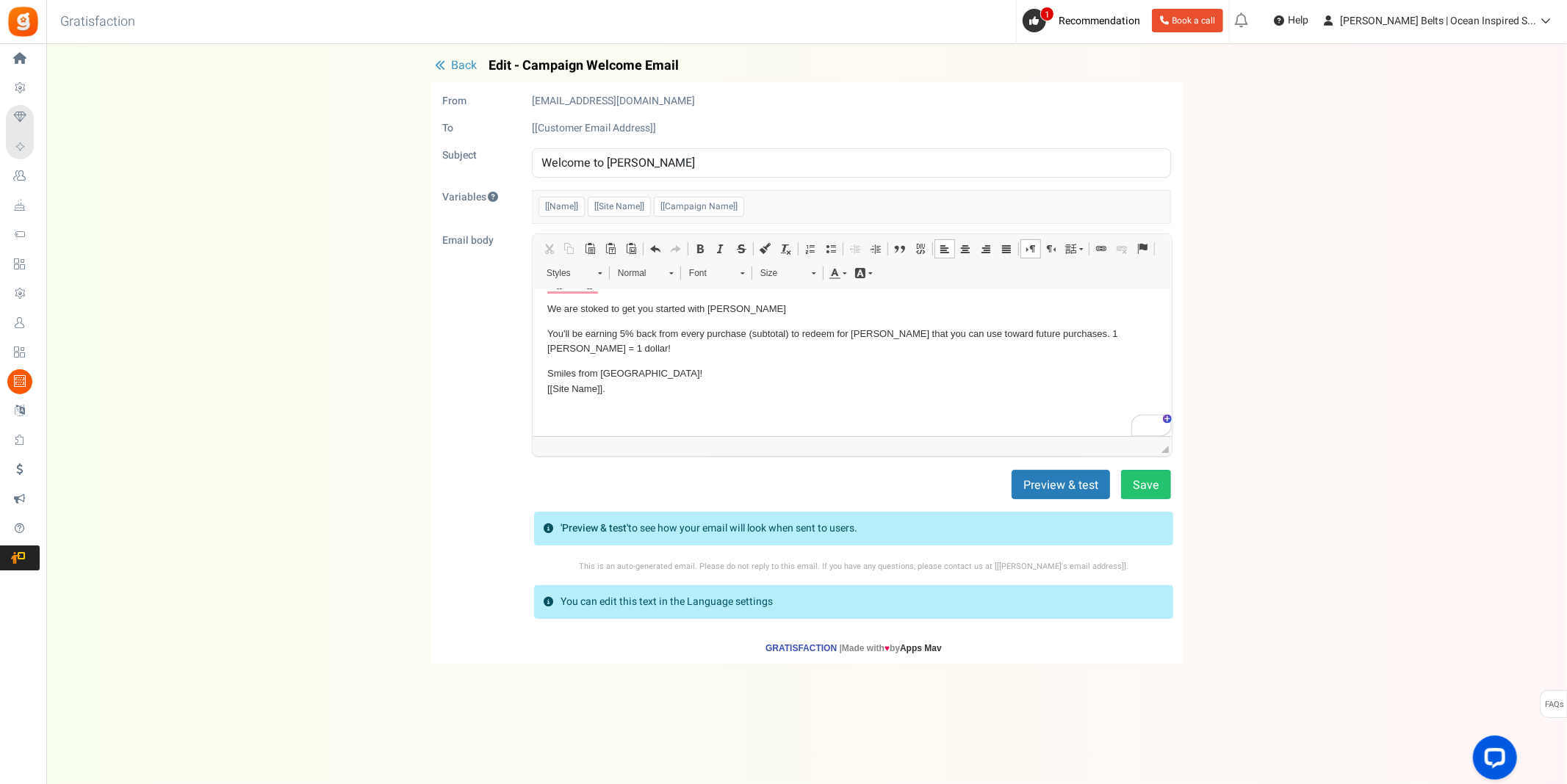
click at [463, 64] on span "Back" at bounding box center [465, 65] width 26 height 18
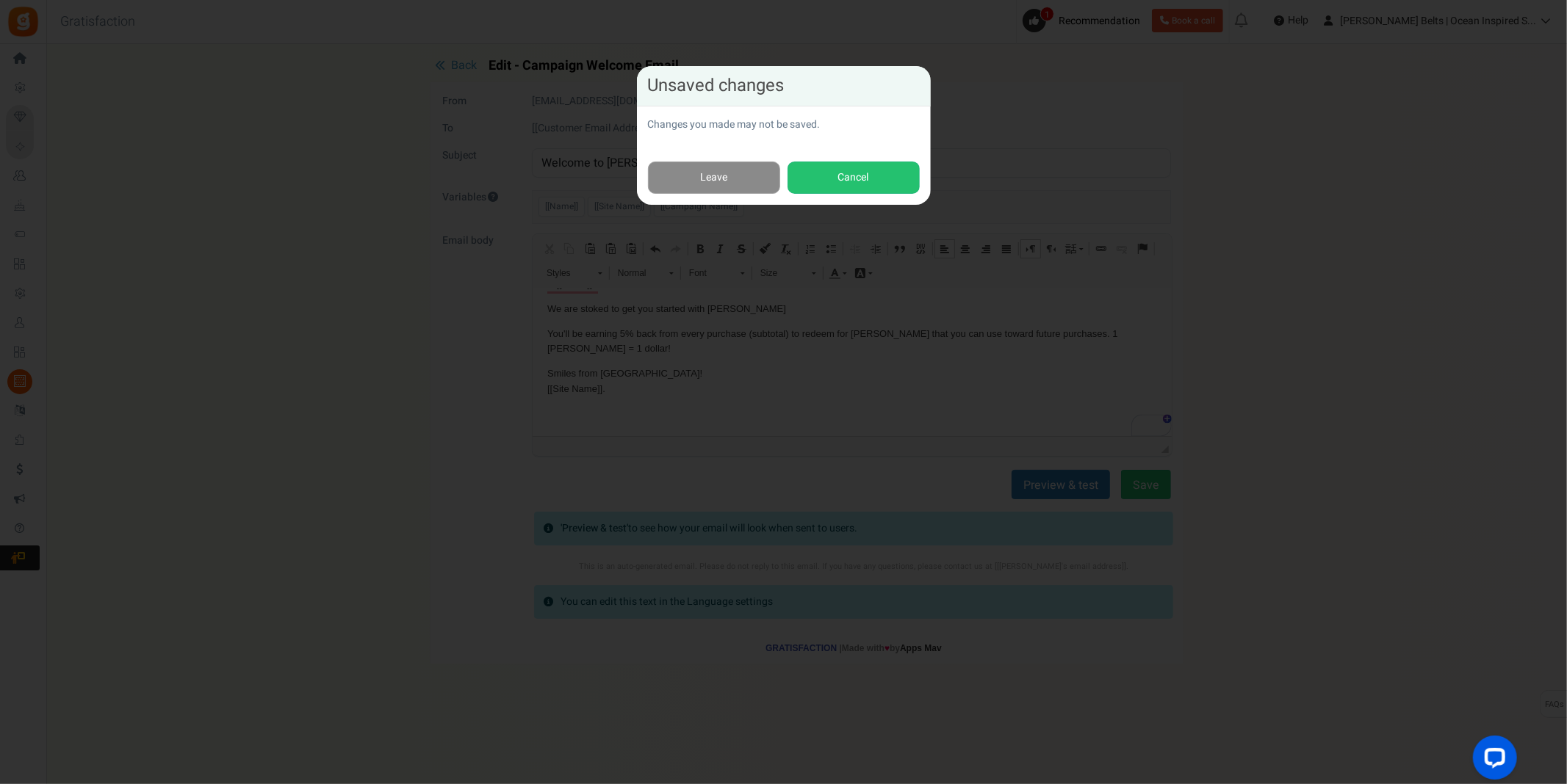
click at [721, 169] on link "Leave" at bounding box center [714, 177] width 132 height 33
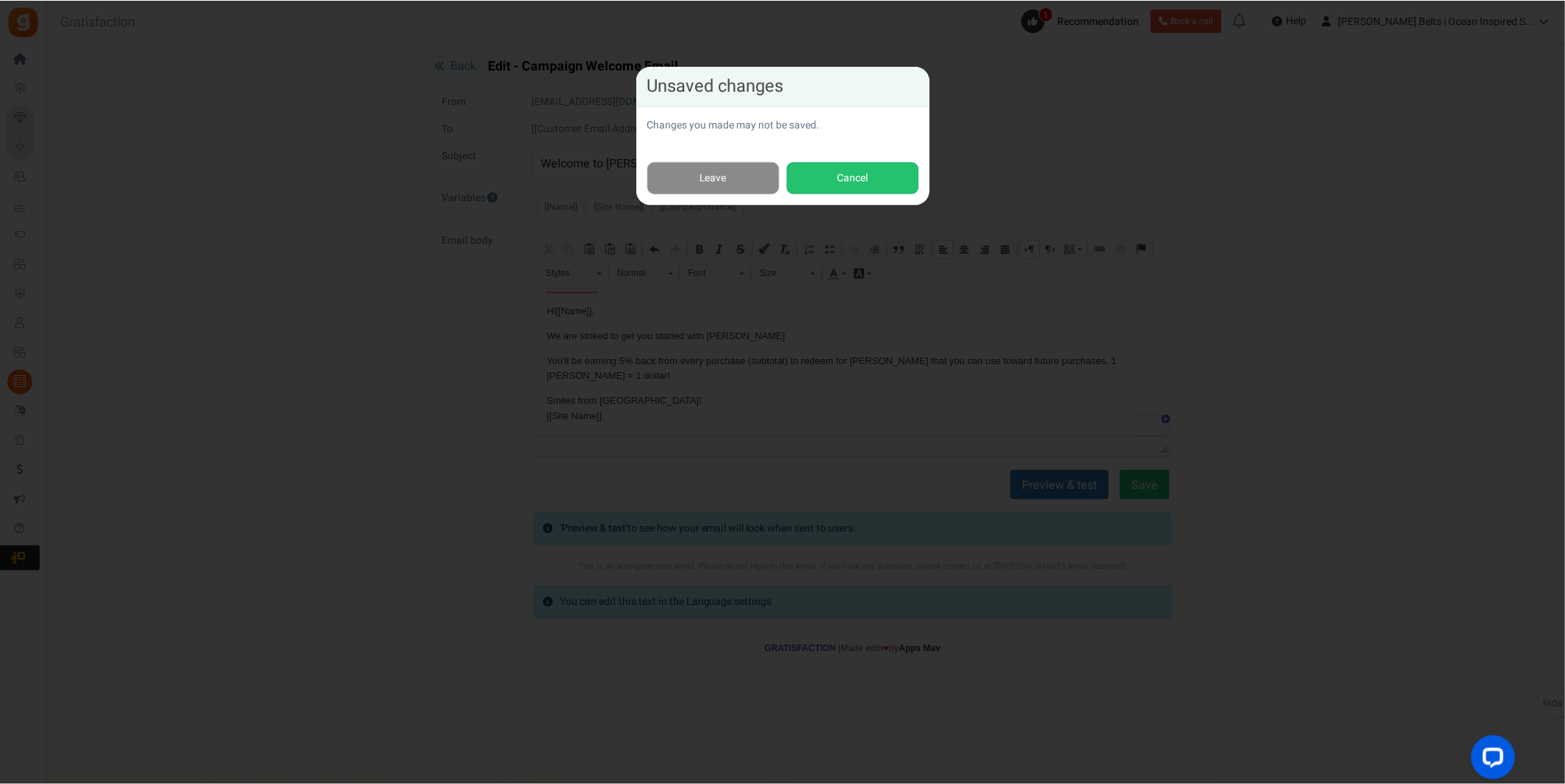
scroll to position [255, 0]
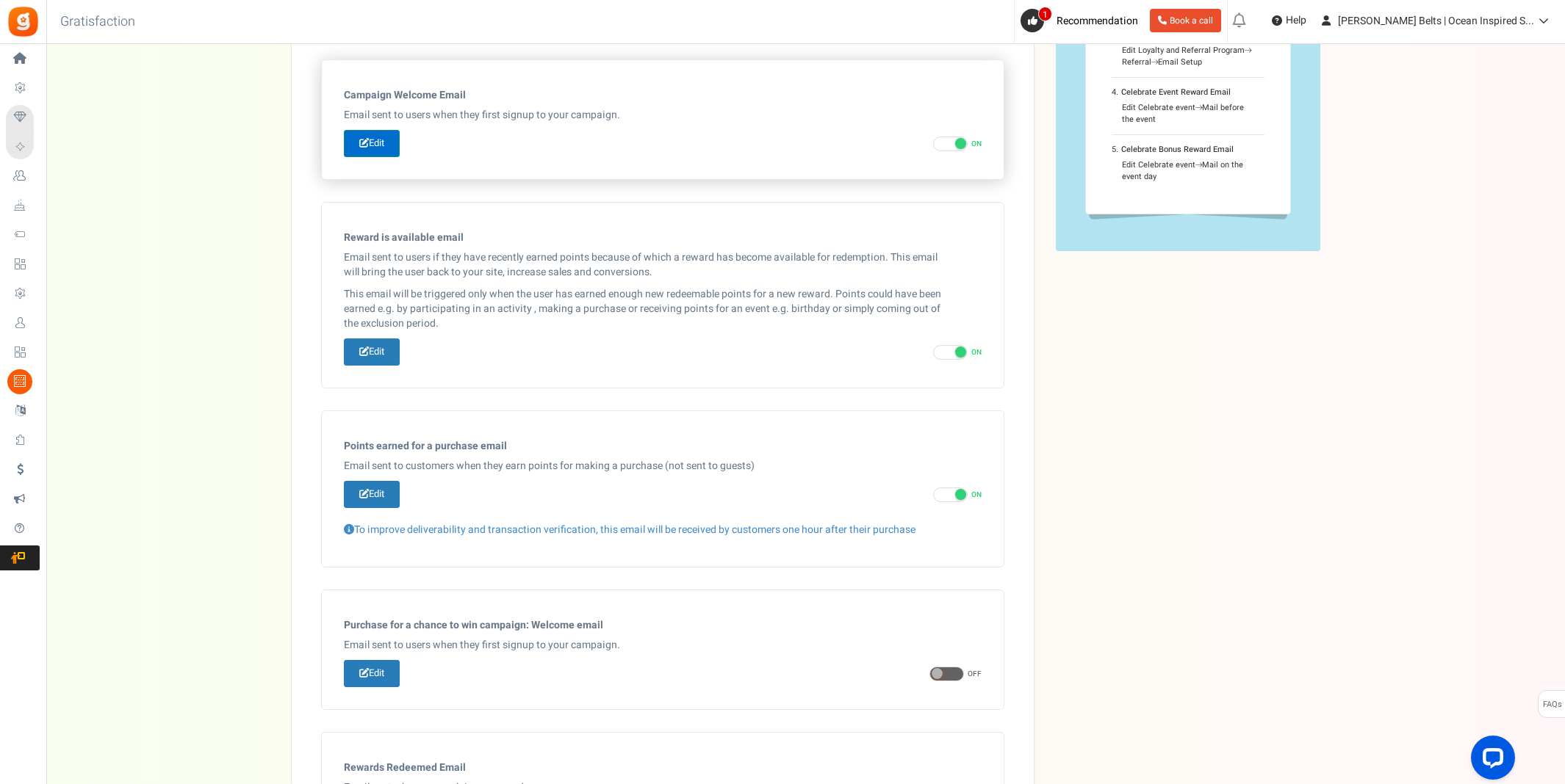
click at [385, 140] on link "Edit" at bounding box center [372, 143] width 56 height 27
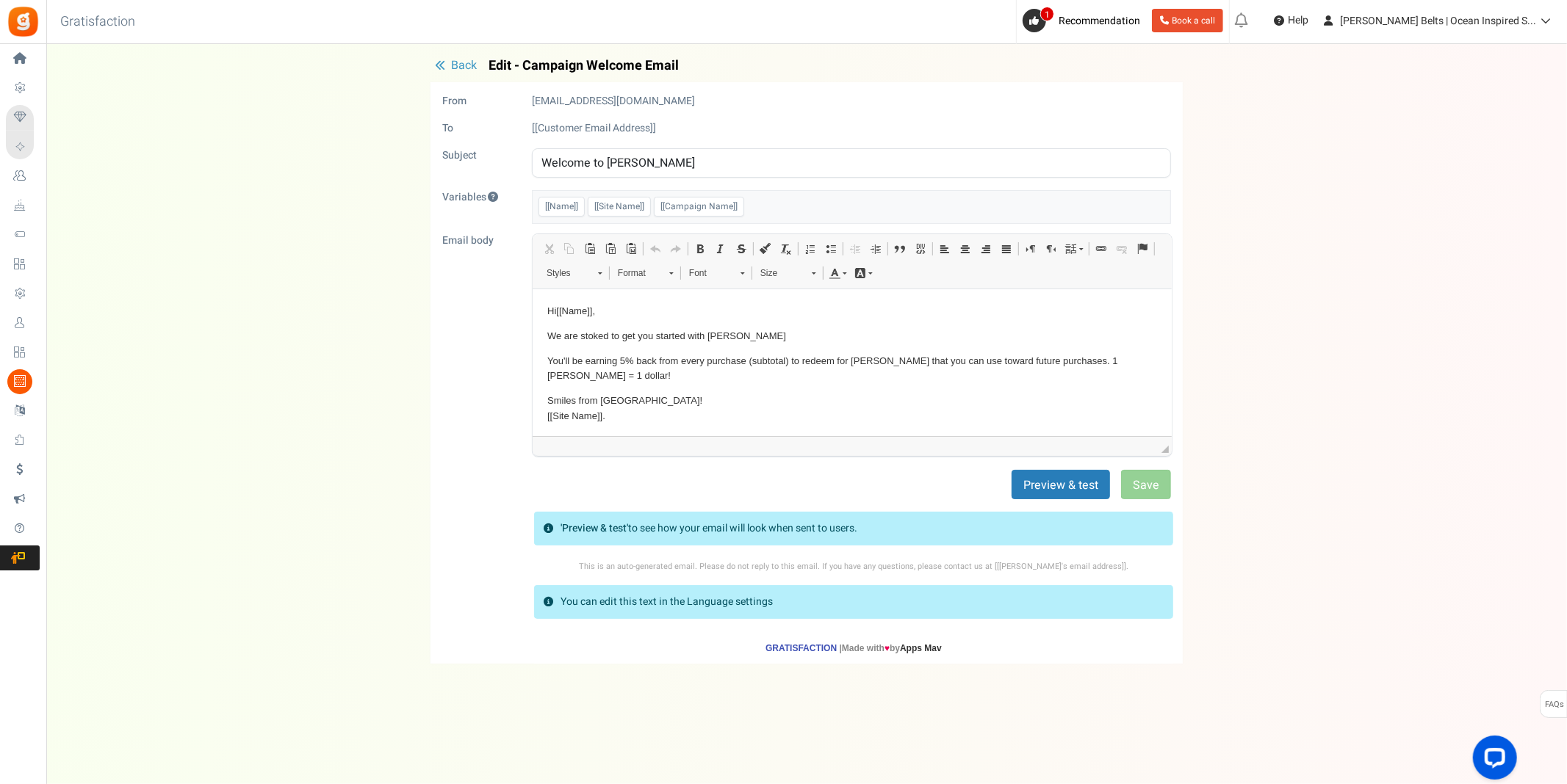
scroll to position [0, 0]
click at [451, 69] on span "Back" at bounding box center [465, 65] width 26 height 18
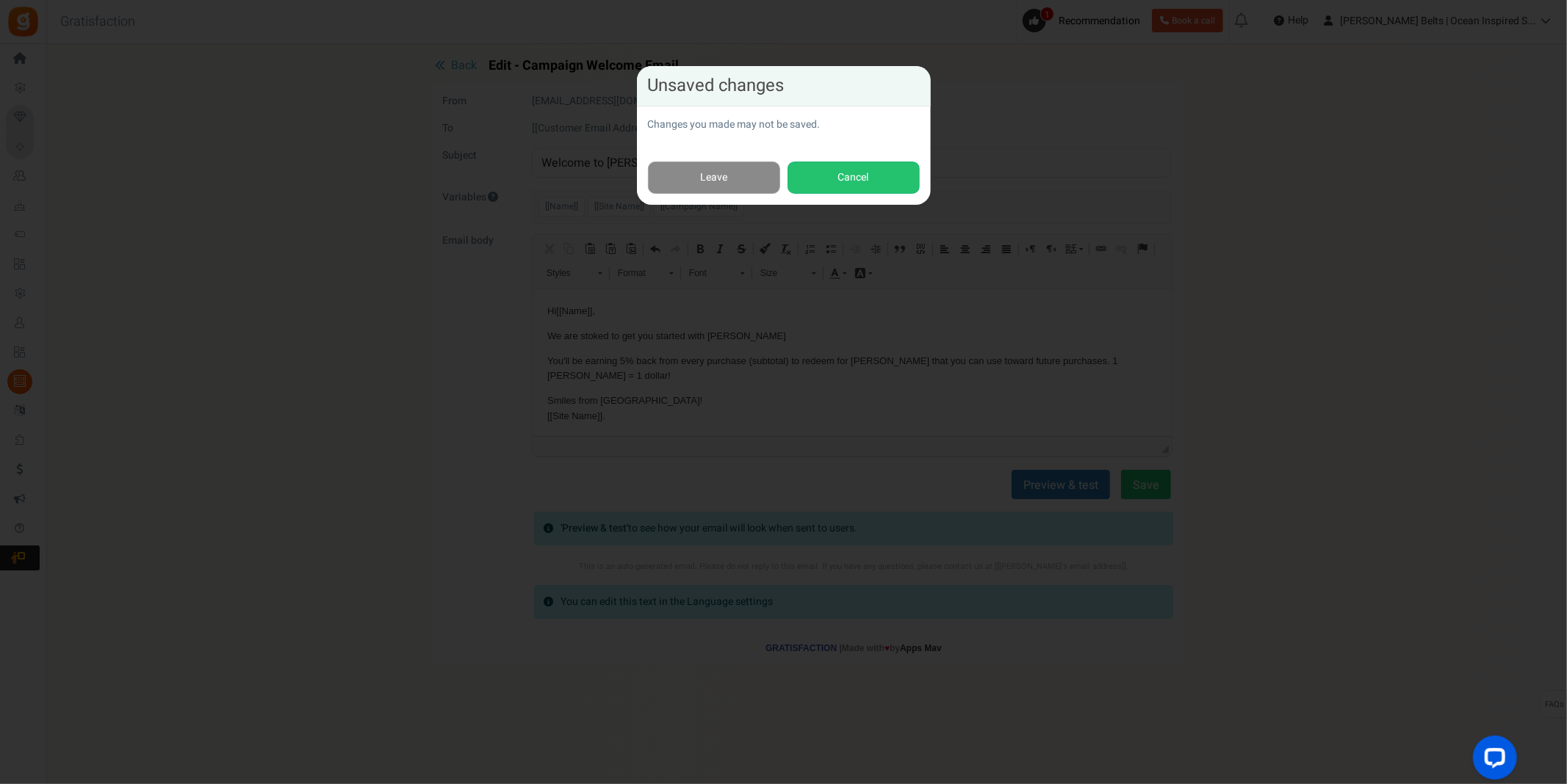
click at [692, 180] on link "Leave" at bounding box center [714, 177] width 132 height 33
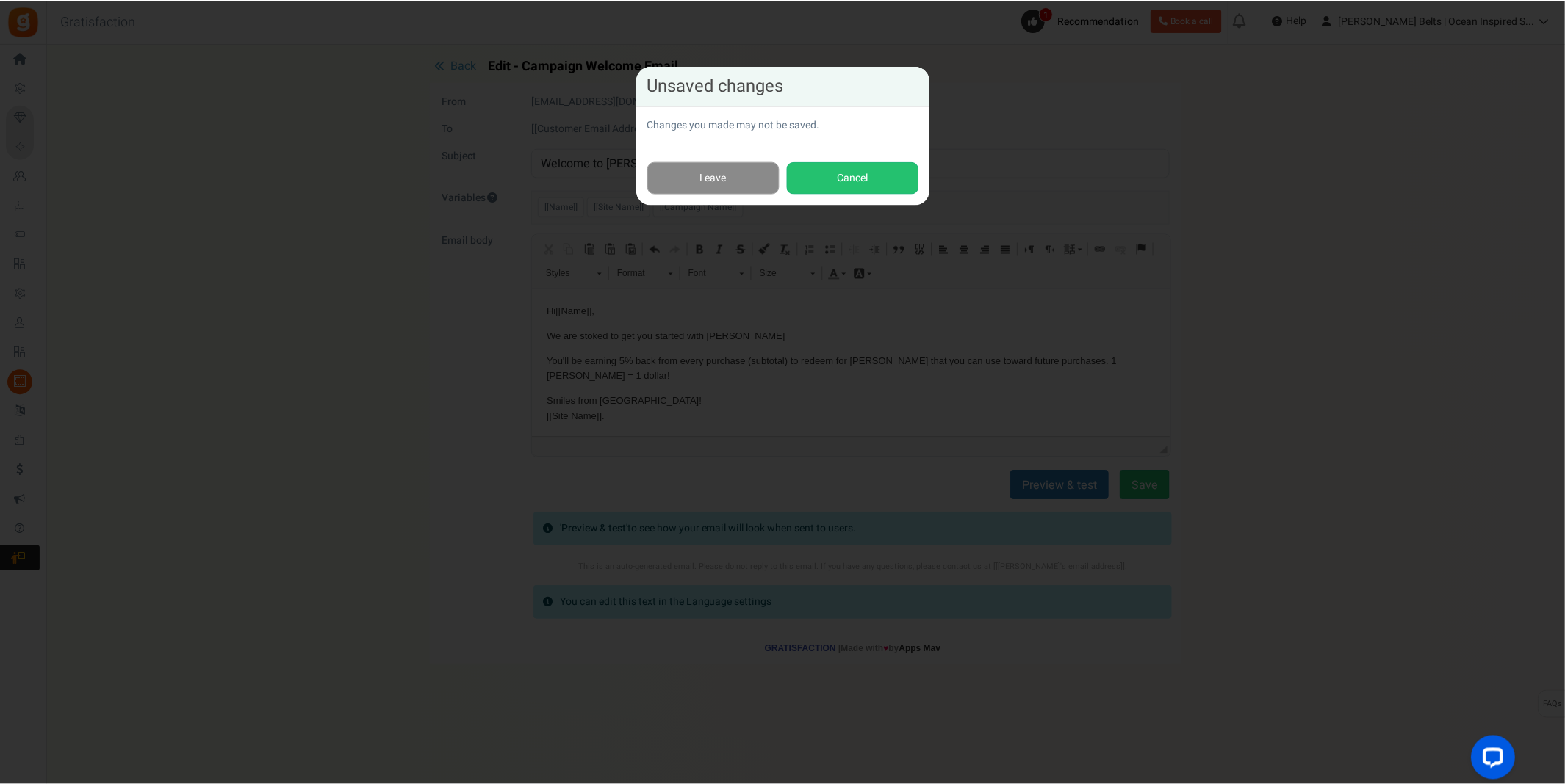
scroll to position [255, 0]
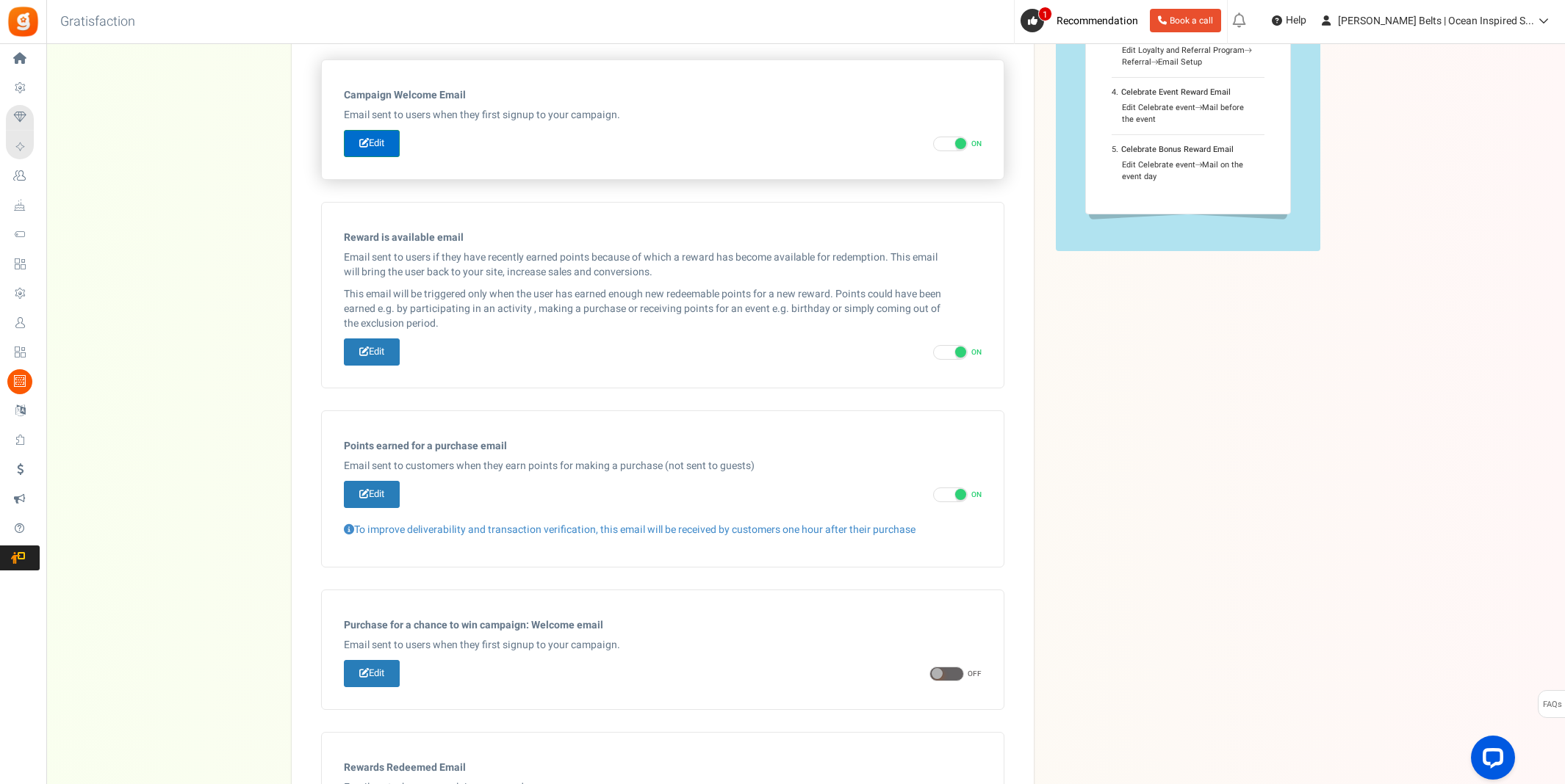
click at [387, 137] on link "Edit" at bounding box center [372, 143] width 56 height 27
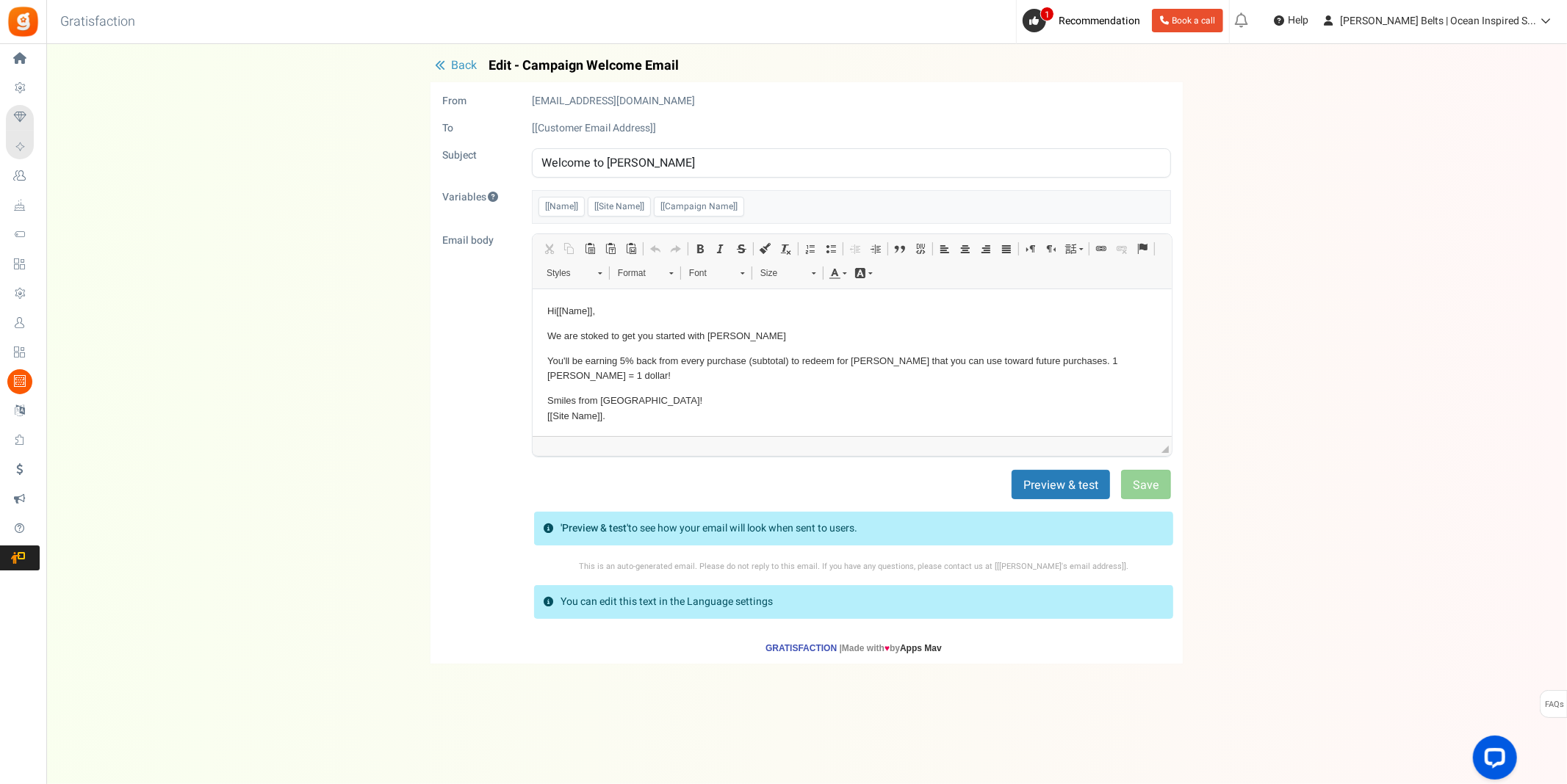
scroll to position [0, 0]
click at [462, 62] on span "Back" at bounding box center [465, 65] width 26 height 18
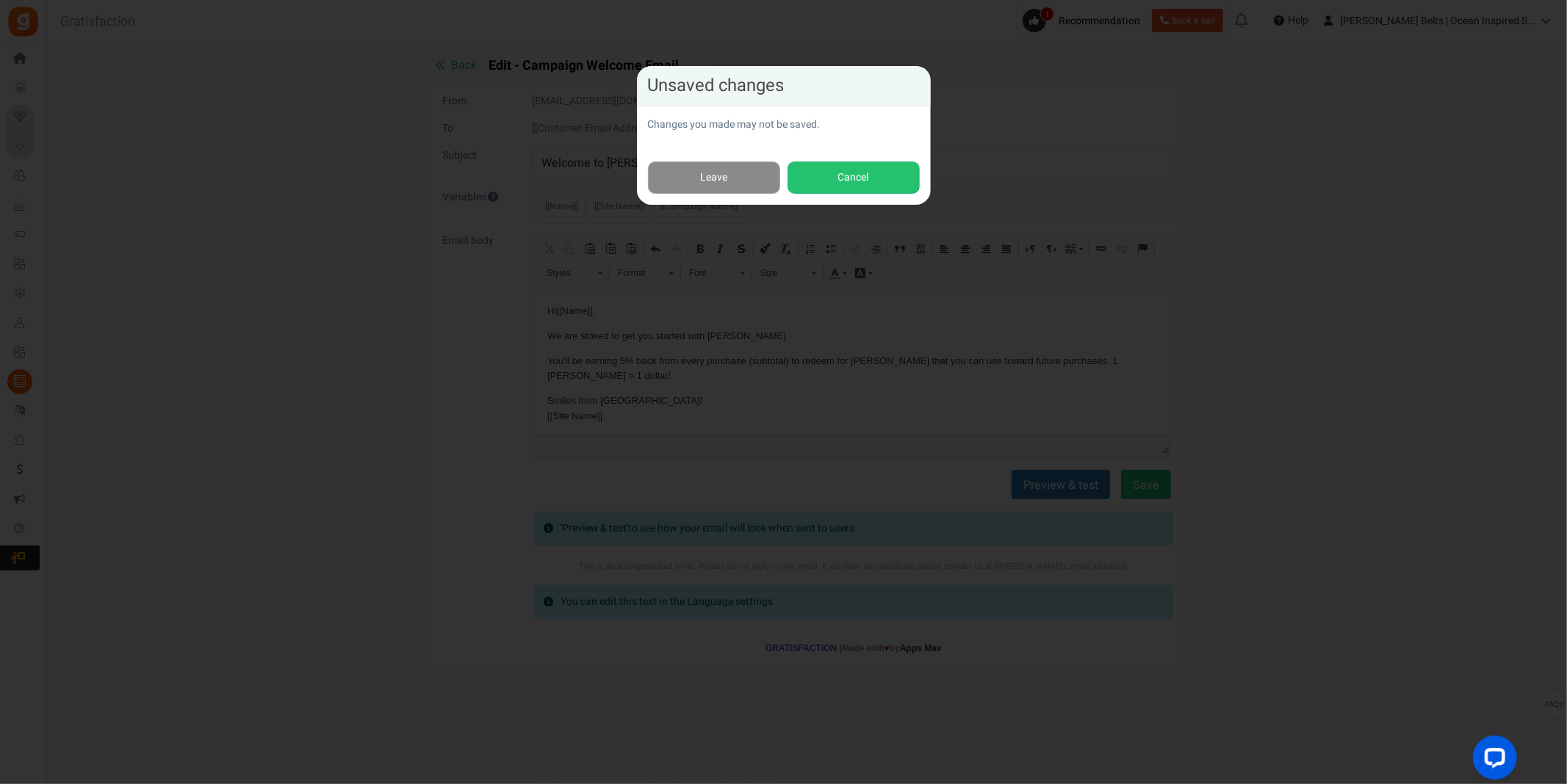
click at [716, 178] on link "Leave" at bounding box center [714, 177] width 132 height 33
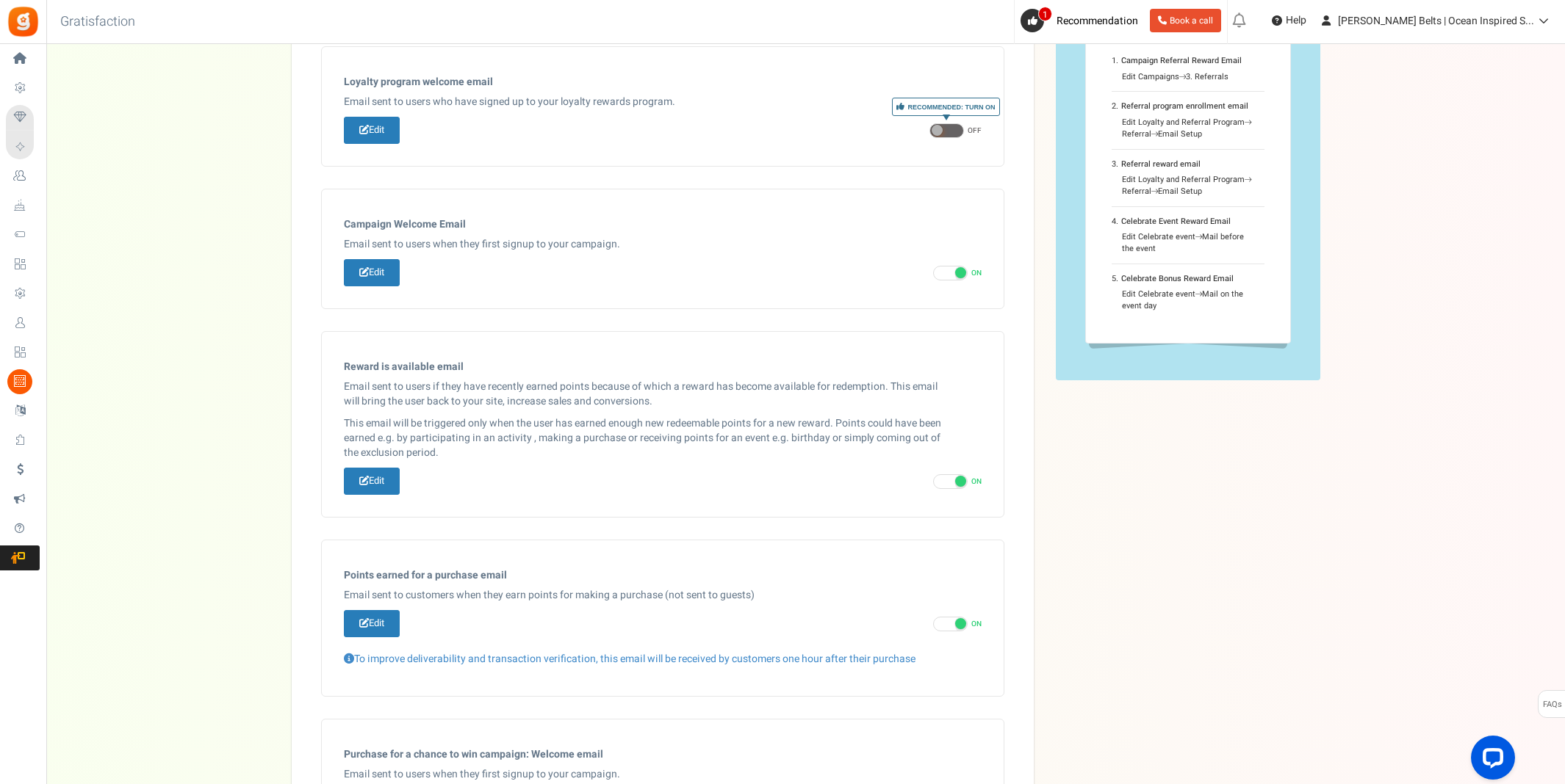
scroll to position [103, 0]
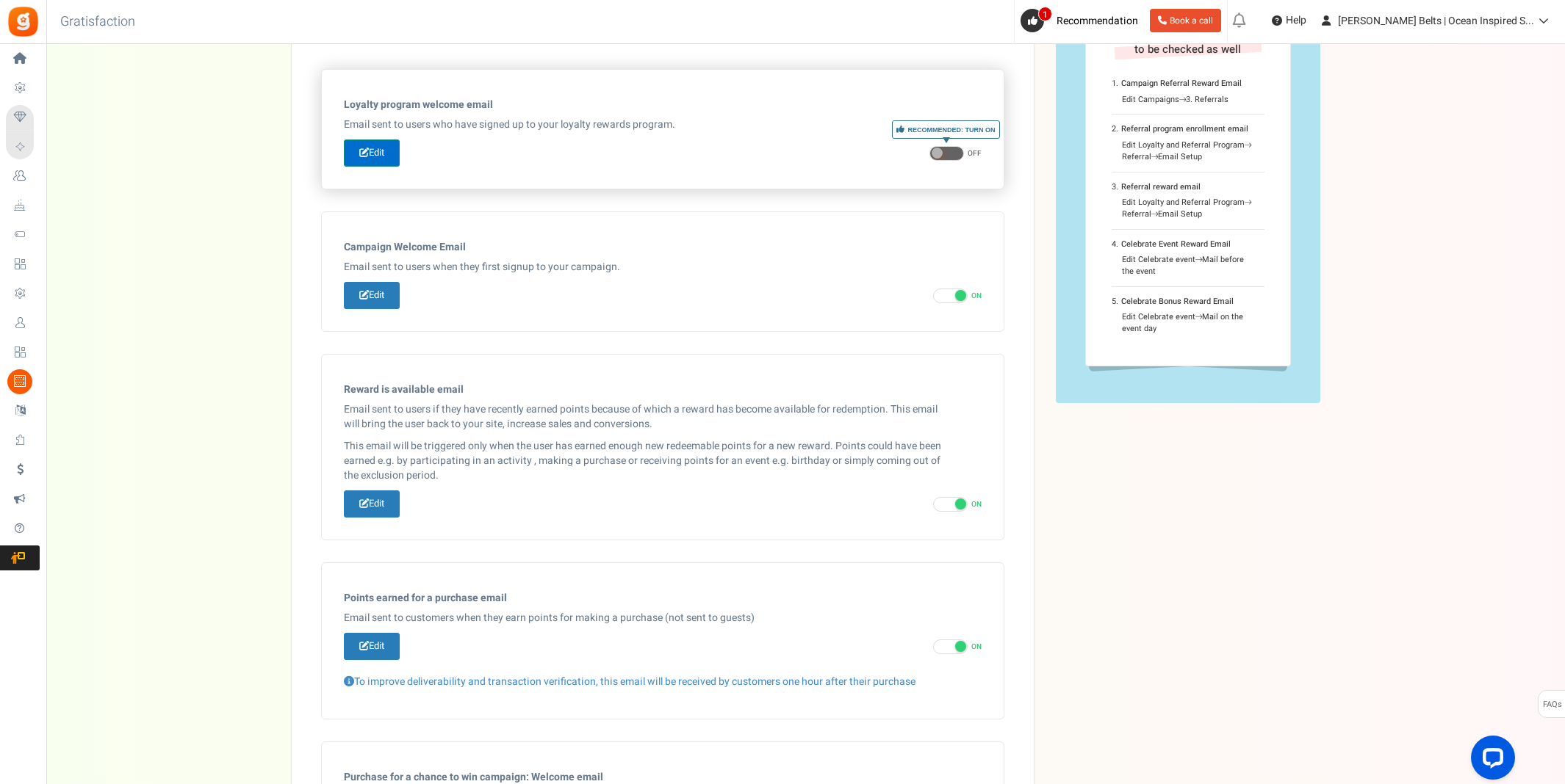
click at [373, 152] on link "Edit" at bounding box center [372, 153] width 56 height 27
type input "☀️ Welcome to the [PERSON_NAME] Bucks fun Babe!"
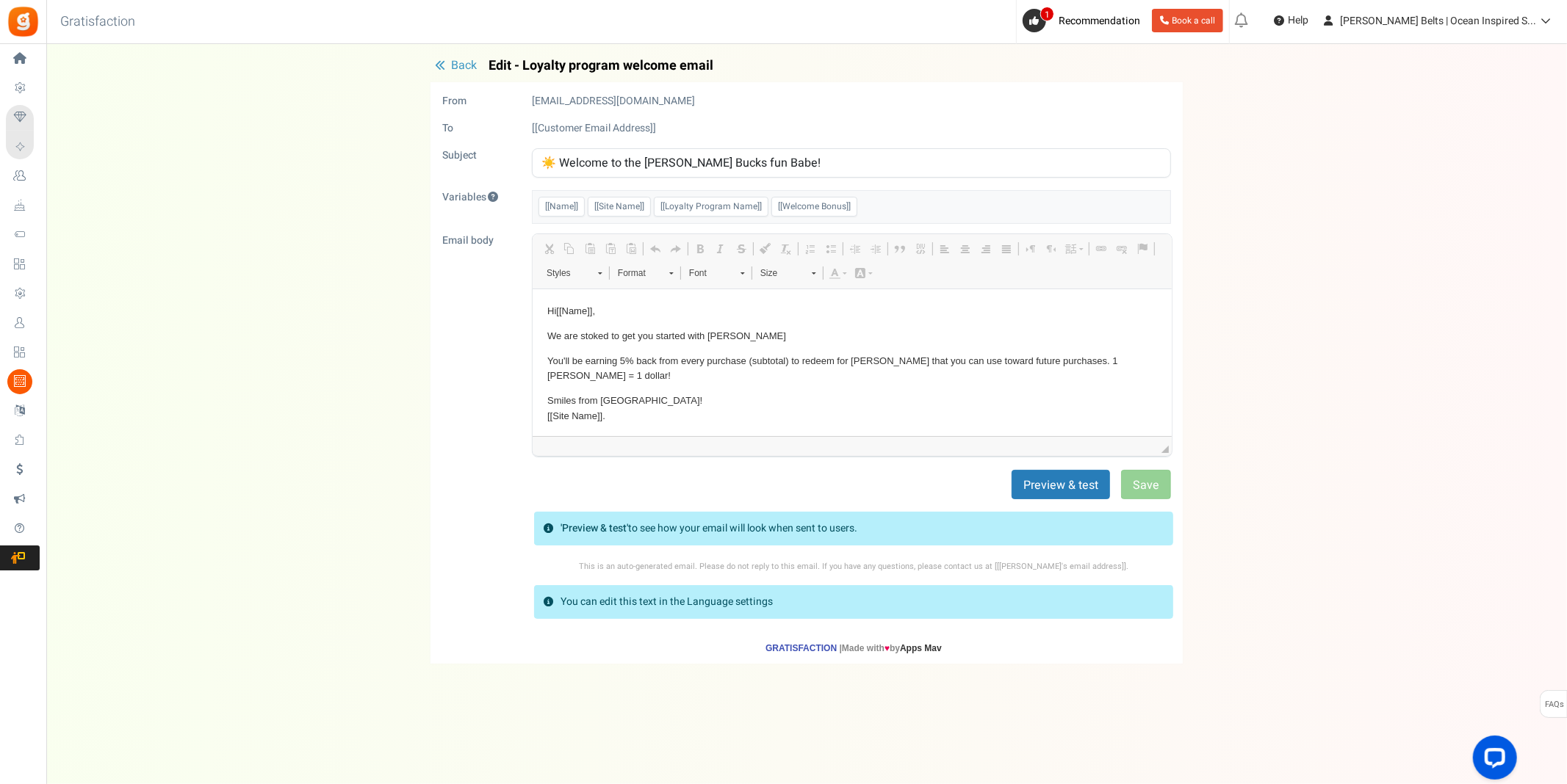
scroll to position [0, 0]
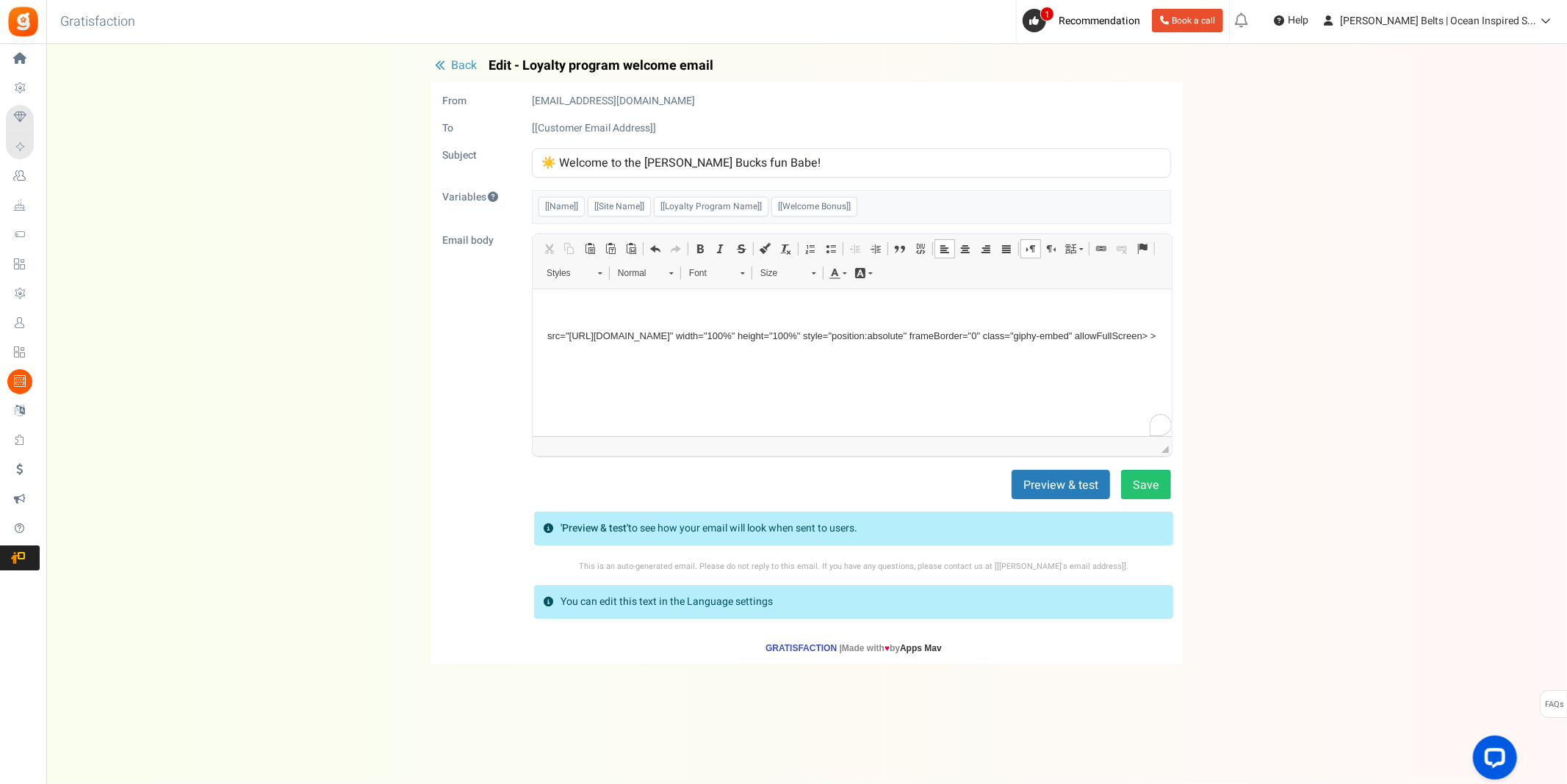
drag, startPoint x: 753, startPoint y: 378, endPoint x: 528, endPoint y: 334, distance: 229.3
click at [532, 334] on html "src="[URL][DOMAIN_NAME]" width="100%" height="100%" style="position:absolute" f…" at bounding box center [851, 454] width 639 height 330
click at [590, 392] on span "Paste" at bounding box center [591, 389] width 50 height 21
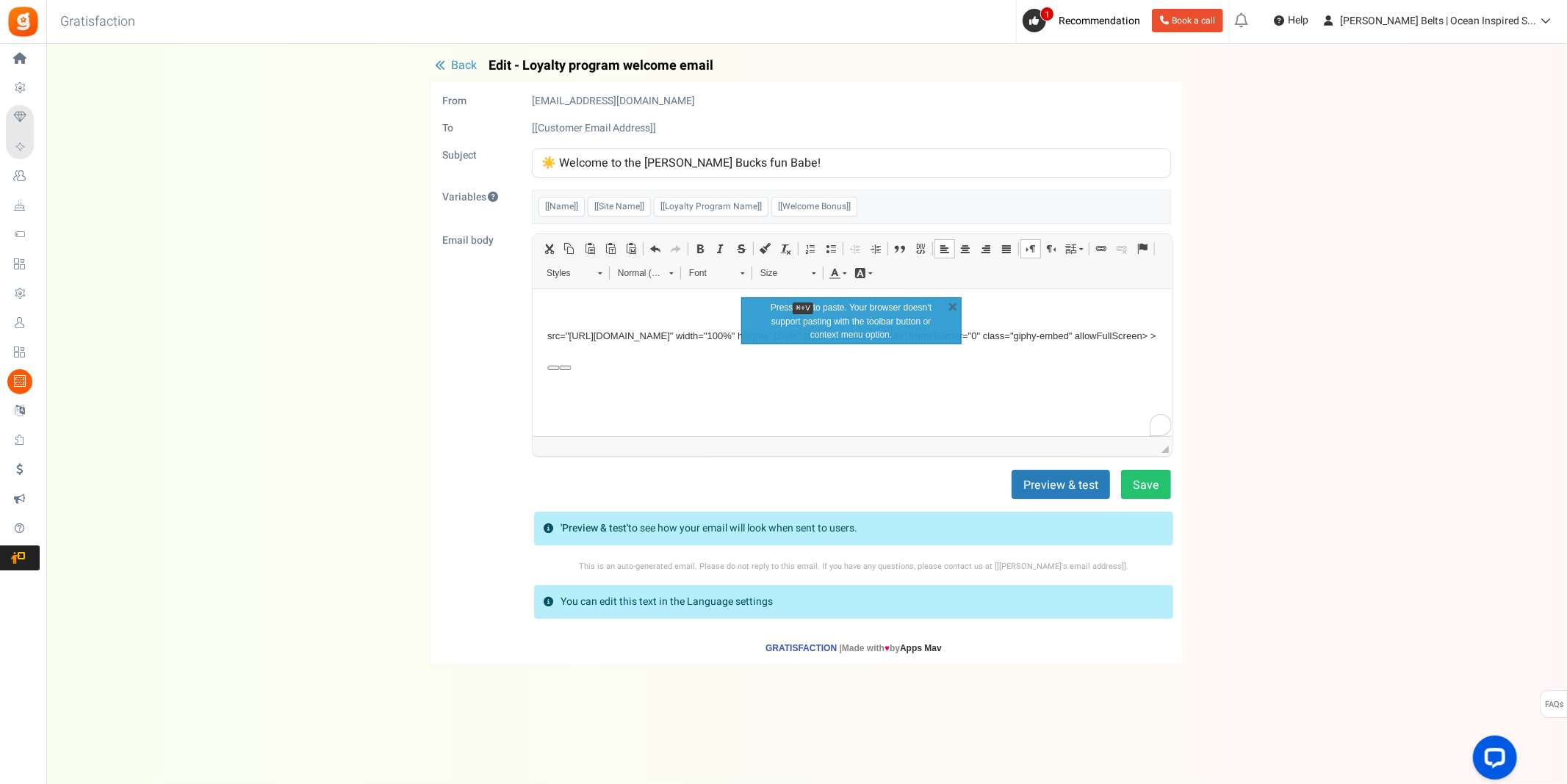
click at [725, 380] on div "src="[URL][DOMAIN_NAME]" width="100%" height="100%" style="position:absolute" f…" at bounding box center [852, 429] width 610 height 201
drag, startPoint x: 732, startPoint y: 366, endPoint x: 584, endPoint y: 316, distance: 156.2
click at [571, 315] on body "src="[URL][DOMAIN_NAME]" width="100%" height="100%" style="position:absolute" f…" at bounding box center [852, 453] width 610 height 300
click at [635, 380] on span "Paste" at bounding box center [659, 383] width 50 height 21
click at [631, 368] on div "src="[URL][DOMAIN_NAME]" width="100%" height="100%" style="position:absolute" f…" at bounding box center [852, 429] width 610 height 201
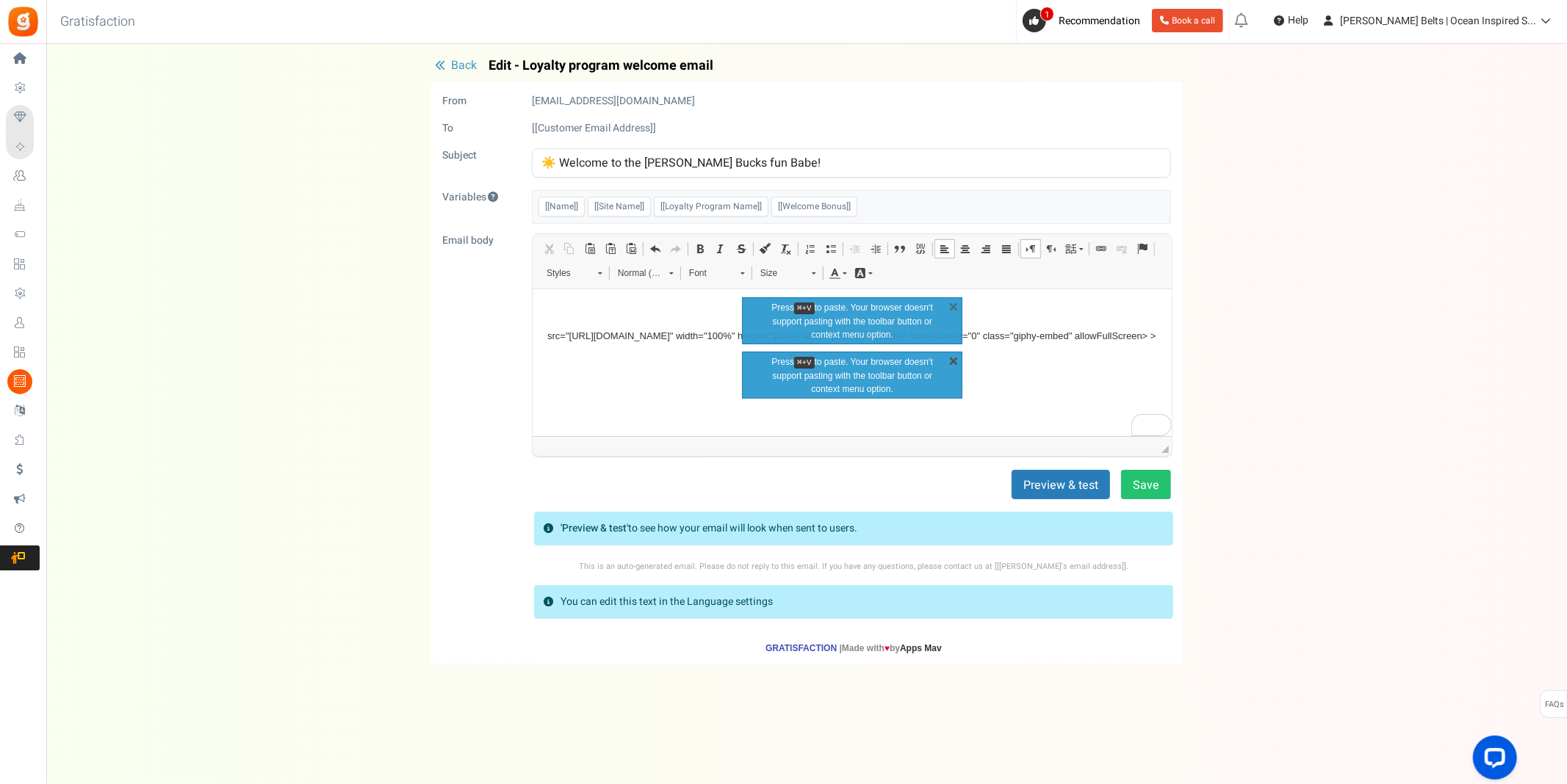
click at [953, 362] on link "X" at bounding box center [954, 361] width 15 height 15
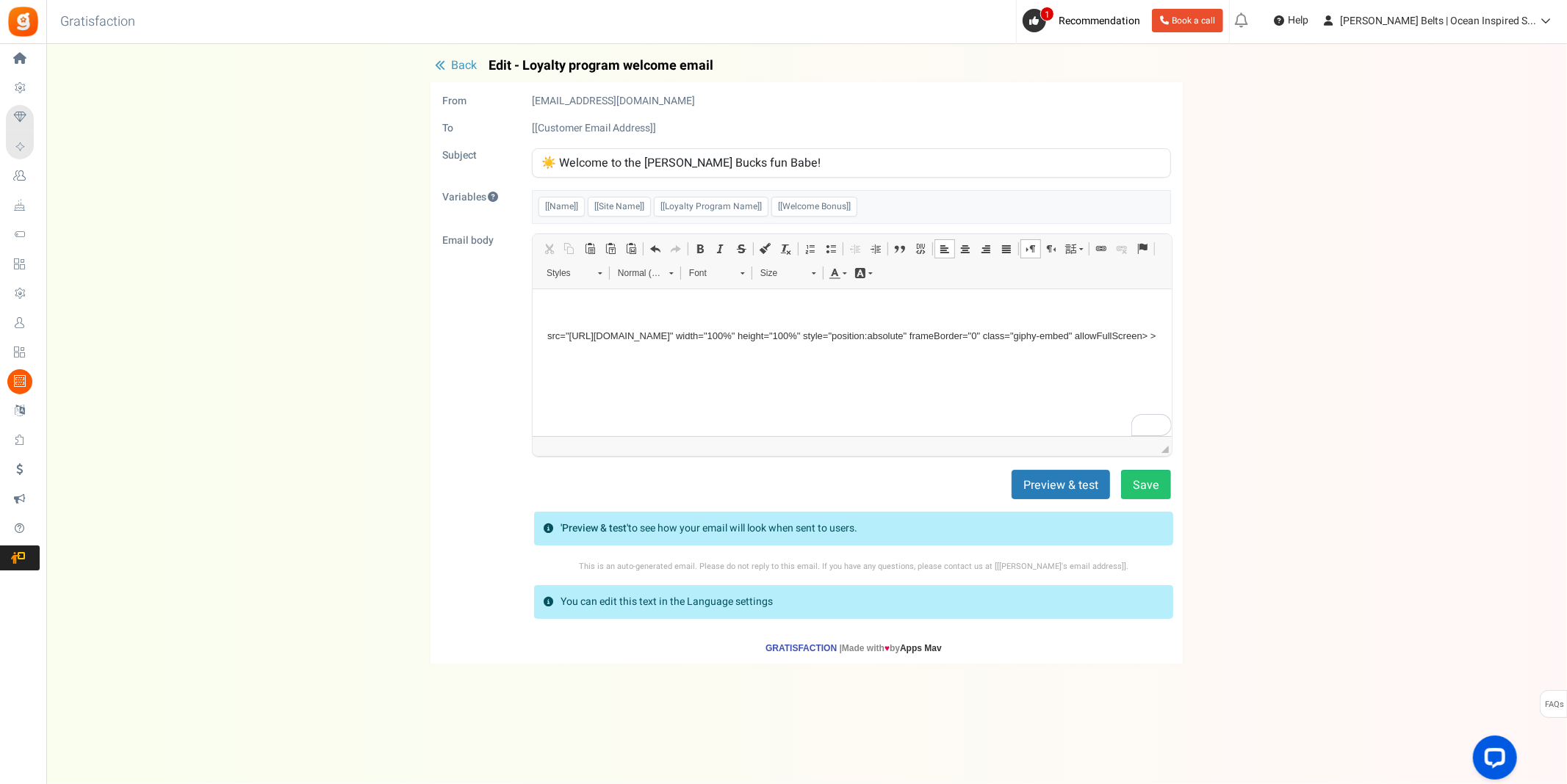
drag, startPoint x: 728, startPoint y: 358, endPoint x: 504, endPoint y: 304, distance: 230.4
click at [532, 304] on html "src="[URL][DOMAIN_NAME]" width="100%" height="100%" style="position:absolute" f…" at bounding box center [851, 454] width 639 height 330
drag, startPoint x: 625, startPoint y: 386, endPoint x: 537, endPoint y: 321, distance: 109.4
click at [537, 321] on html "via GIPHY" at bounding box center [851, 349] width 639 height 119
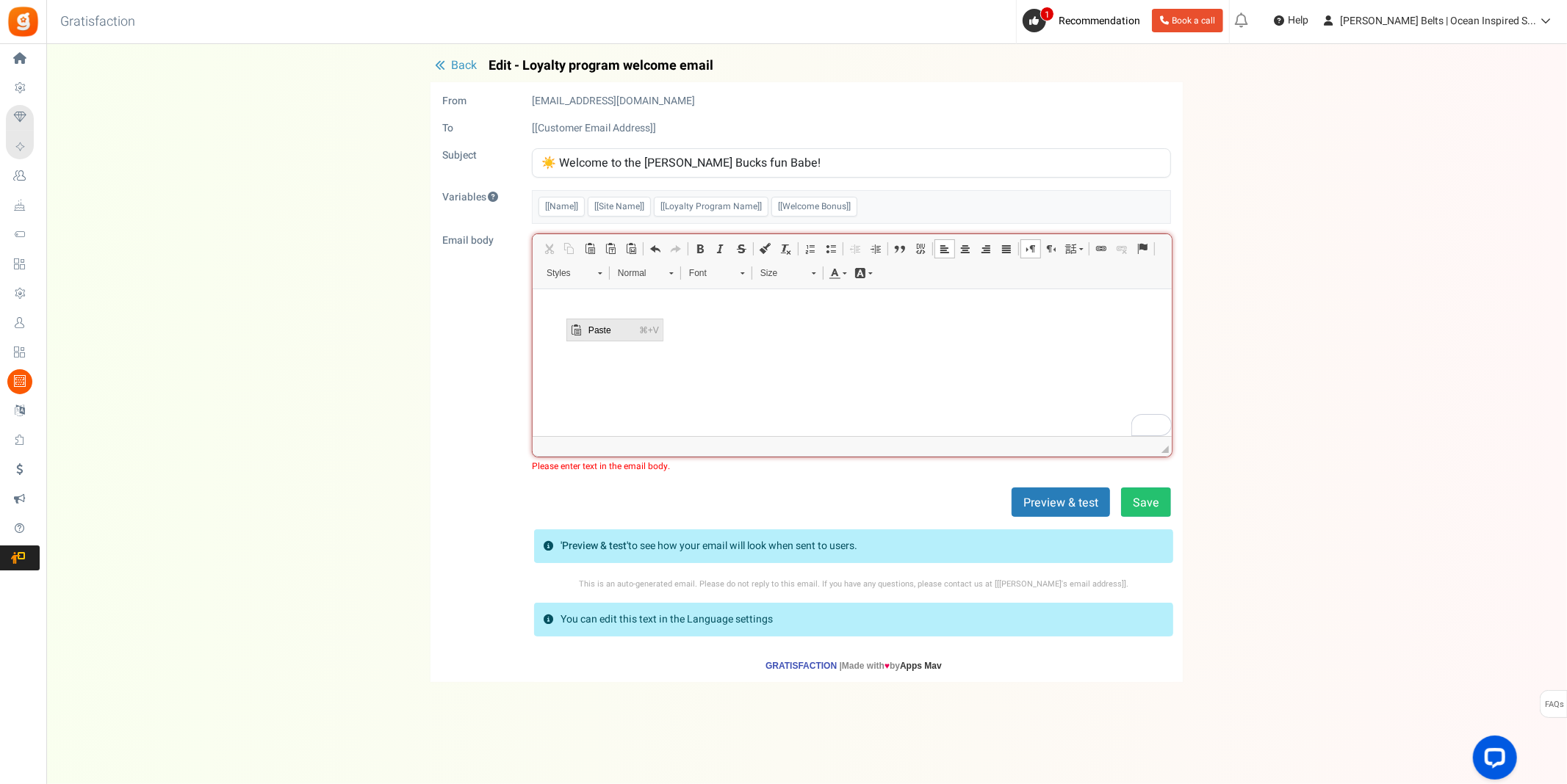
click at [592, 332] on span "Paste" at bounding box center [610, 329] width 50 height 21
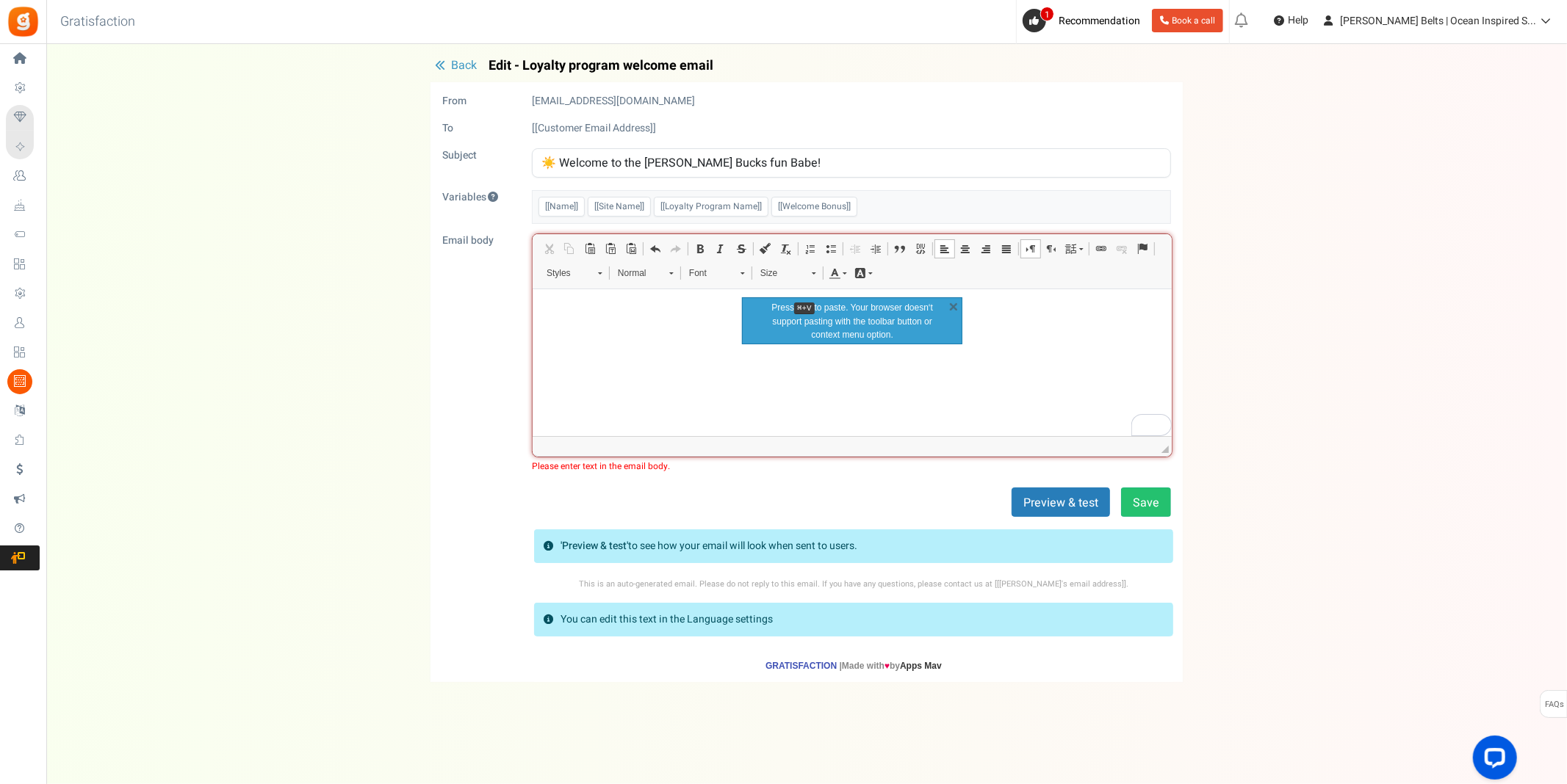
click at [594, 334] on html at bounding box center [851, 311] width 639 height 45
click at [1161, 506] on button "Save" at bounding box center [1146, 502] width 50 height 30
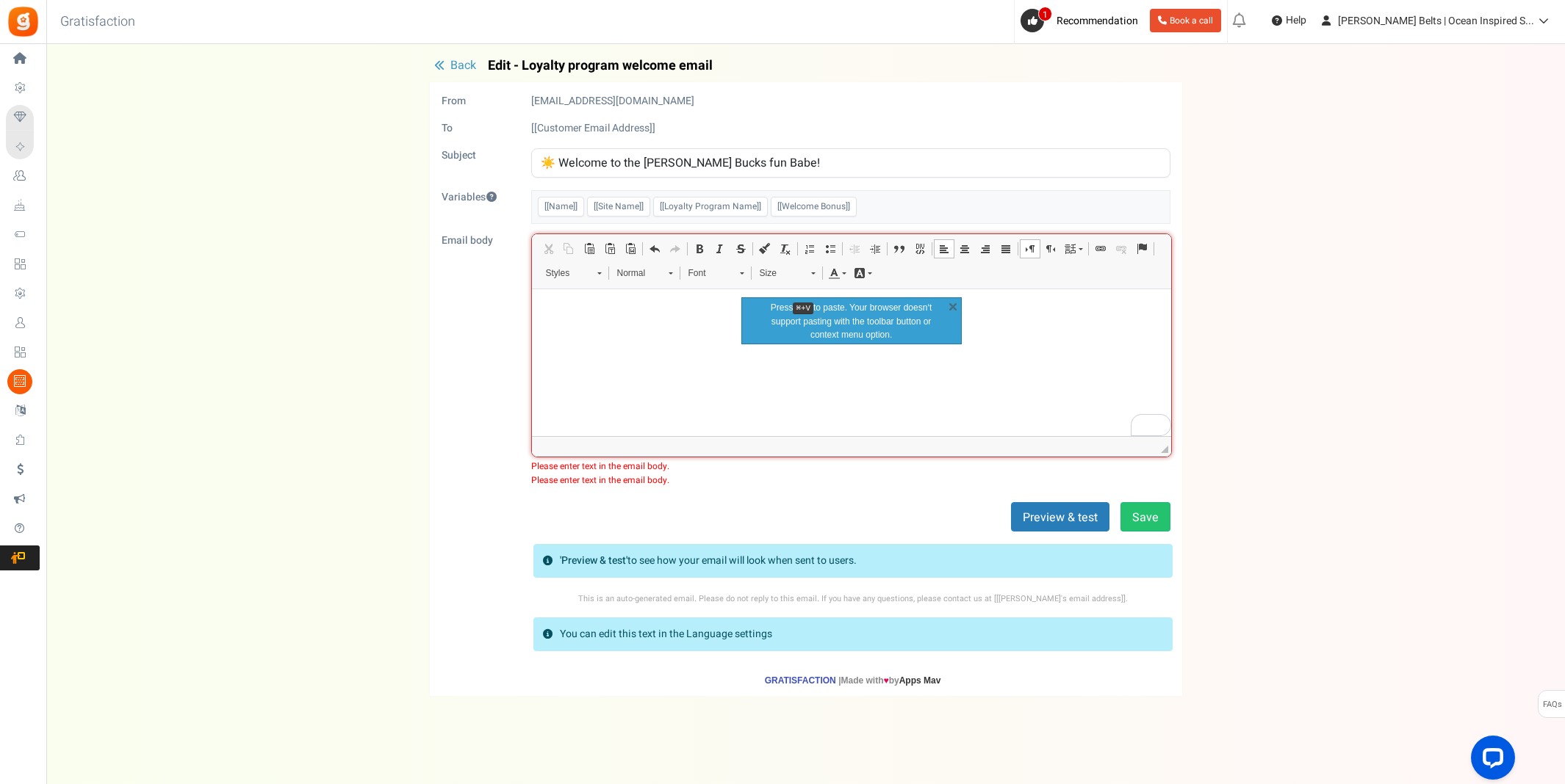
click at [602, 334] on html at bounding box center [851, 311] width 639 height 45
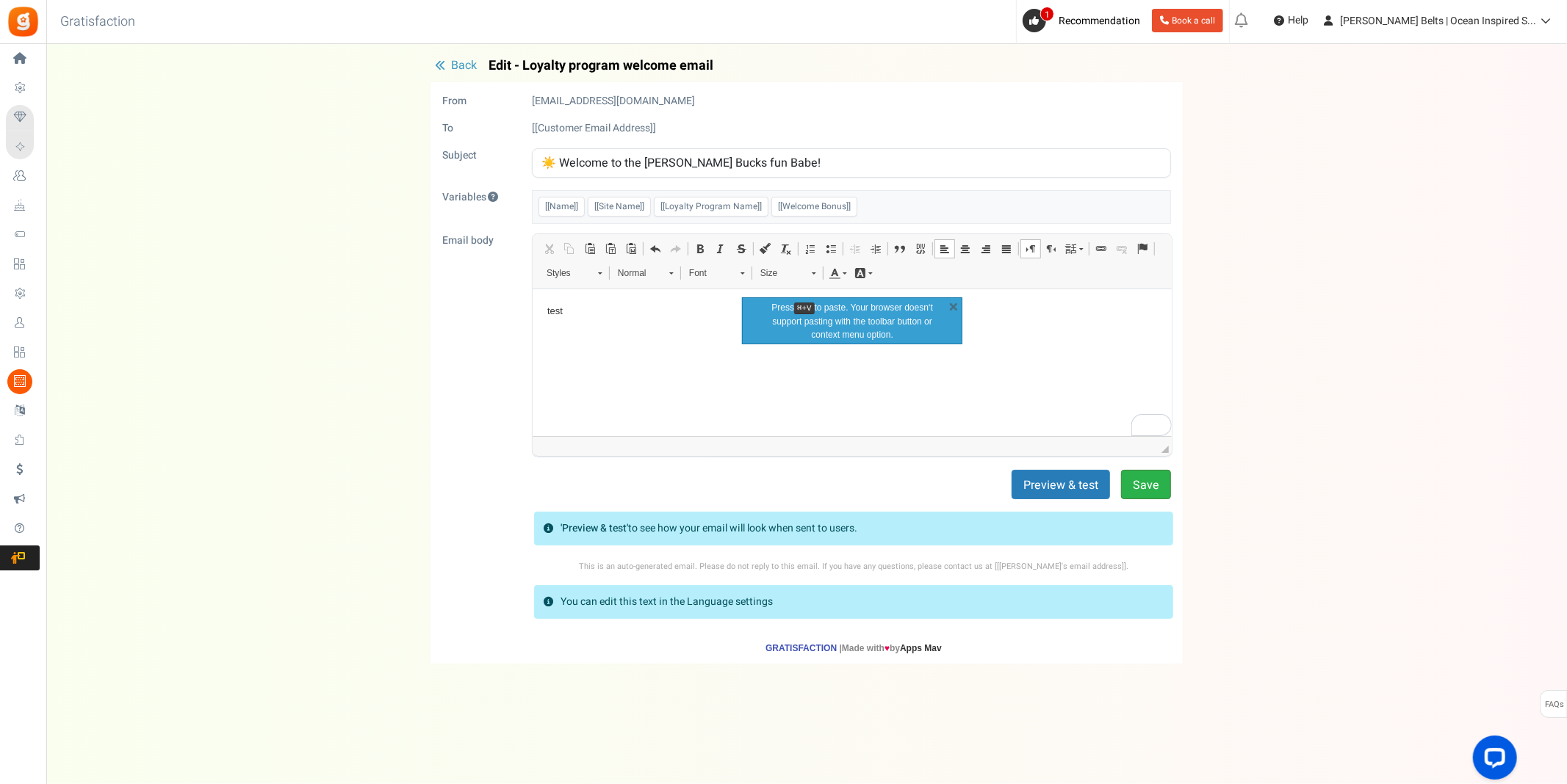
click at [1142, 486] on button "Save" at bounding box center [1146, 485] width 50 height 30
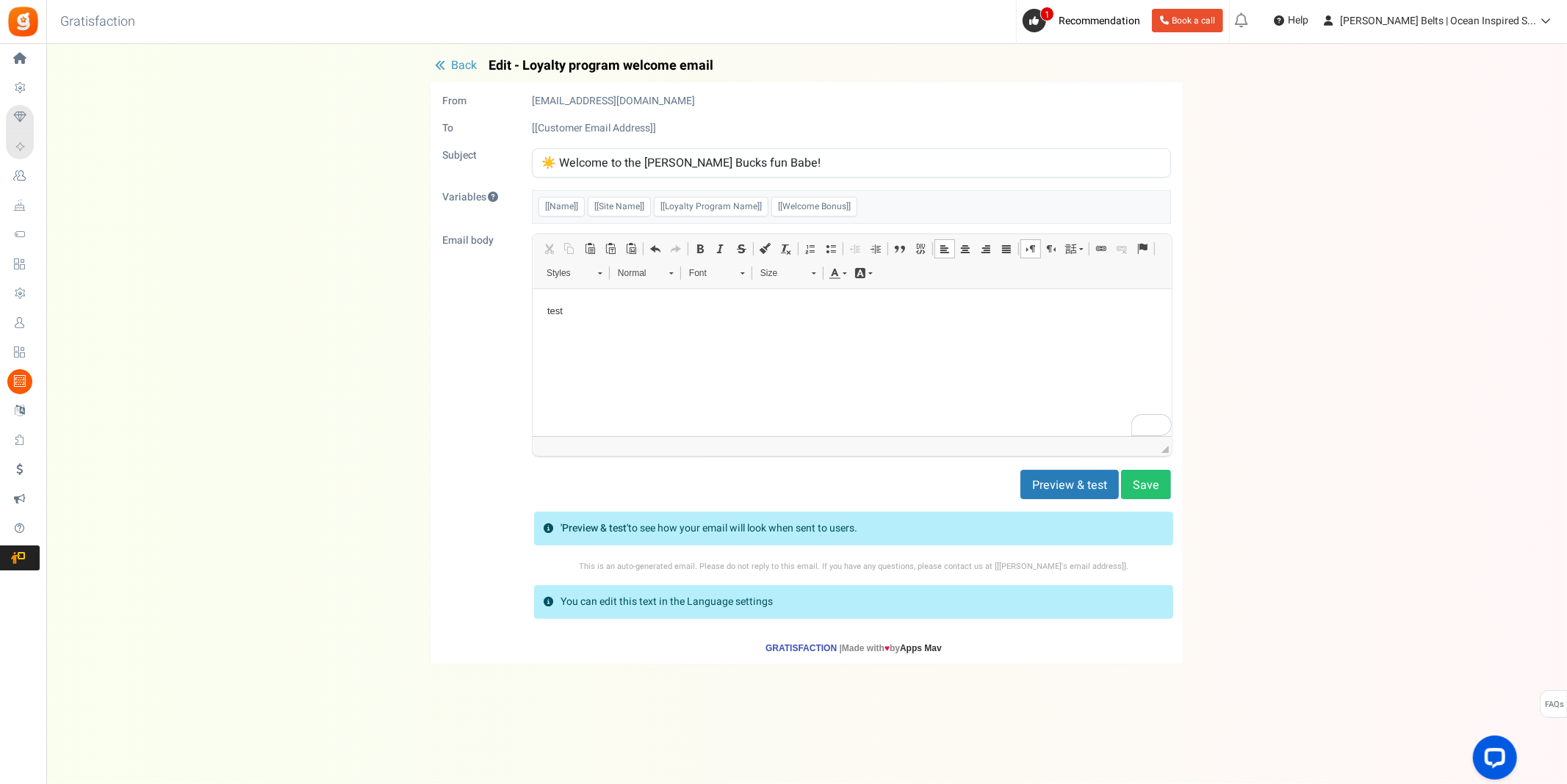
click at [728, 164] on input "☀️ Welcome to the [PERSON_NAME] Bucks fun Babe!" at bounding box center [851, 163] width 639 height 30
click at [1154, 490] on button "Save" at bounding box center [1146, 485] width 50 height 30
click at [455, 64] on span "Back" at bounding box center [465, 65] width 26 height 18
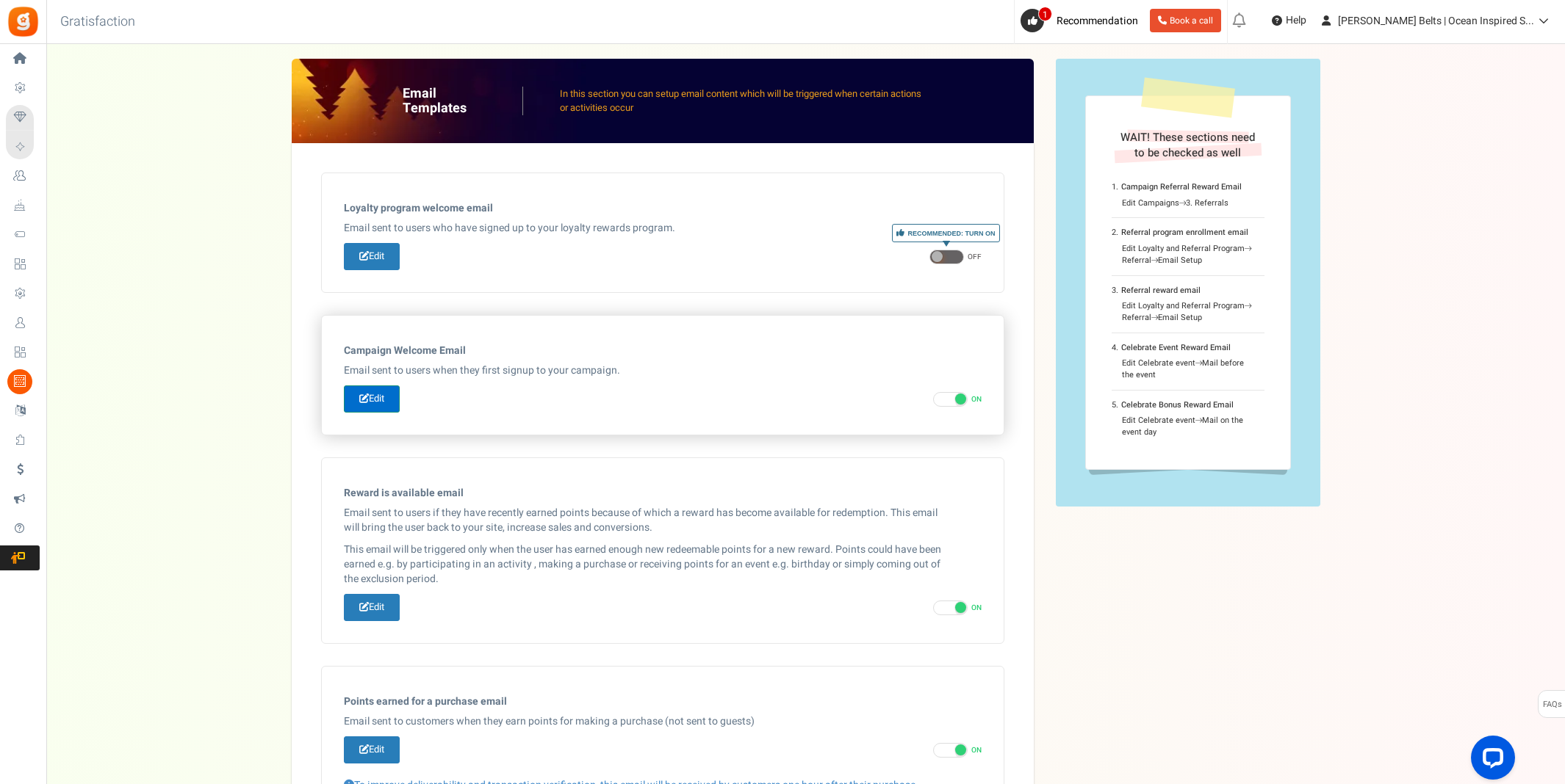
click at [380, 392] on link "Edit" at bounding box center [372, 399] width 56 height 27
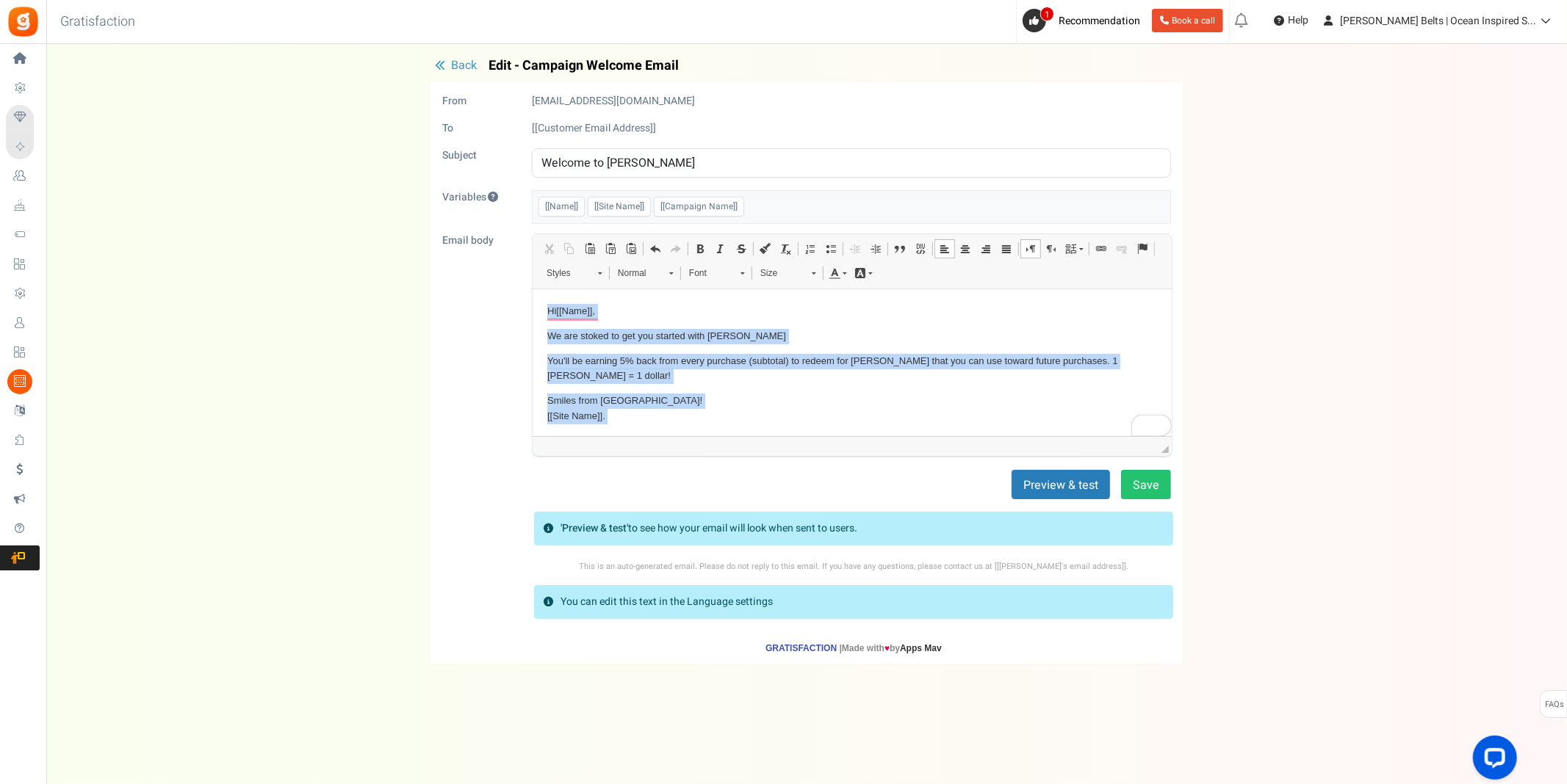
drag, startPoint x: 645, startPoint y: 426, endPoint x: 540, endPoint y: 293, distance: 169.5
click at [540, 293] on html "Hi [[Name]] , We are stoked to get you started with [PERSON_NAME] You'll be ear…" at bounding box center [851, 376] width 639 height 174
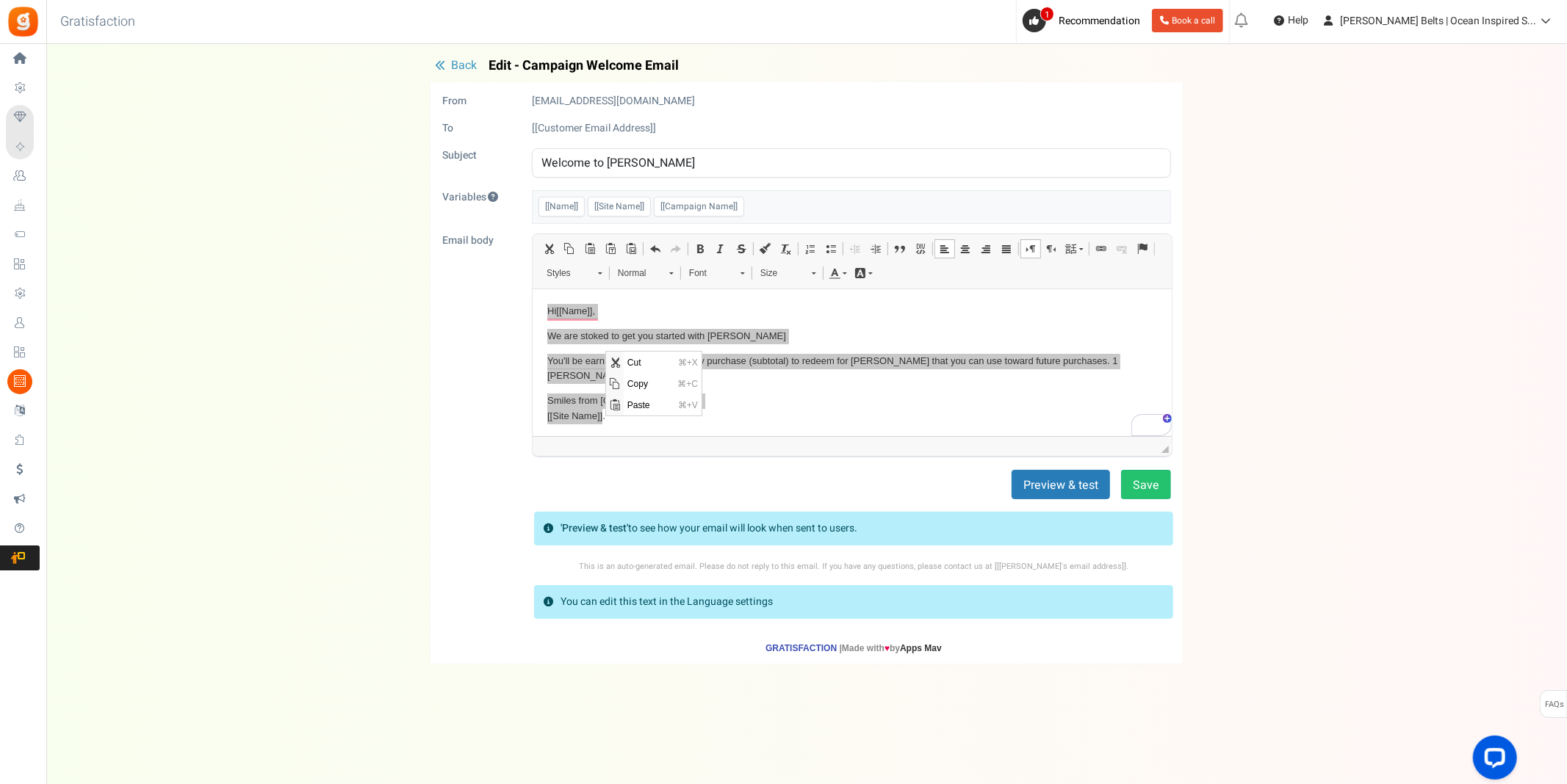
drag, startPoint x: 604, startPoint y: 350, endPoint x: 535, endPoint y: 295, distance: 88.2
click at [633, 384] on span "Copy" at bounding box center [649, 382] width 50 height 21
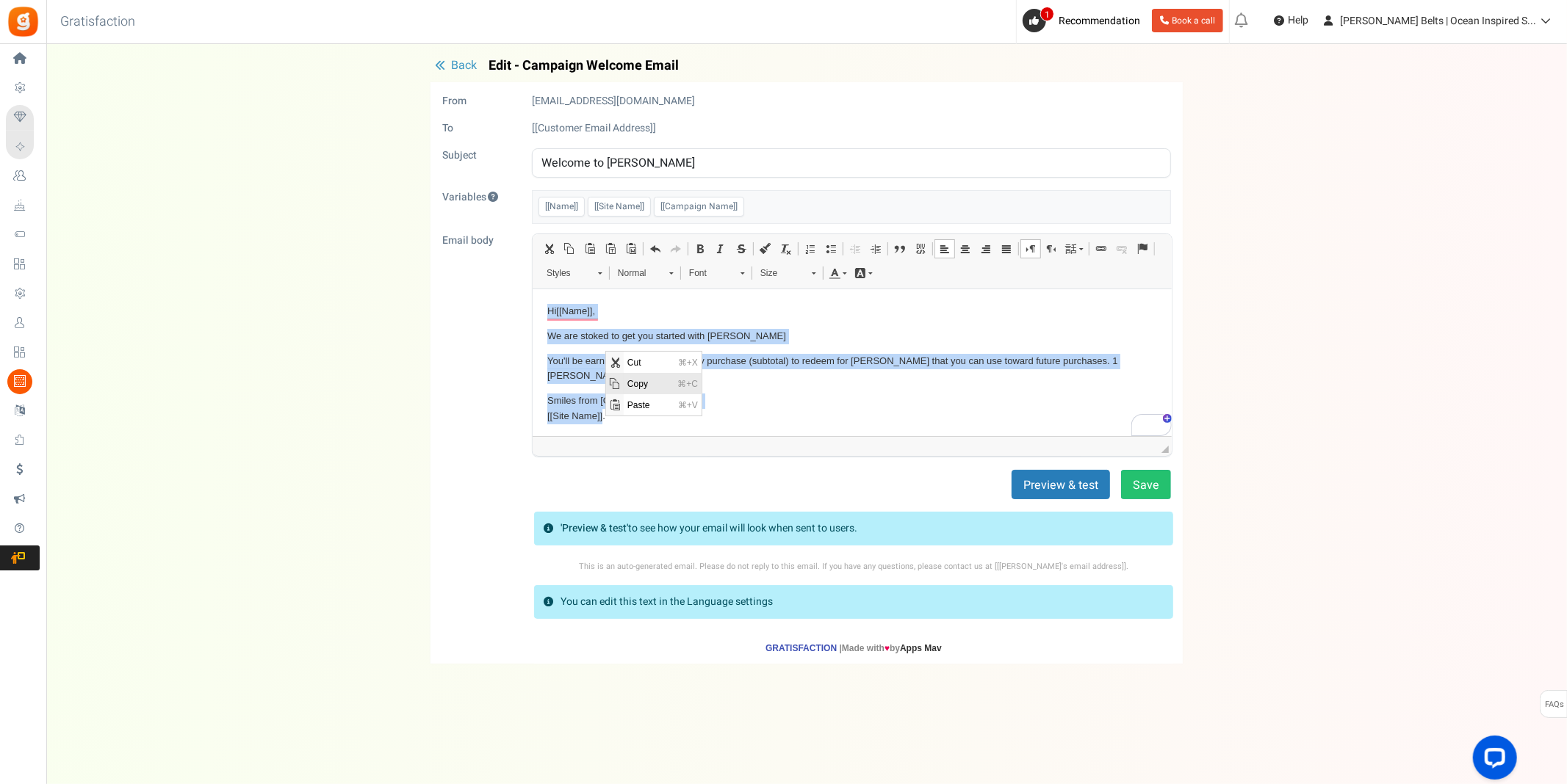
copy body "Hi [[Name]] , We are stoked to get you started with [PERSON_NAME] You'll be ear…"
click at [838, 415] on p "Smiles from [GEOGRAPHIC_DATA]! [[Site Name]] ." at bounding box center [852, 407] width 610 height 31
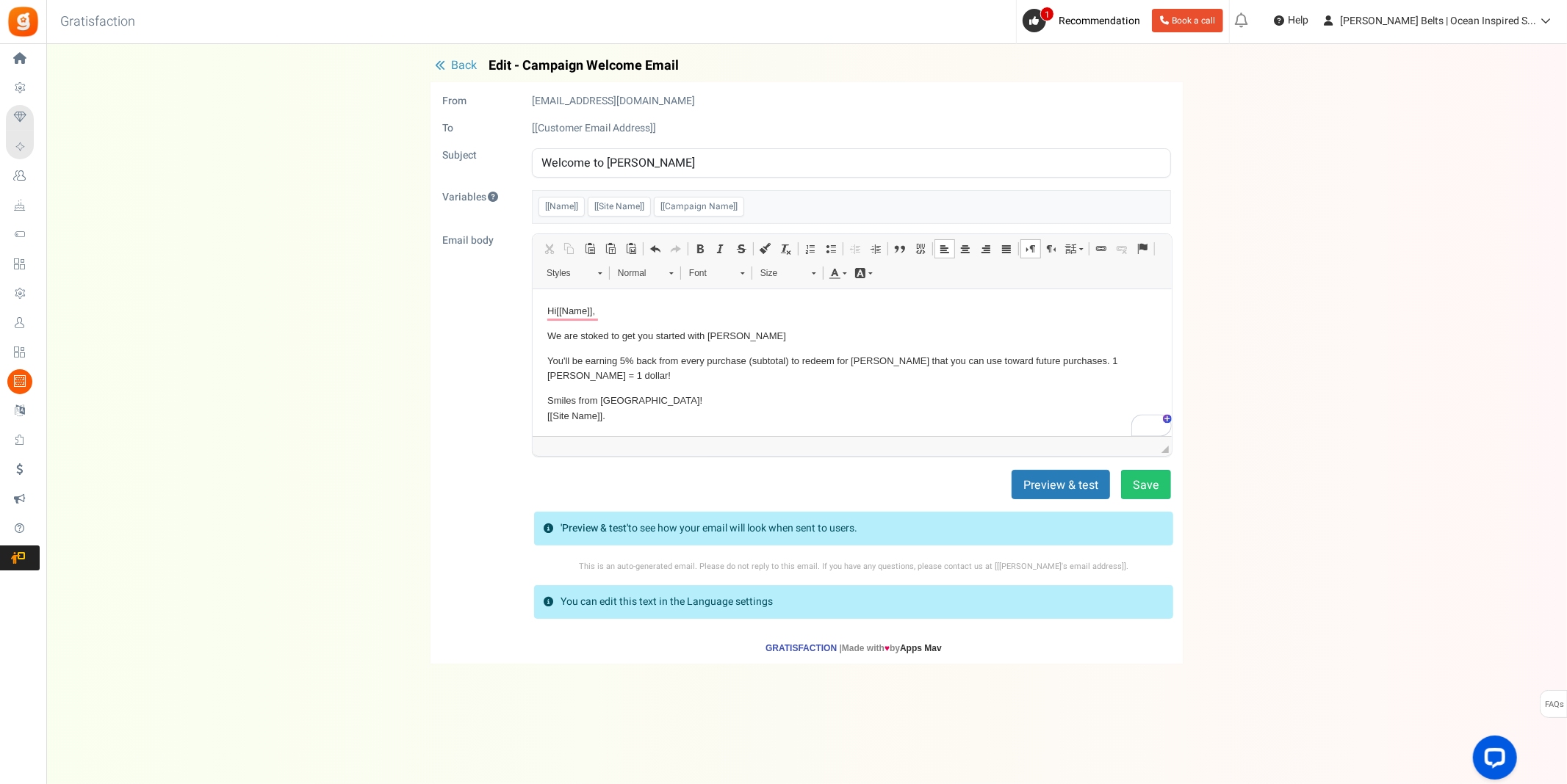
click at [452, 65] on span "Back" at bounding box center [465, 65] width 26 height 18
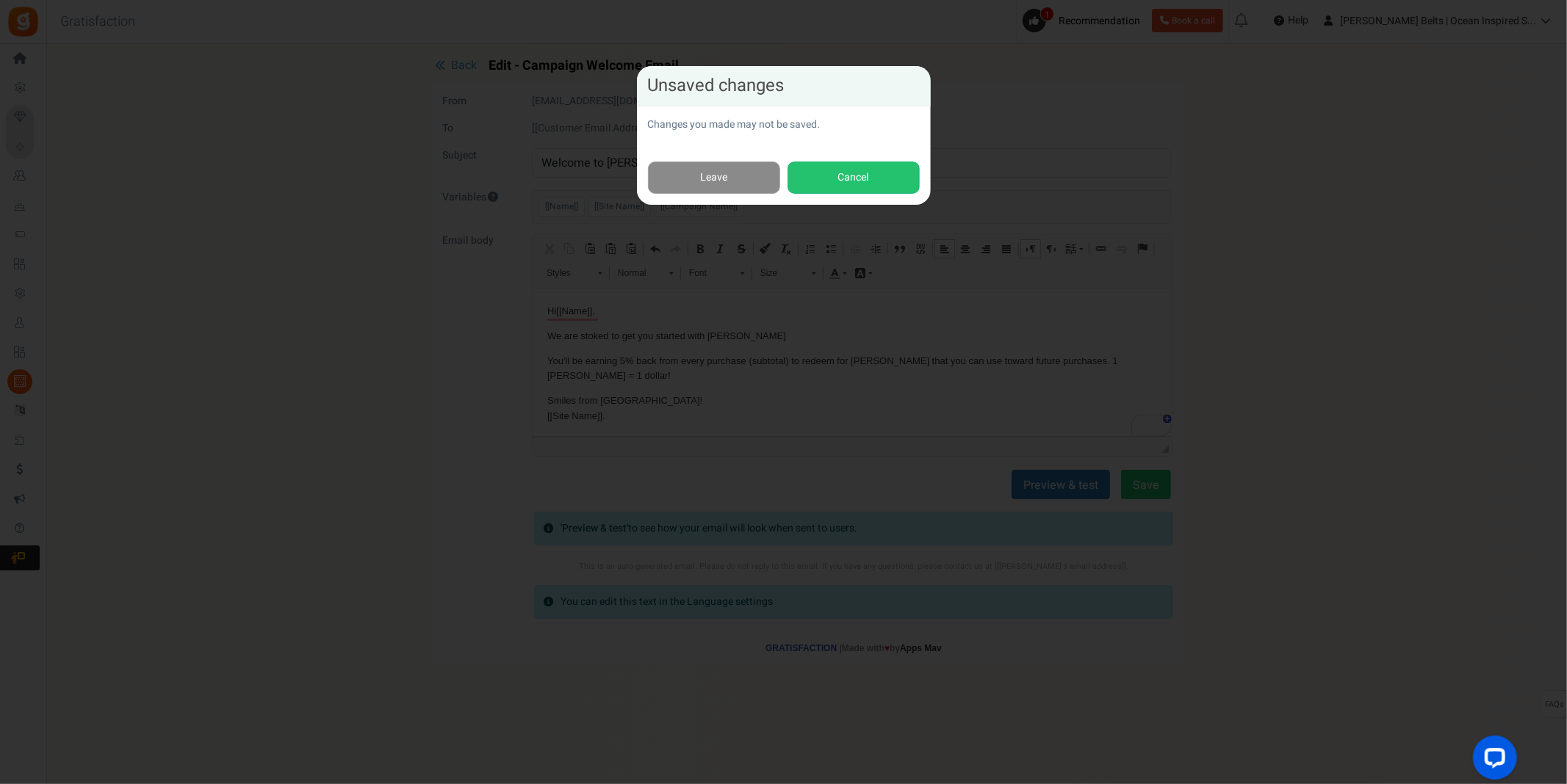
click at [728, 182] on link "Leave" at bounding box center [714, 177] width 132 height 33
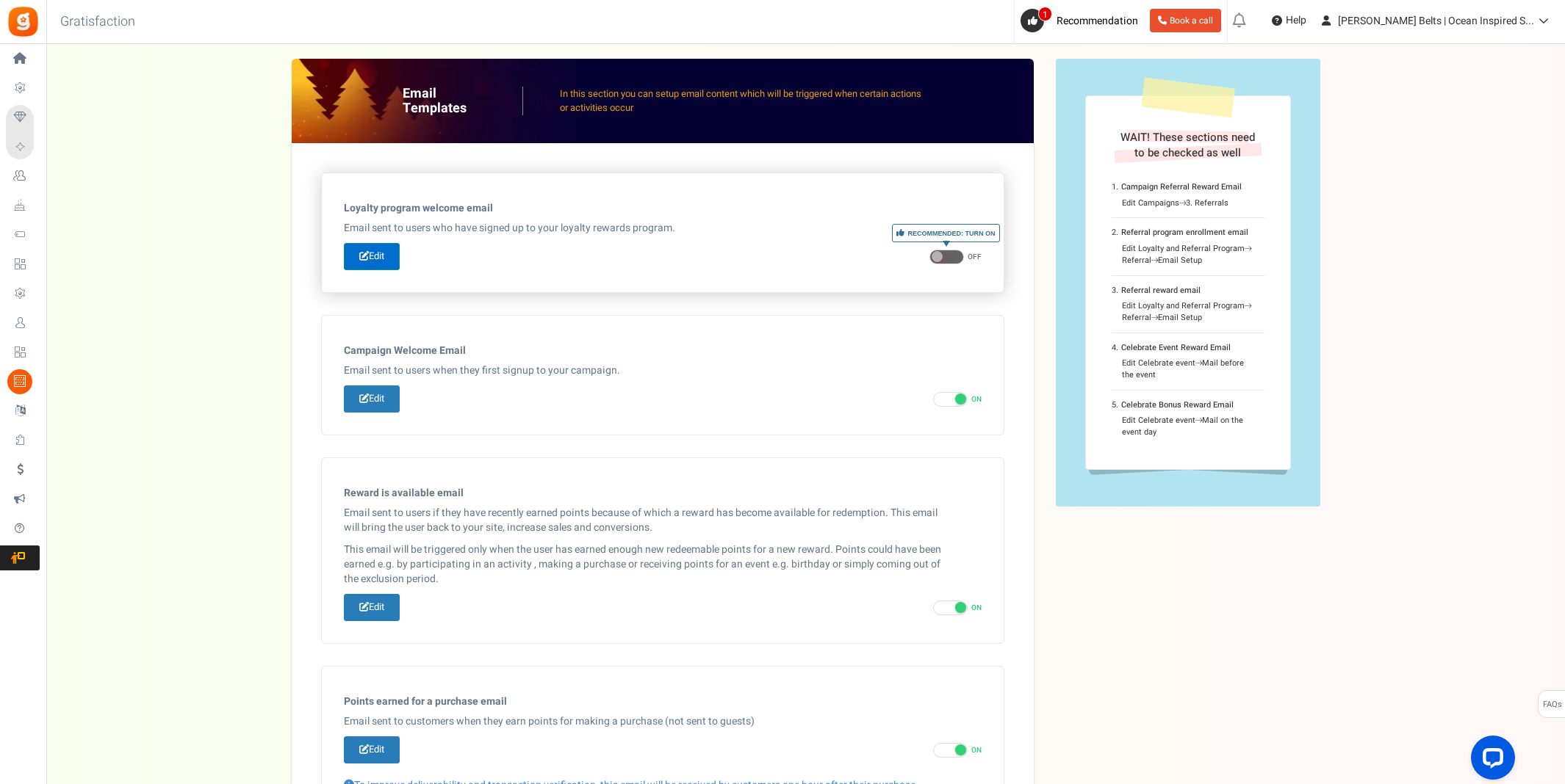
click at [381, 255] on link "Edit" at bounding box center [372, 256] width 56 height 27
type input "☀️ Welcome to the [PERSON_NAME] Bucks fun, Babe!"
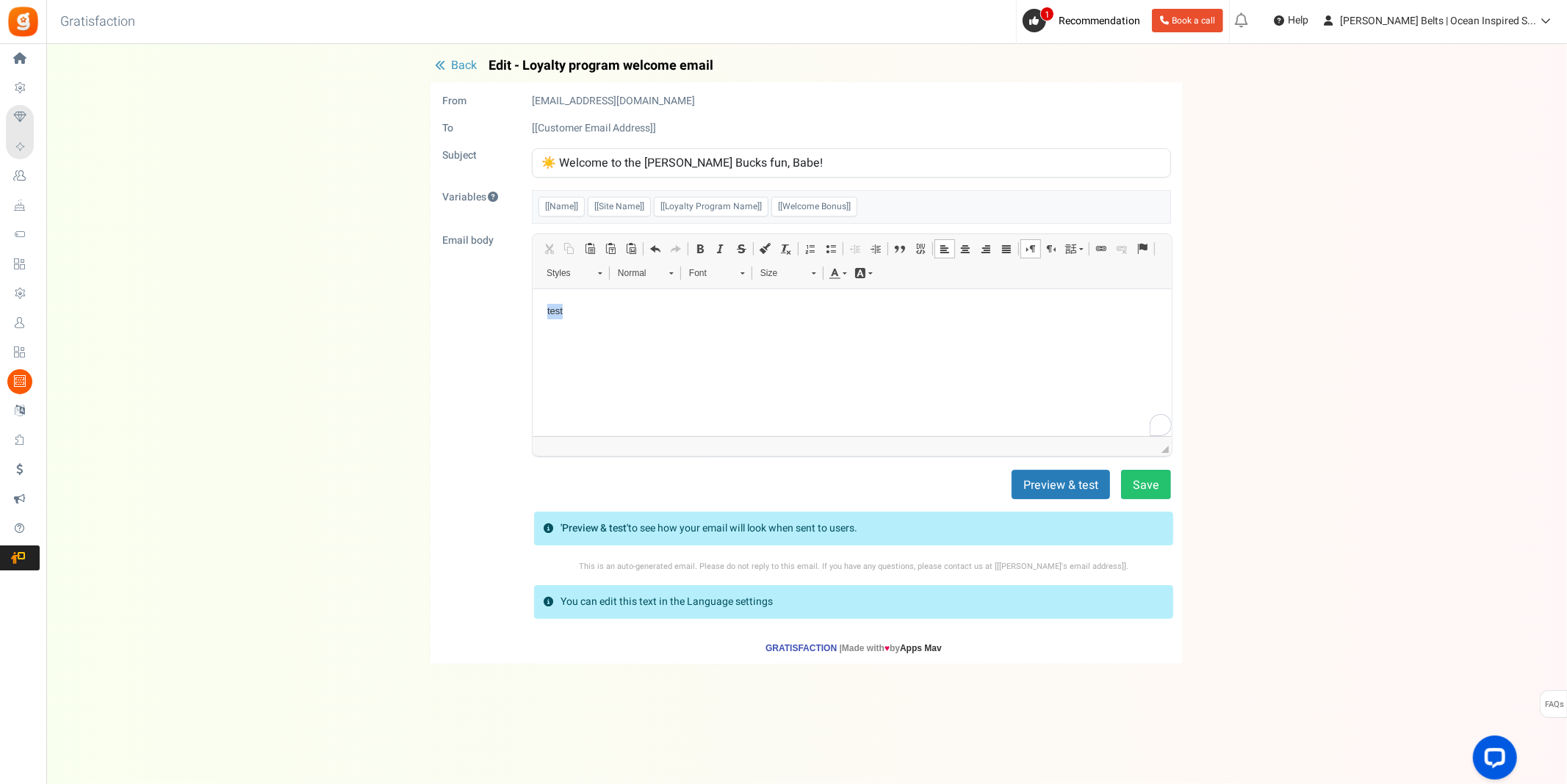
drag, startPoint x: 582, startPoint y: 334, endPoint x: 537, endPoint y: 309, distance: 51.5
click at [537, 309] on html "test" at bounding box center [851, 311] width 639 height 45
click at [596, 356] on span "Paste" at bounding box center [598, 358] width 50 height 21
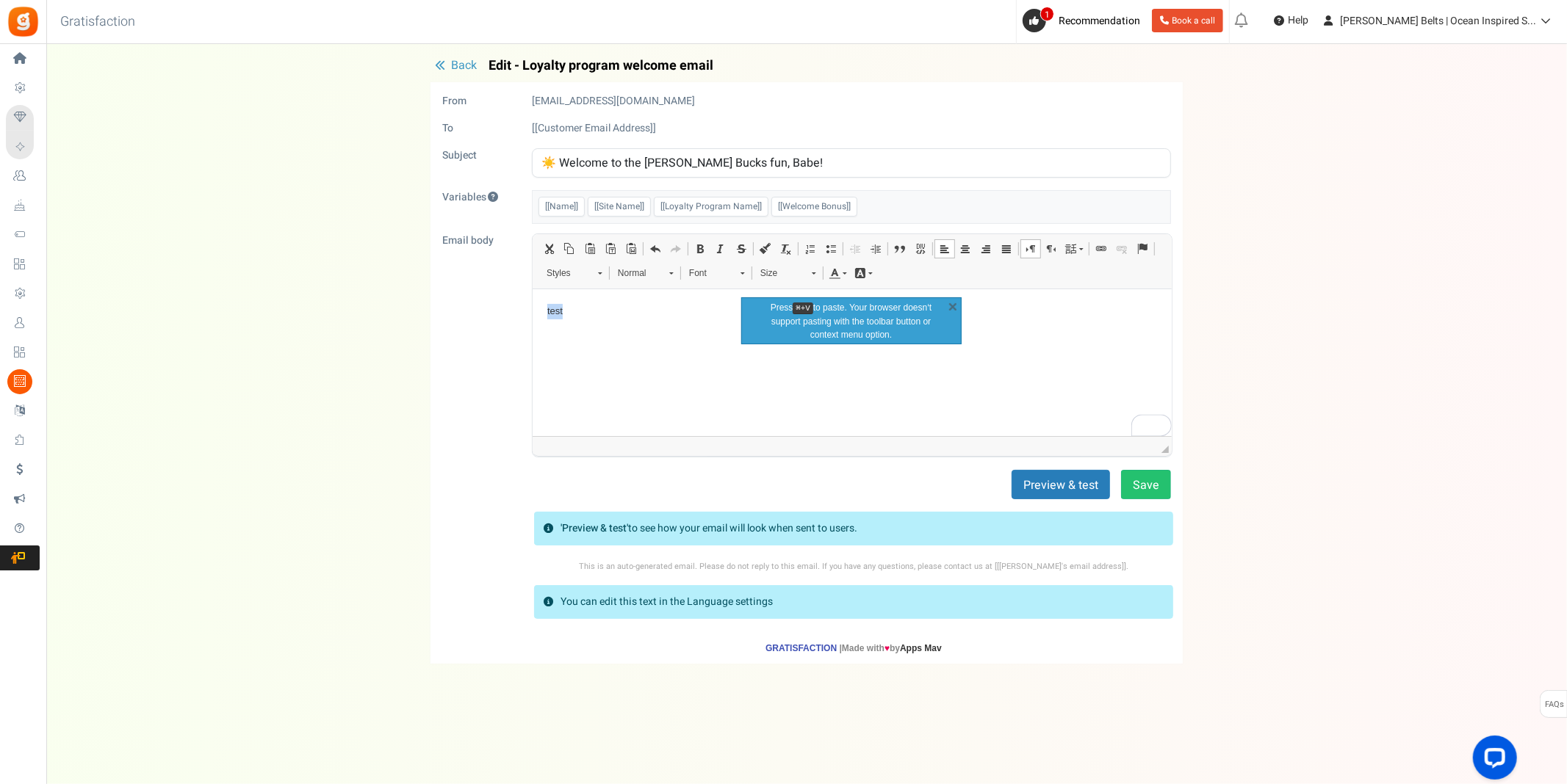
click at [621, 334] on html "test" at bounding box center [851, 311] width 639 height 45
click at [654, 334] on html "test" at bounding box center [851, 311] width 639 height 45
click at [591, 363] on span "Paste" at bounding box center [599, 364] width 50 height 21
click at [582, 334] on html "test" at bounding box center [851, 311] width 639 height 45
drag, startPoint x: 552, startPoint y: 307, endPoint x: 532, endPoint y: 308, distance: 20.0
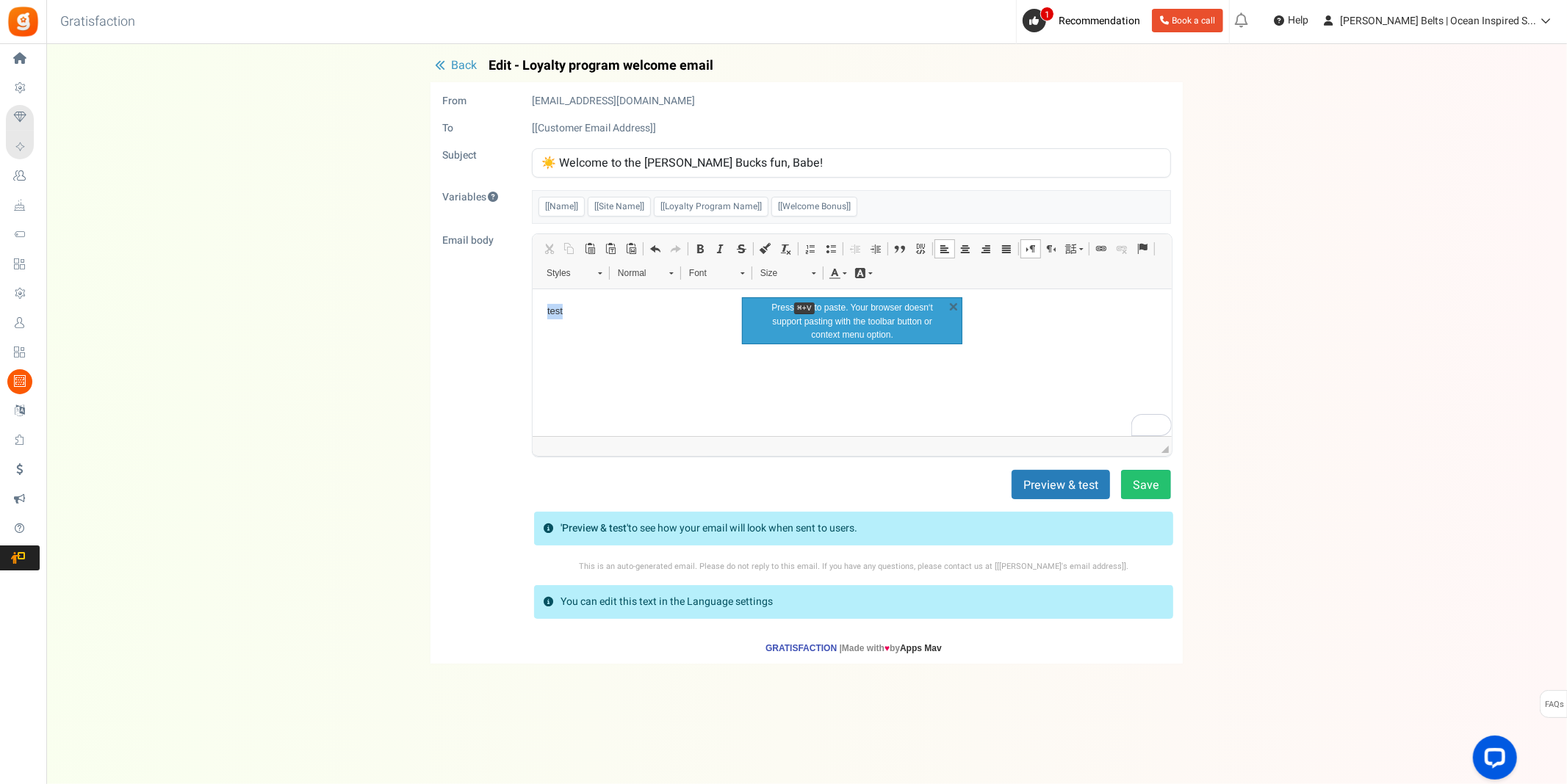
click at [532, 308] on html "test" at bounding box center [851, 311] width 639 height 45
click at [459, 62] on span "Back" at bounding box center [465, 65] width 26 height 18
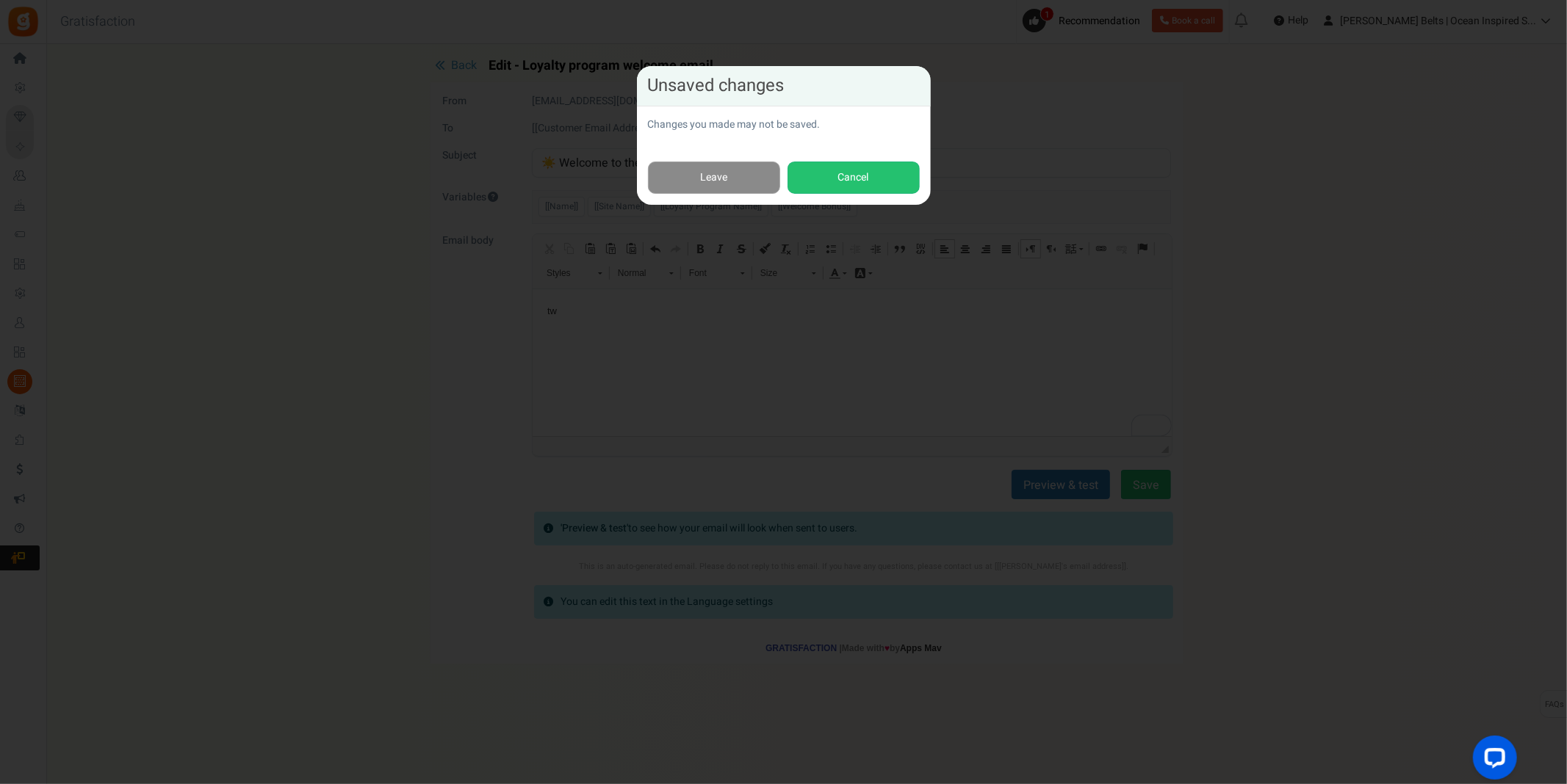
click at [725, 182] on link "Leave" at bounding box center [714, 177] width 132 height 33
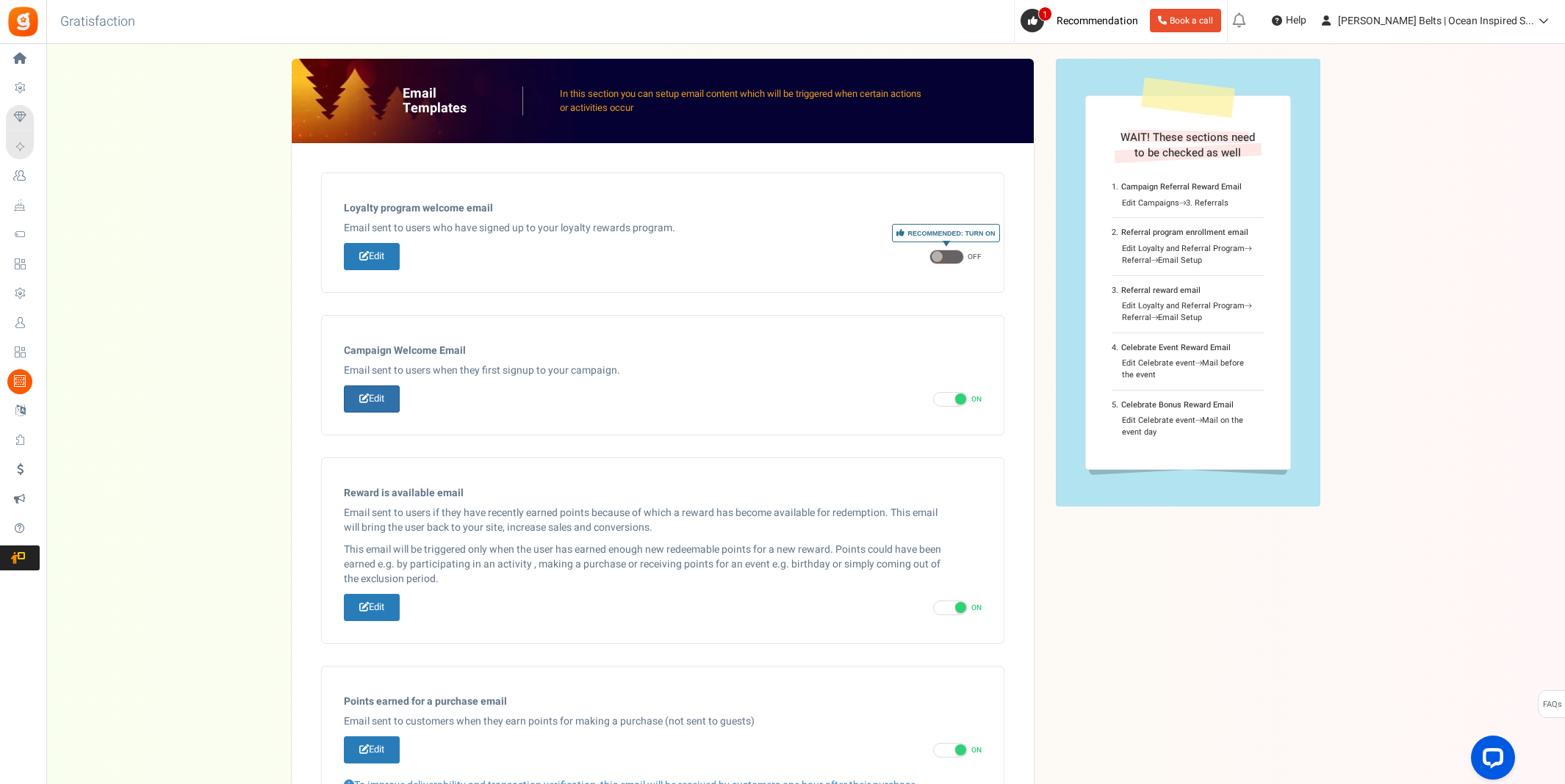
click at [381, 401] on link "Edit" at bounding box center [372, 399] width 56 height 27
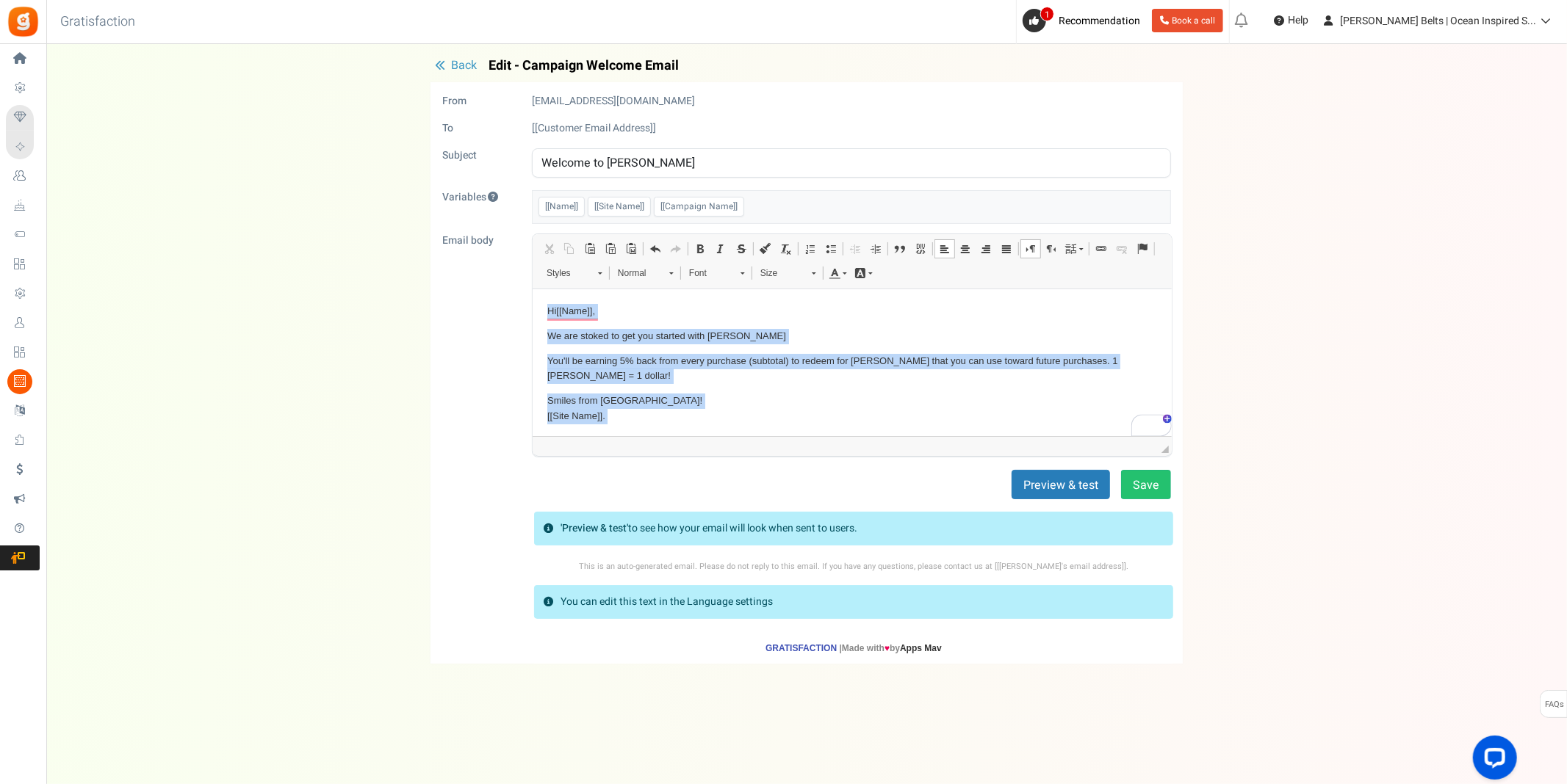
drag, startPoint x: 652, startPoint y: 404, endPoint x: 492, endPoint y: 261, distance: 214.6
click at [532, 289] on html "Hi [[Name]] , We are stoked to get you started with [PERSON_NAME] You'll be ear…" at bounding box center [851, 376] width 639 height 174
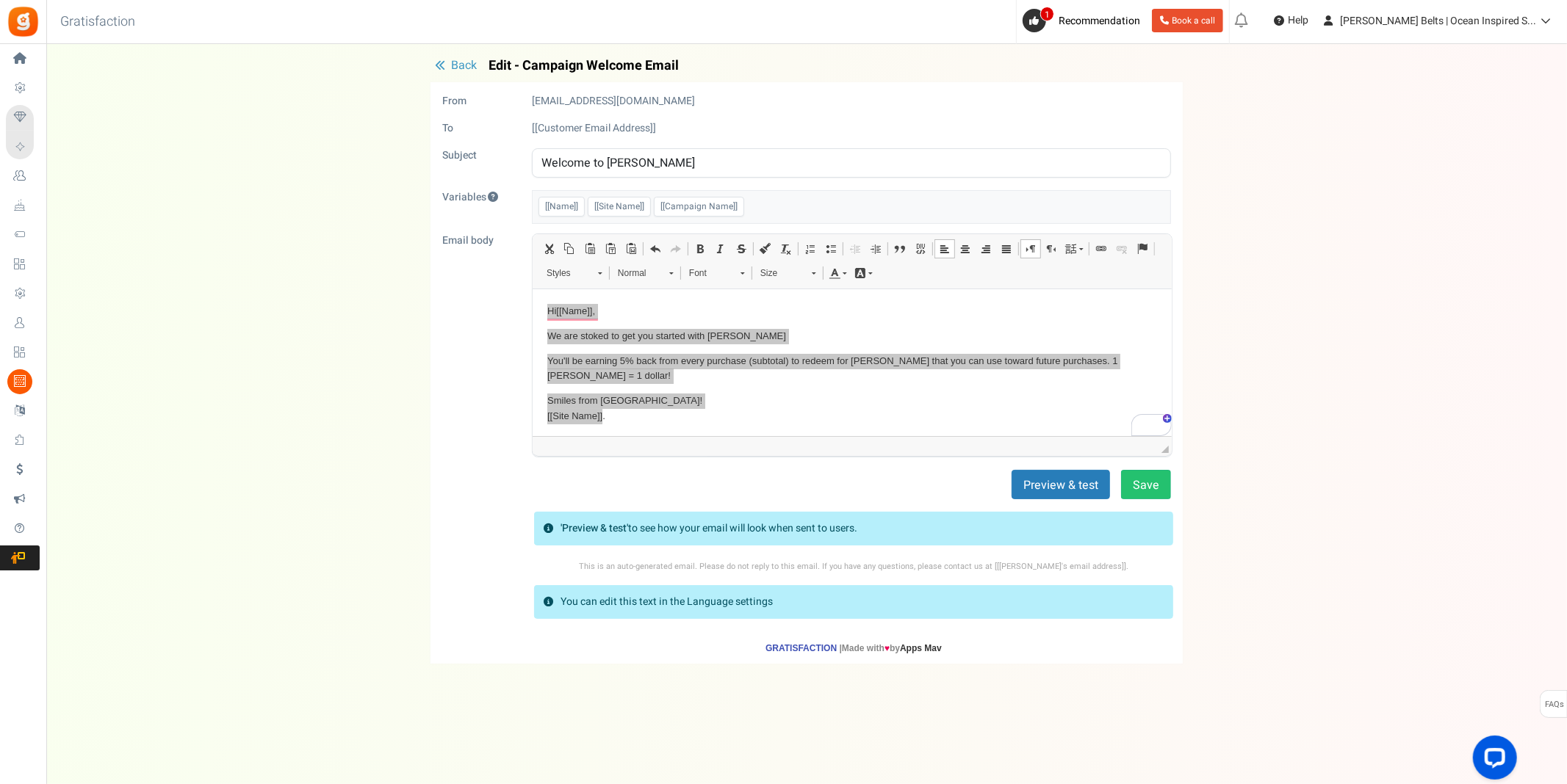
drag, startPoint x: 709, startPoint y: 347, endPoint x: 1241, endPoint y: 637, distance: 605.9
drag, startPoint x: 735, startPoint y: 379, endPoint x: 913, endPoint y: 439, distance: 187.8
click at [735, 379] on span "Copy" at bounding box center [754, 379] width 50 height 21
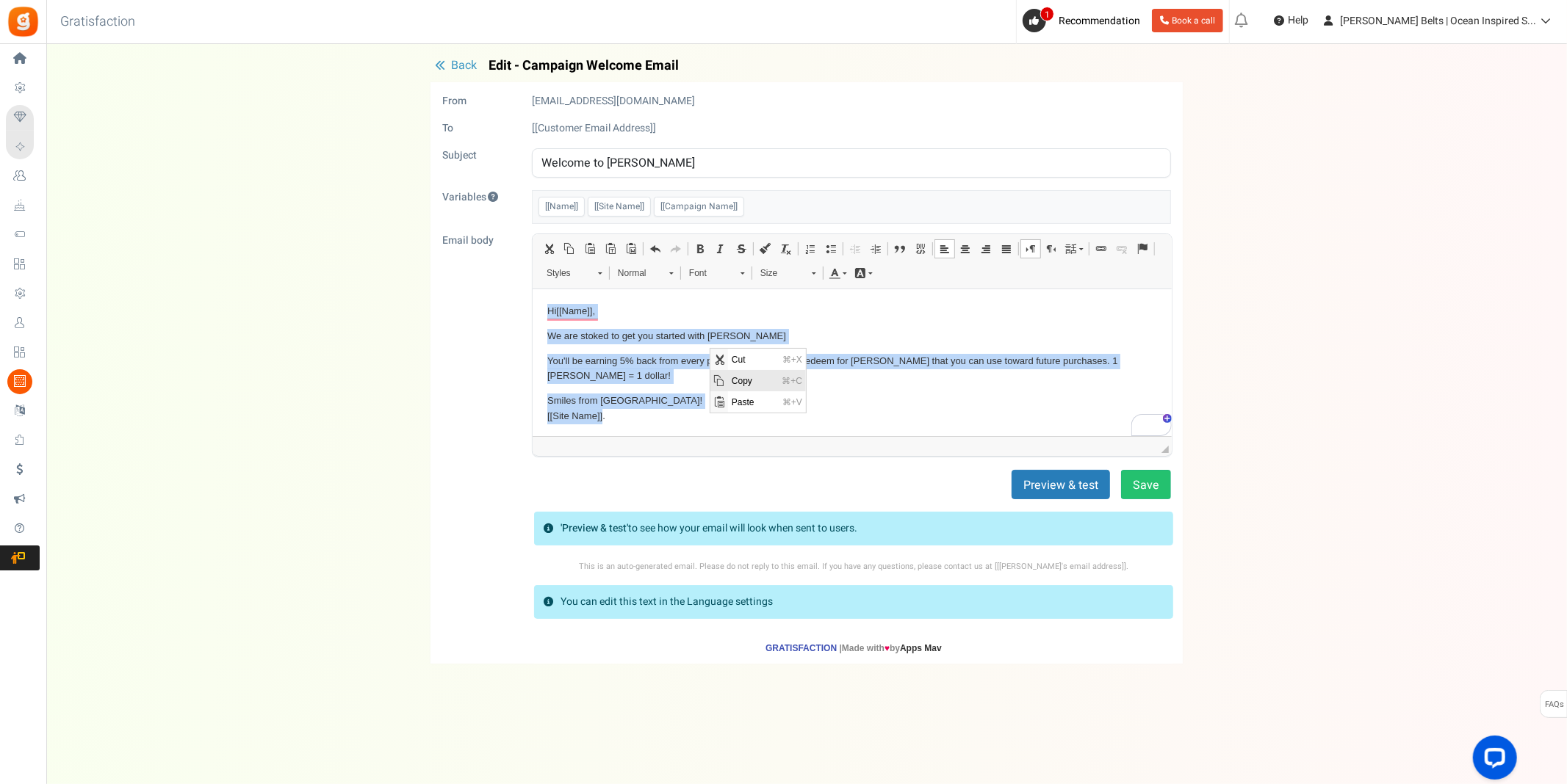
copy body "Hi [[Name]] , We are stoked to get you started with [PERSON_NAME] You'll be ear…"
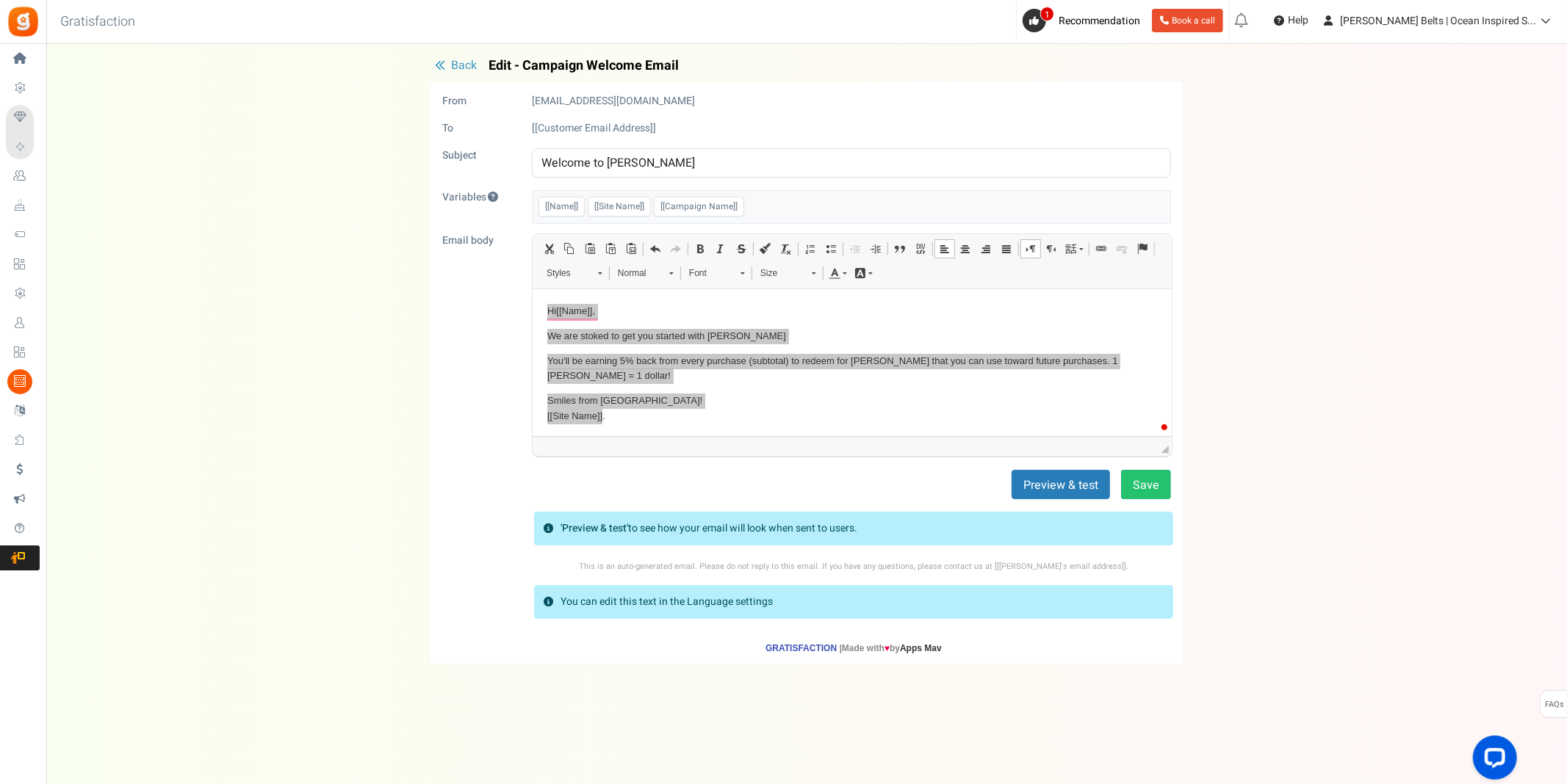
click at [861, 439] on span "◢" at bounding box center [852, 447] width 639 height 21
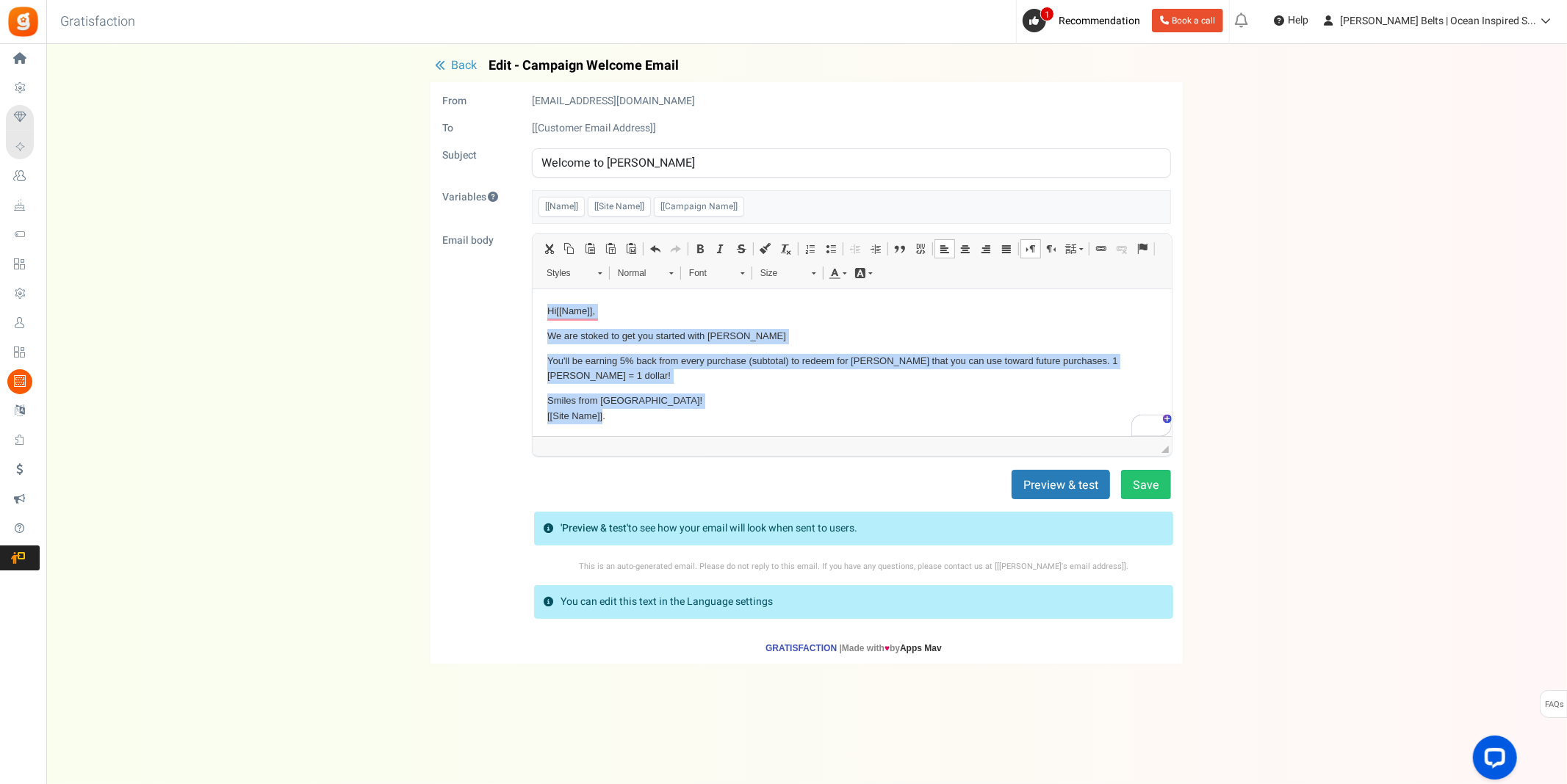
click at [835, 402] on p "Smiles from [GEOGRAPHIC_DATA]! [[Site Name]] ." at bounding box center [852, 407] width 610 height 31
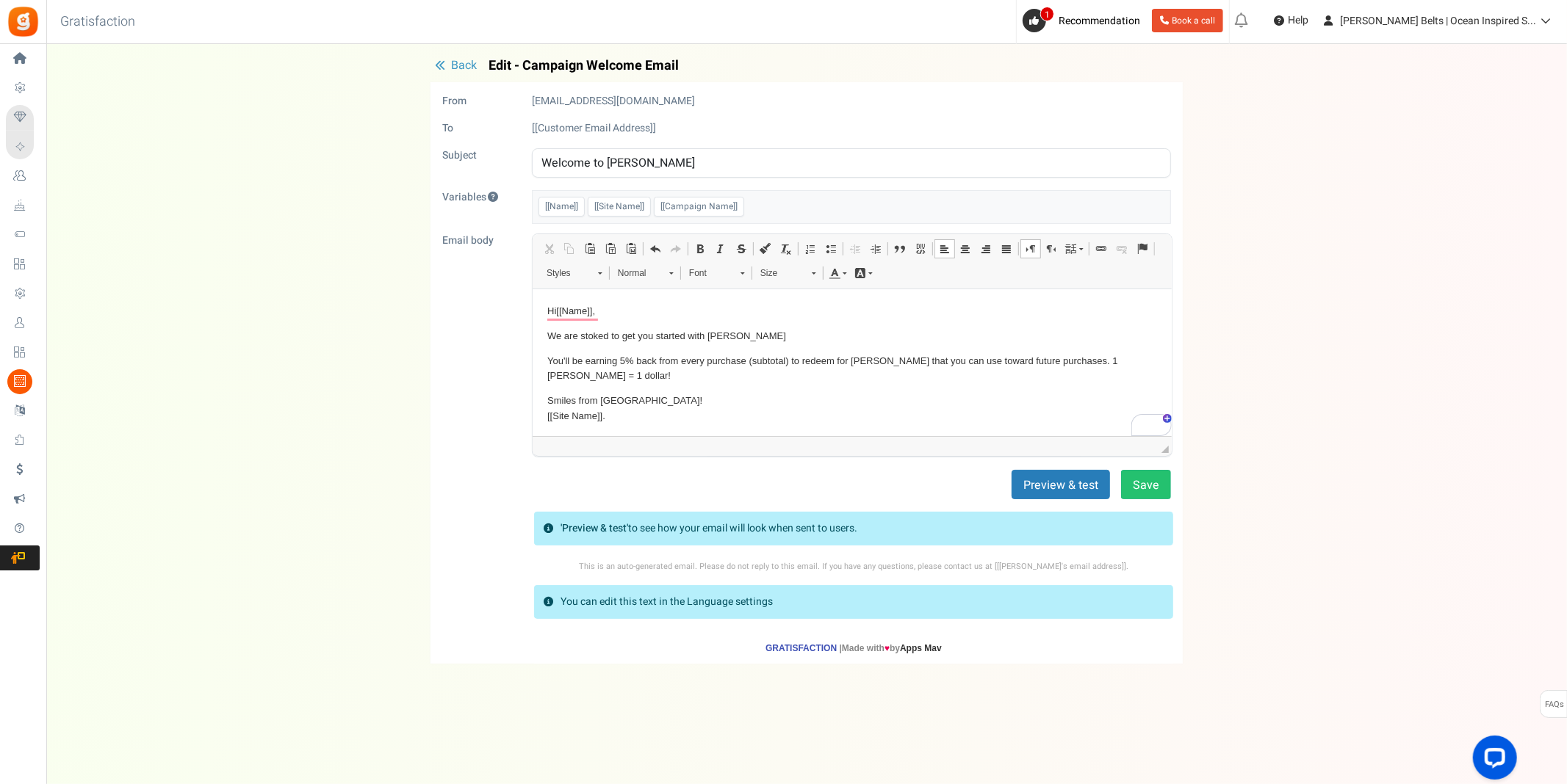
click at [452, 57] on span "Back" at bounding box center [465, 65] width 26 height 18
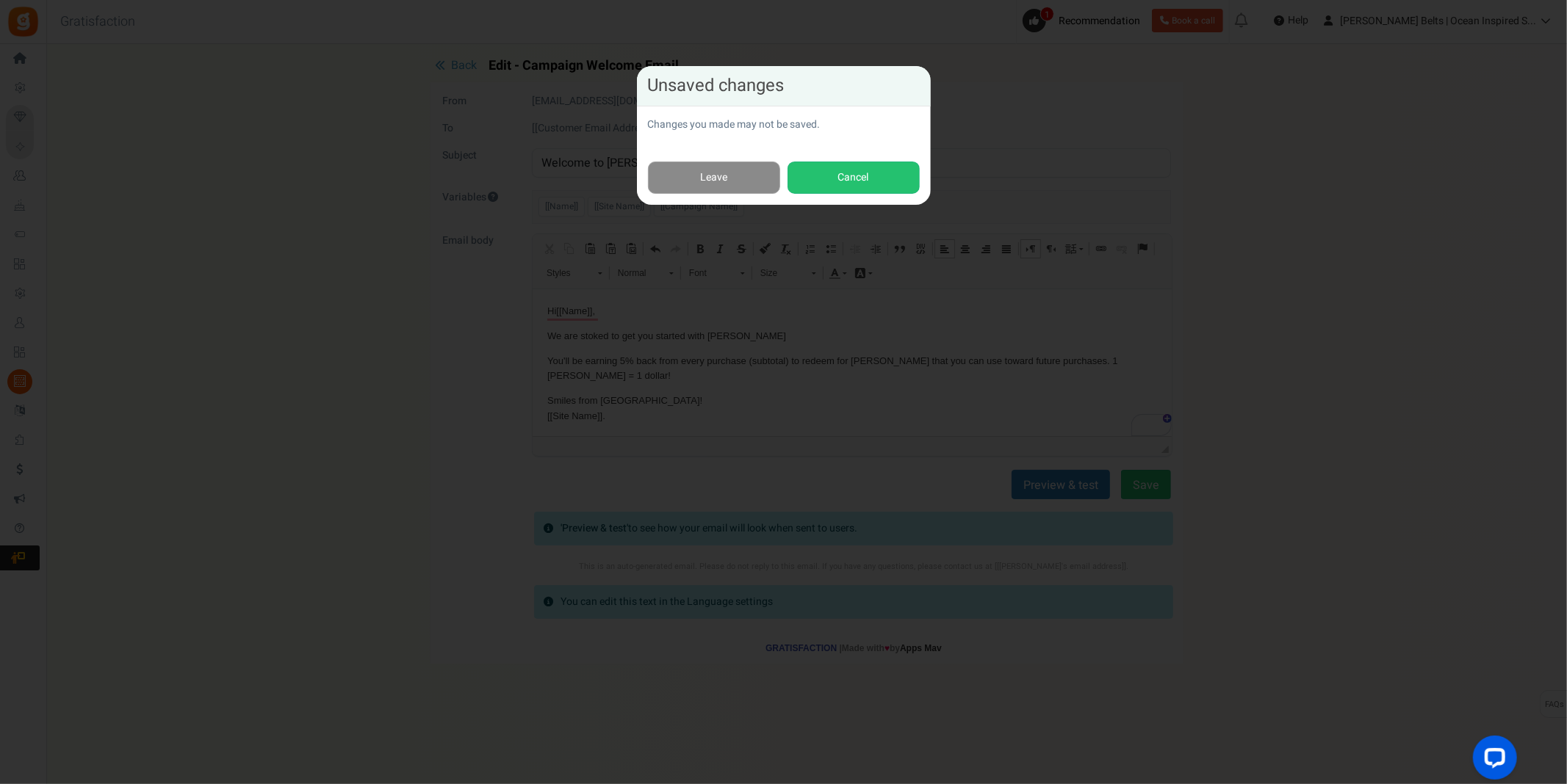
click at [742, 178] on link "Leave" at bounding box center [714, 177] width 132 height 33
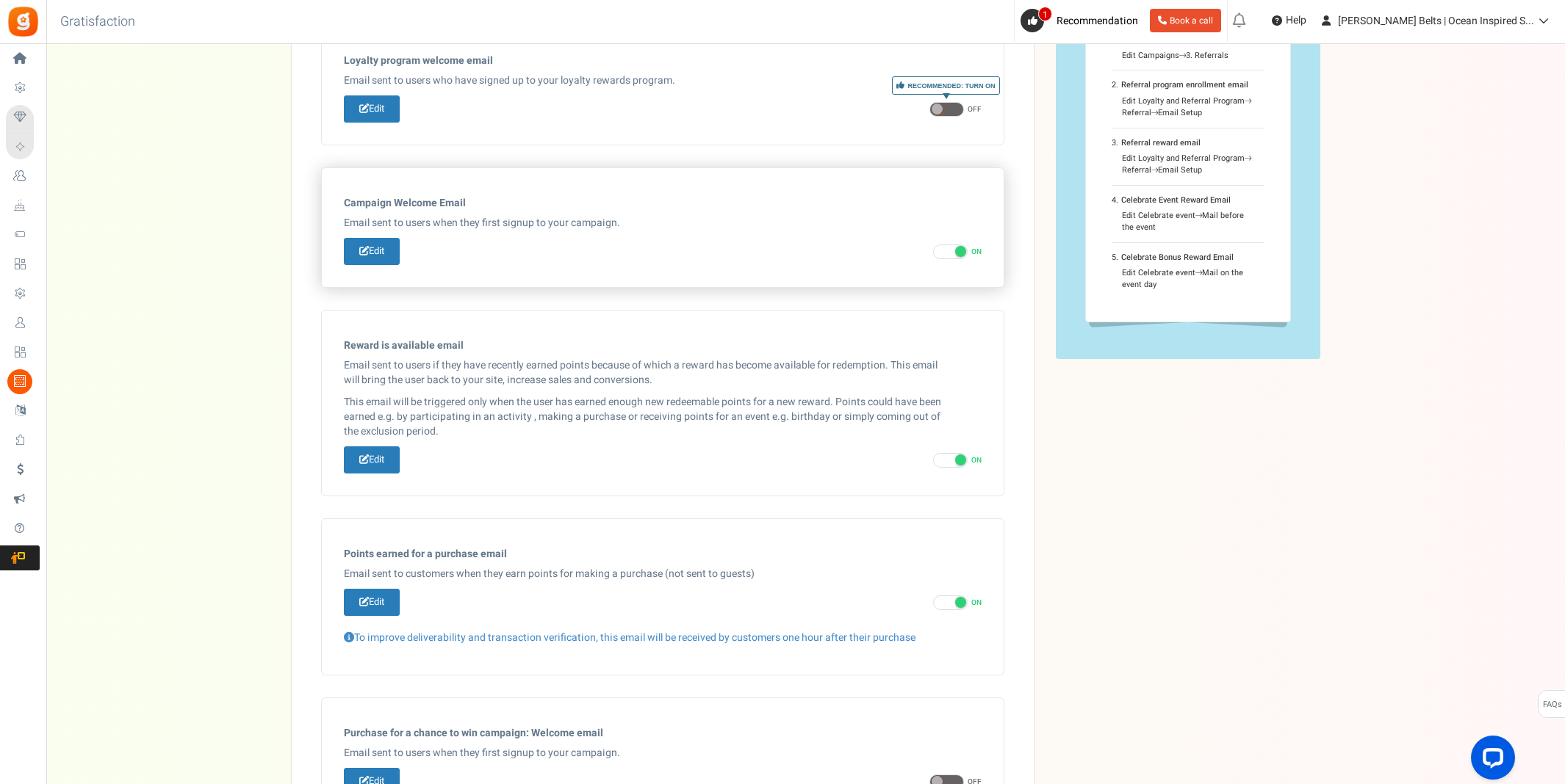
scroll to position [133, 0]
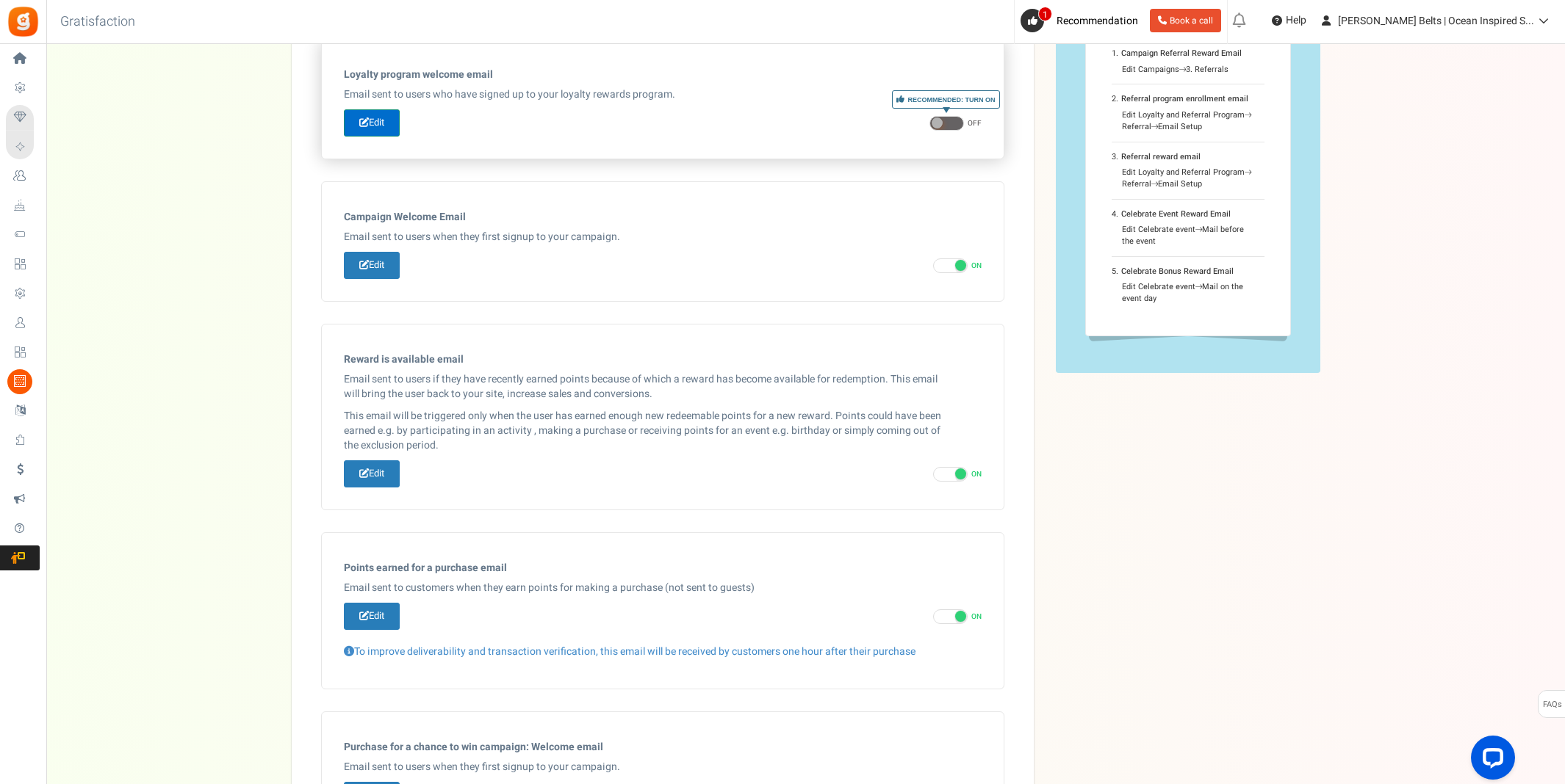
click at [377, 123] on link "Edit" at bounding box center [372, 122] width 56 height 27
type input "☀️ Welcome to the [PERSON_NAME] Bucks fun, Babe!"
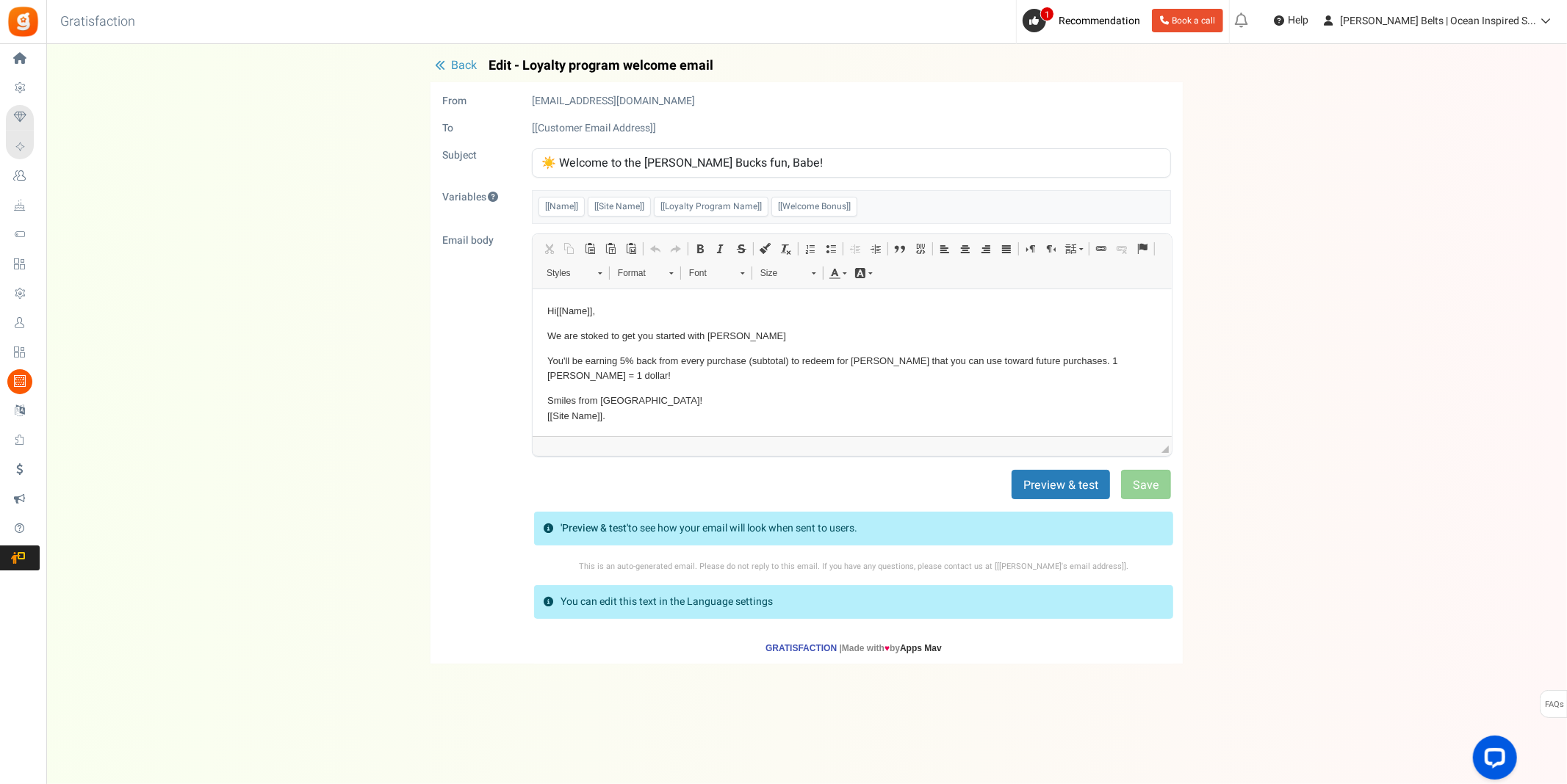
scroll to position [0, 0]
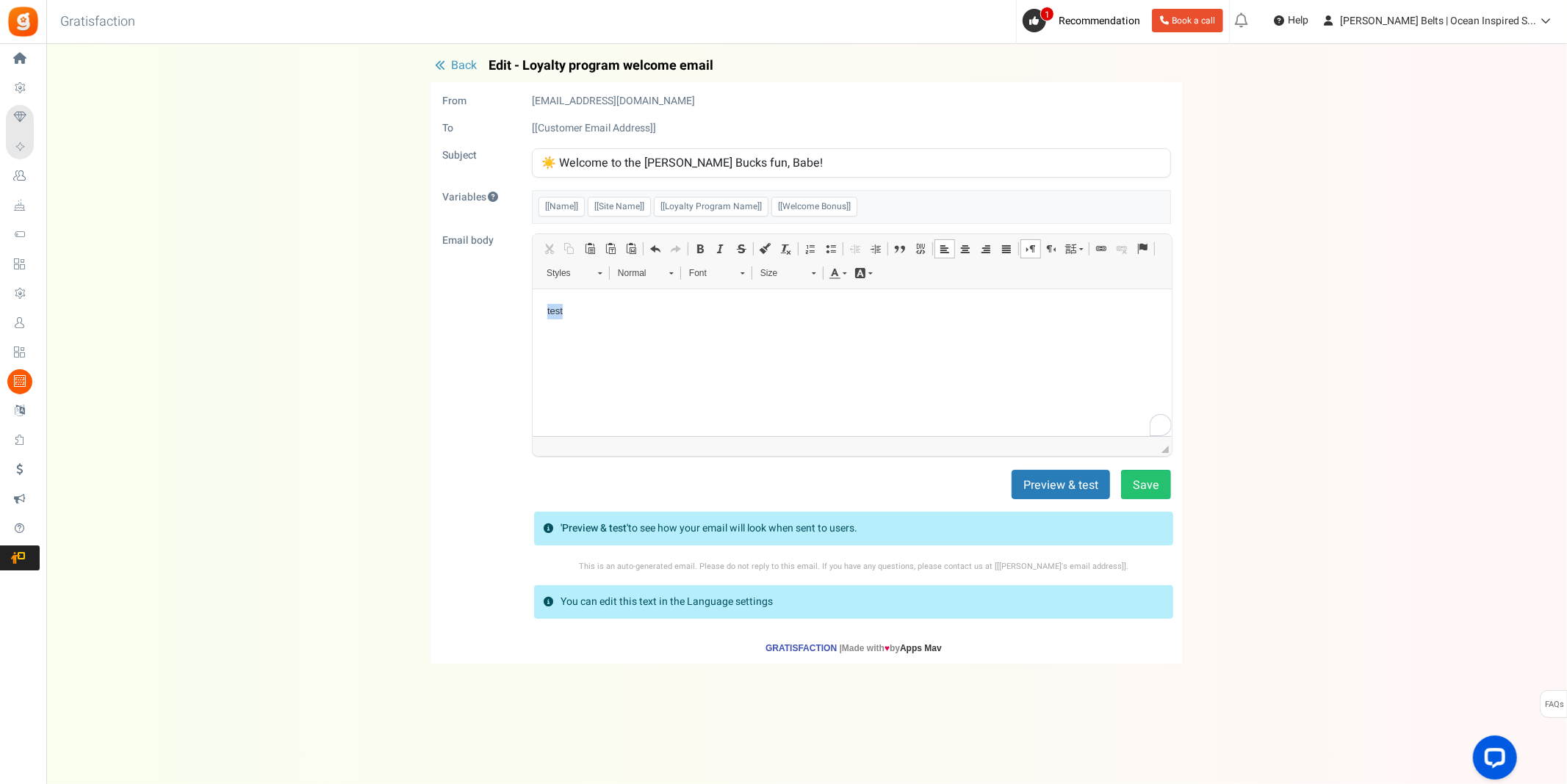
drag, startPoint x: 573, startPoint y: 315, endPoint x: 546, endPoint y: 309, distance: 27.7
click at [547, 309] on p "test" at bounding box center [852, 310] width 610 height 16
drag, startPoint x: 625, startPoint y: 362, endPoint x: 645, endPoint y: 386, distance: 31.2
click at [625, 362] on span "⌘+V" at bounding box center [634, 366] width 27 height 21
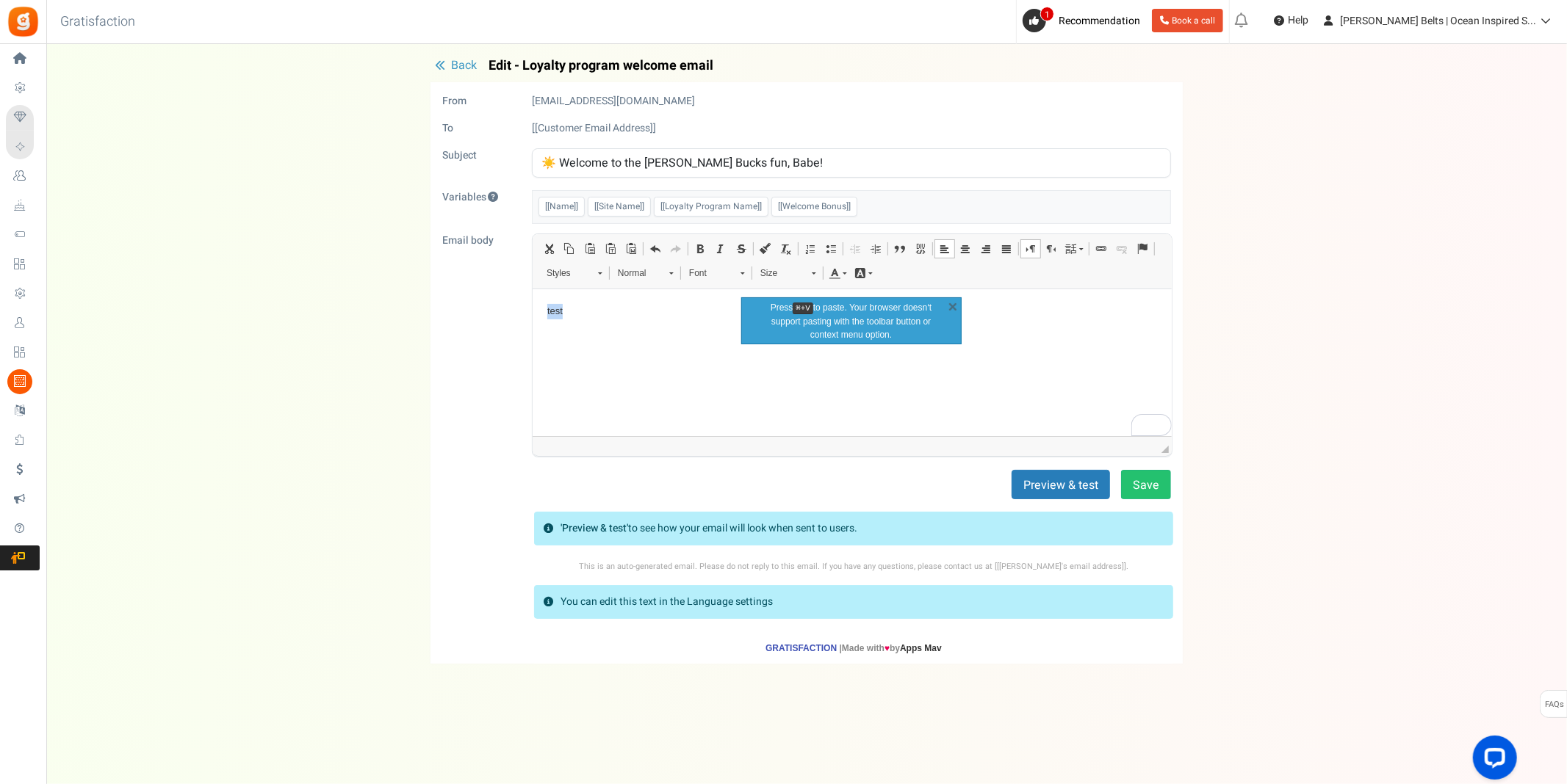
click at [655, 294] on html "test" at bounding box center [851, 311] width 639 height 45
drag, startPoint x: 637, startPoint y: 303, endPoint x: 1024, endPoint y: 584, distance: 478.3
click at [532, 294] on html "test" at bounding box center [851, 311] width 639 height 45
drag, startPoint x: 1054, startPoint y: 594, endPoint x: 559, endPoint y: 313, distance: 569.2
drag, startPoint x: 575, startPoint y: 314, endPoint x: 540, endPoint y: 312, distance: 35.1
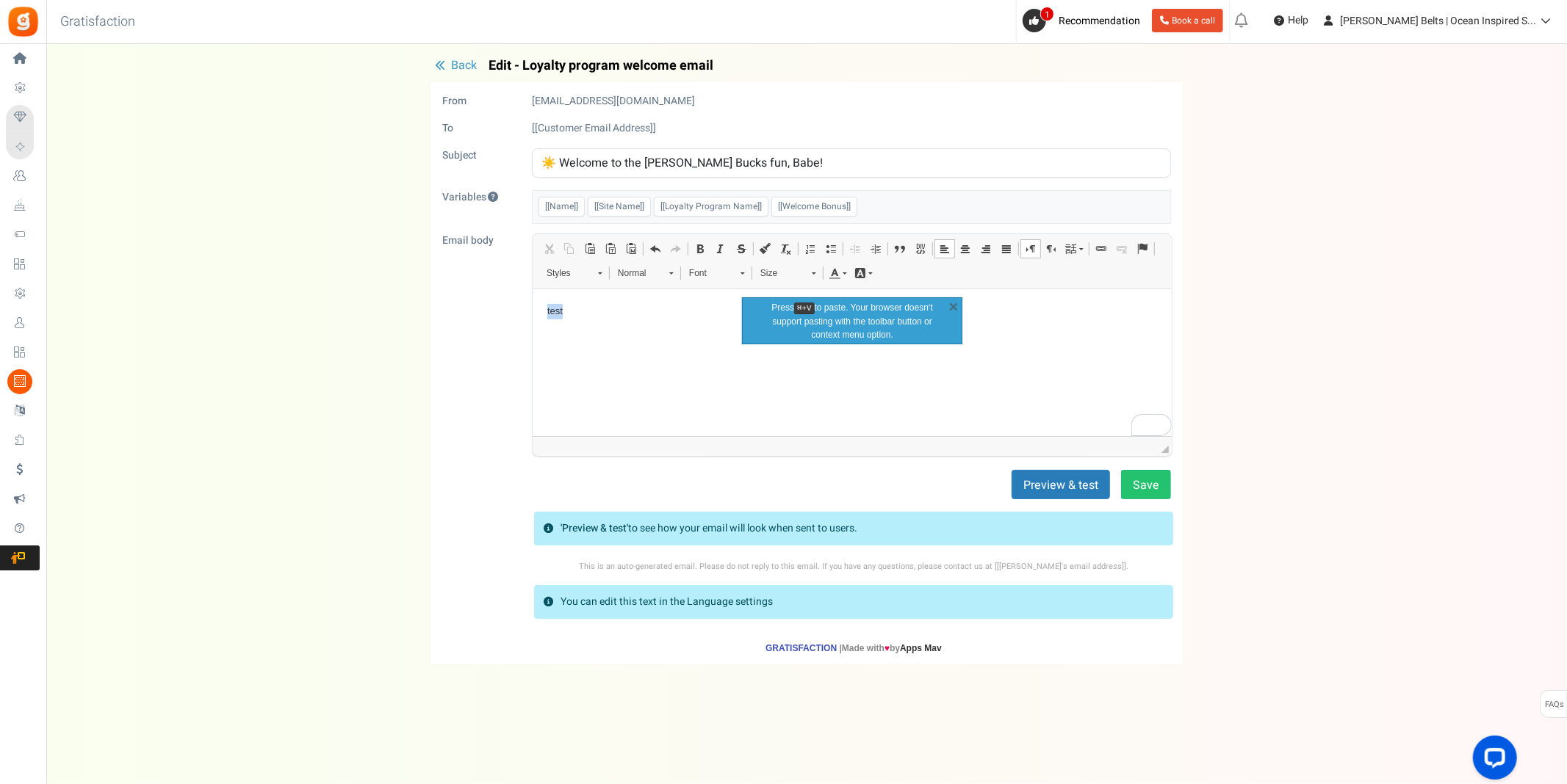
click at [541, 311] on html "test" at bounding box center [851, 311] width 639 height 45
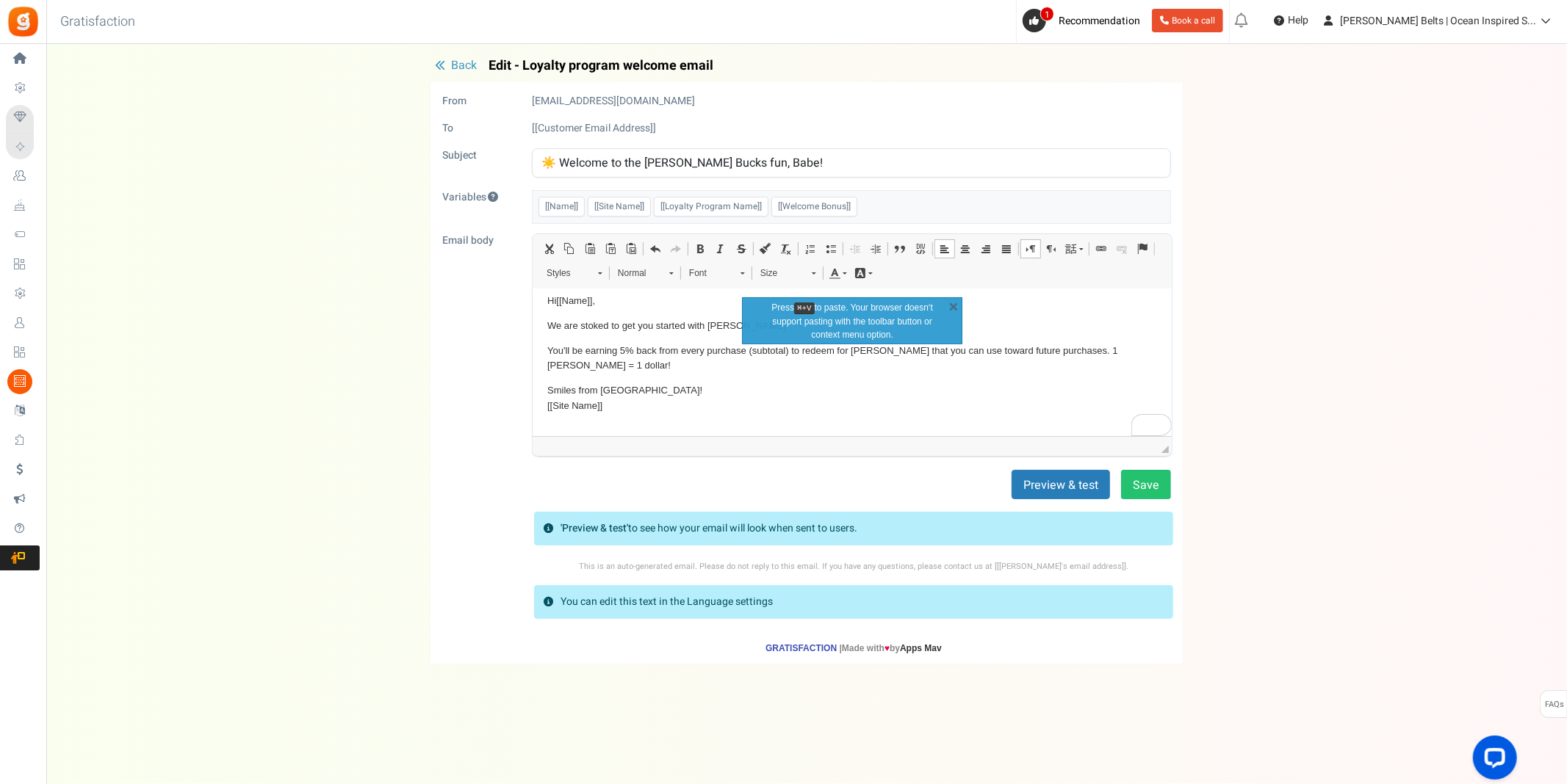
scroll to position [10, 0]
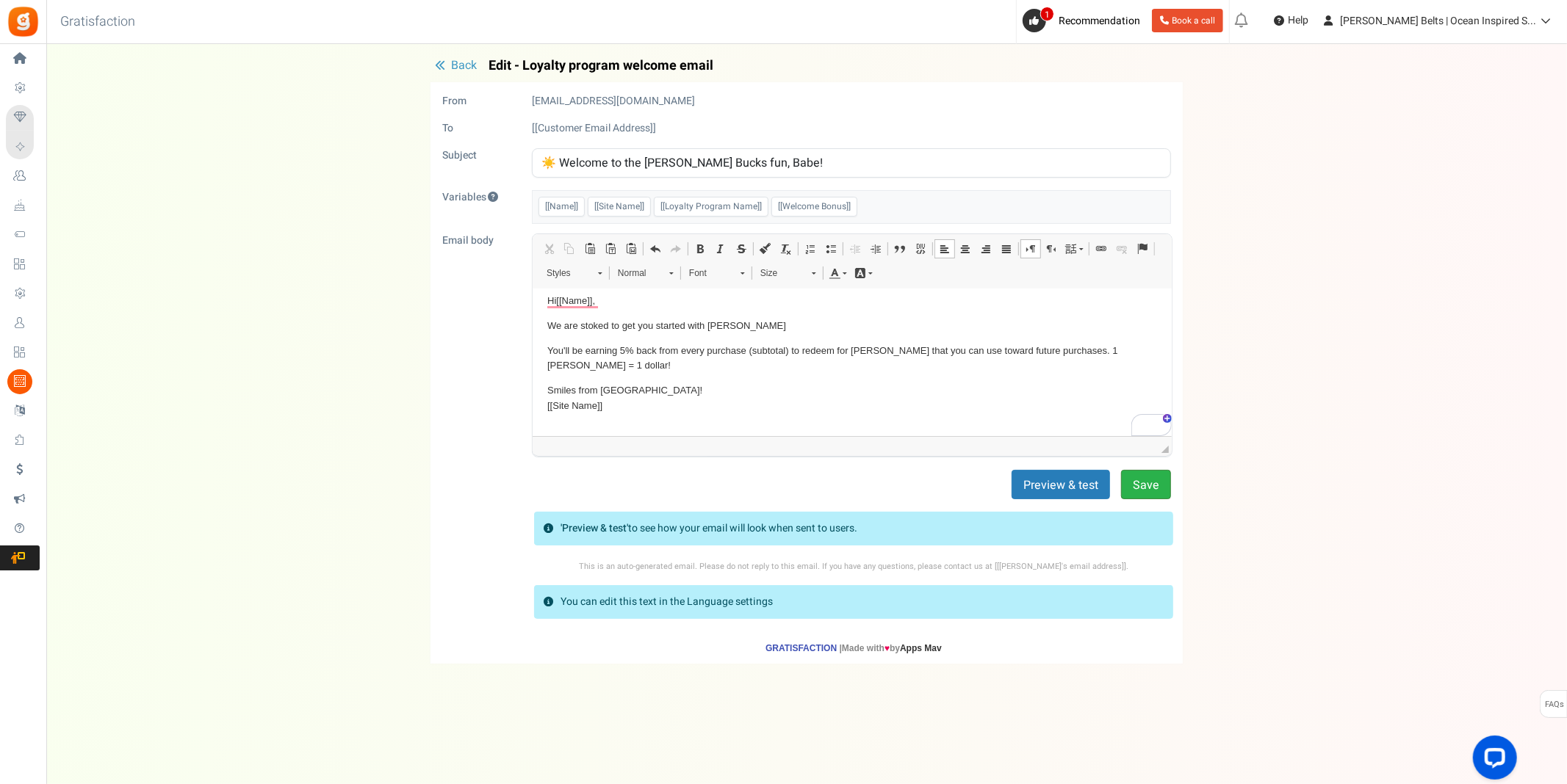
click at [1161, 486] on button "Save" at bounding box center [1146, 485] width 50 height 30
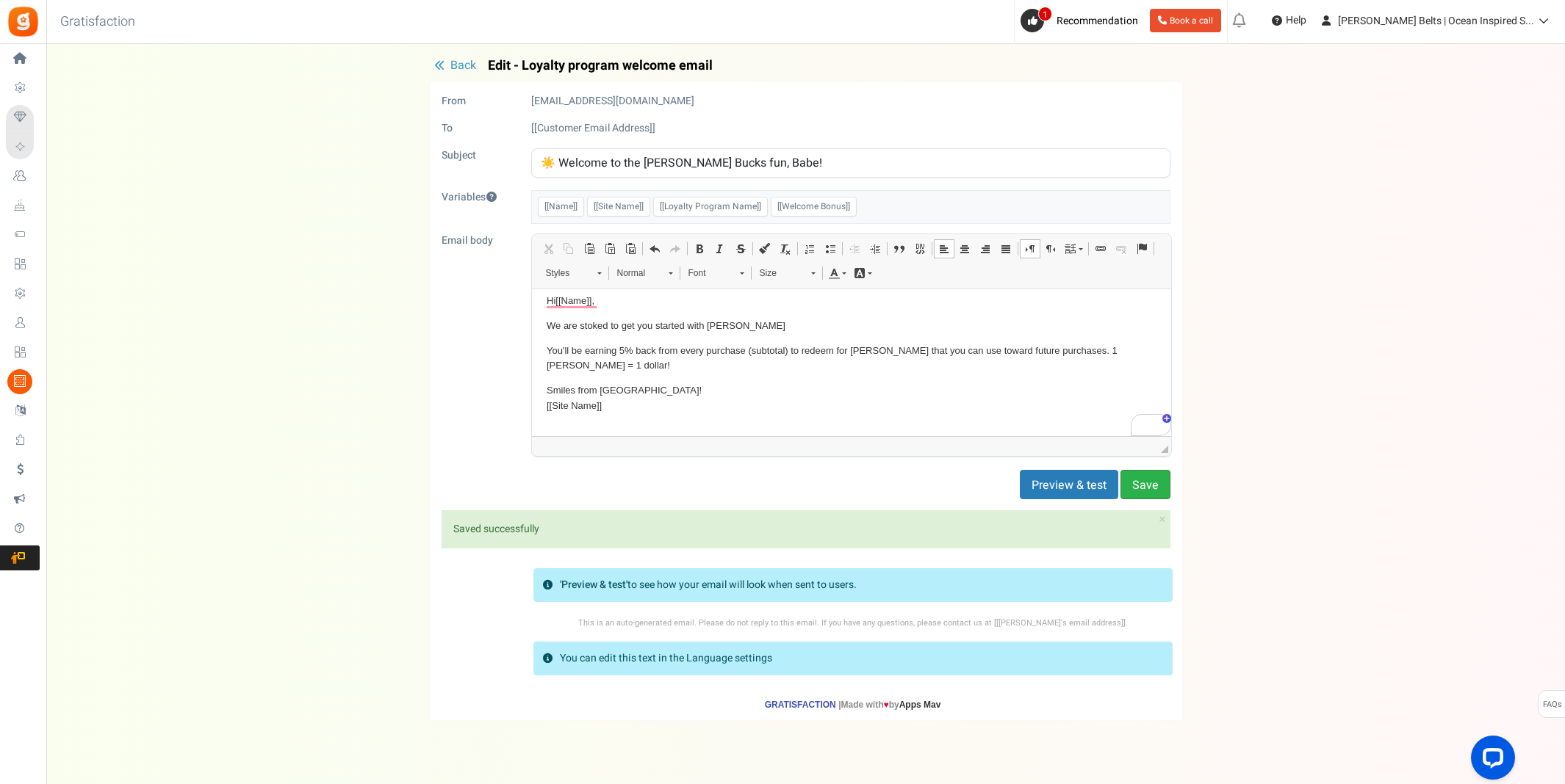
click at [1151, 484] on button "Save" at bounding box center [1145, 485] width 50 height 30
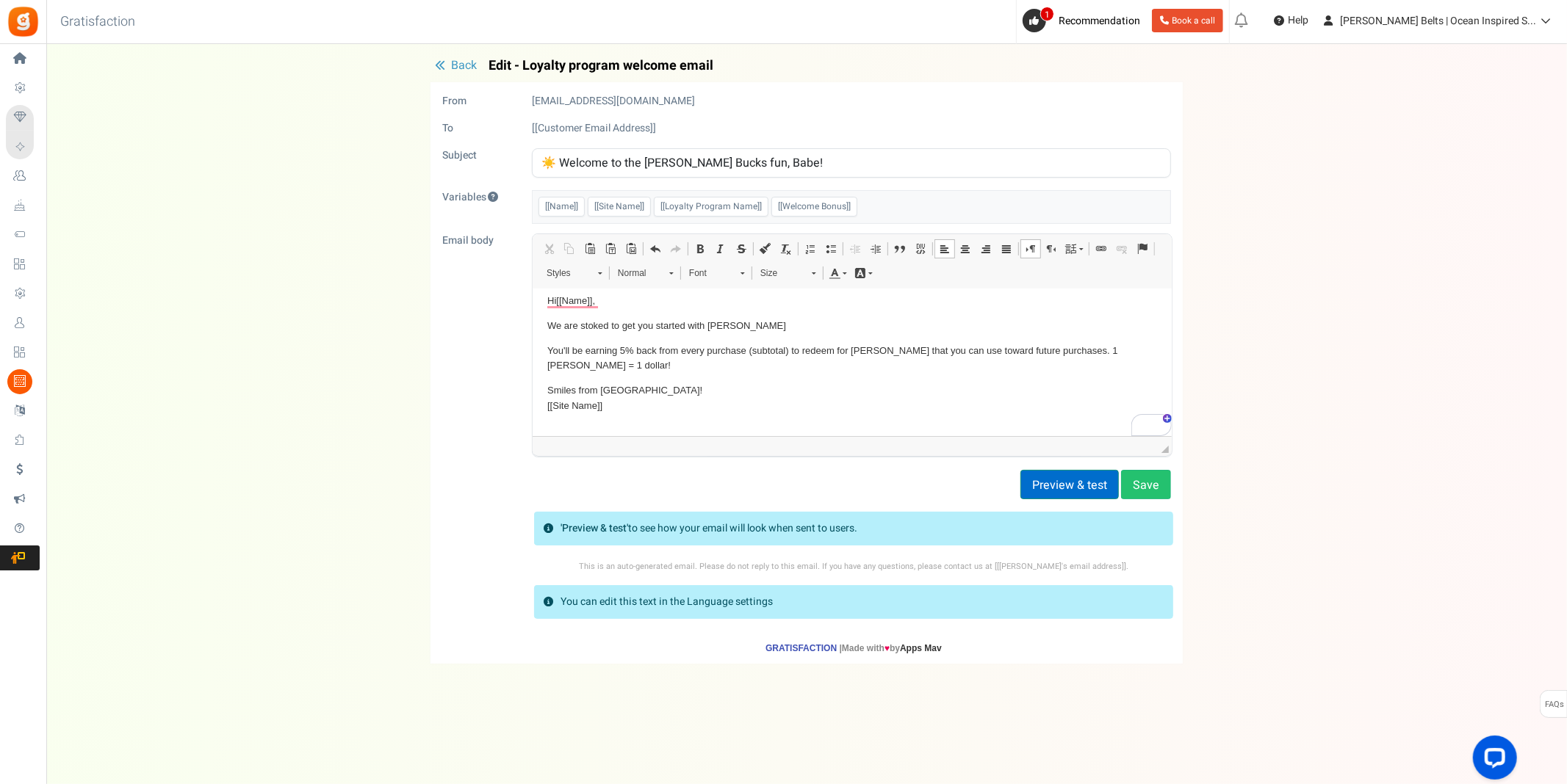
click at [1084, 476] on button "Preview & test" at bounding box center [1070, 485] width 99 height 30
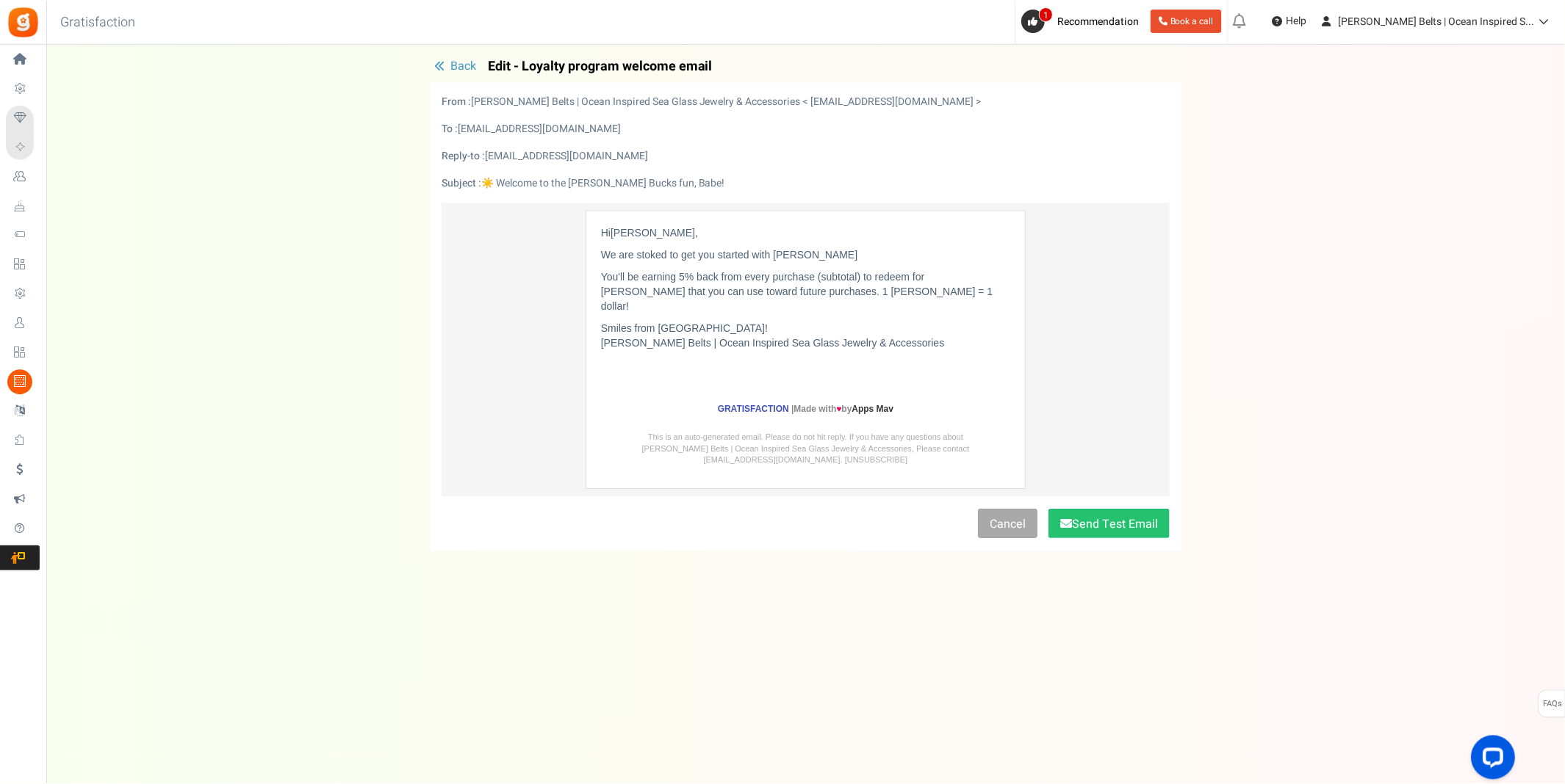
scroll to position [0, 0]
click at [1109, 517] on button "Send Test Email" at bounding box center [1111, 524] width 121 height 30
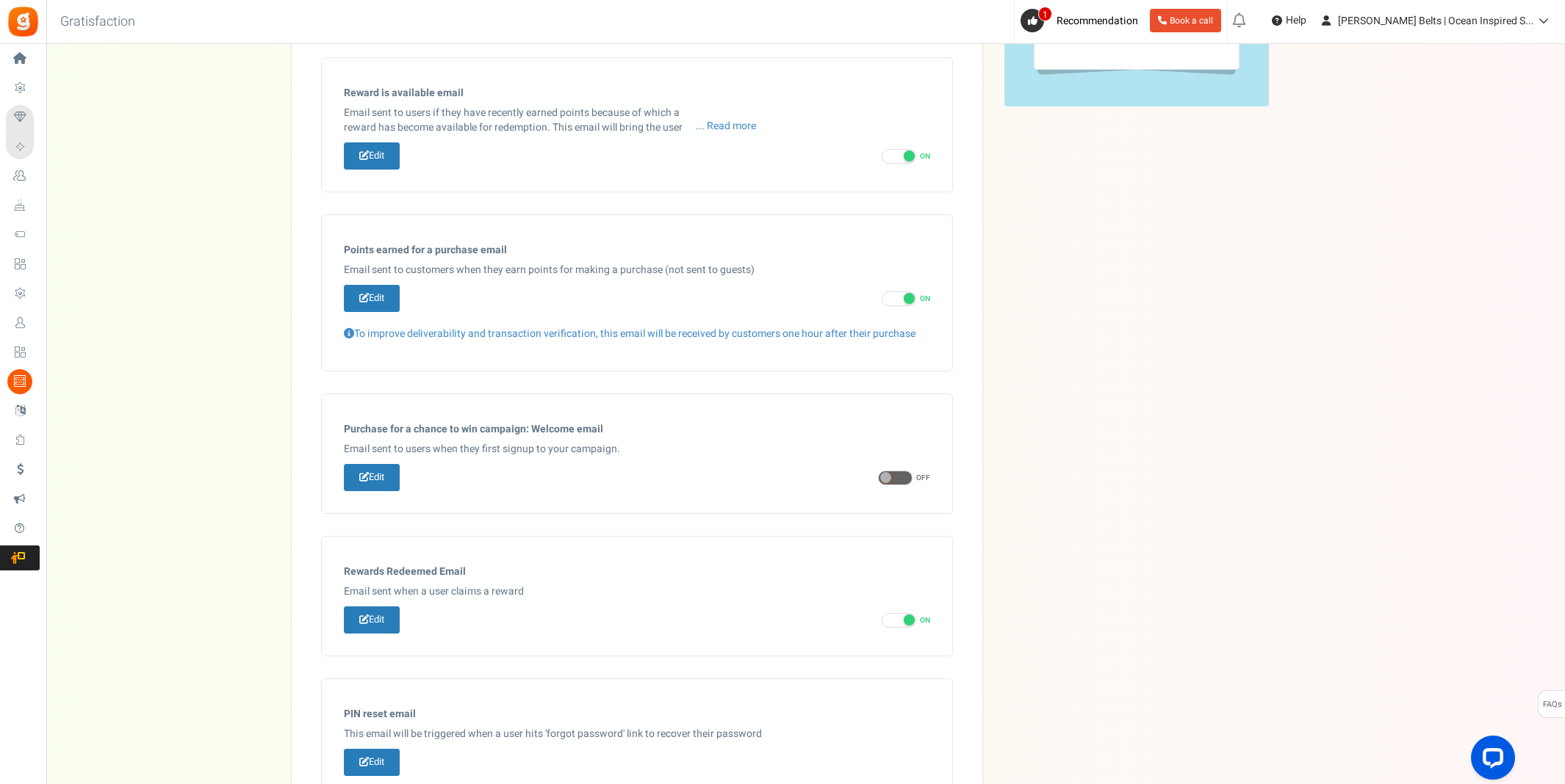
scroll to position [556, 0]
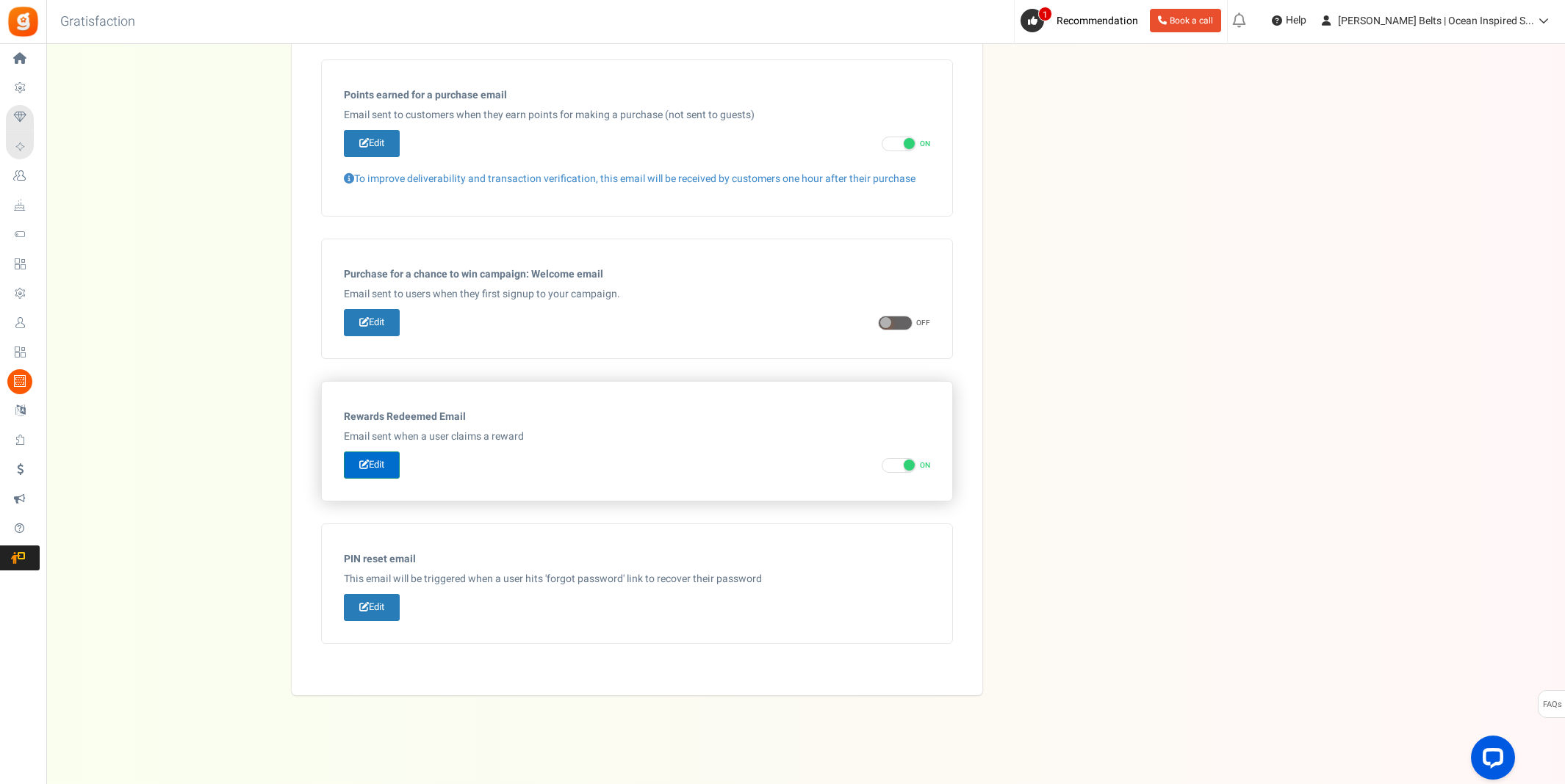
click at [369, 465] on link "Edit" at bounding box center [372, 464] width 56 height 27
type input "Thank you for redeeming points at [[Site Name]]"
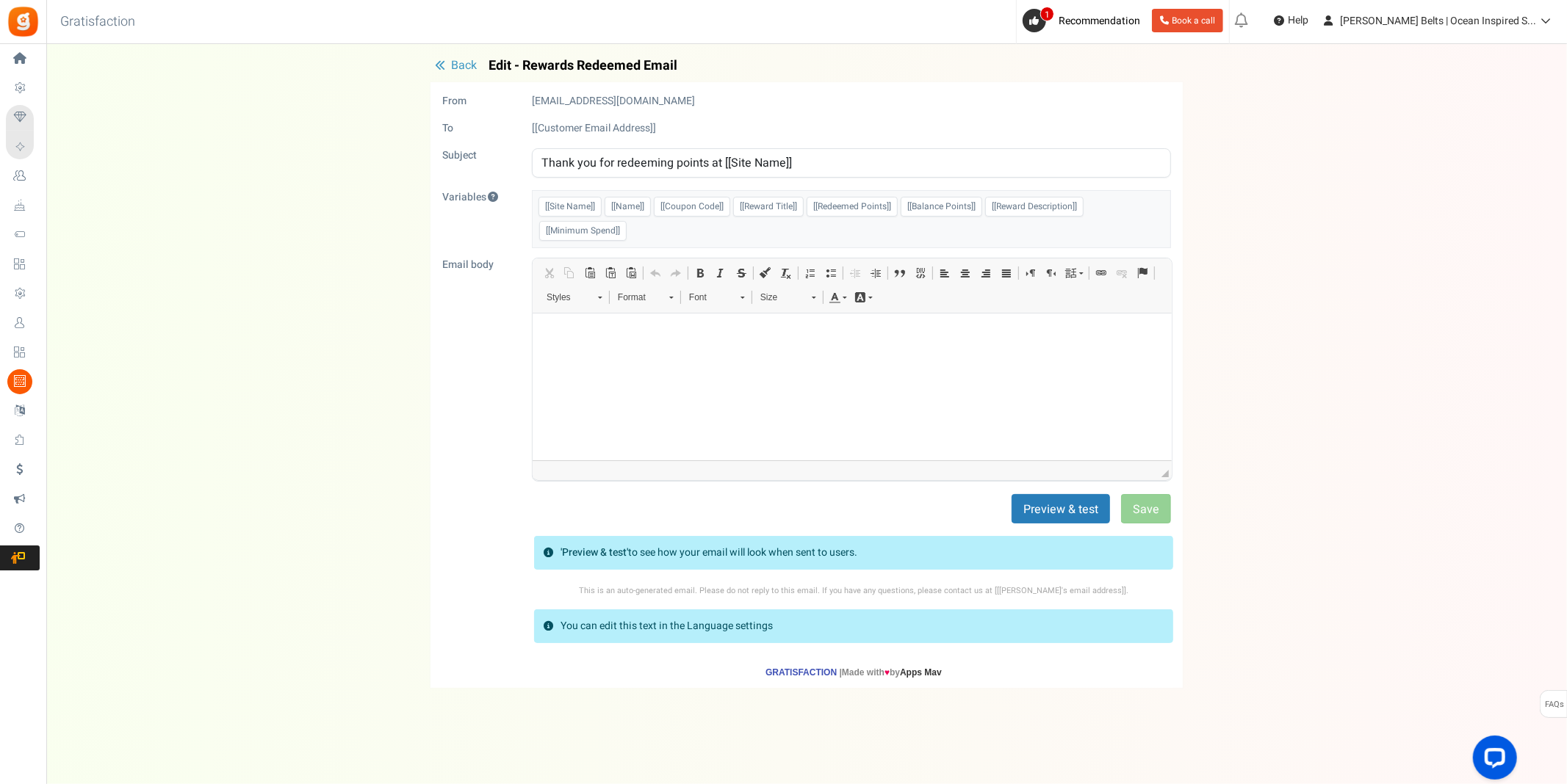
scroll to position [0, 0]
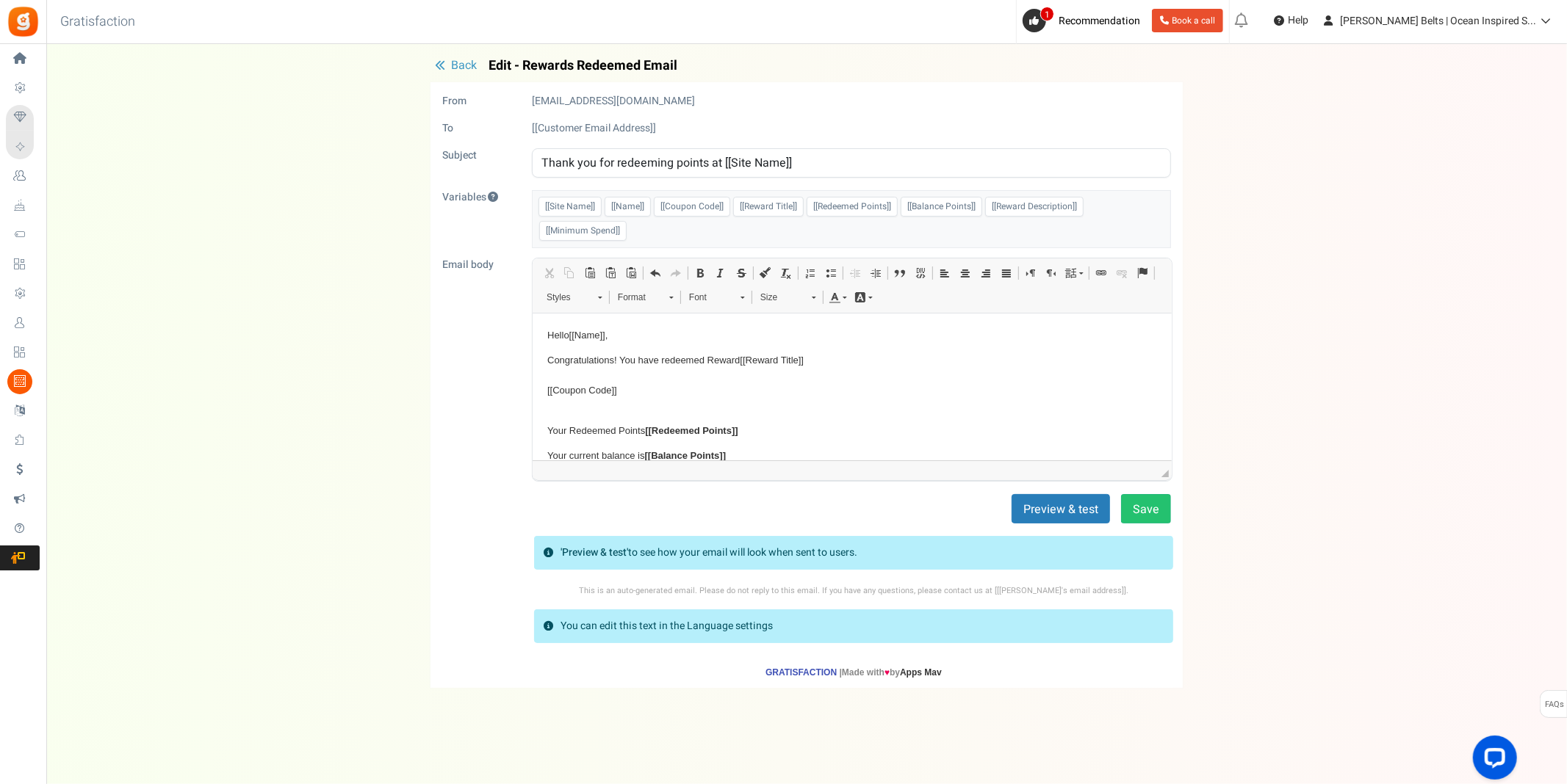
click at [779, 376] on p "Congratulations! You have redeemed Reward [[Reward Title]] [[Coupon Code]]" at bounding box center [852, 383] width 610 height 61
click at [1082, 511] on button "Preview & test" at bounding box center [1061, 509] width 99 height 30
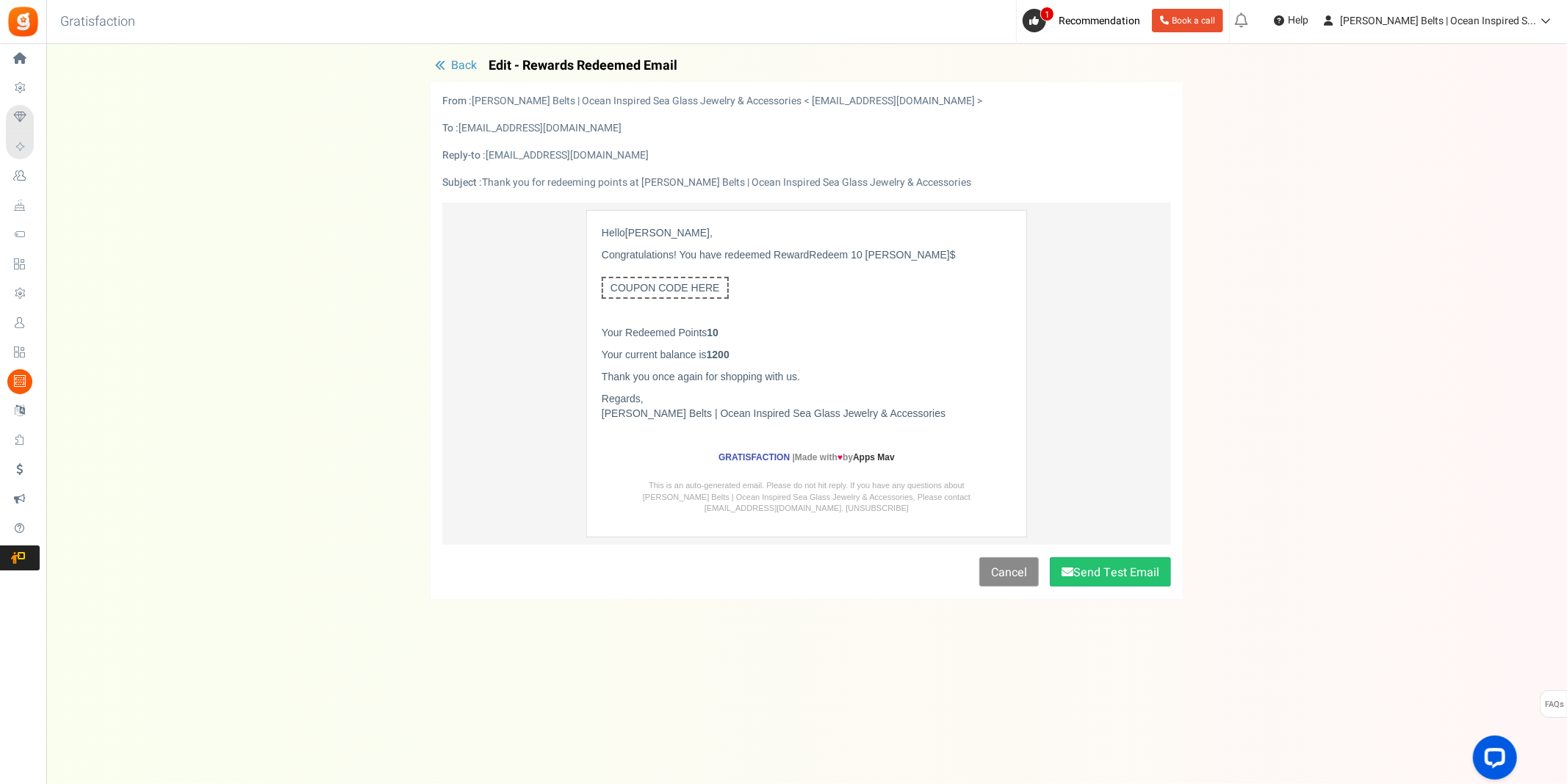
click at [1022, 583] on link "Cancel" at bounding box center [1009, 572] width 60 height 30
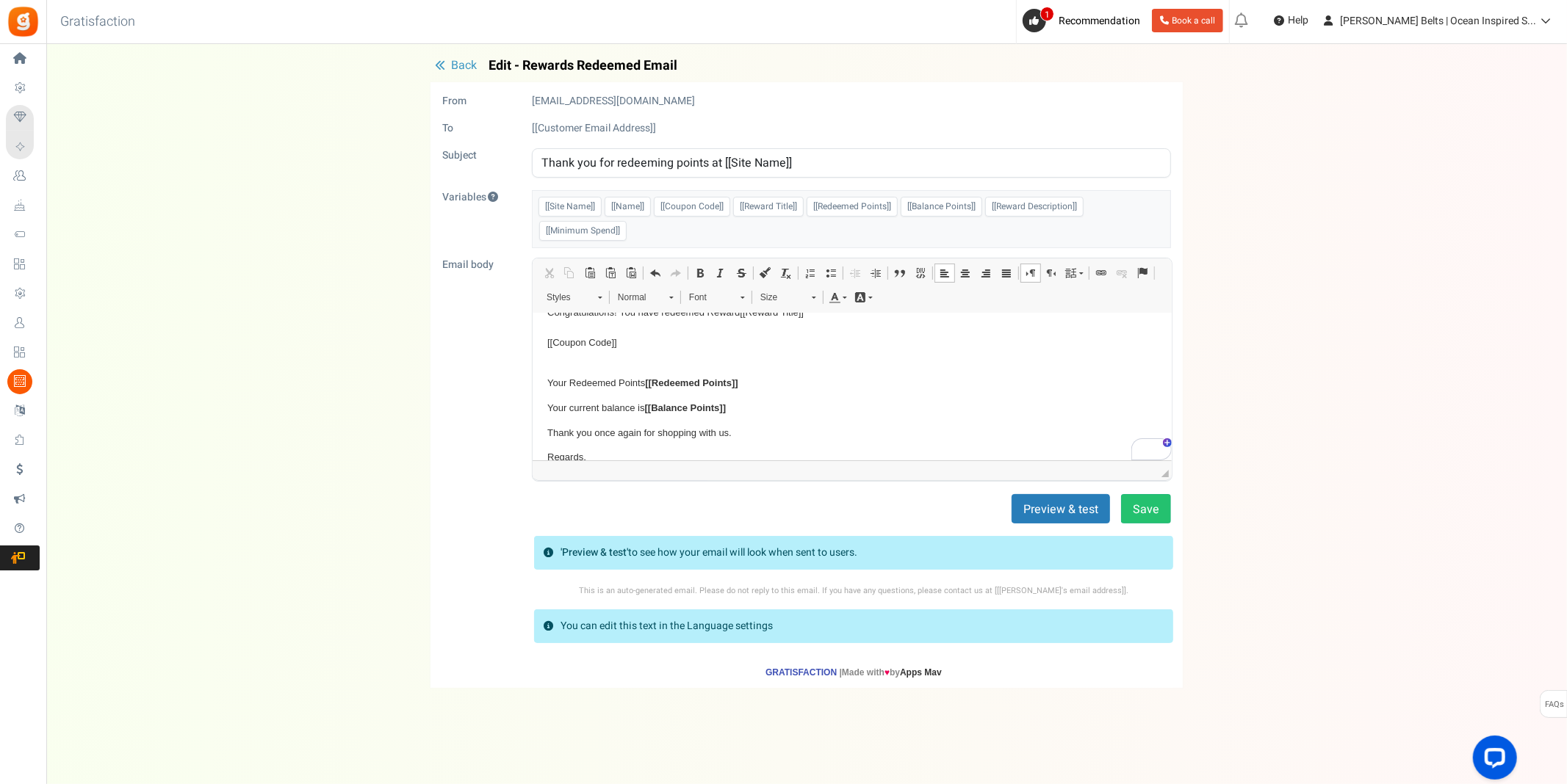
scroll to position [83, 0]
drag, startPoint x: 1165, startPoint y: 382, endPoint x: 1679, endPoint y: 771, distance: 644.6
click at [562, 420] on p "Regards, [[Site Name]]" at bounding box center [852, 430] width 610 height 31
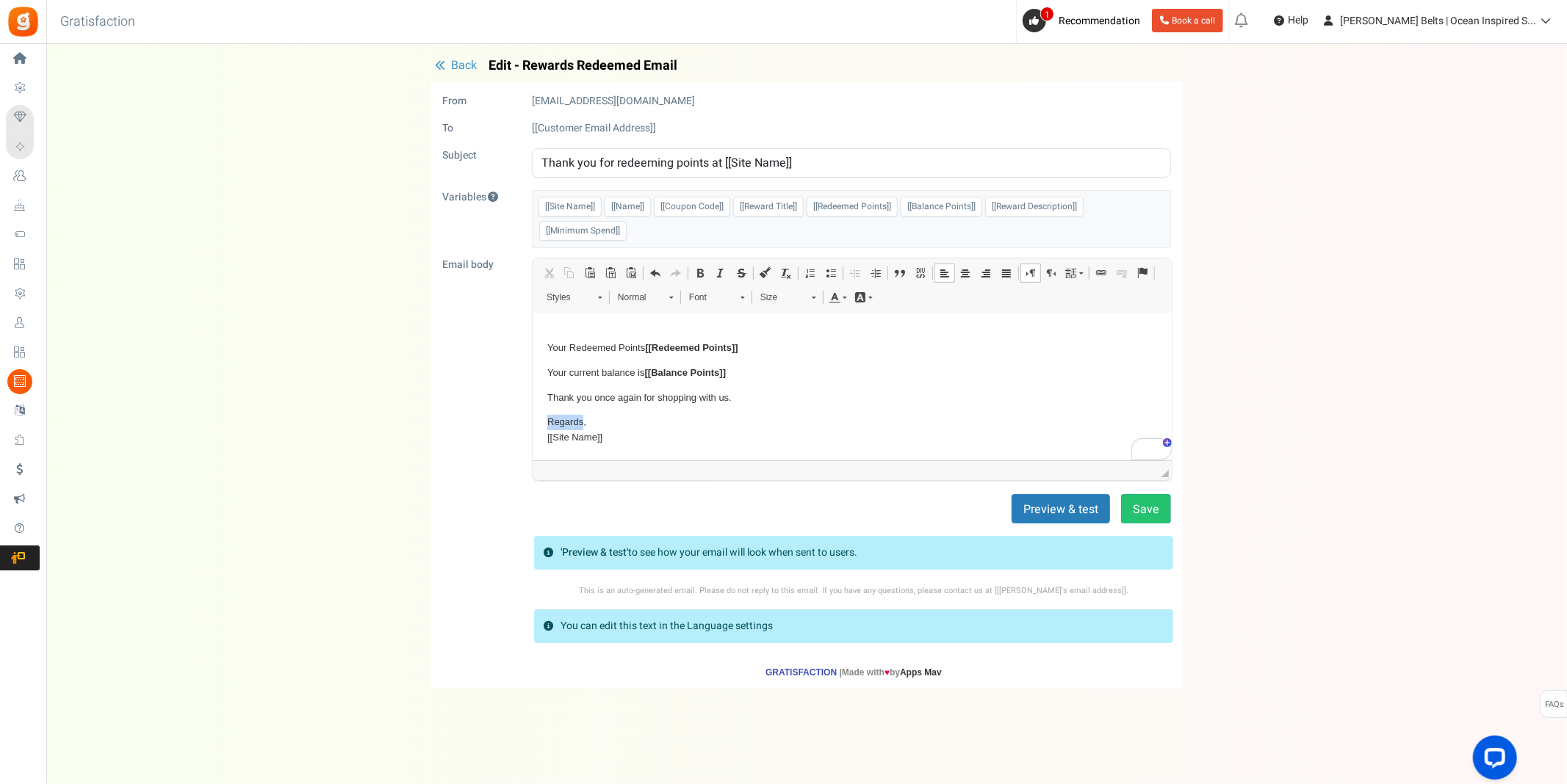
click at [562, 420] on p "Regards, [[Site Name]]" at bounding box center [852, 430] width 610 height 31
click at [1148, 512] on button "Save" at bounding box center [1146, 509] width 50 height 30
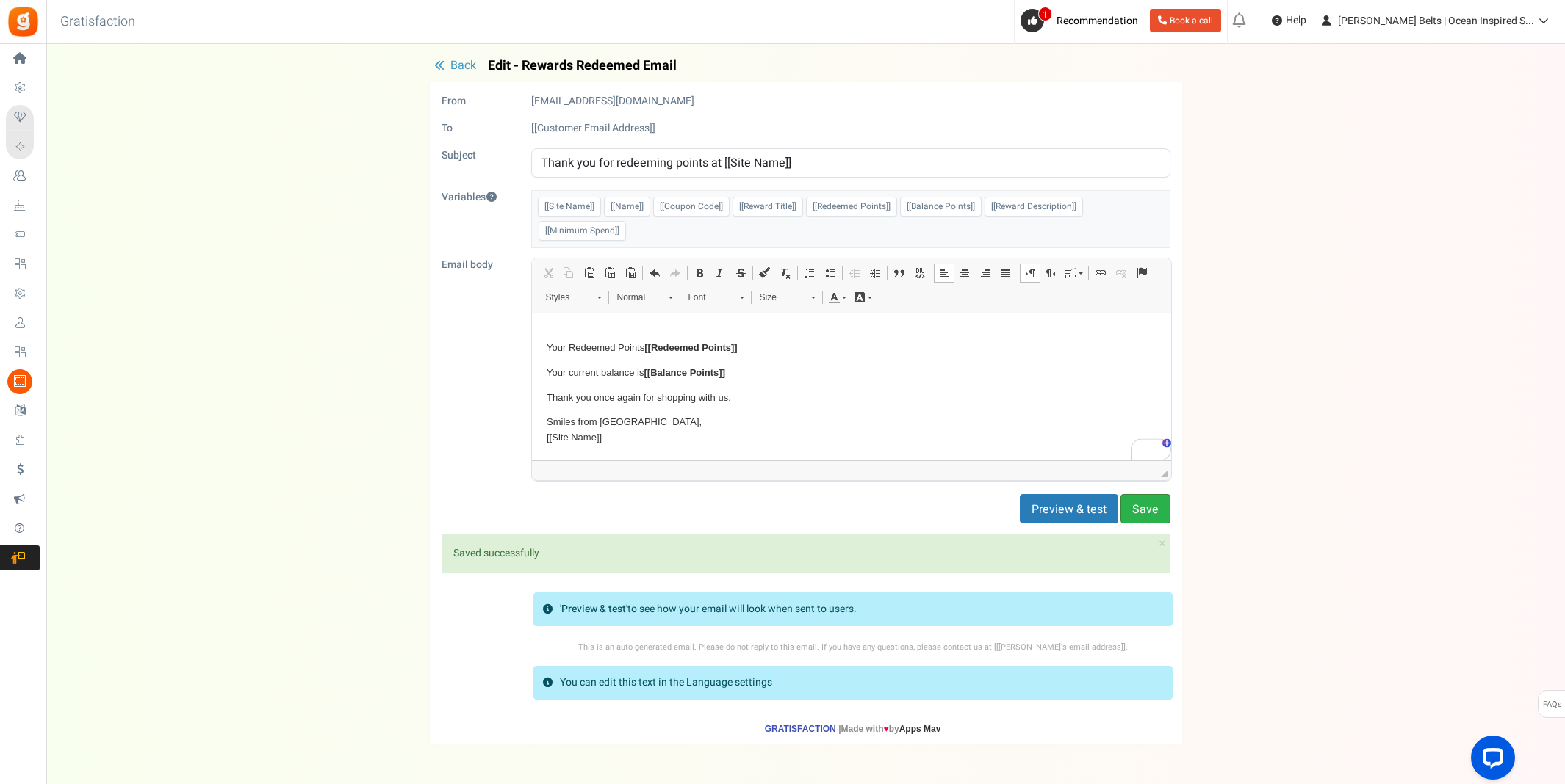
click at [1156, 499] on button "Save" at bounding box center [1145, 509] width 50 height 30
click at [454, 62] on span "Back" at bounding box center [464, 65] width 26 height 18
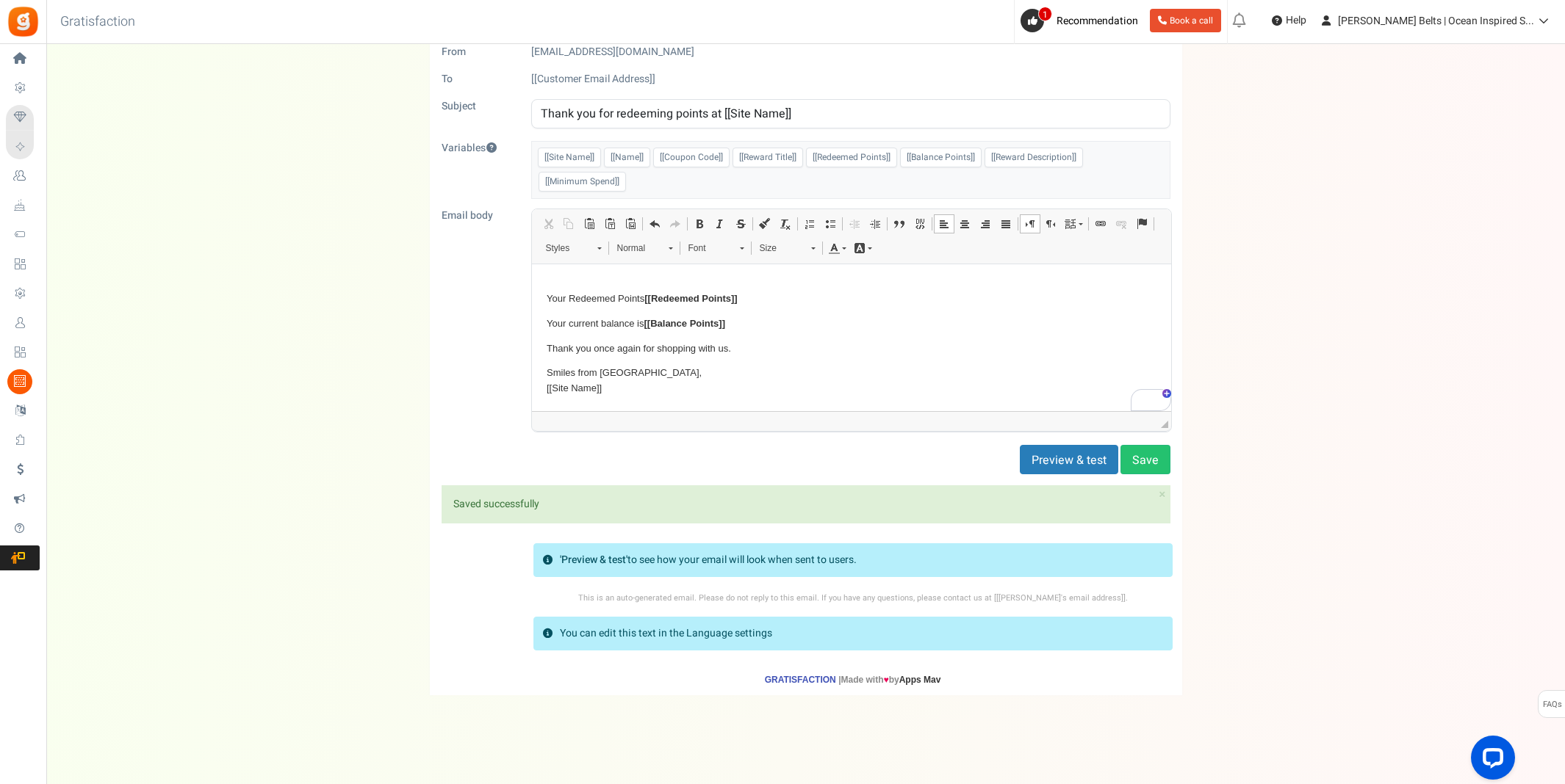
scroll to position [0, 0]
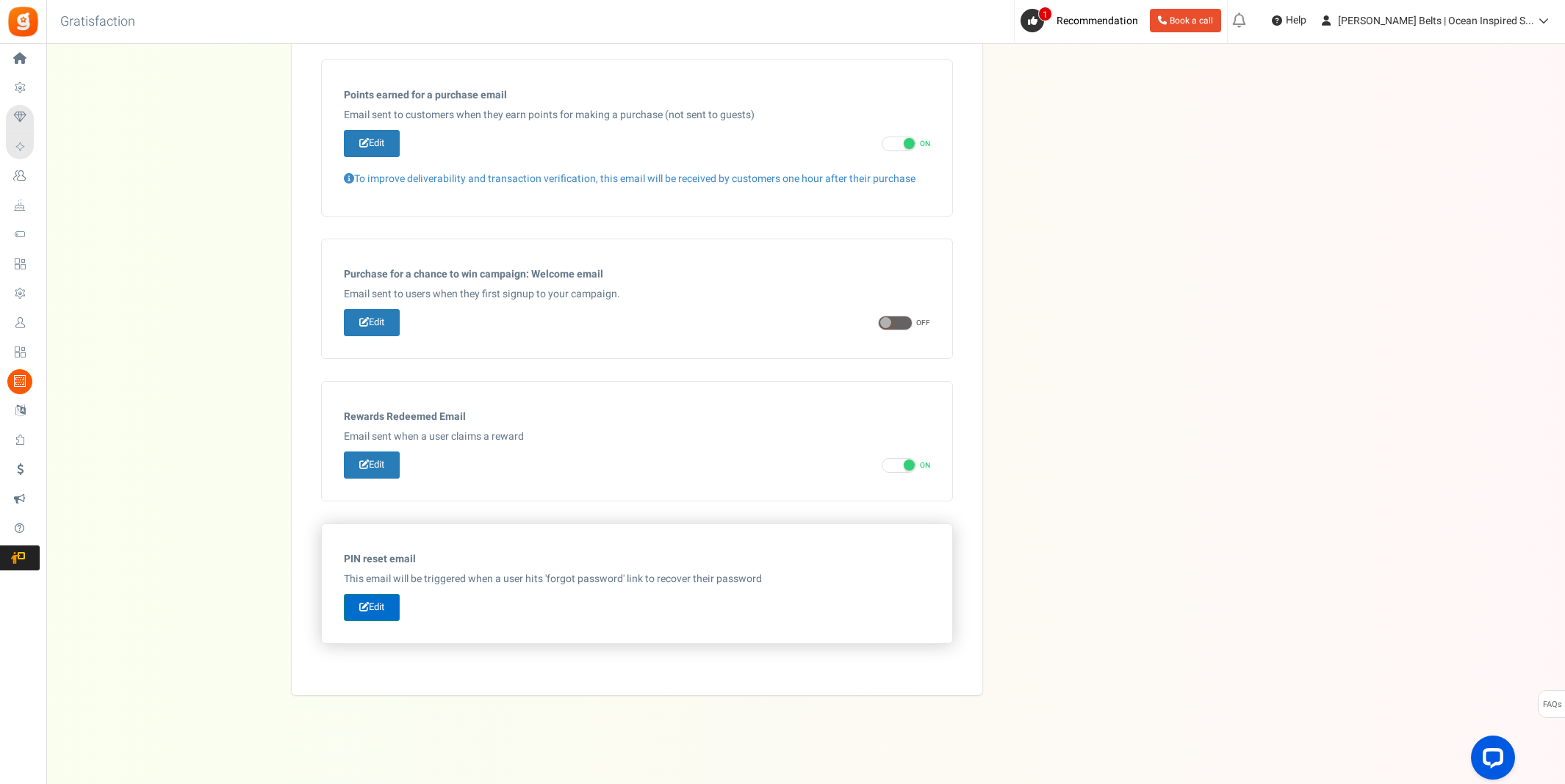
click at [381, 614] on link "Edit" at bounding box center [372, 607] width 56 height 27
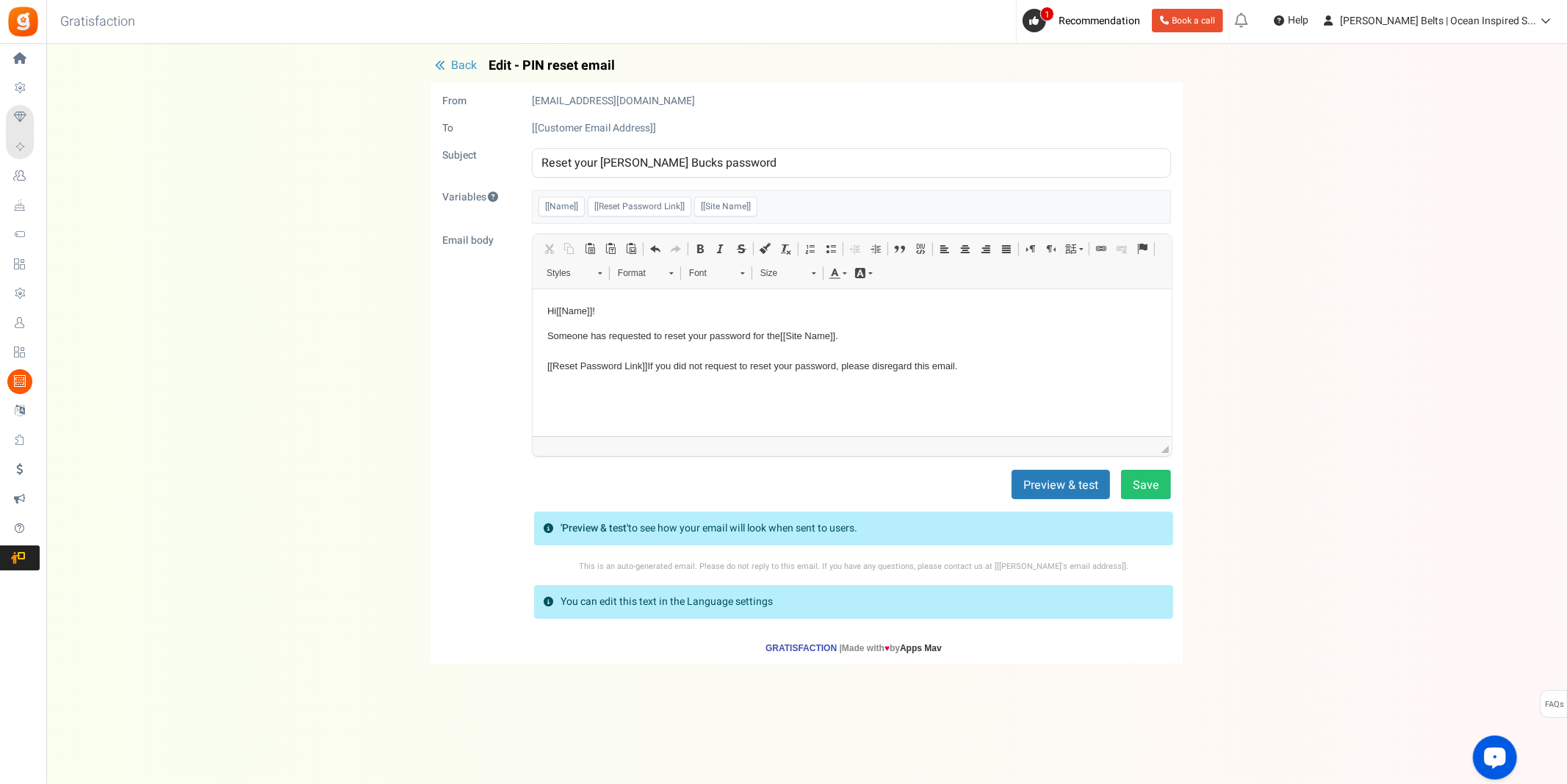
click at [445, 61] on icon "button" at bounding box center [439, 65] width 10 height 10
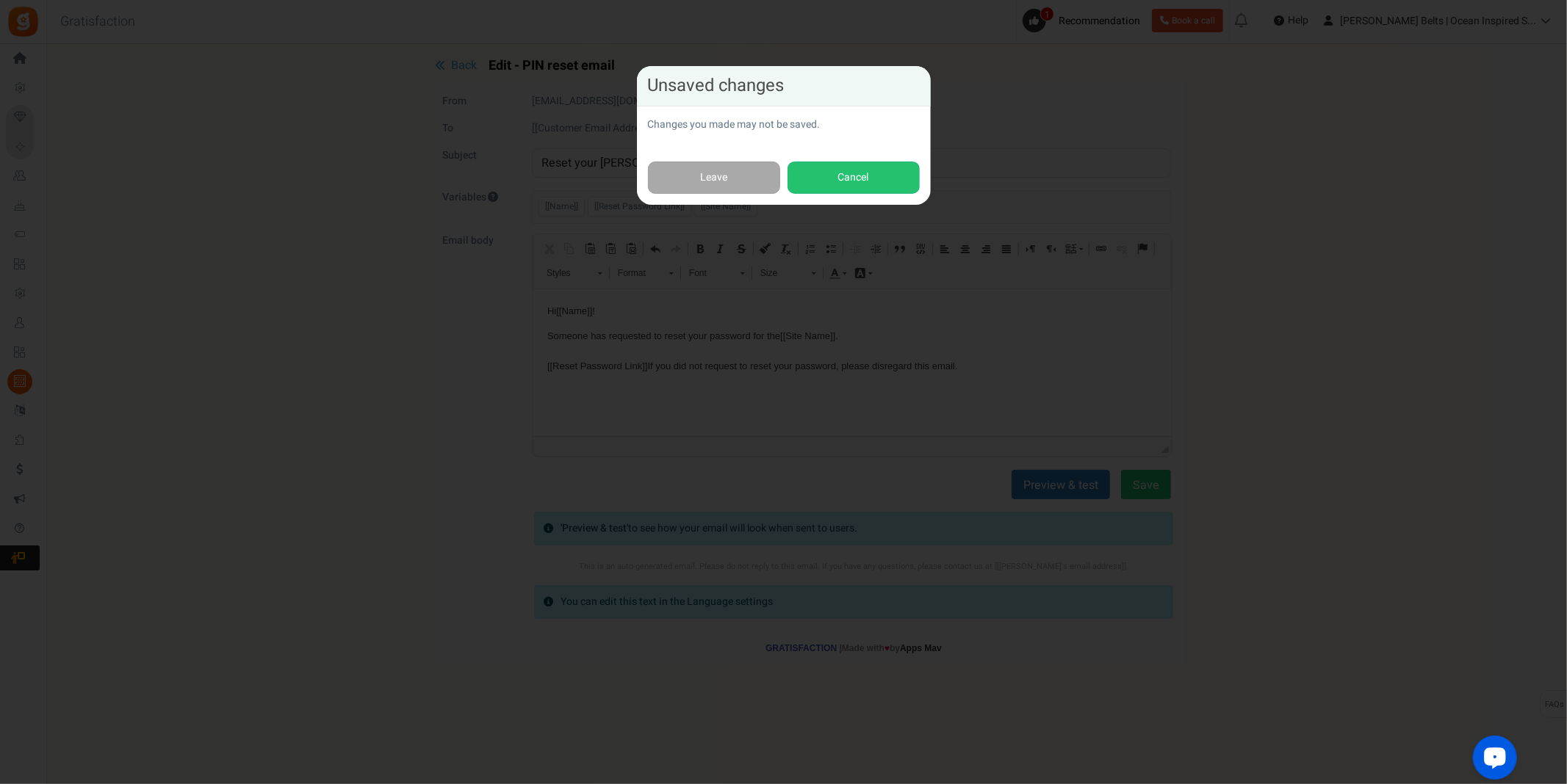
click at [747, 194] on div "Leave Cancel" at bounding box center [784, 177] width 294 height 55
click at [680, 166] on link "Leave" at bounding box center [714, 177] width 132 height 33
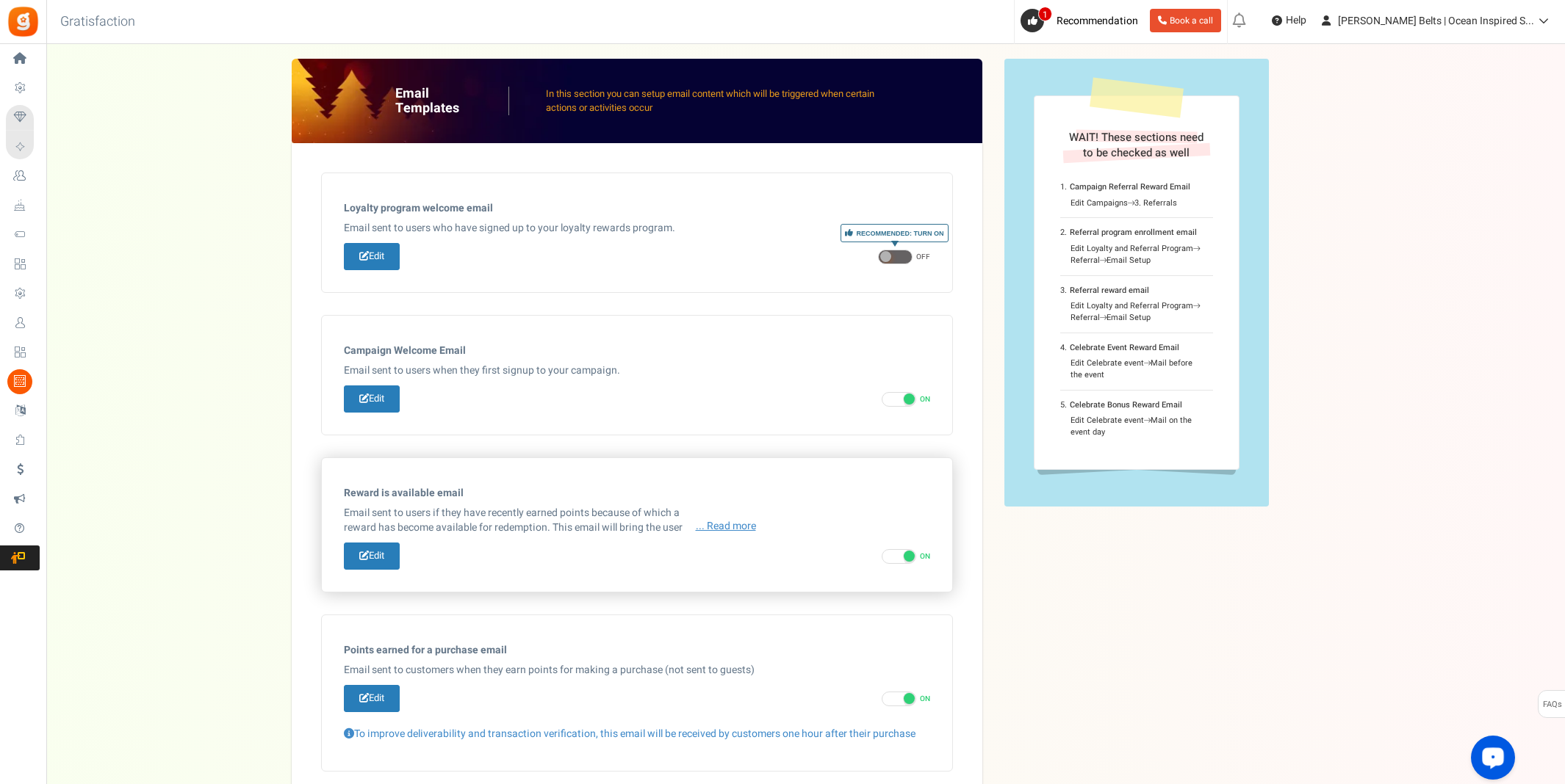
click at [733, 524] on span "... Read more" at bounding box center [726, 527] width 61 height 15
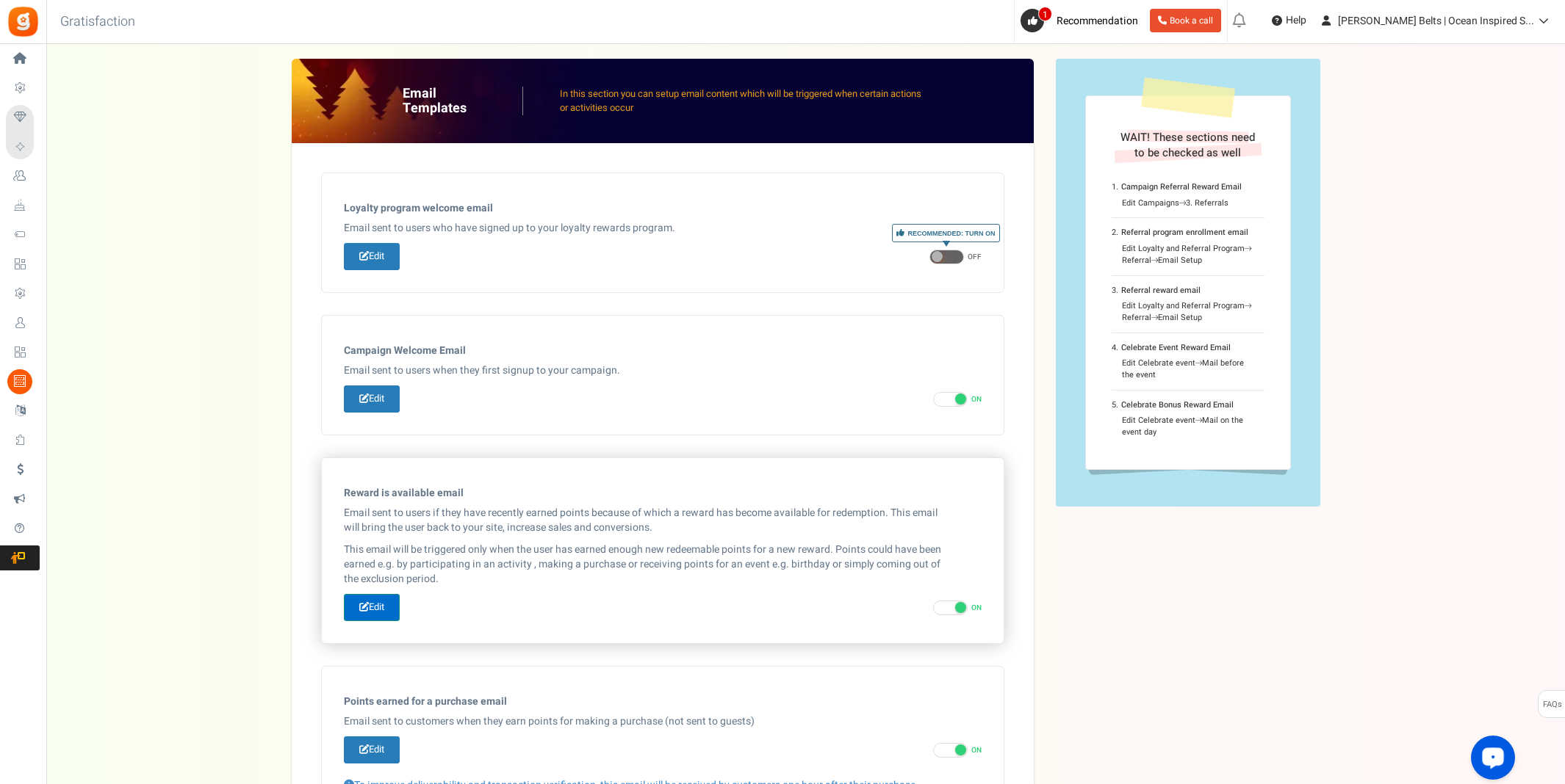
click at [388, 596] on link "Edit" at bounding box center [372, 607] width 56 height 27
type input "☀️ [PERSON_NAME]! Your [PERSON_NAME] Bucks Reward!"
